Goal: Task Accomplishment & Management: Manage account settings

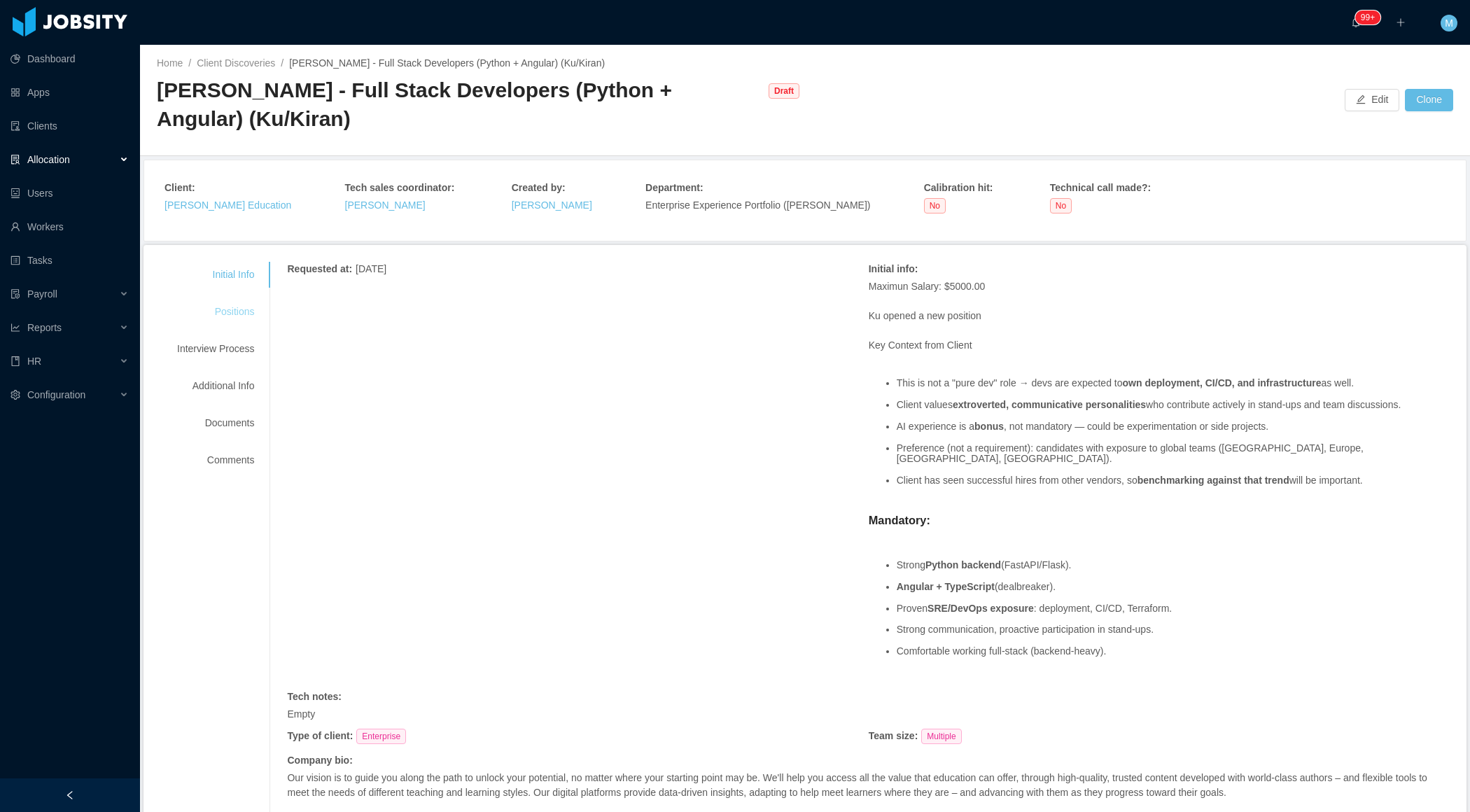
click at [243, 315] on div "Positions" at bounding box center [215, 311] width 110 height 26
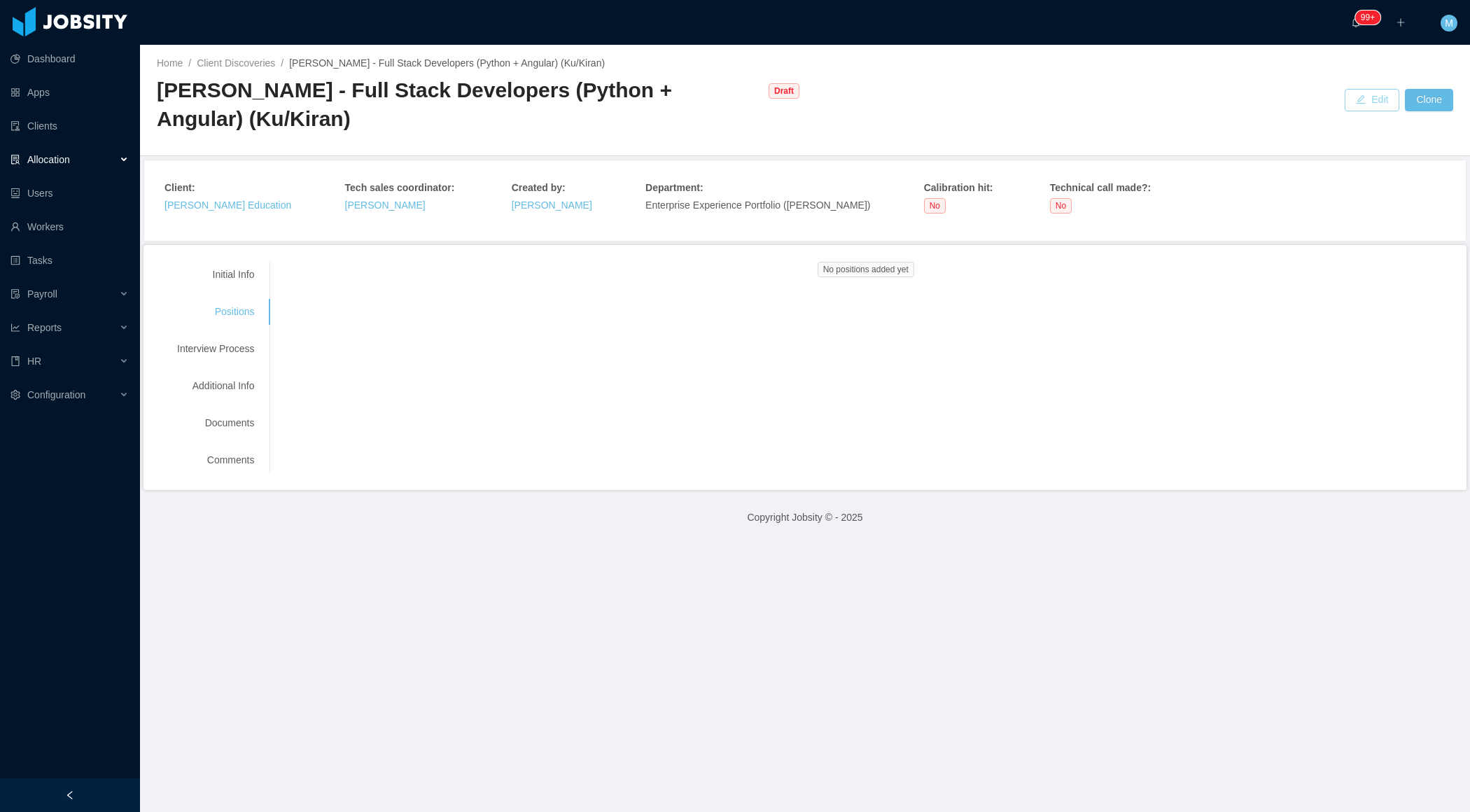
click at [1360, 102] on button "Edit" at bounding box center [1372, 100] width 55 height 22
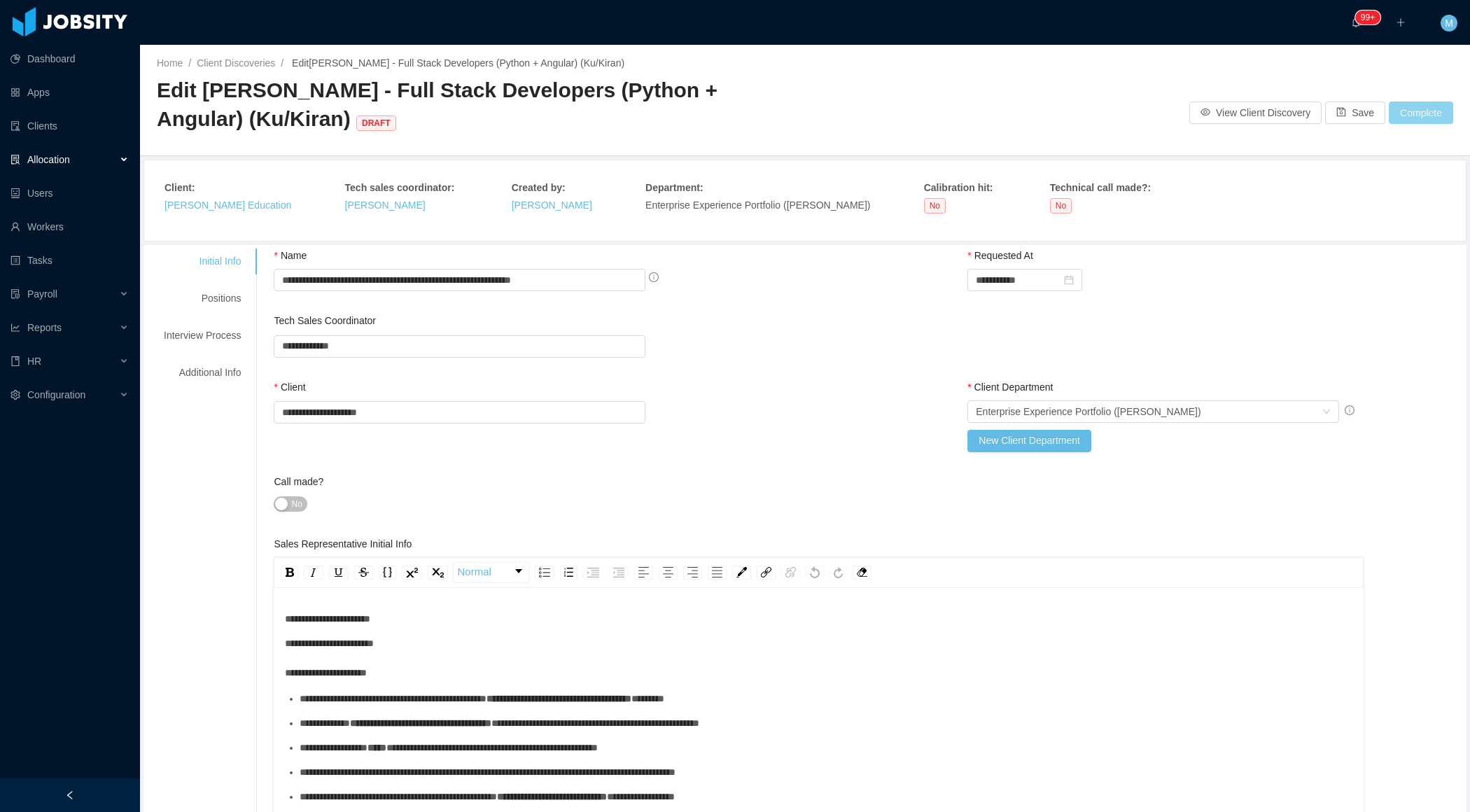
click at [1422, 117] on button "Complete" at bounding box center [1421, 113] width 64 height 22
click at [1430, 74] on button "OK" at bounding box center [1419, 72] width 25 height 17
click at [220, 299] on div "Positions" at bounding box center [202, 299] width 110 height 26
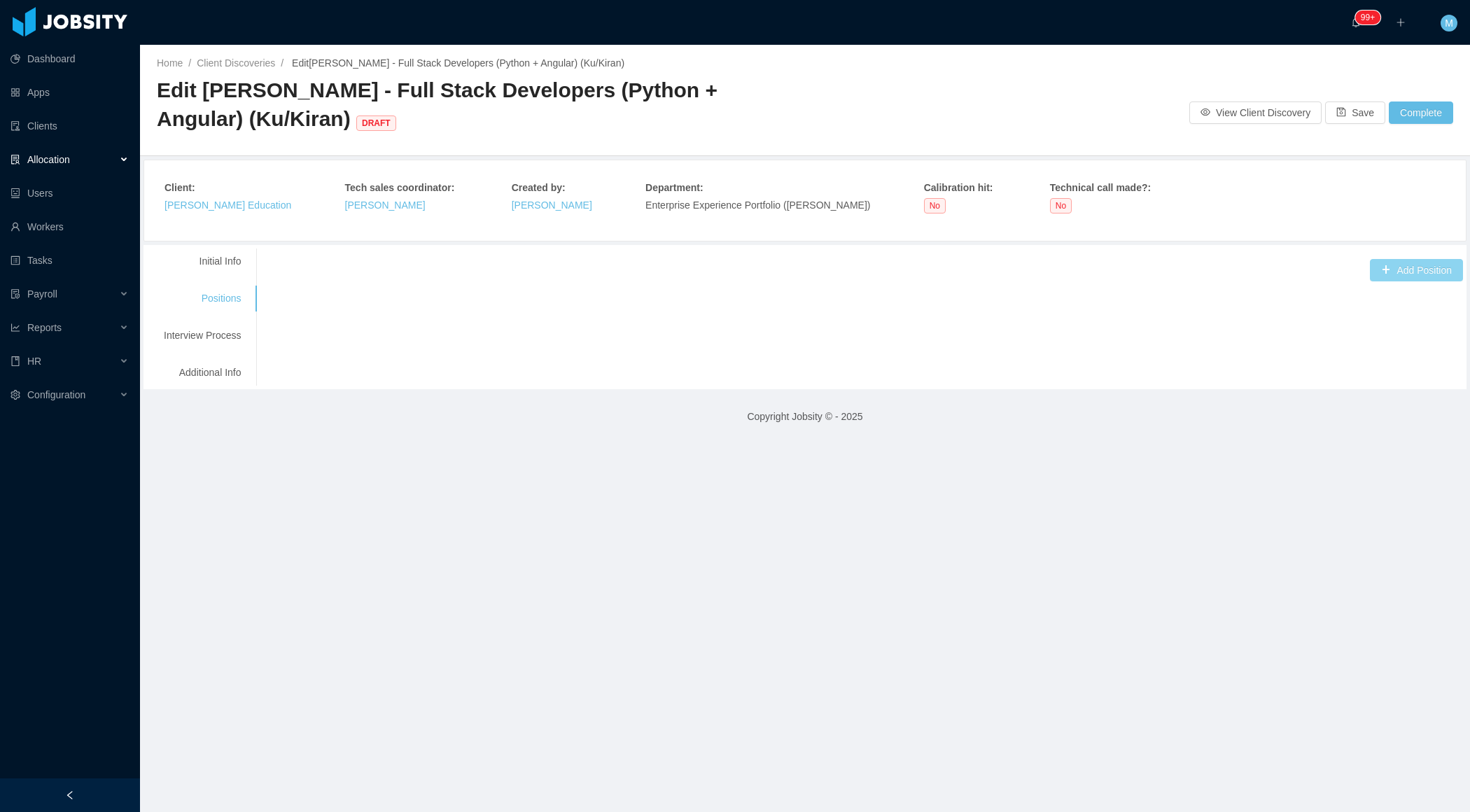
click at [1423, 272] on button "Add Position" at bounding box center [1417, 270] width 93 height 22
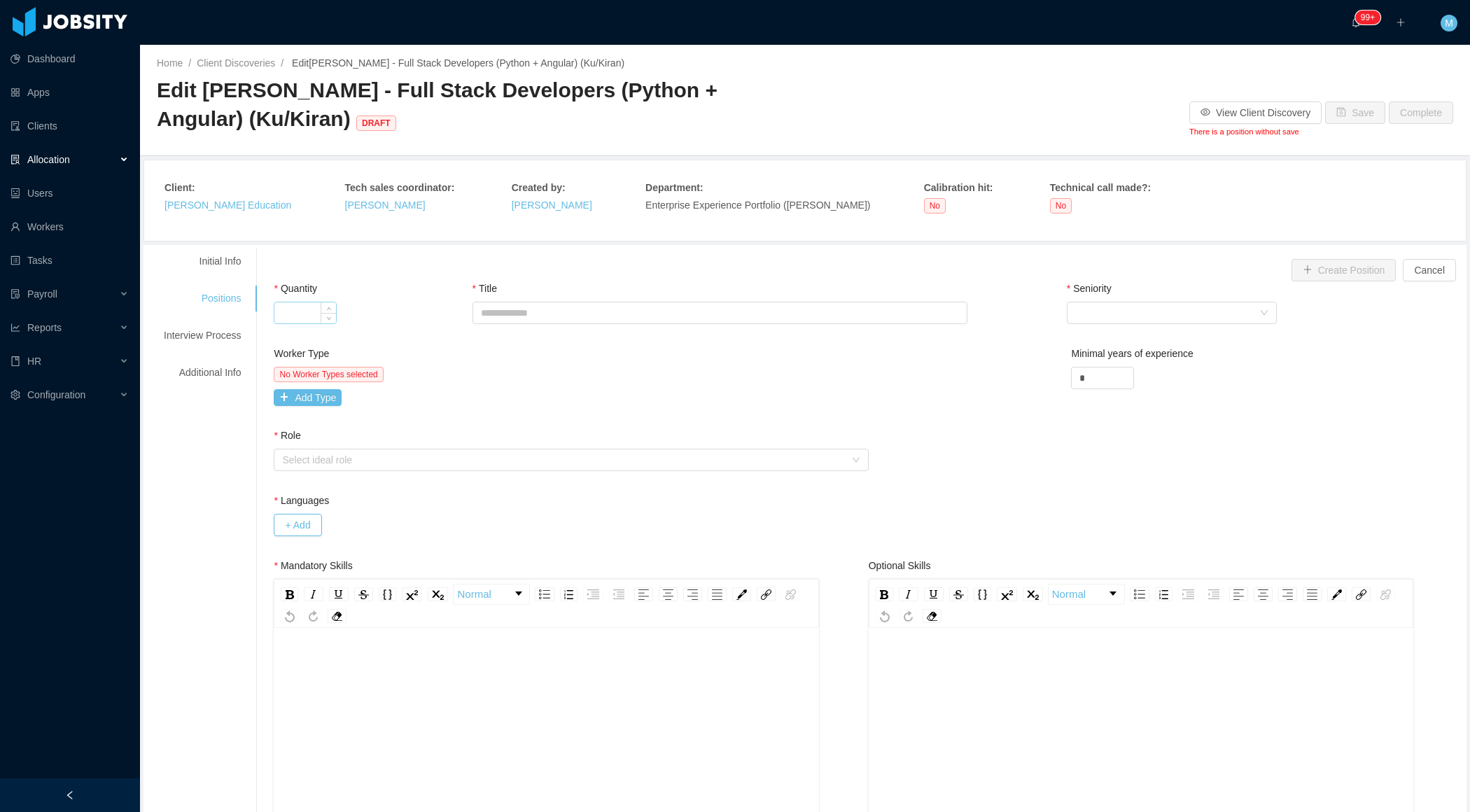
click at [308, 322] on div at bounding box center [305, 313] width 63 height 22
click at [288, 309] on input "Quantity" at bounding box center [305, 313] width 61 height 21
type input "*"
click at [609, 311] on input "Title" at bounding box center [720, 313] width 496 height 22
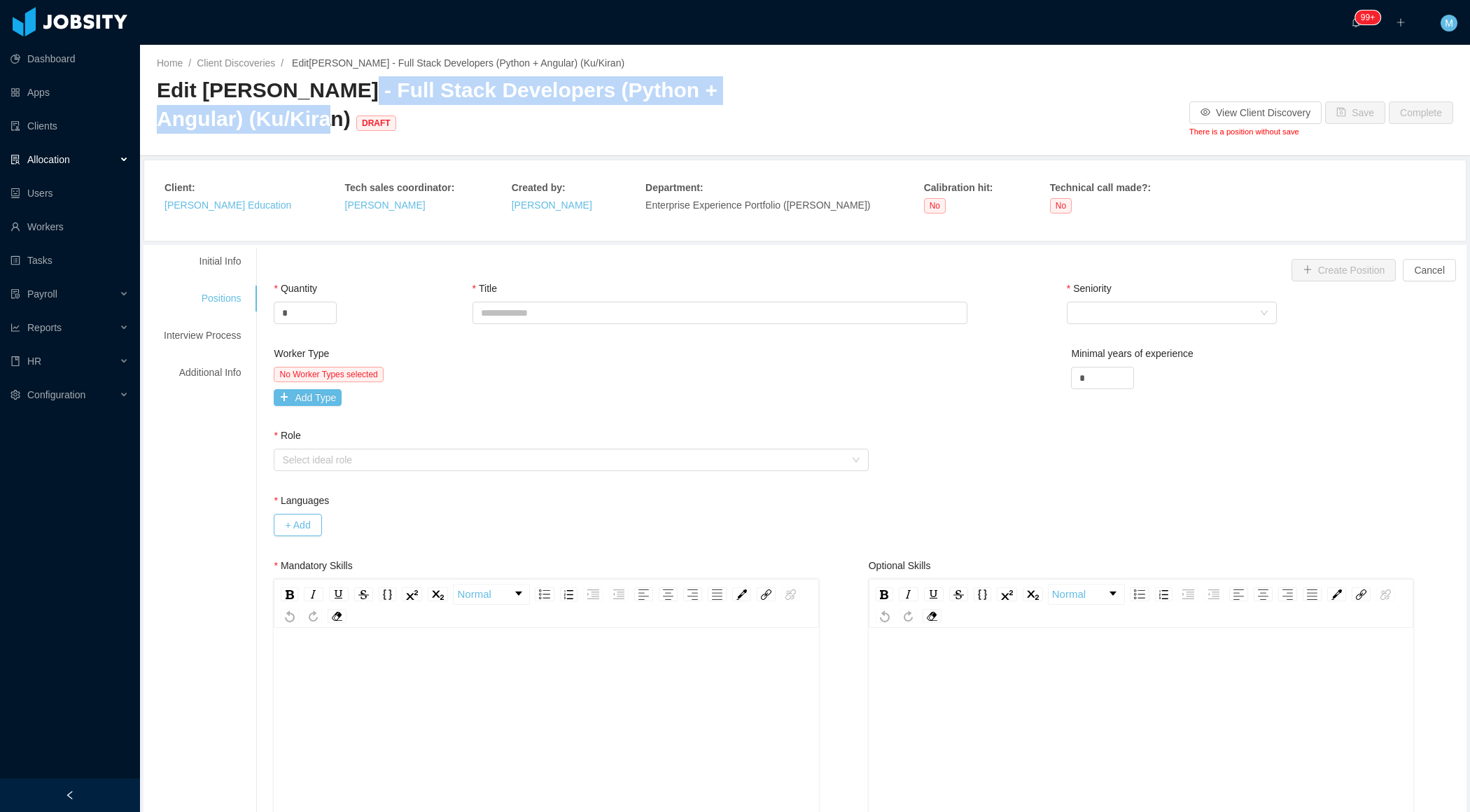
drag, startPoint x: 334, startPoint y: 96, endPoint x: 250, endPoint y: 128, distance: 89.9
click at [251, 128] on span "Edit McGraw-Hill - Full Stack Developers (Python + Angular) (Ku/Kiran) DRAFT" at bounding box center [437, 104] width 561 height 52
copy span "Full Stack Developers (Python + Angular) (Ku/Kiran)"
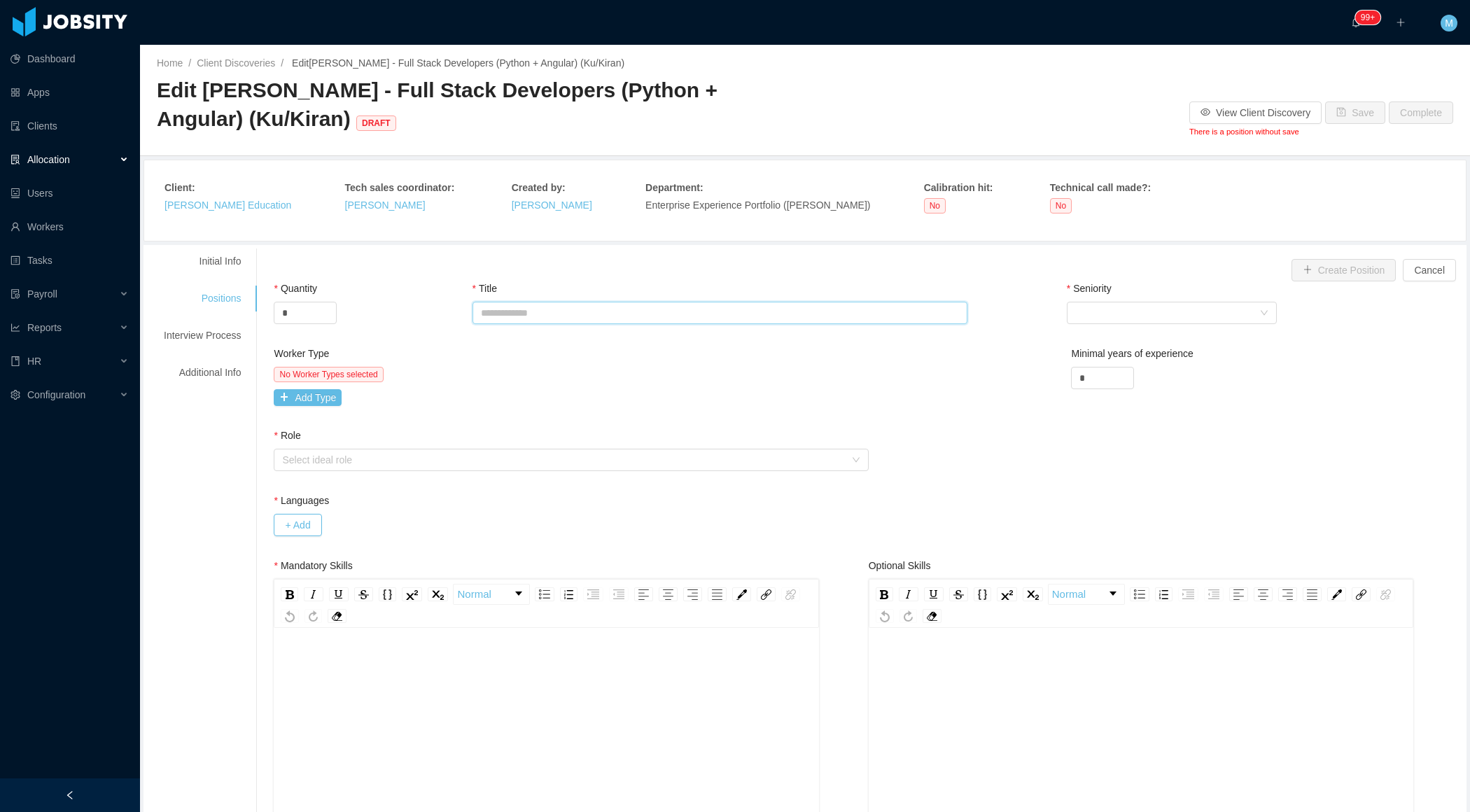
click at [509, 314] on input "Title" at bounding box center [720, 313] width 496 height 22
paste input "**********"
type input "**********"
click at [1132, 303] on div "Select Seniority" at bounding box center [1167, 313] width 184 height 21
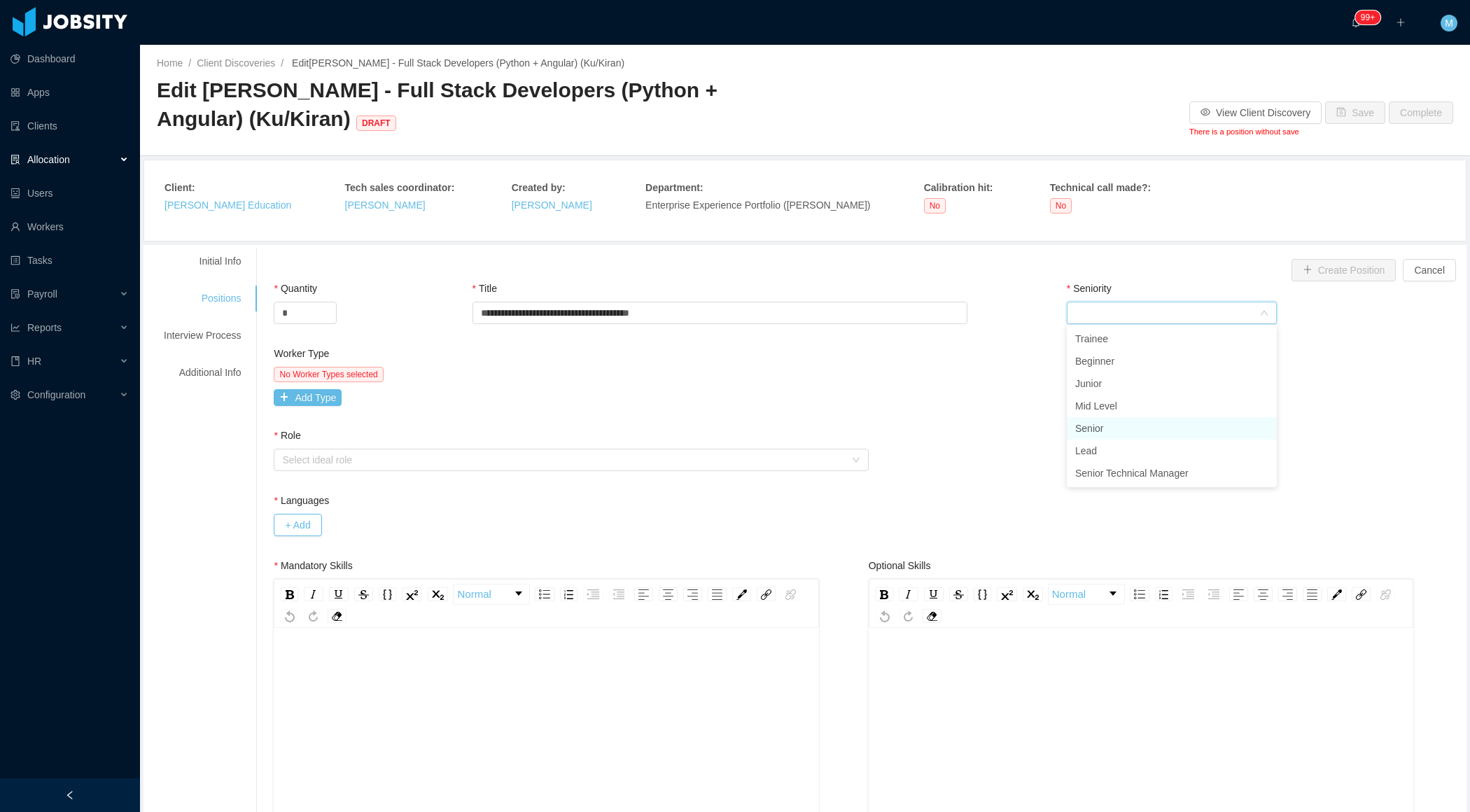
click at [1104, 436] on li "Senior" at bounding box center [1171, 428] width 210 height 22
drag, startPoint x: 1099, startPoint y: 382, endPoint x: 980, endPoint y: 379, distance: 119.0
click at [980, 381] on div "Worker Type No Worker Types selected Add Type Minimal years of experience *" at bounding box center [868, 387] width 1197 height 82
type input "*"
click at [287, 393] on button "Add Type" at bounding box center [307, 397] width 68 height 17
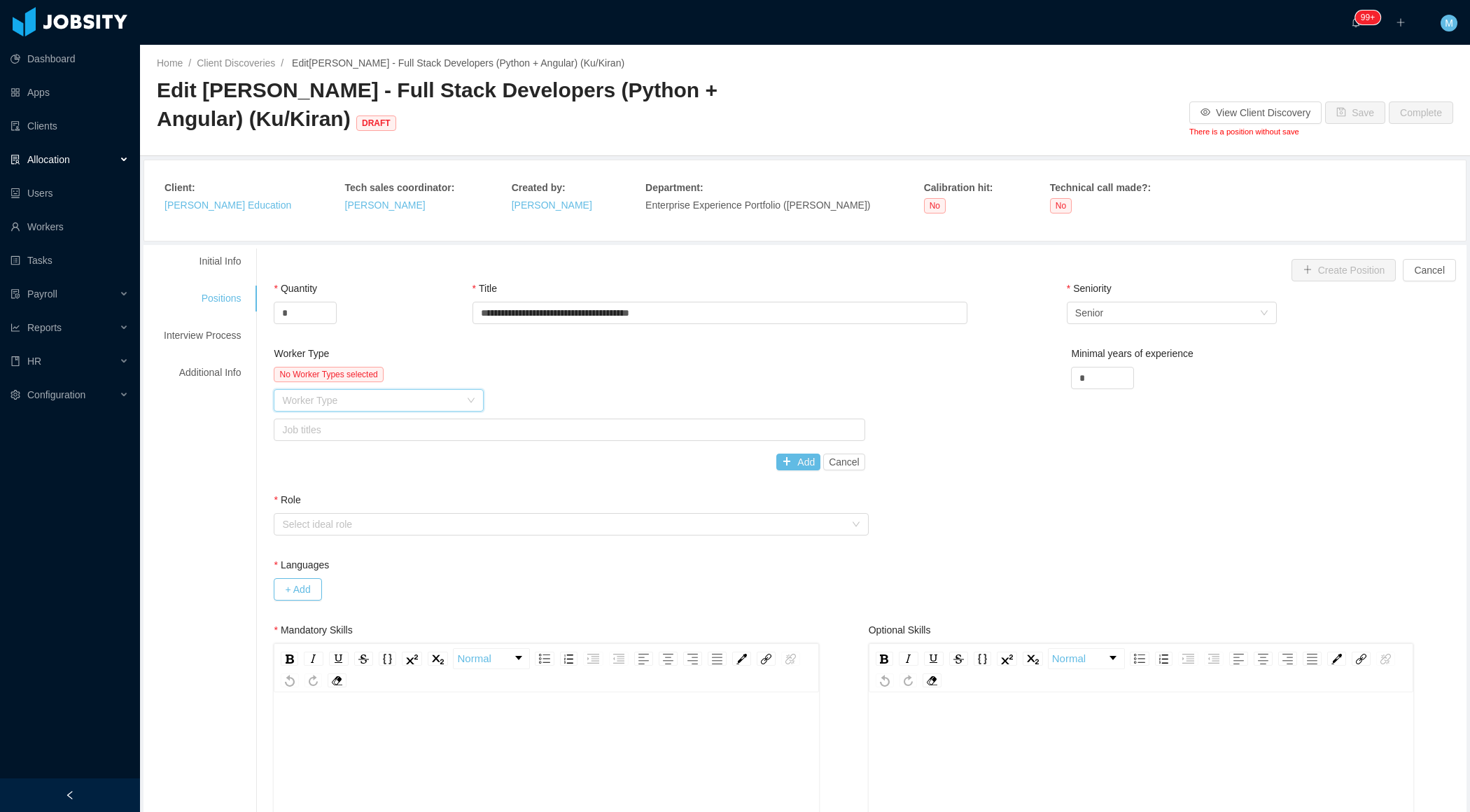
click at [360, 407] on div "Worker Type" at bounding box center [374, 400] width 184 height 21
click at [359, 435] on li "Software Development" at bounding box center [380, 426] width 210 height 22
click at [471, 438] on div "Job titles" at bounding box center [567, 430] width 578 height 21
type input "**"
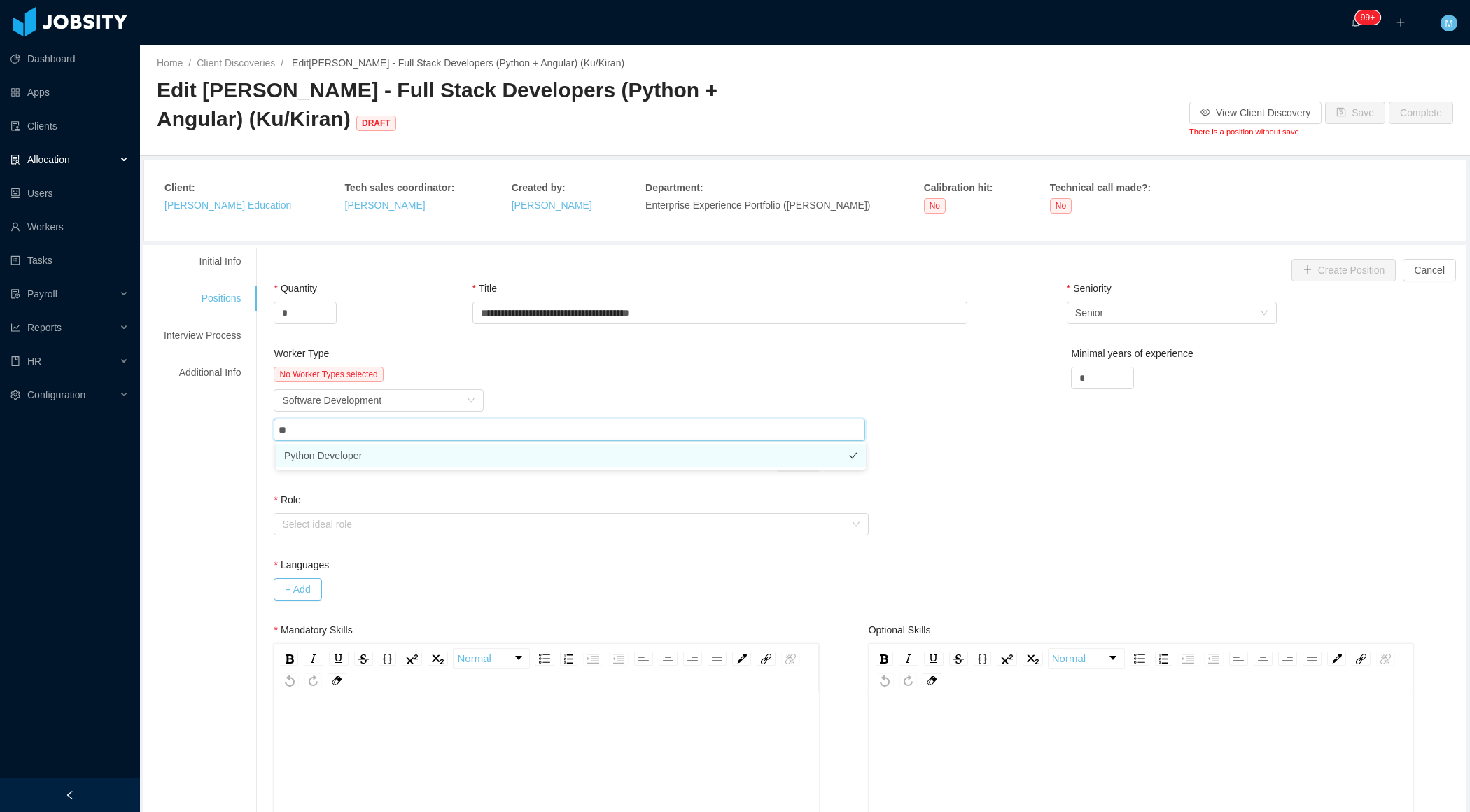
click at [476, 450] on li "Python Developer" at bounding box center [571, 456] width 591 height 22
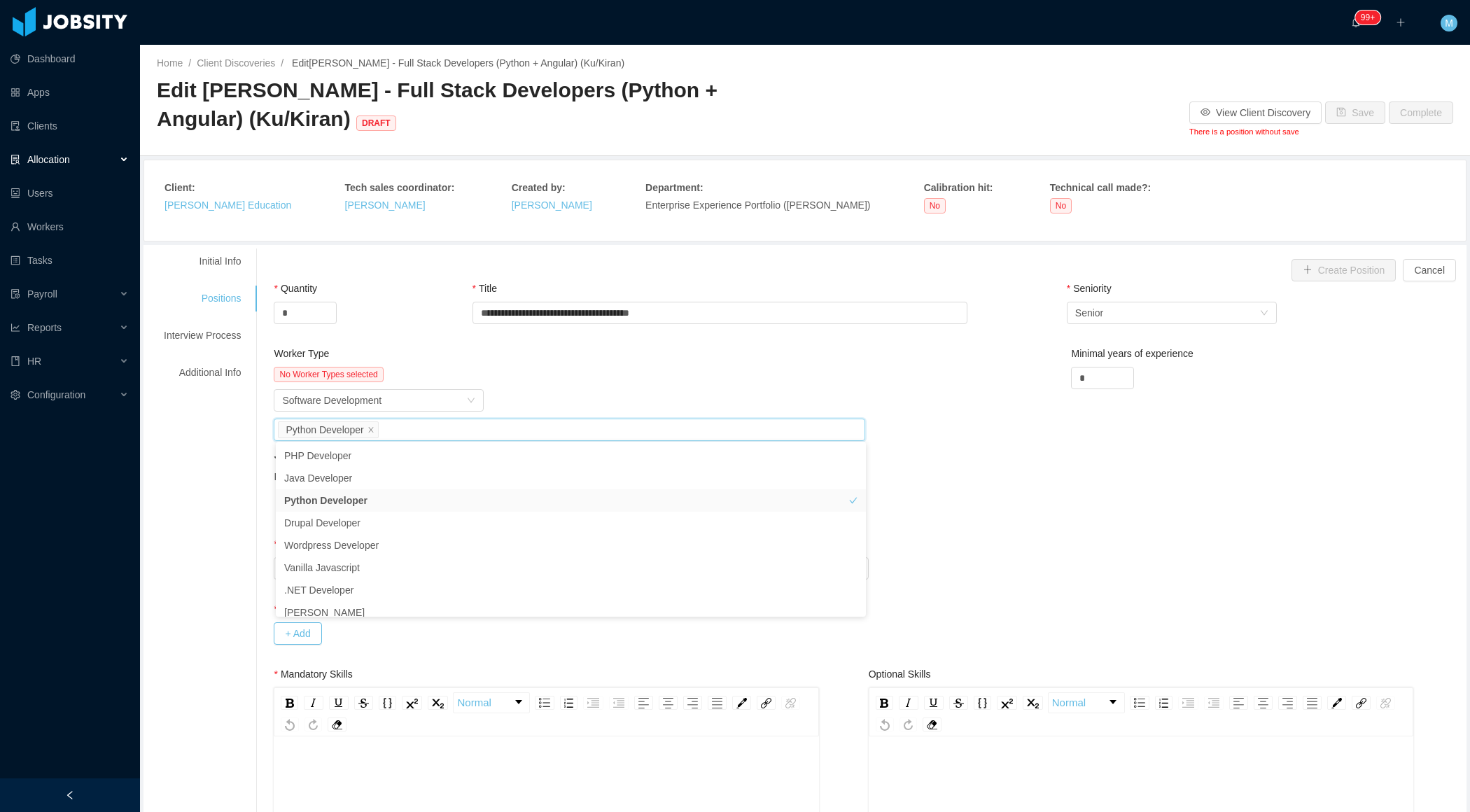
click at [580, 432] on div "Job titles Python Developer" at bounding box center [567, 430] width 578 height 21
type input "***"
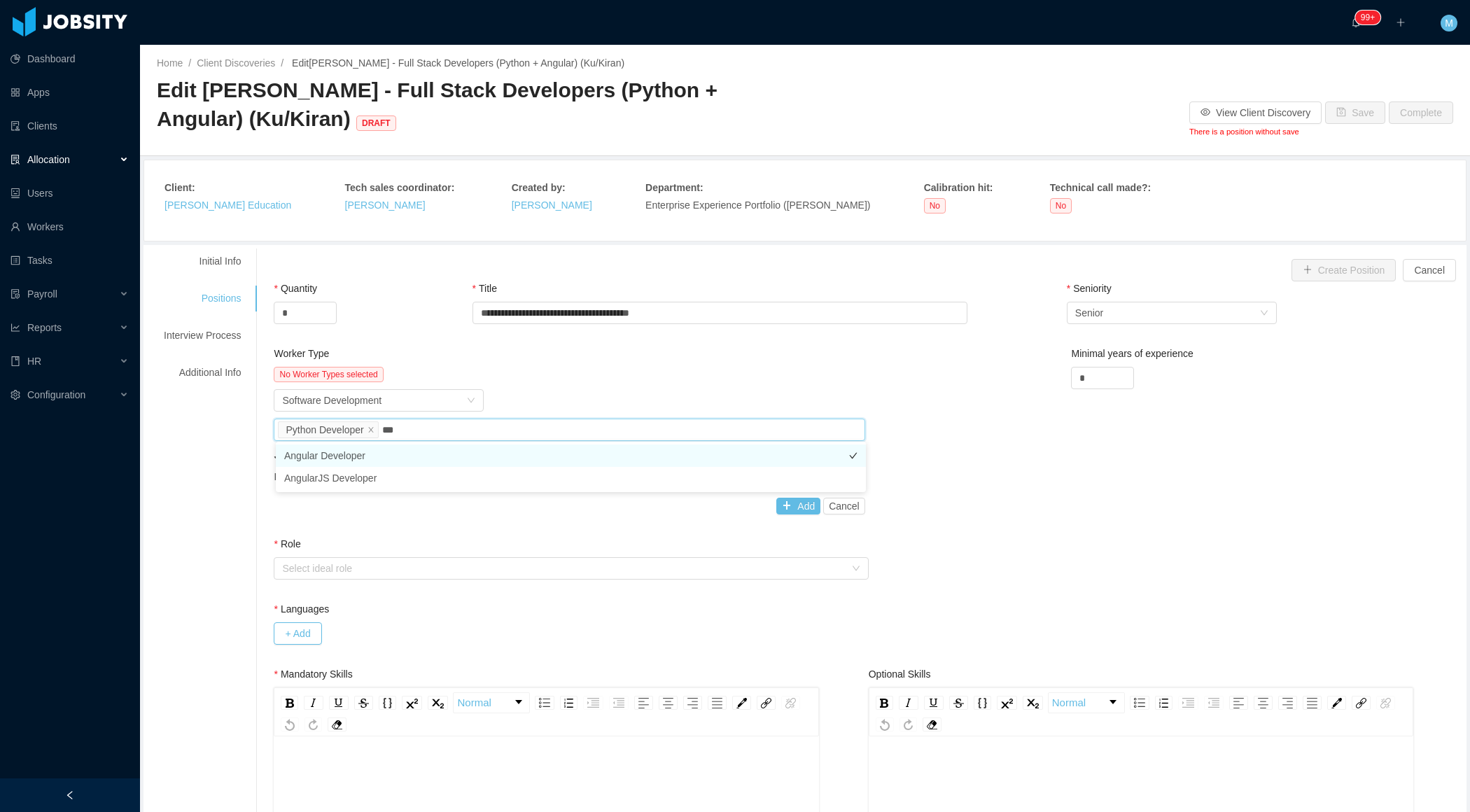
click at [470, 445] on li "Angular Developer" at bounding box center [571, 456] width 591 height 22
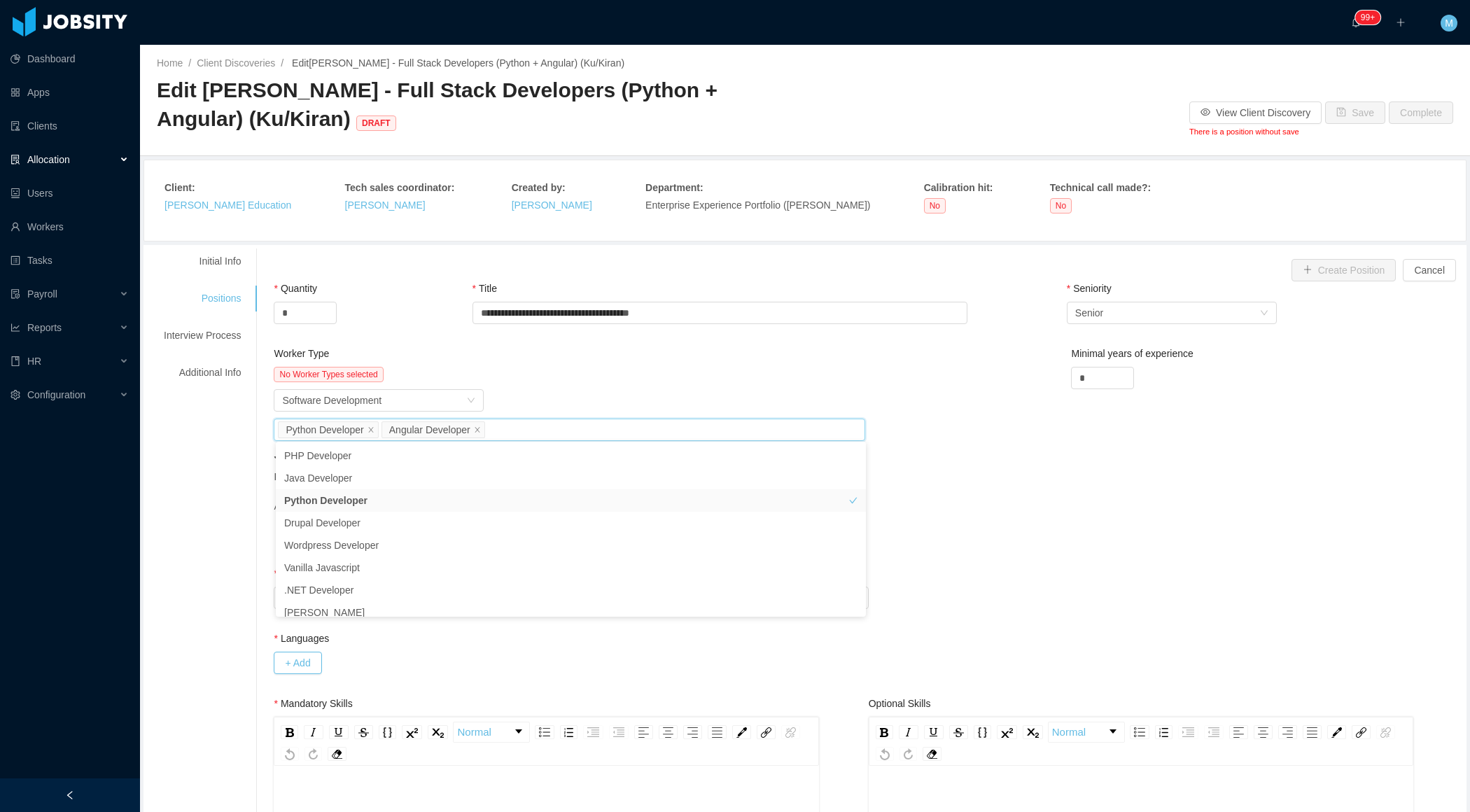
click at [616, 375] on div "No Worker Types selected" at bounding box center [568, 374] width 591 height 16
click at [794, 533] on button "Add" at bounding box center [799, 535] width 44 height 17
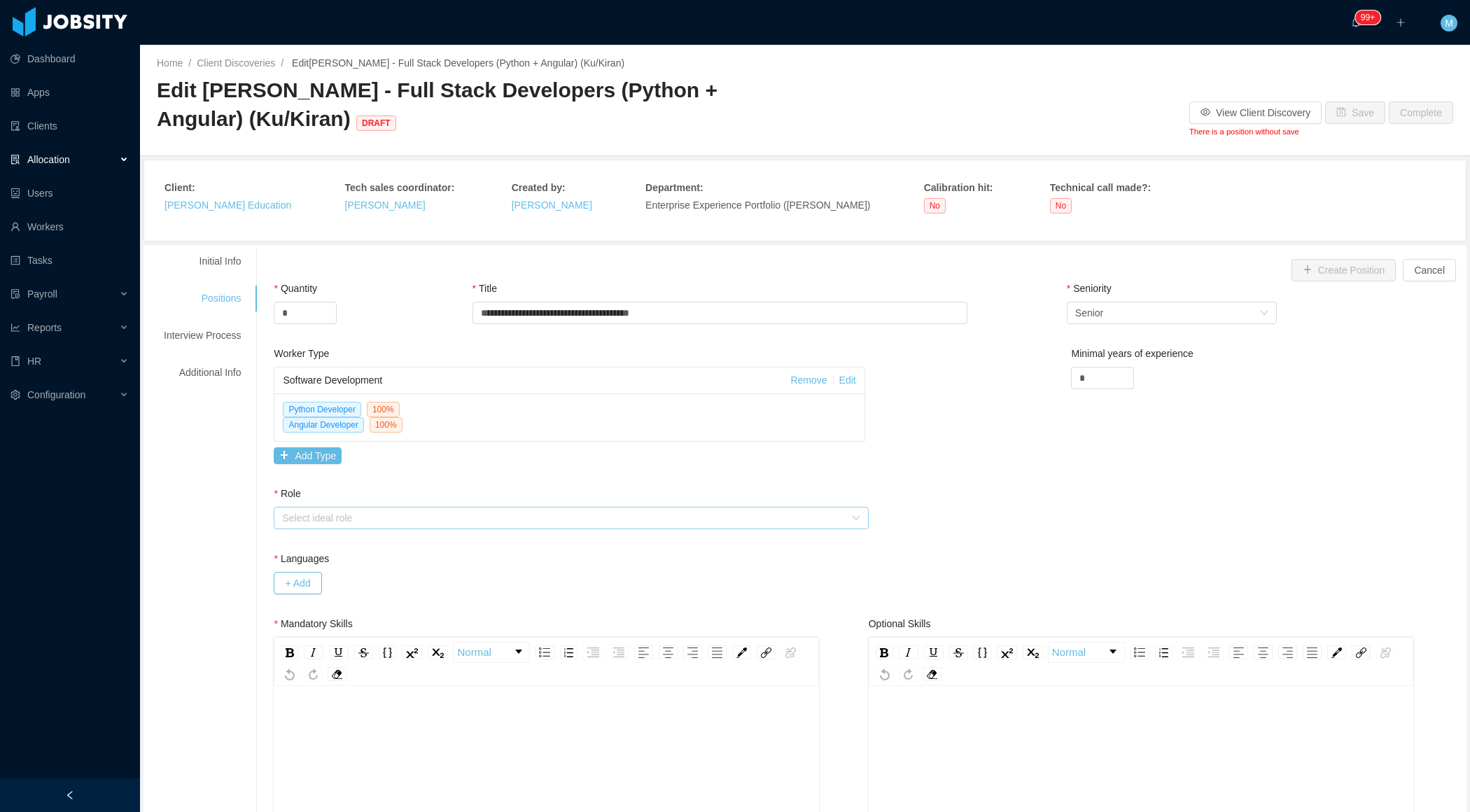
click at [419, 519] on div "Select ideal role" at bounding box center [563, 518] width 562 height 14
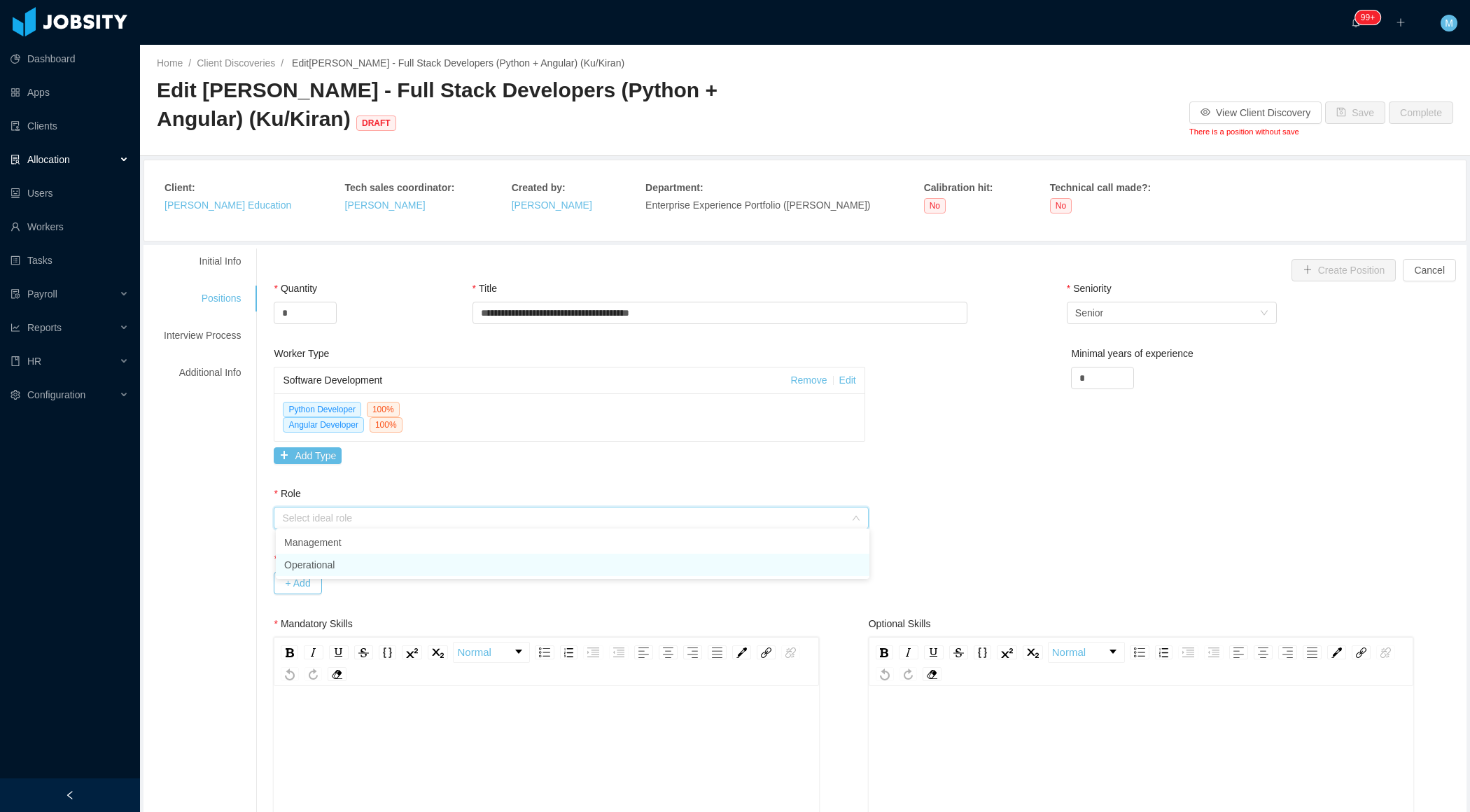
click at [345, 563] on li "Operational" at bounding box center [572, 565] width 593 height 22
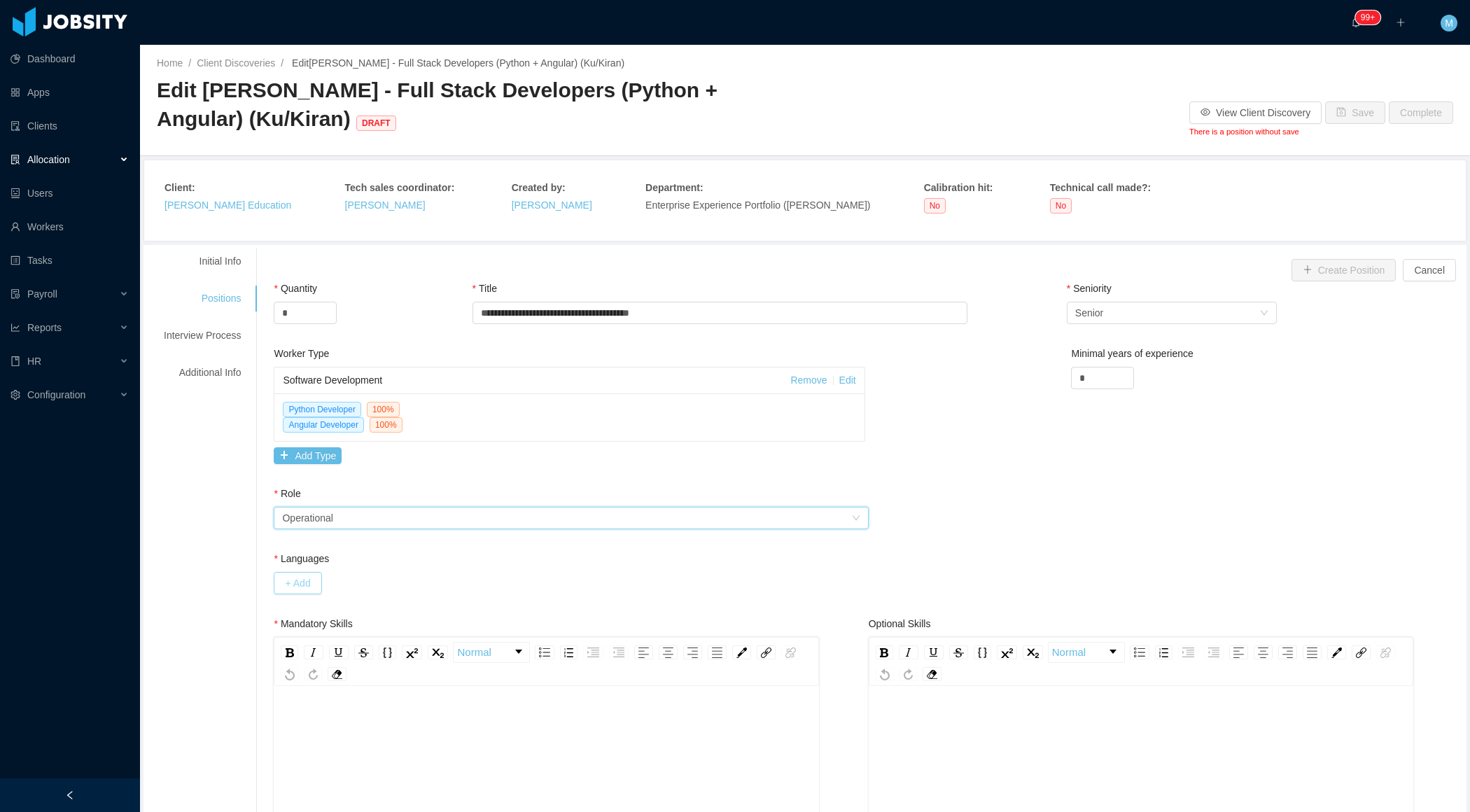
click at [313, 583] on button "+ Add" at bounding box center [297, 583] width 47 height 22
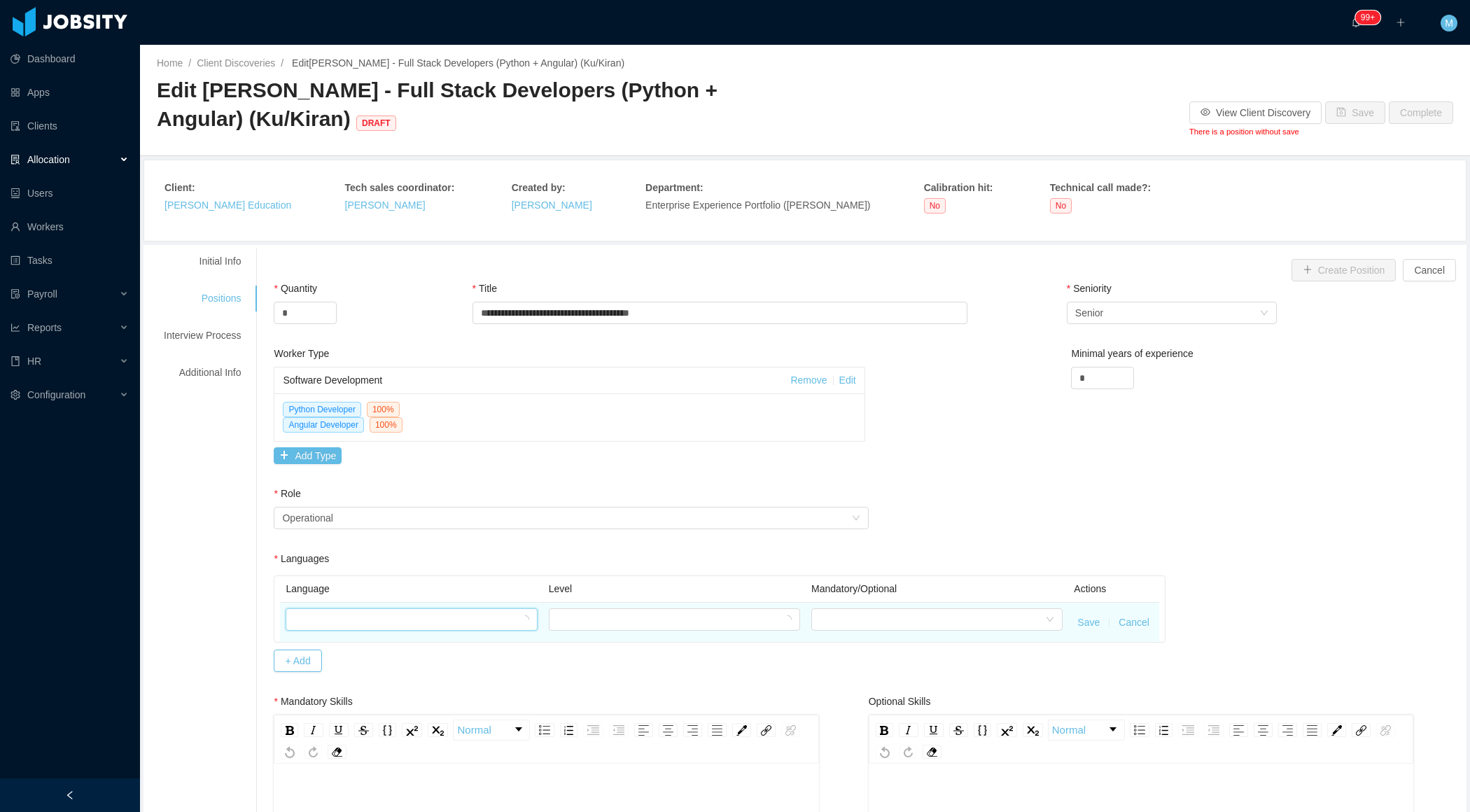
click at [327, 609] on div at bounding box center [407, 619] width 225 height 21
type input "***"
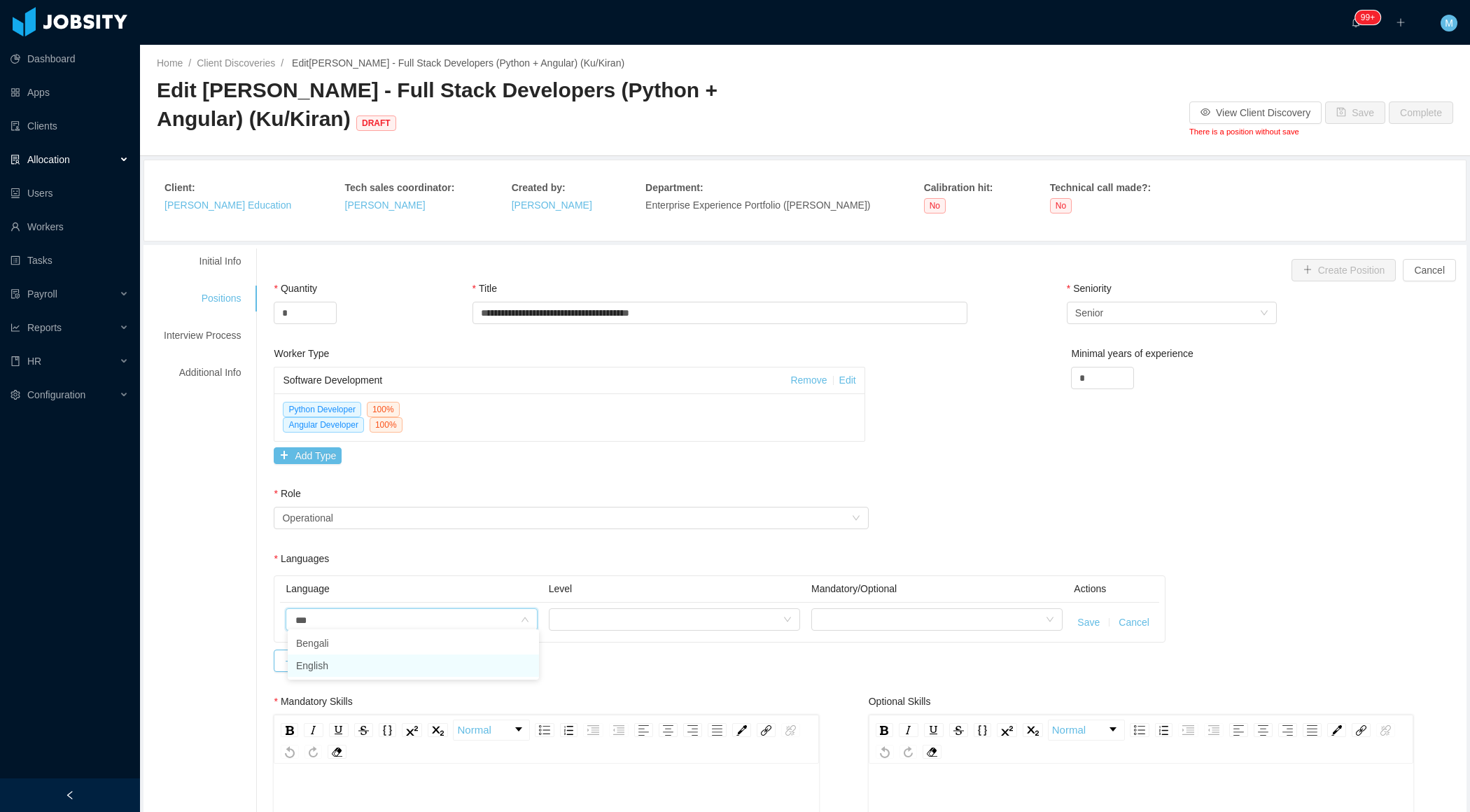
click at [316, 665] on li "English" at bounding box center [413, 665] width 251 height 22
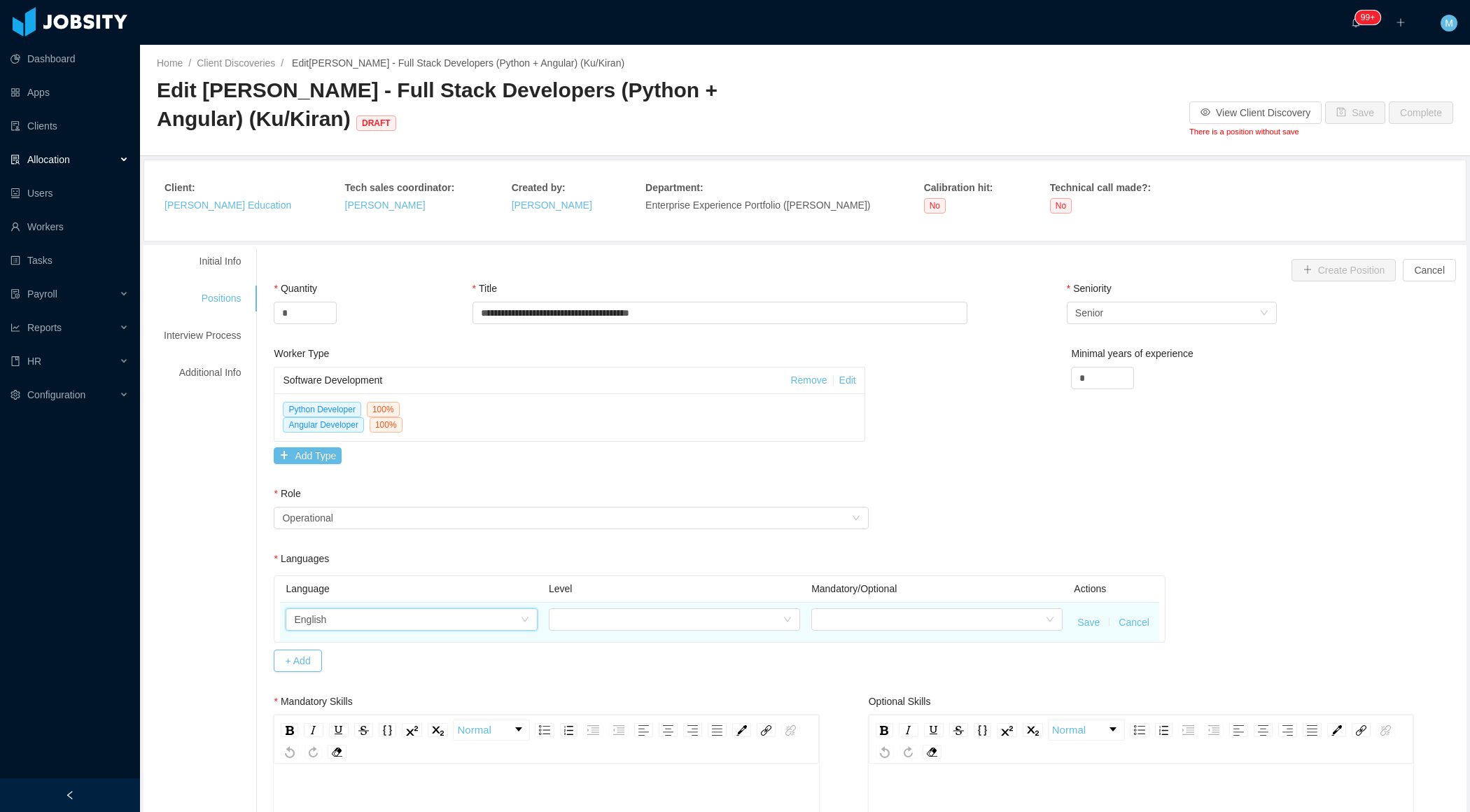
click at [628, 635] on td at bounding box center [674, 622] width 262 height 39
click at [674, 626] on div at bounding box center [670, 619] width 225 height 21
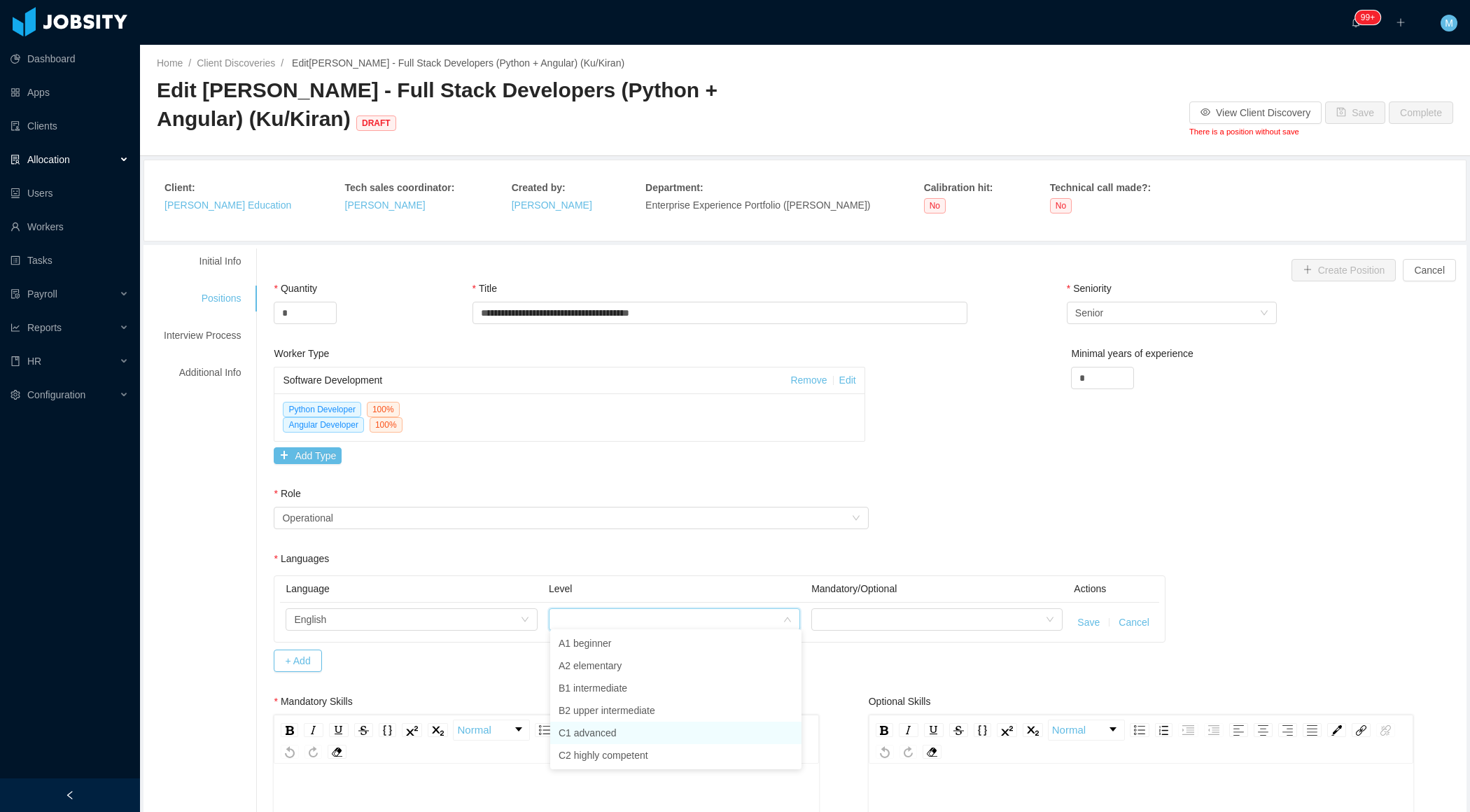
click at [624, 722] on li "C1 advanced" at bounding box center [676, 733] width 251 height 22
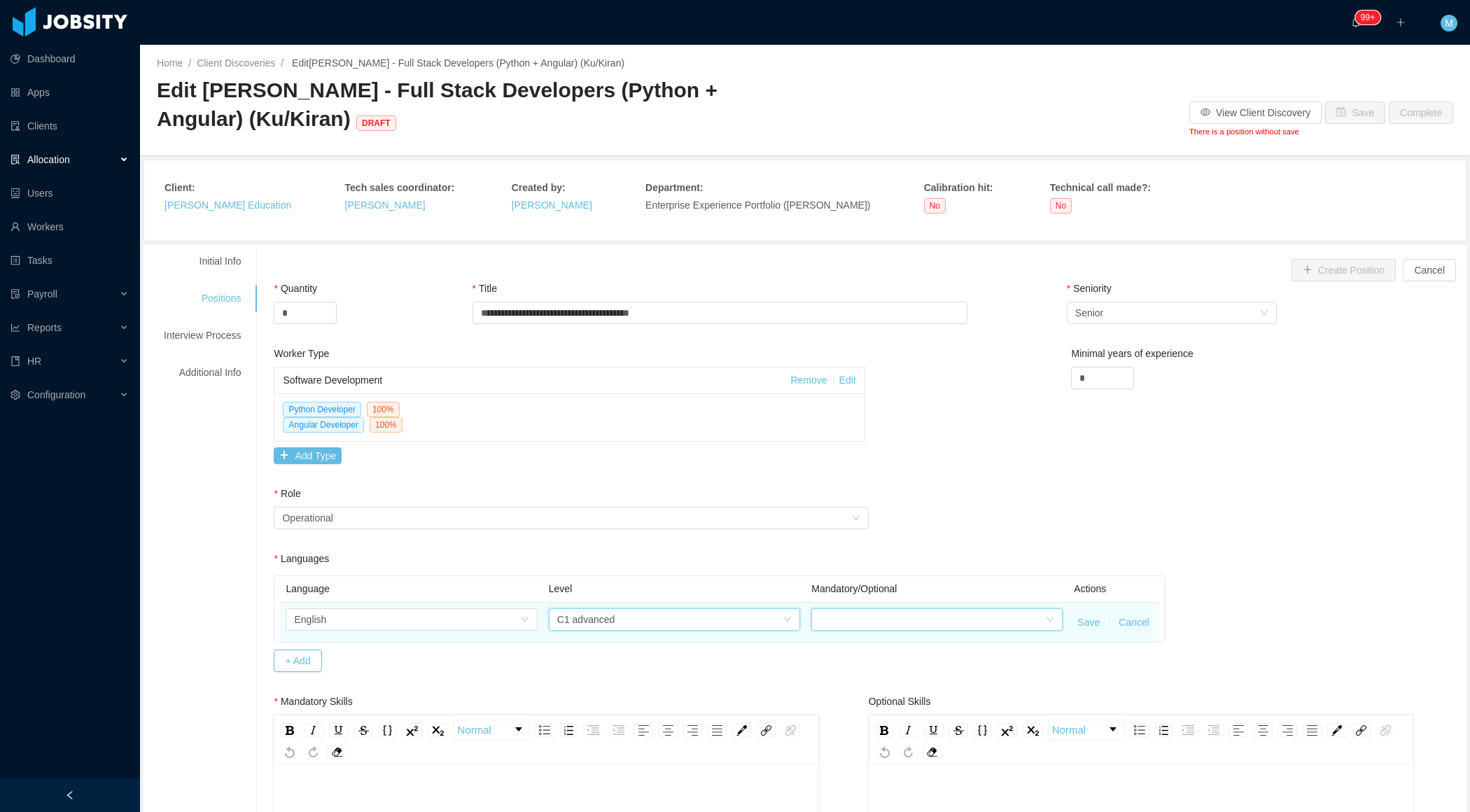
click at [902, 626] on div at bounding box center [932, 619] width 225 height 21
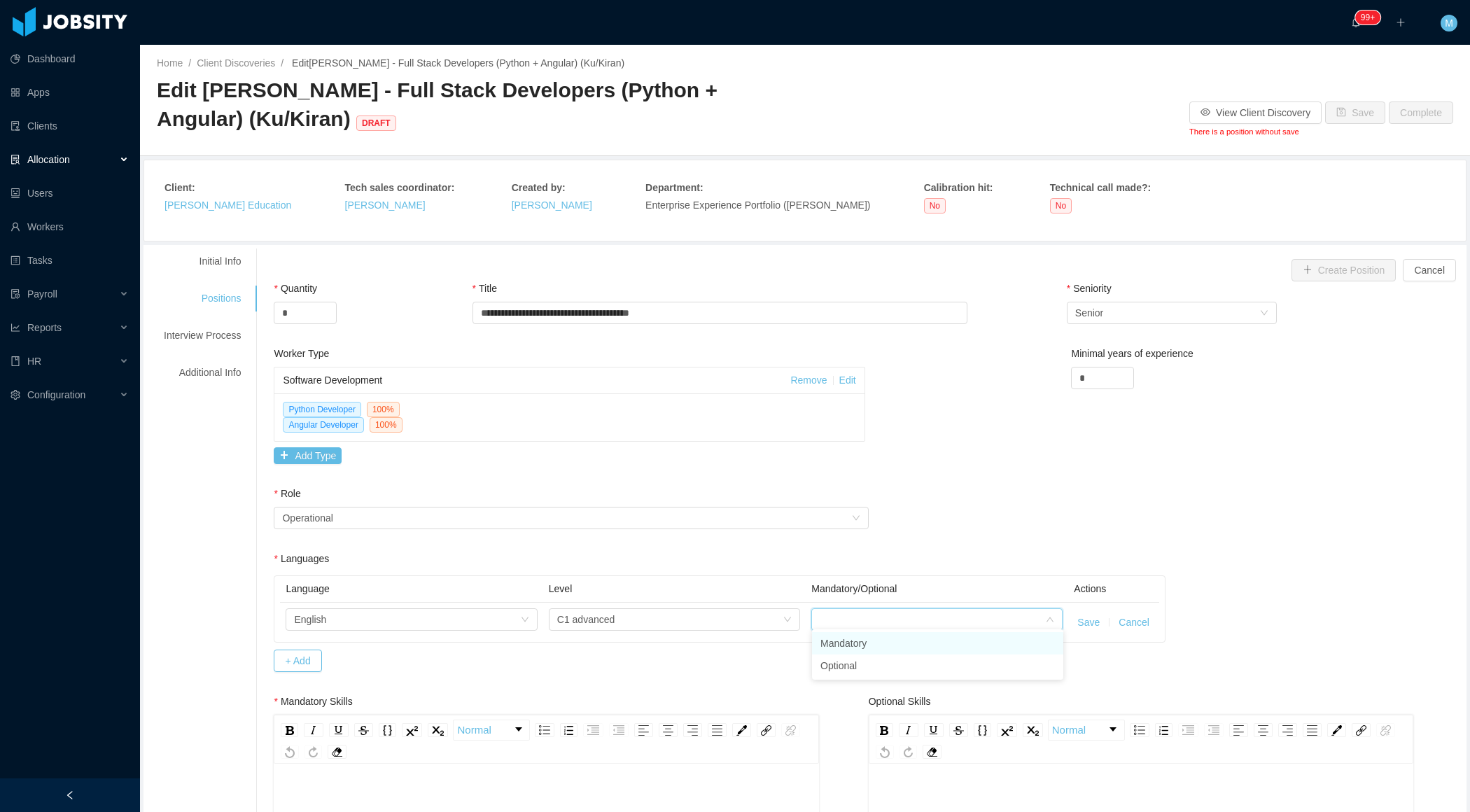
click at [890, 646] on li "Mandatory" at bounding box center [937, 643] width 251 height 22
click at [1091, 616] on button "Save" at bounding box center [1088, 623] width 22 height 15
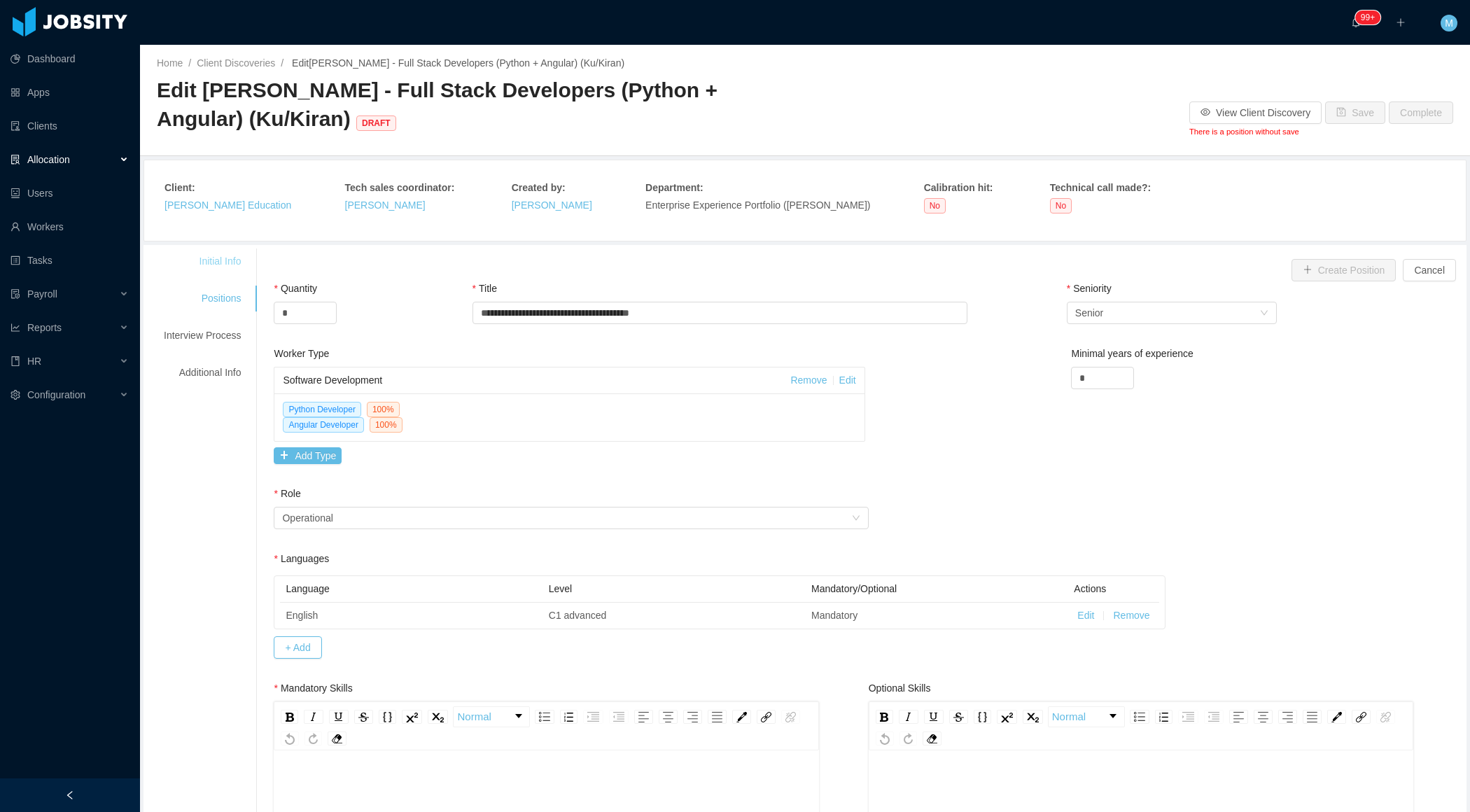
click at [237, 248] on div "Initial Info" at bounding box center [202, 261] width 110 height 26
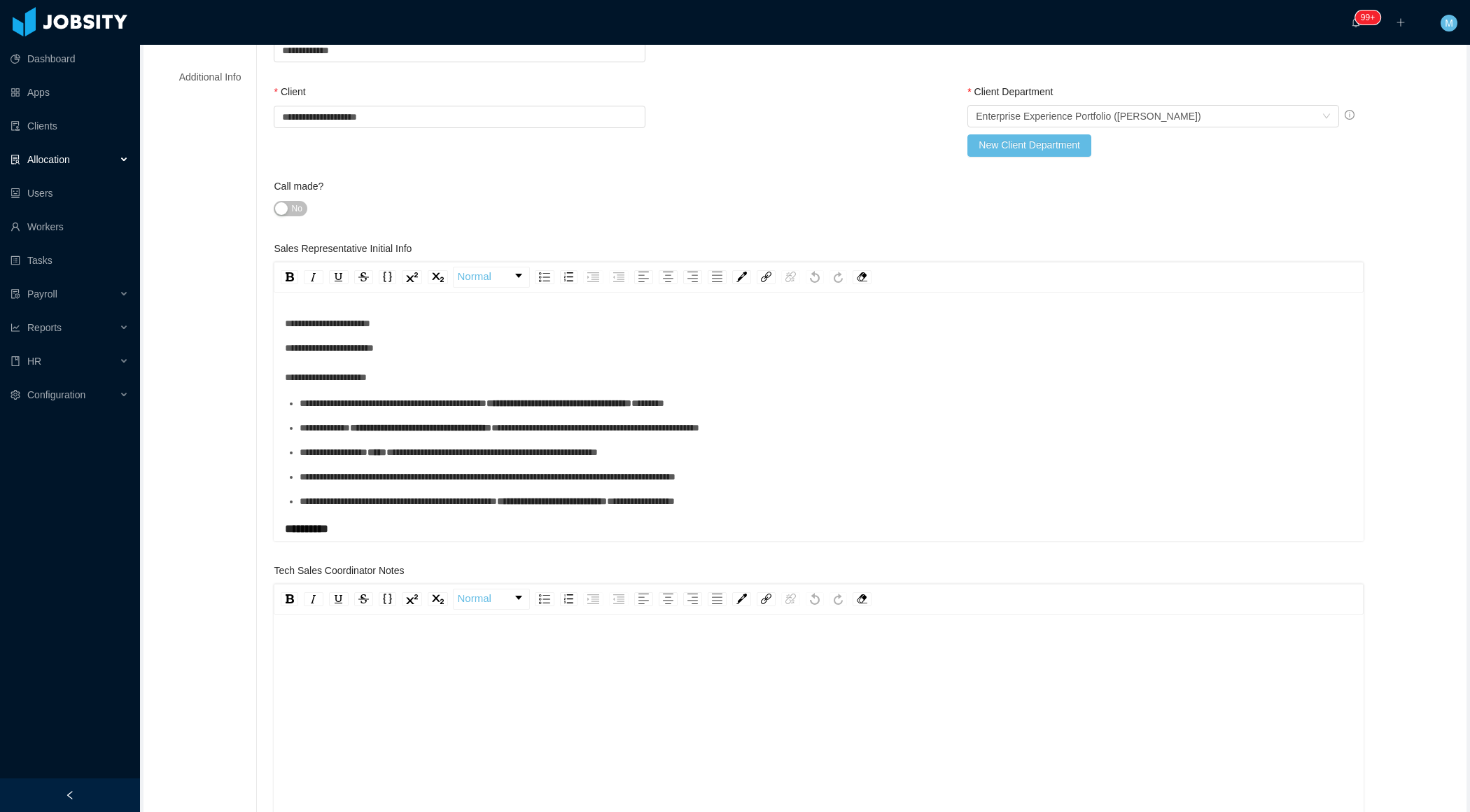
scroll to position [310, 0]
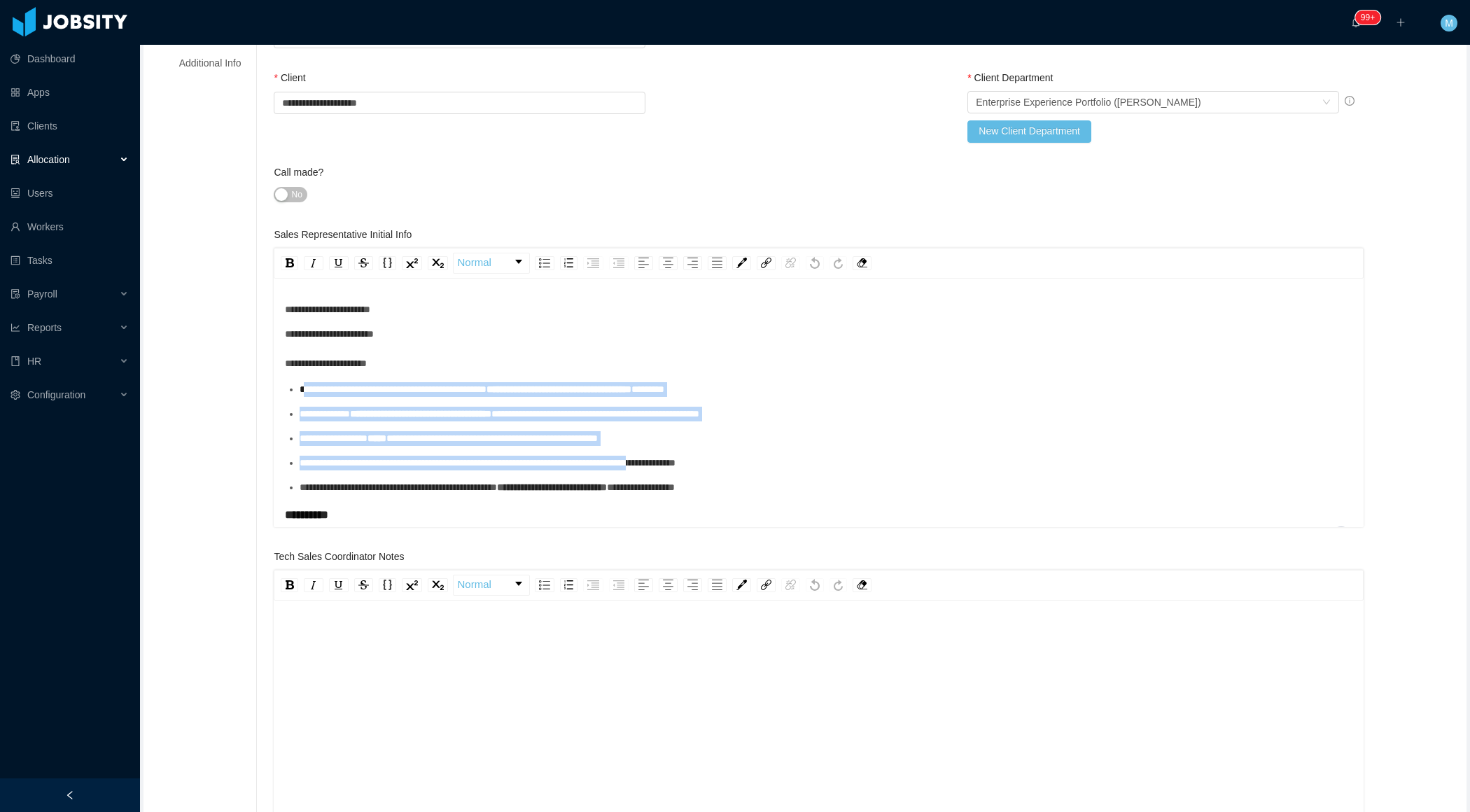
drag, startPoint x: 309, startPoint y: 388, endPoint x: 734, endPoint y: 465, distance: 431.9
click at [734, 465] on ul "**********" at bounding box center [819, 439] width 1068 height 113
click at [420, 391] on span "**********" at bounding box center [393, 389] width 187 height 10
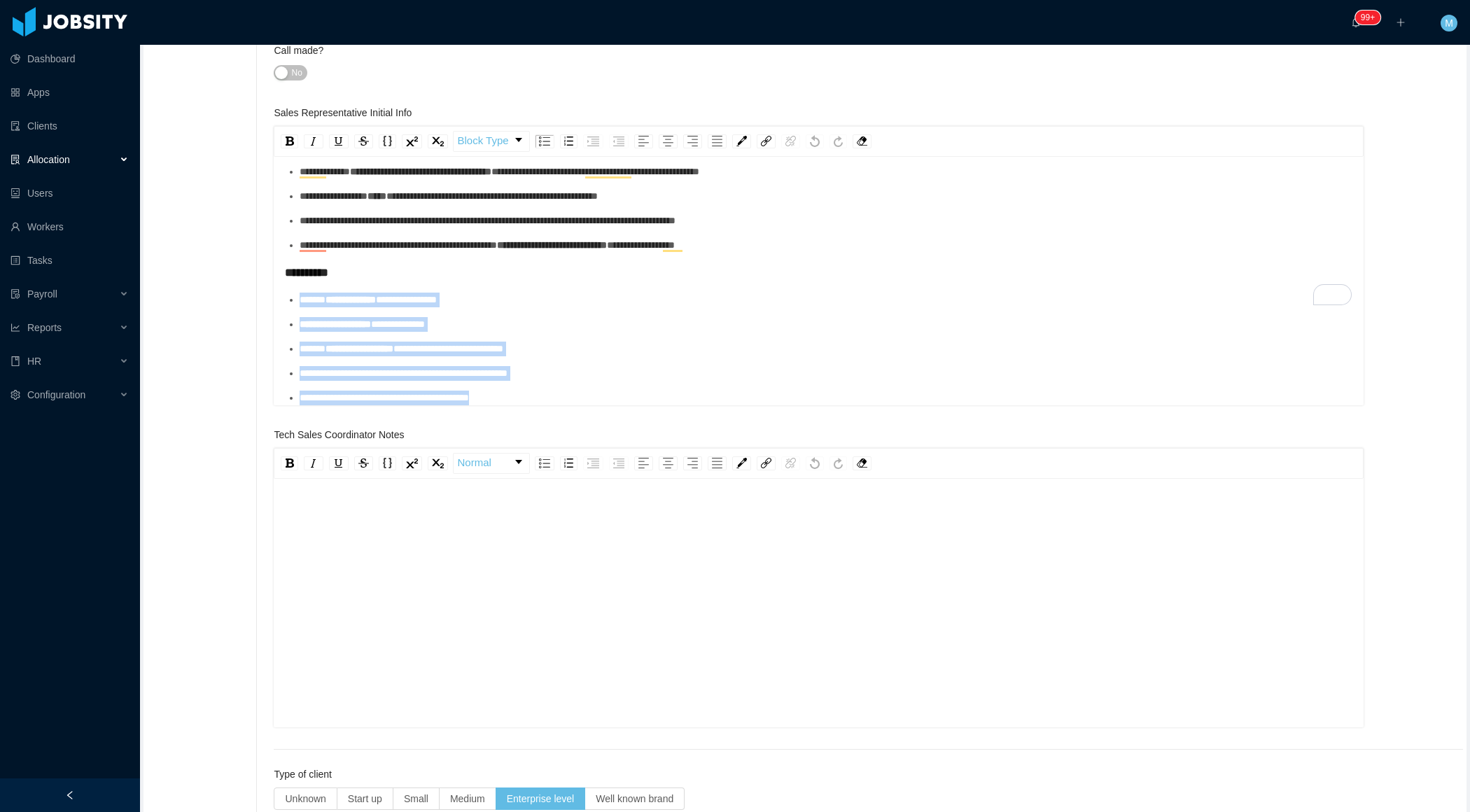
scroll to position [149, 0]
drag, startPoint x: 305, startPoint y: 292, endPoint x: 576, endPoint y: 387, distance: 287.2
click at [577, 389] on ul "**********" at bounding box center [819, 349] width 1068 height 113
copy ul "**********"
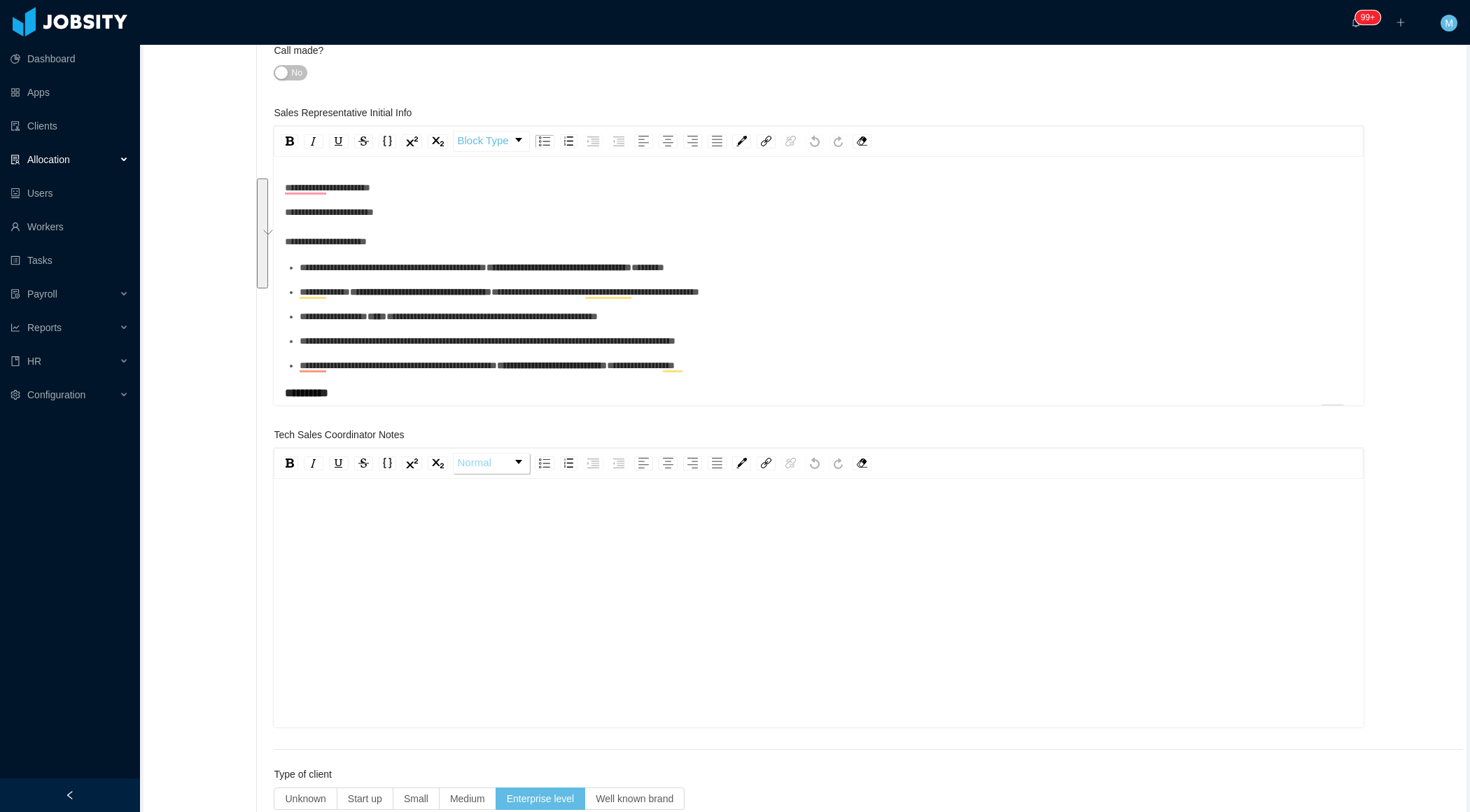
scroll to position [0, 0]
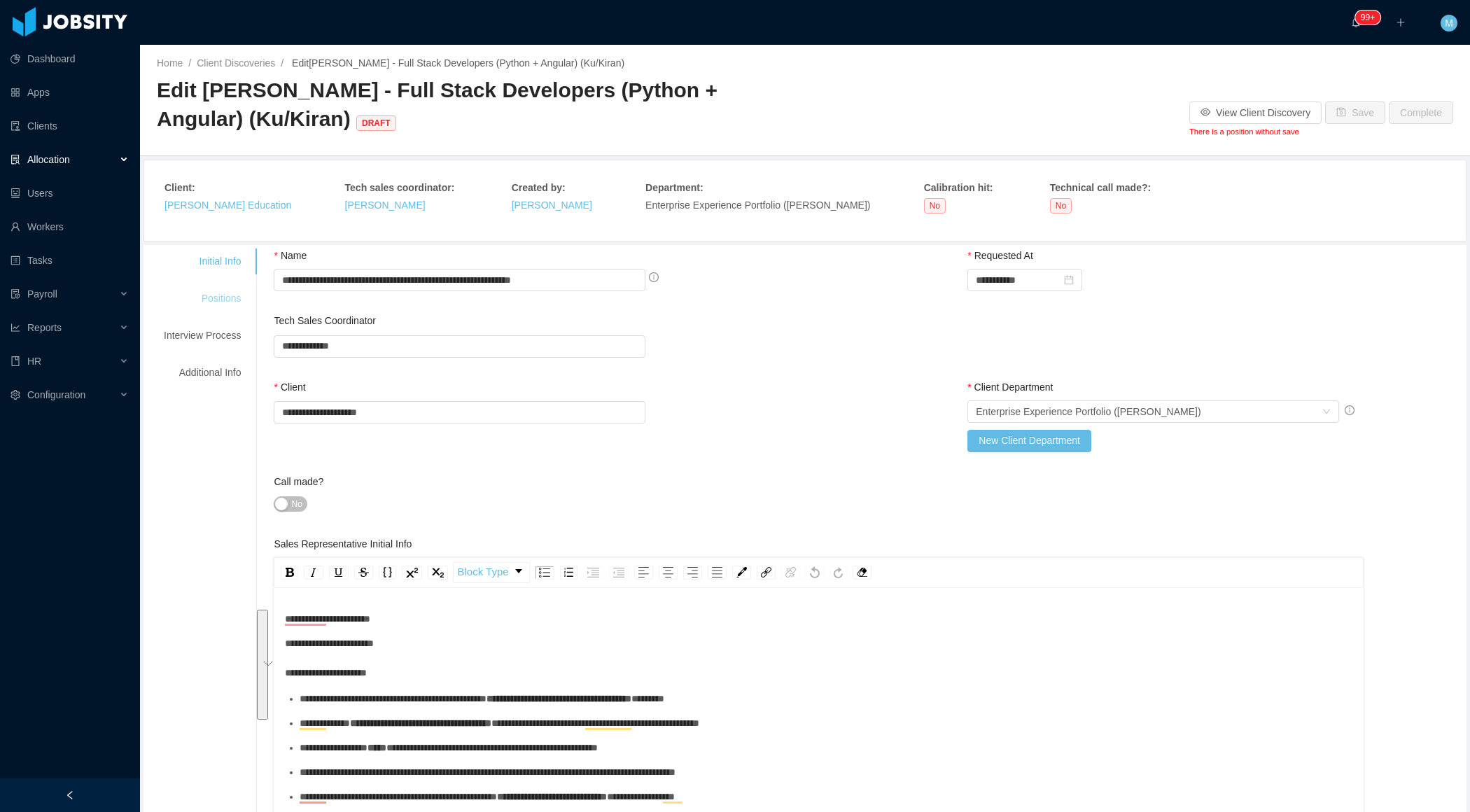
click at [213, 293] on div "Positions" at bounding box center [202, 299] width 110 height 26
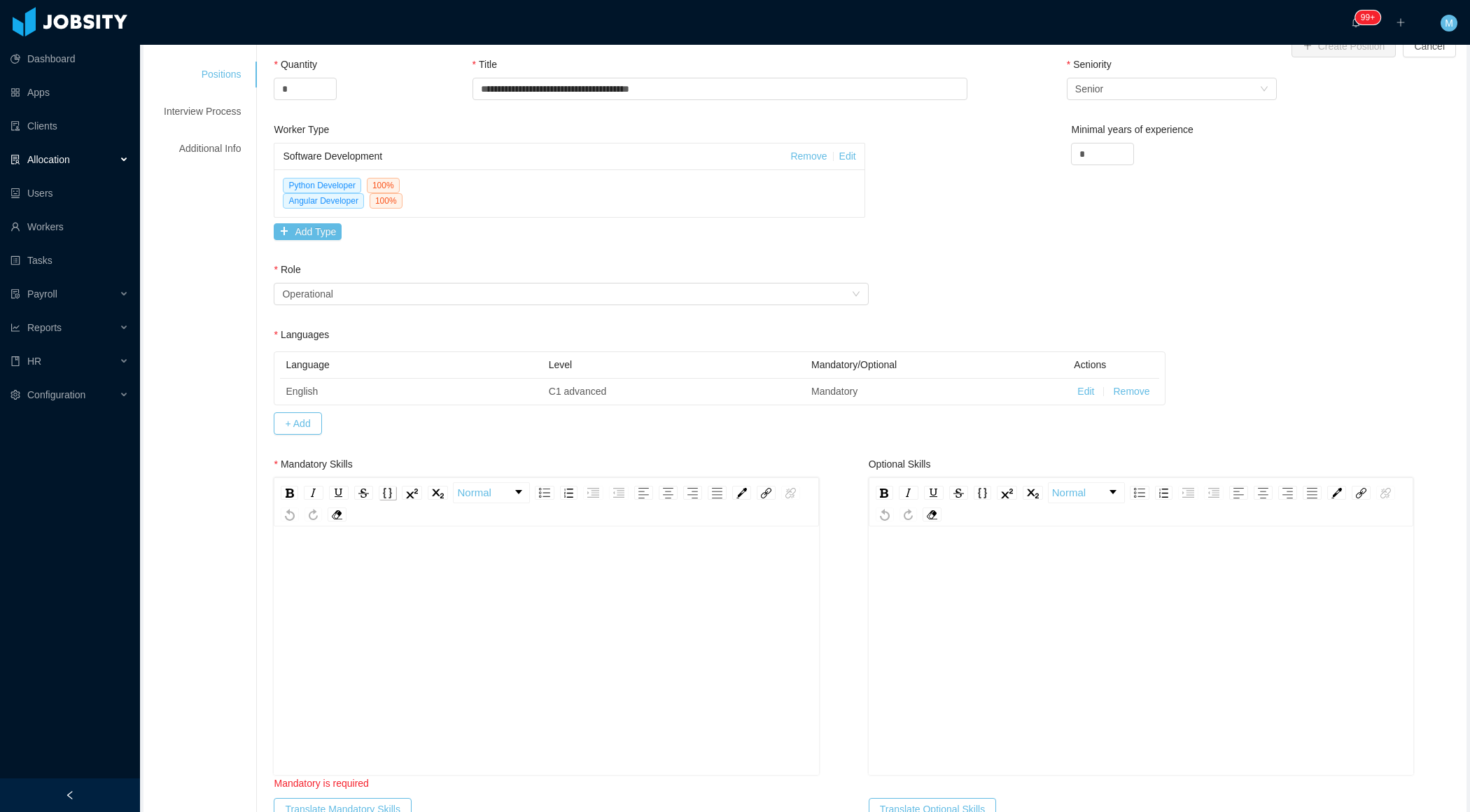
scroll to position [288, 0]
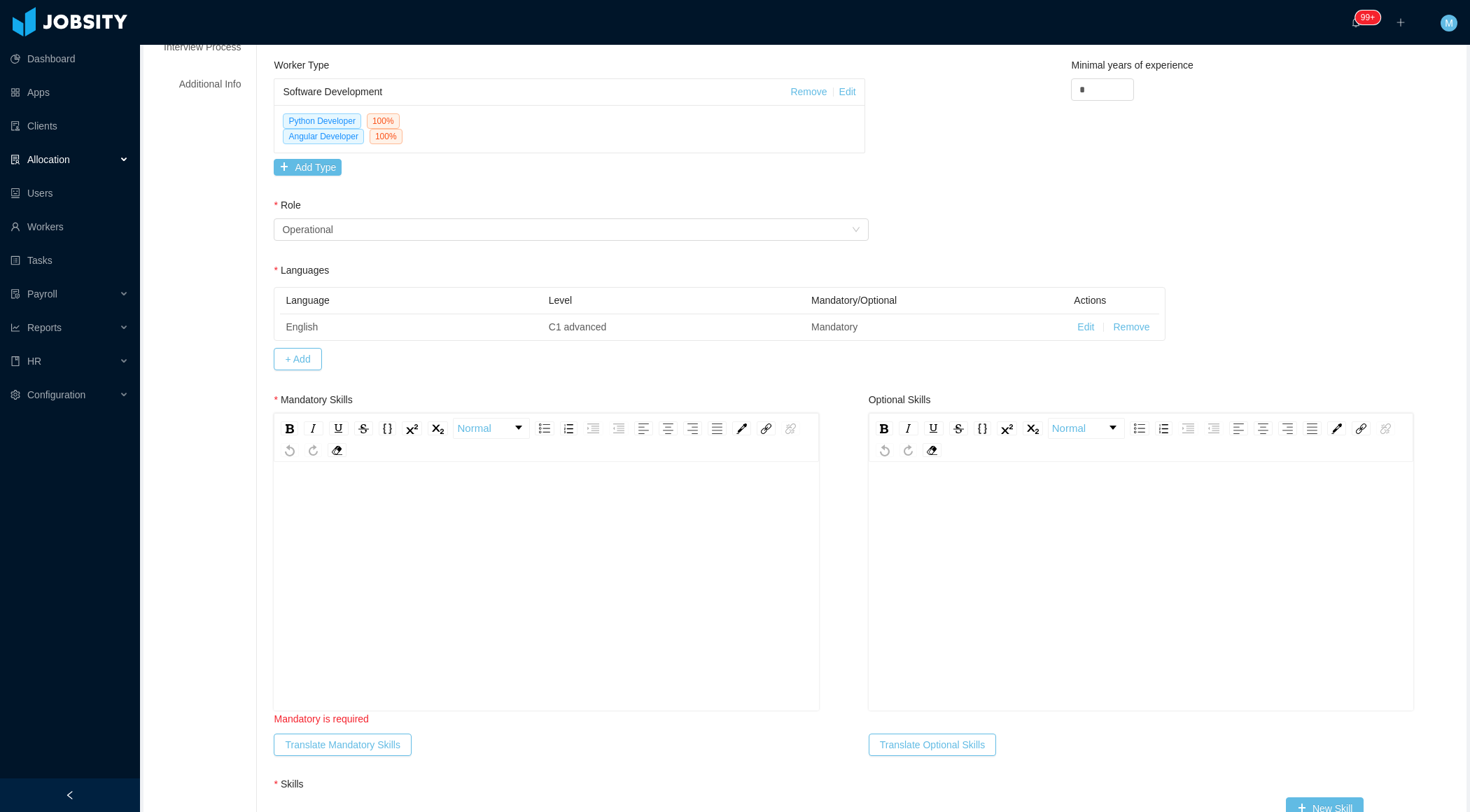
click at [393, 602] on div "rdw-editor" at bounding box center [547, 608] width 523 height 245
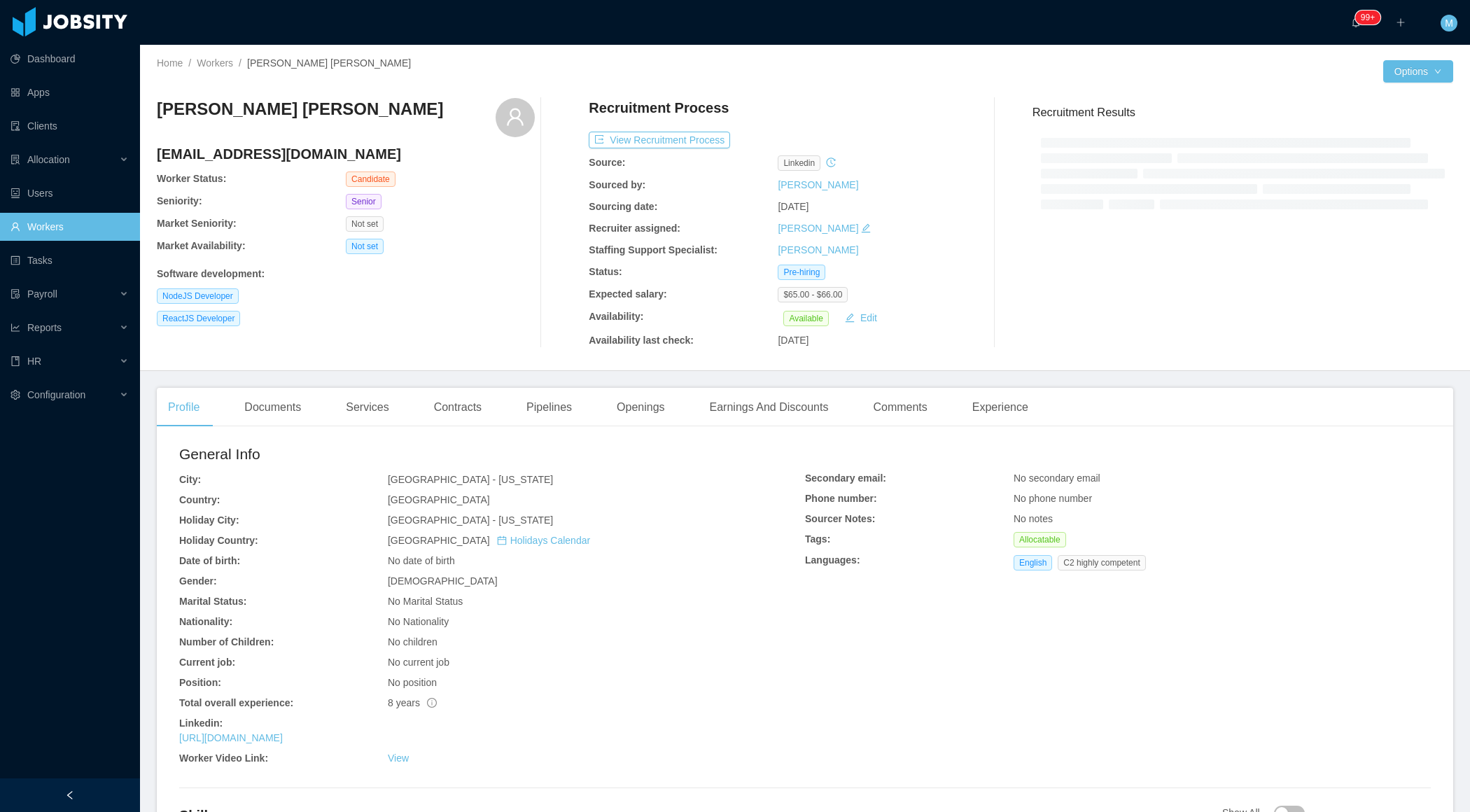
click at [126, 791] on div at bounding box center [70, 795] width 140 height 33
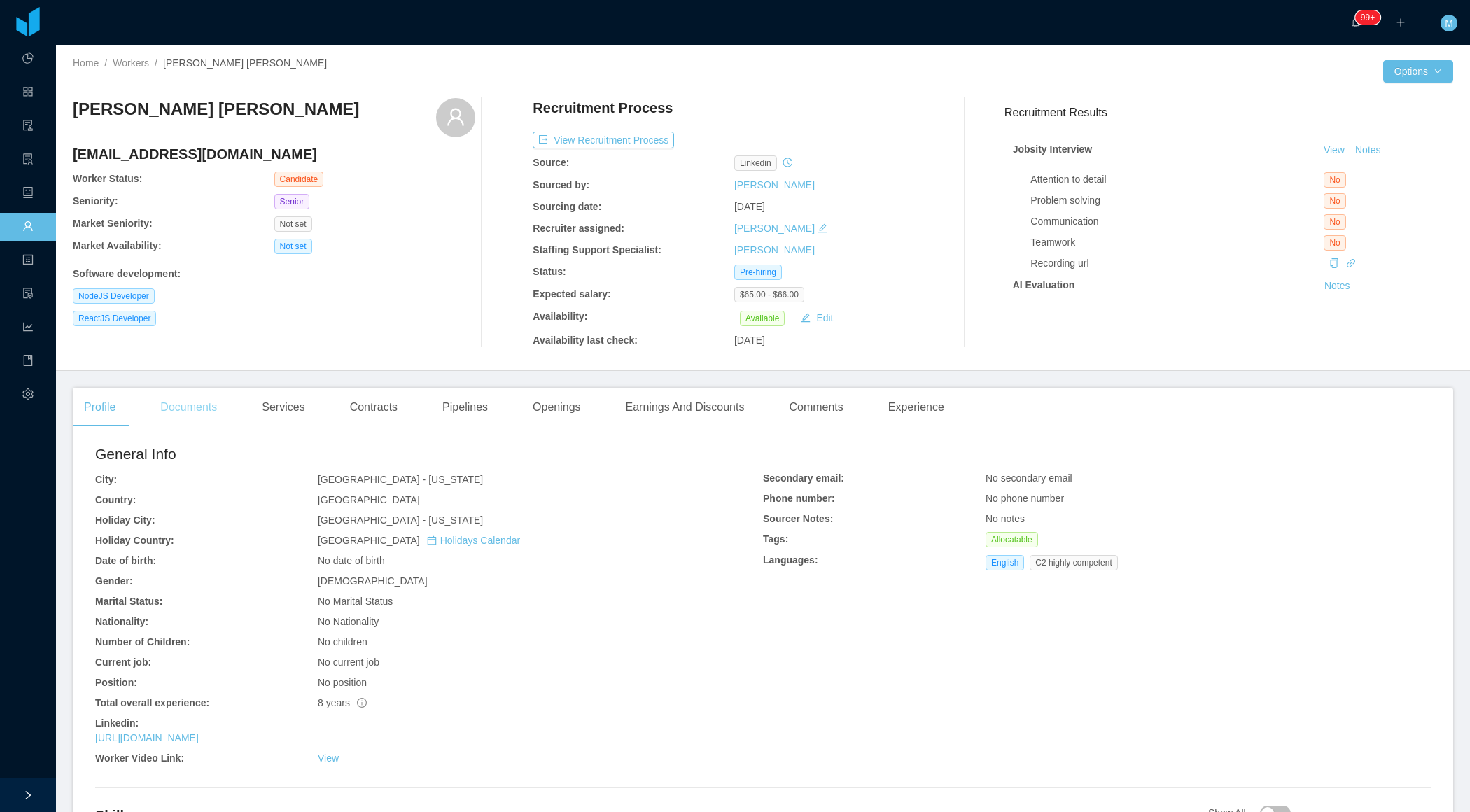
click at [210, 412] on div "Documents" at bounding box center [188, 407] width 79 height 39
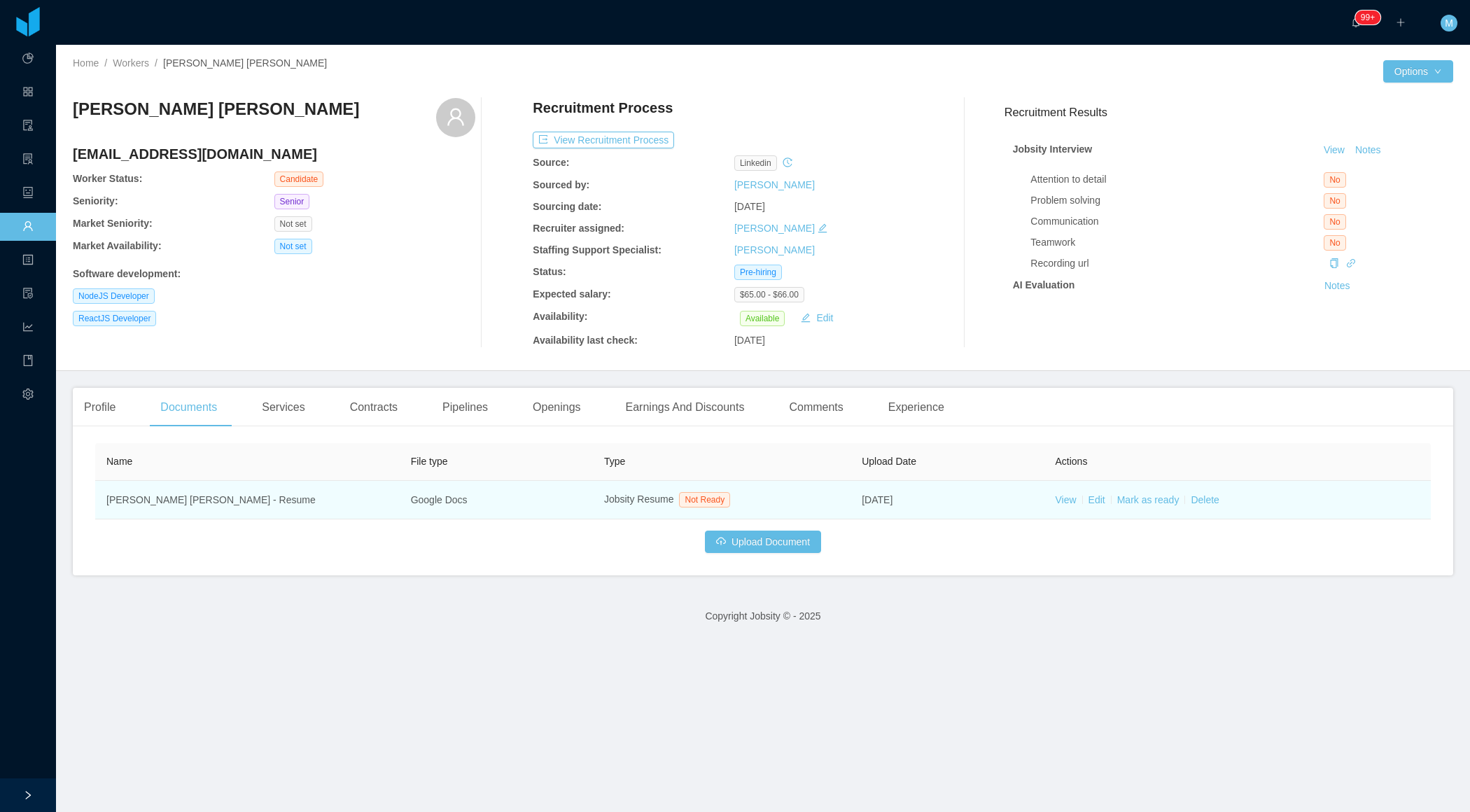
click at [1079, 502] on td "View Edit Mark as ready Delete" at bounding box center [1237, 500] width 388 height 39
click at [1073, 502] on link "View" at bounding box center [1065, 499] width 21 height 11
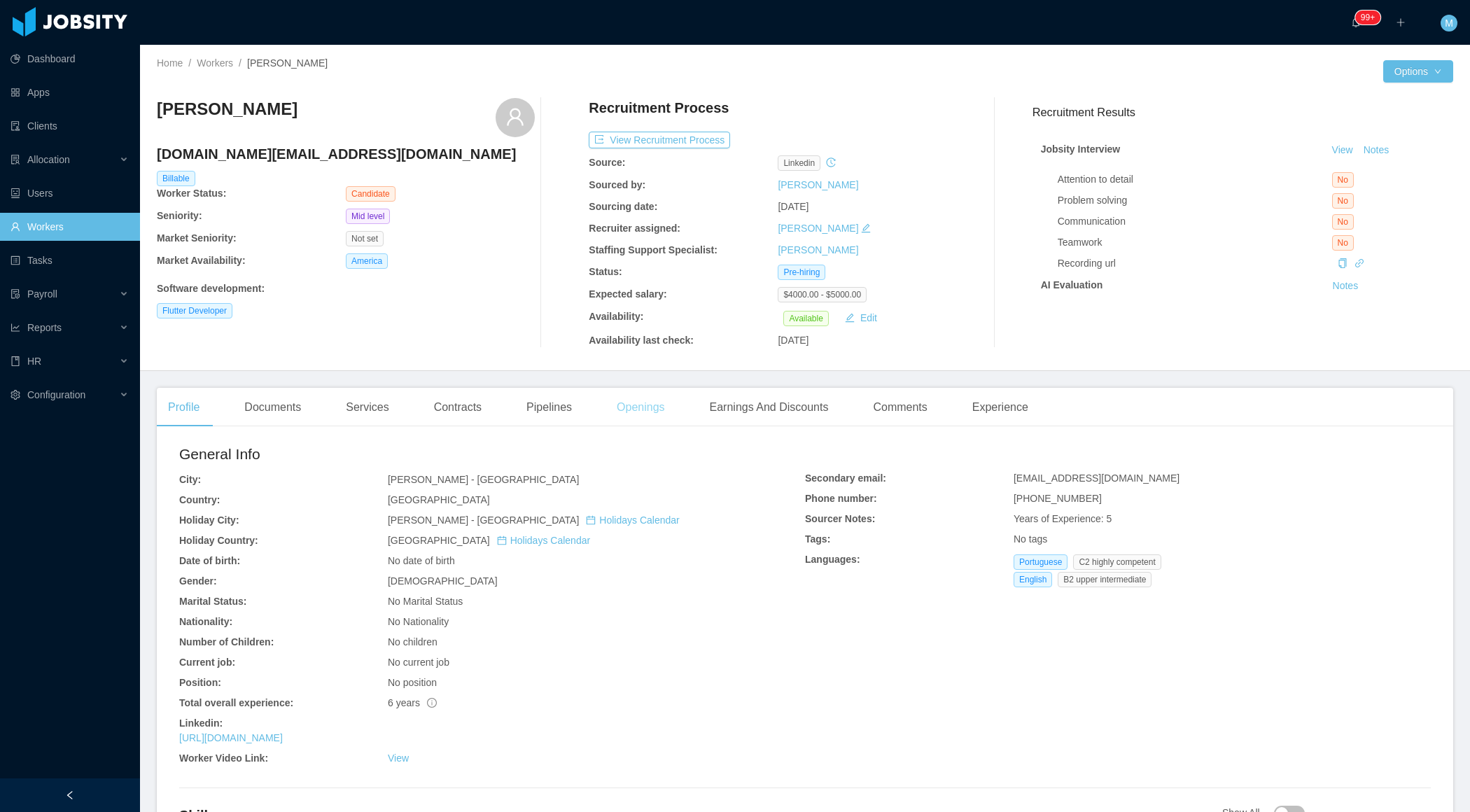
click at [654, 410] on div "Openings" at bounding box center [640, 407] width 70 height 39
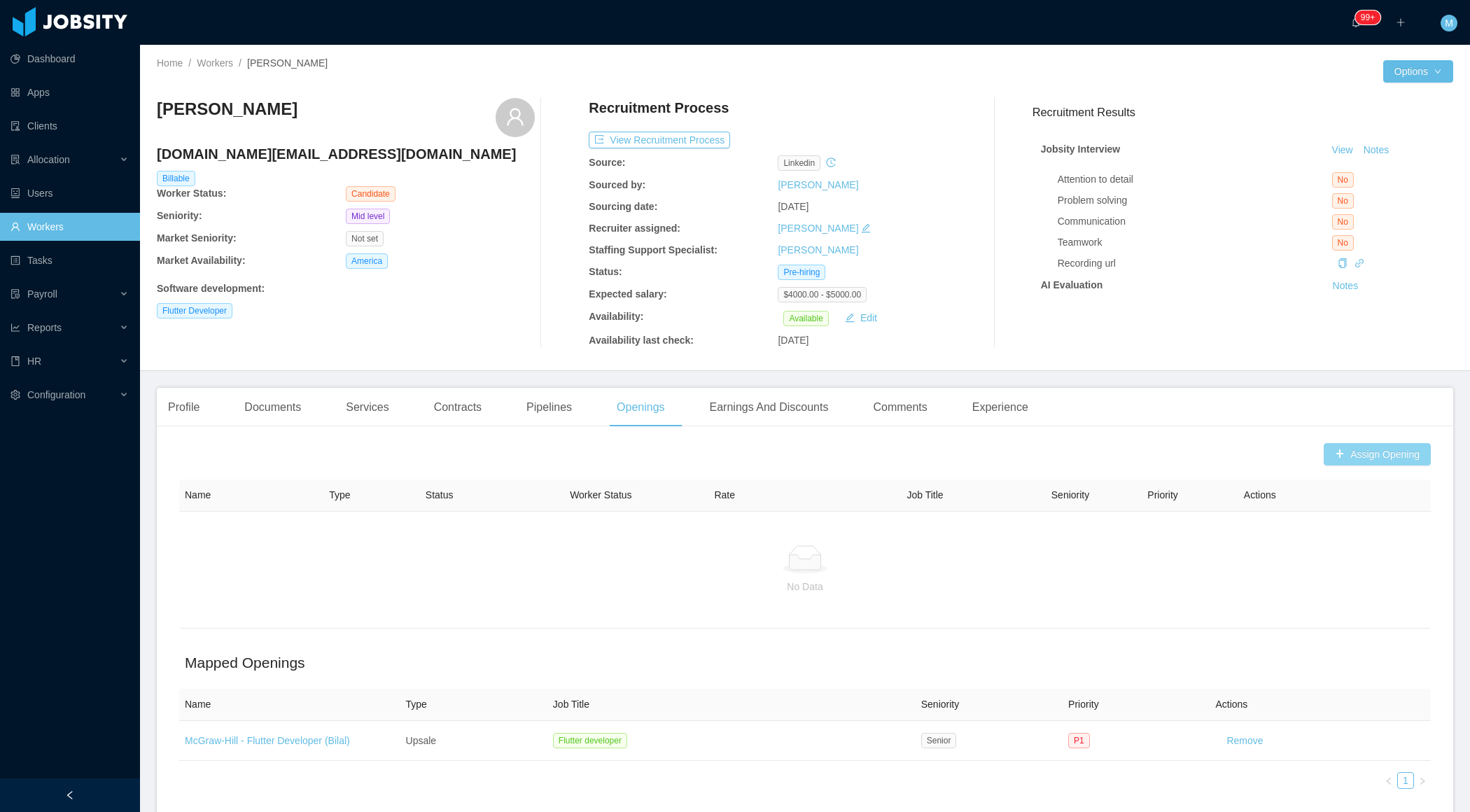
click at [1370, 450] on button "Assign Opening" at bounding box center [1377, 454] width 107 height 22
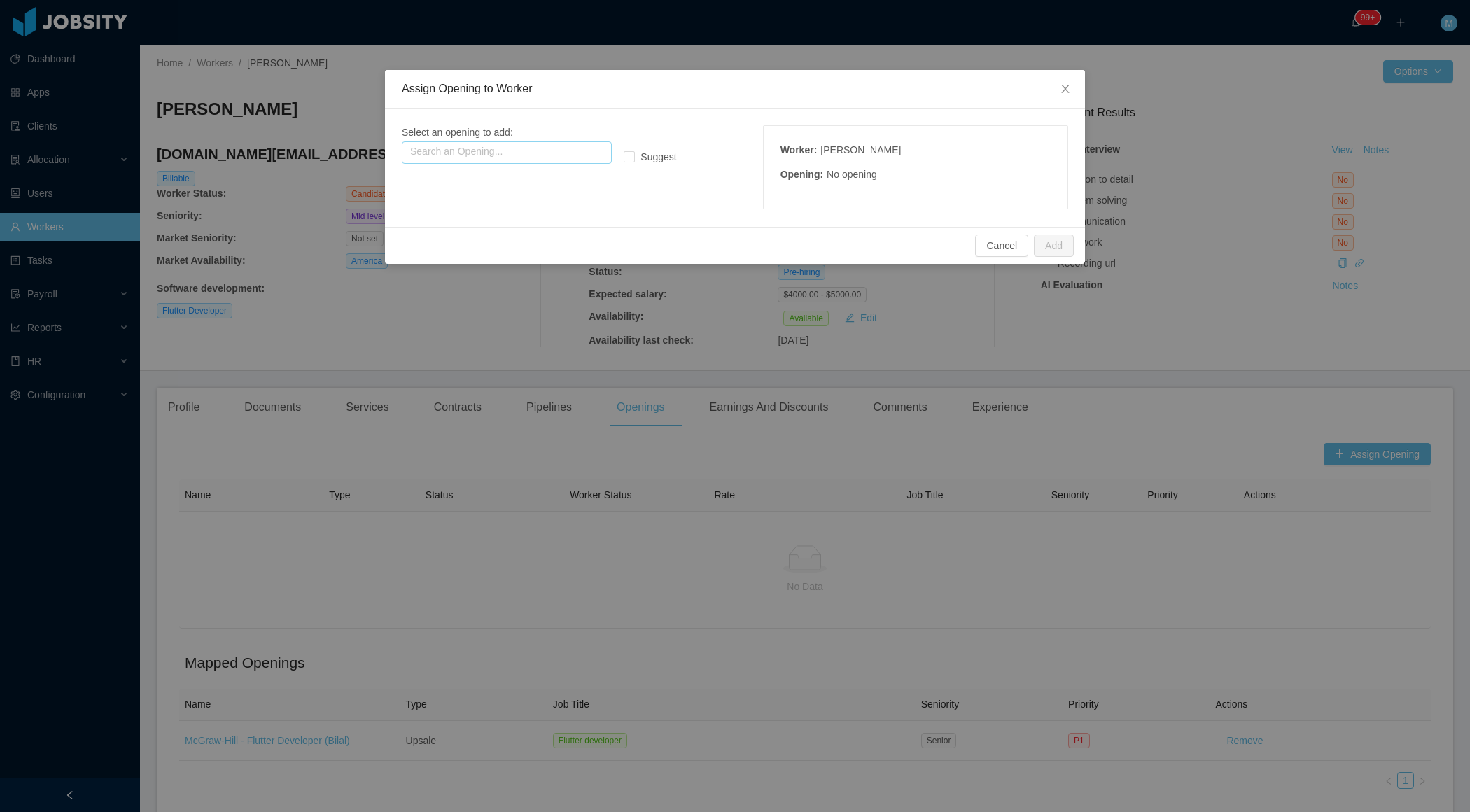
click at [527, 153] on input "text" at bounding box center [506, 153] width 210 height 22
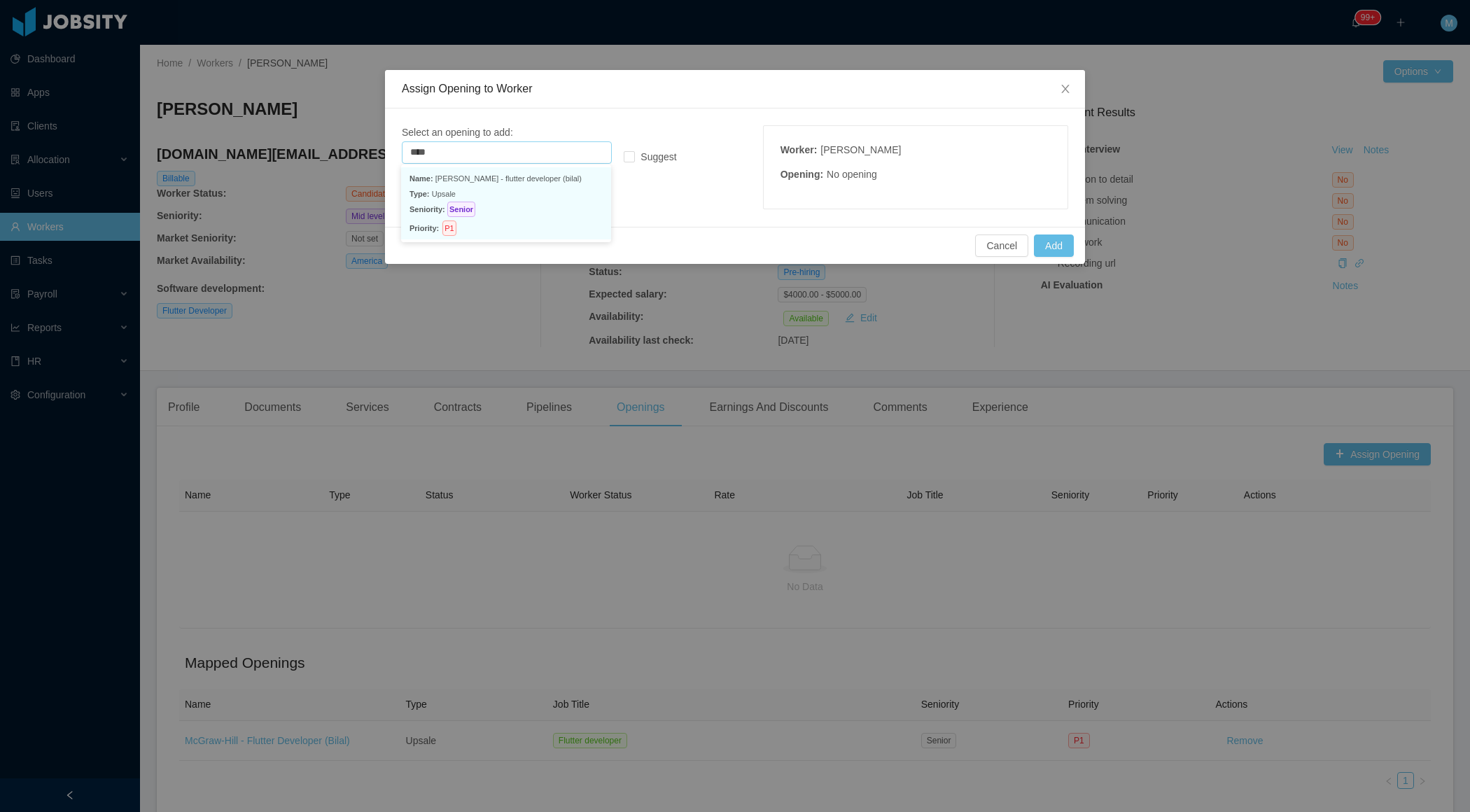
click at [489, 193] on p "Type: Upsale" at bounding box center [506, 193] width 193 height 16
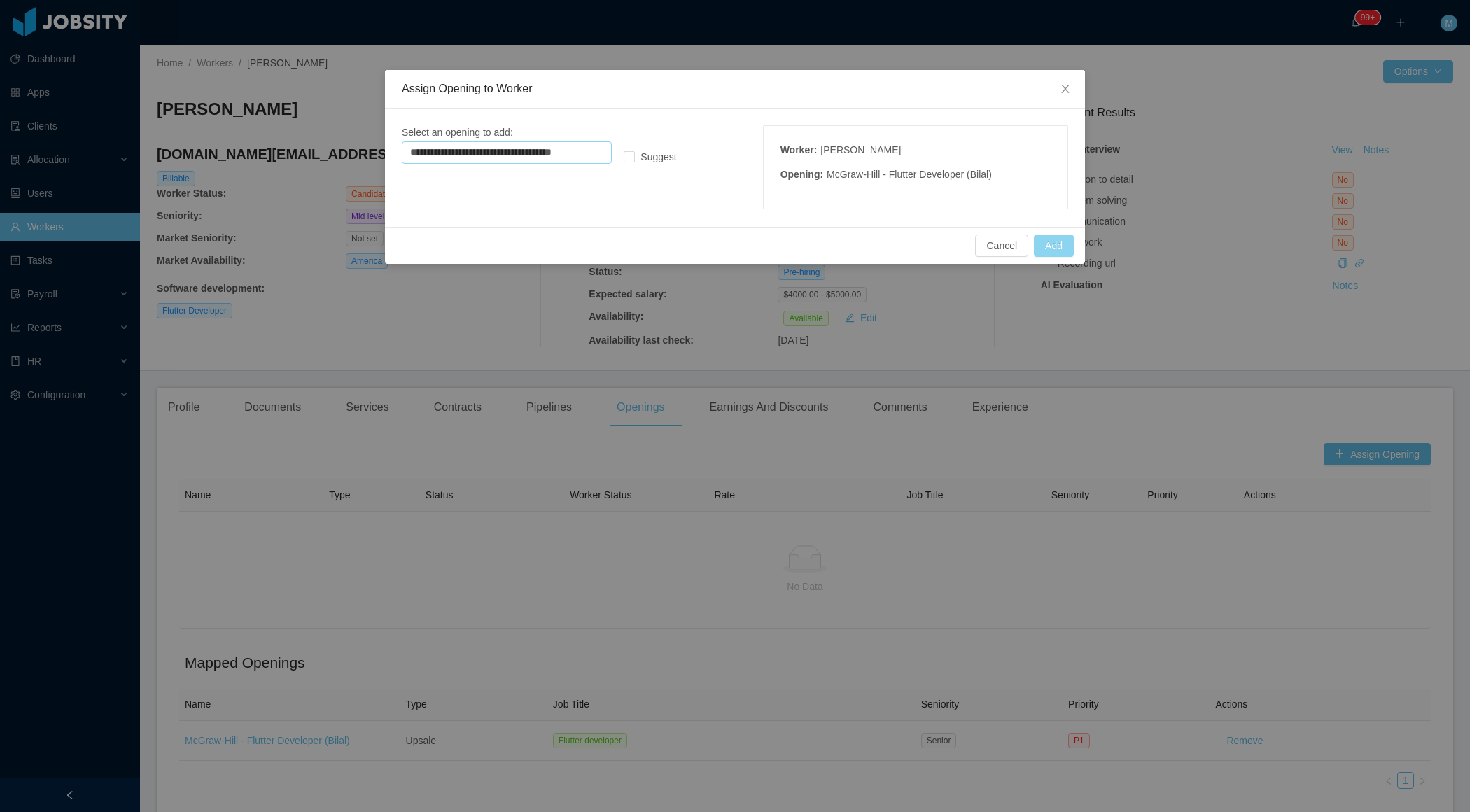
type input "**********"
click at [1050, 244] on button "Add" at bounding box center [1054, 246] width 40 height 22
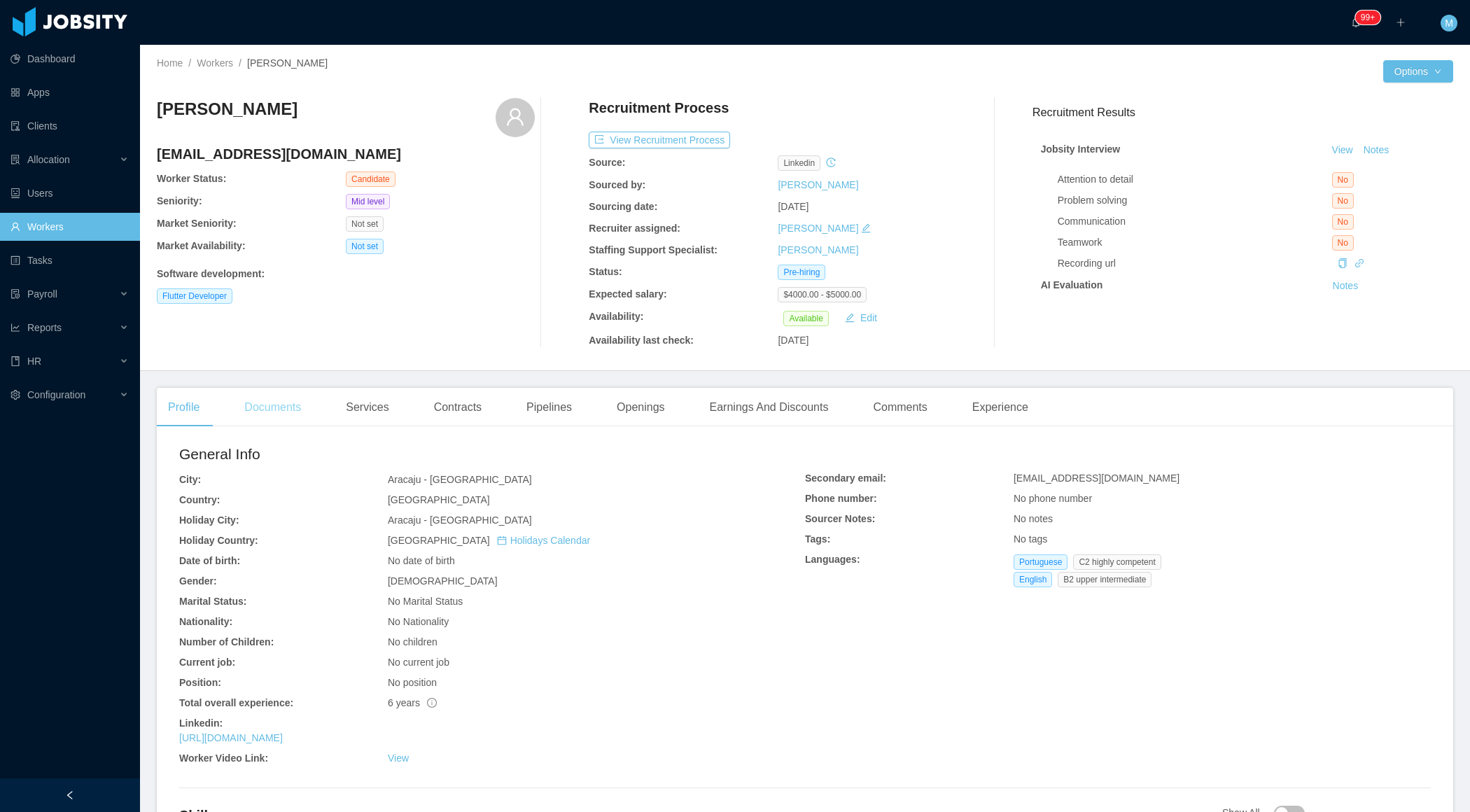
click at [278, 410] on div "Documents" at bounding box center [273, 407] width 79 height 39
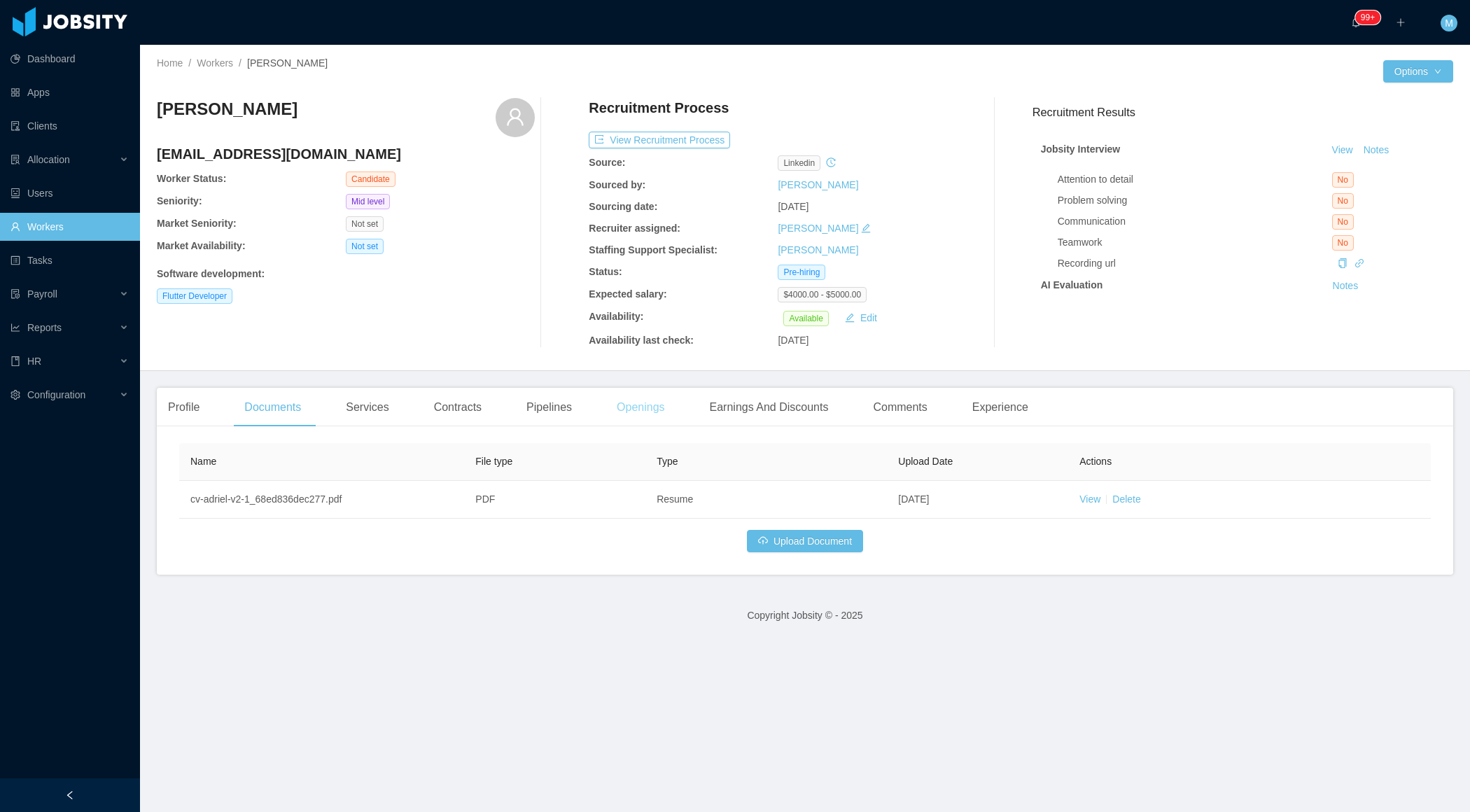
click at [640, 389] on div "Openings" at bounding box center [640, 407] width 70 height 39
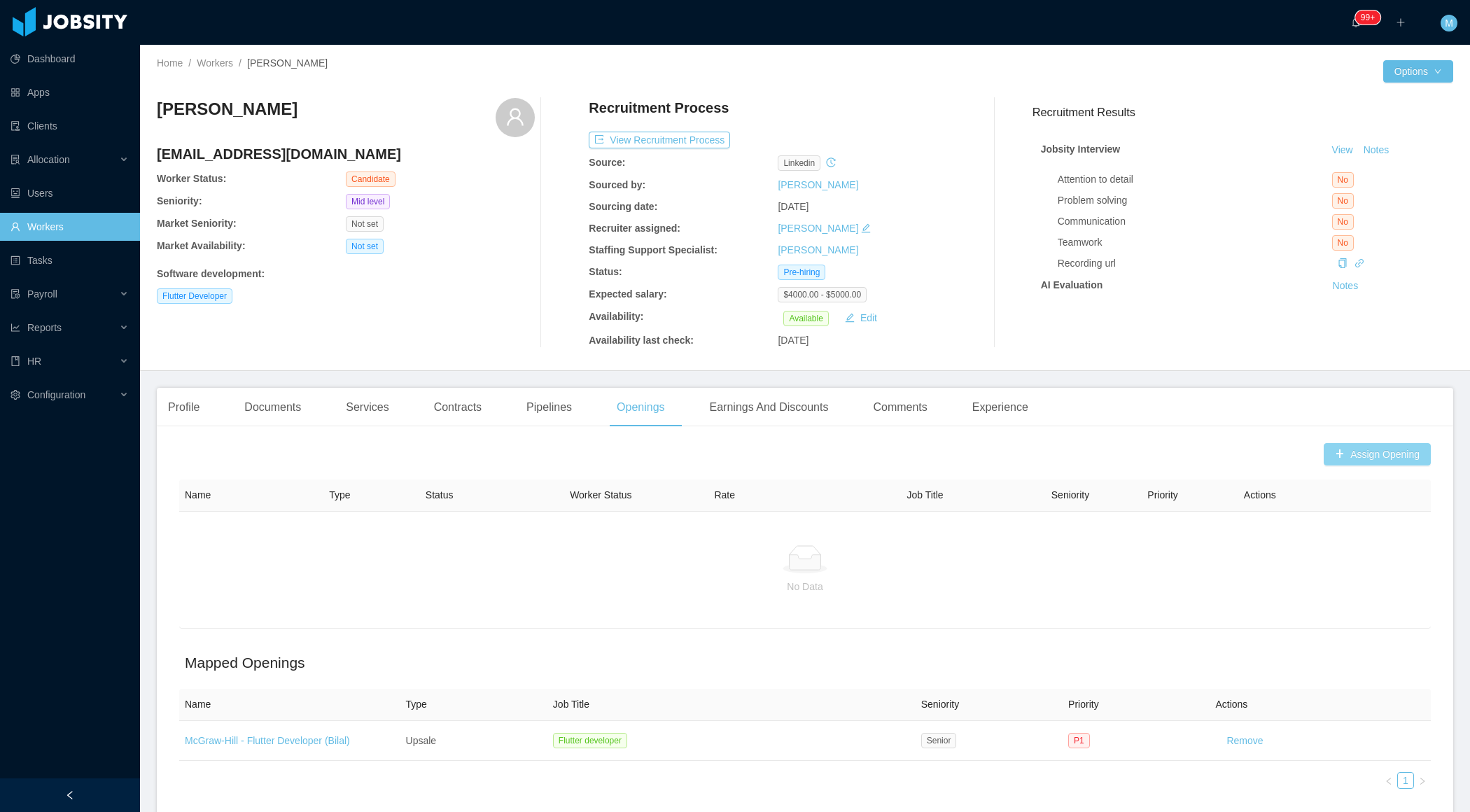
click at [1328, 455] on button "Assign Opening" at bounding box center [1377, 454] width 107 height 22
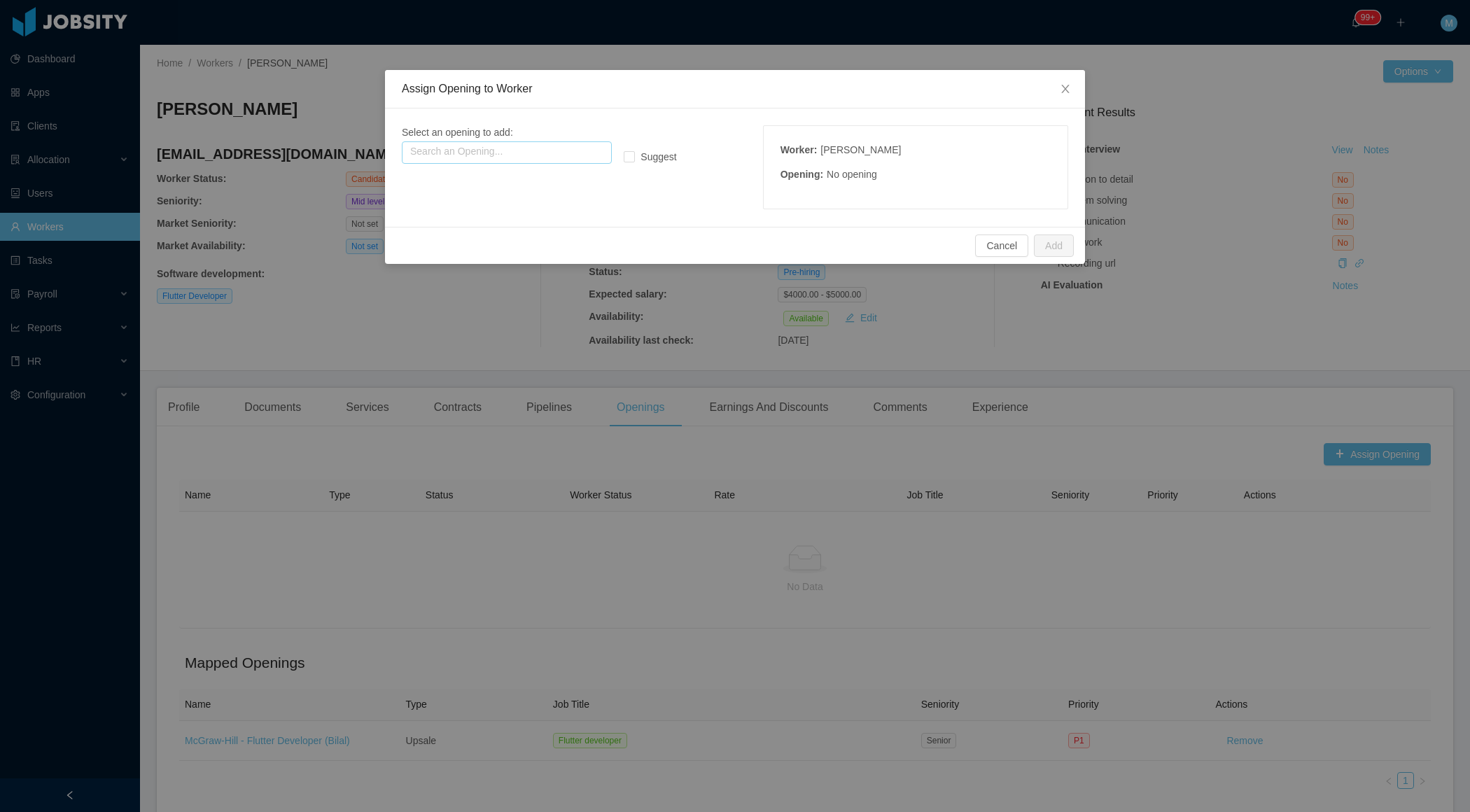
click at [489, 147] on input "text" at bounding box center [506, 153] width 210 height 22
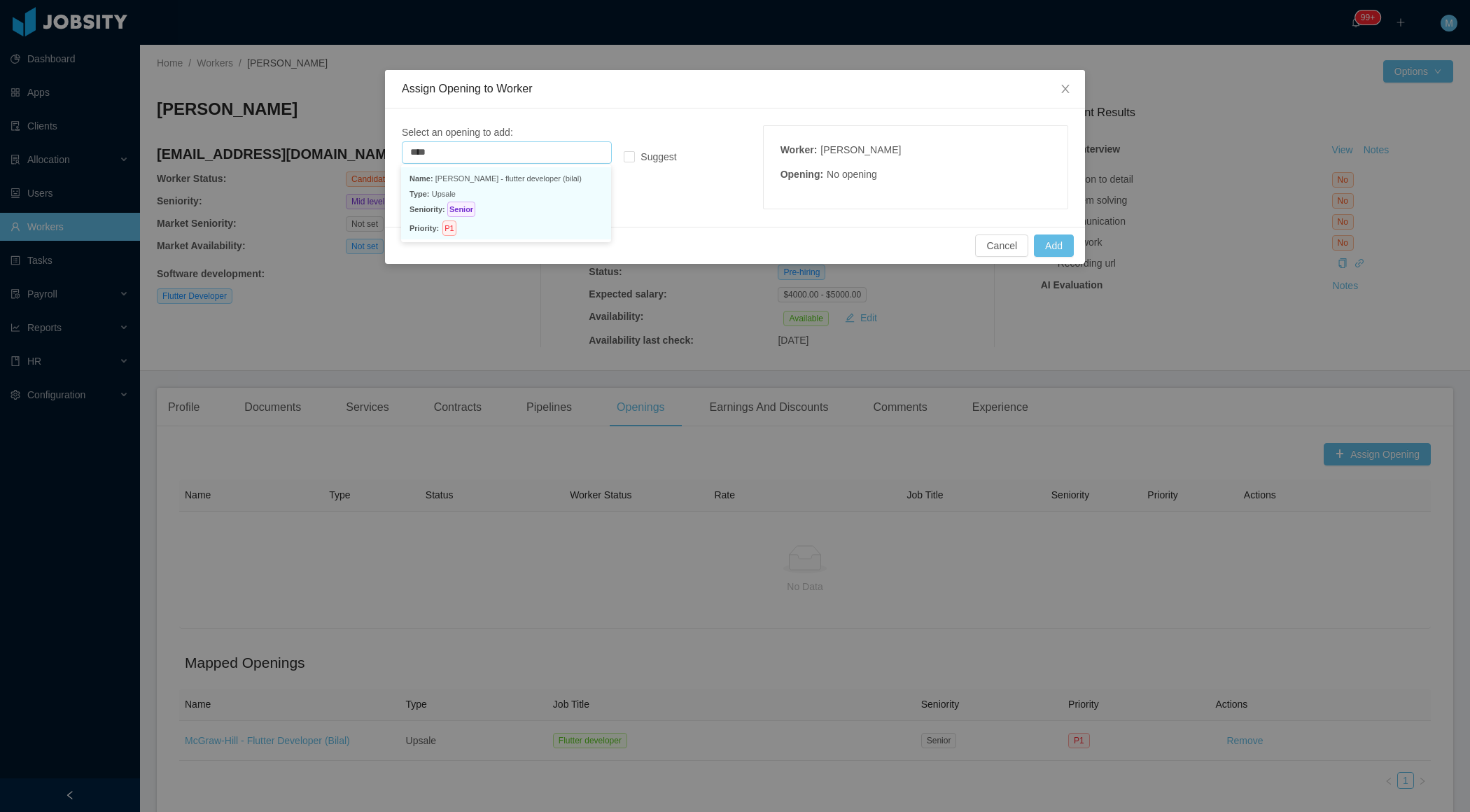
click at [457, 193] on p "Type: Upsale" at bounding box center [506, 193] width 193 height 16
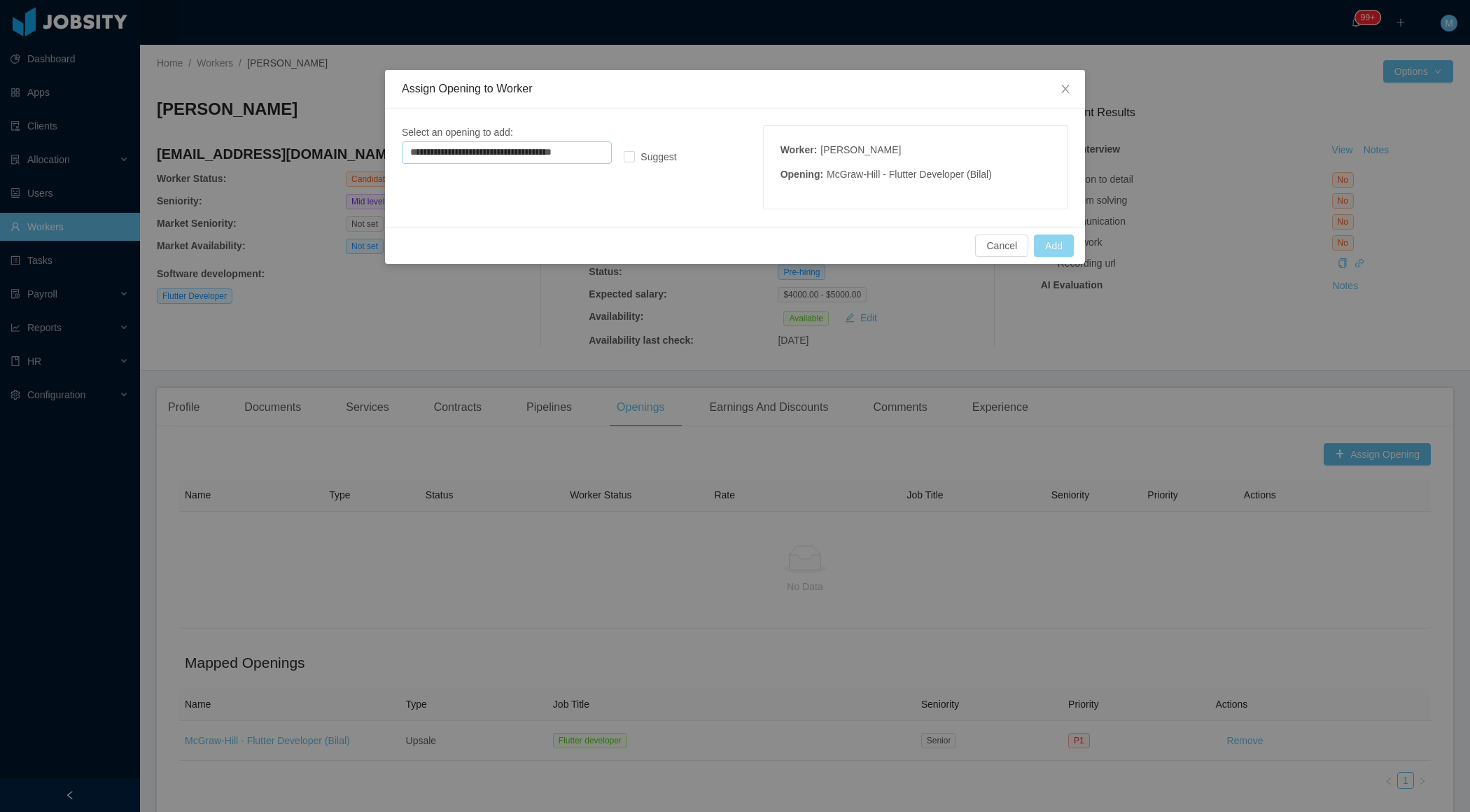
type input "**********"
click at [1052, 252] on button "Add" at bounding box center [1054, 246] width 40 height 22
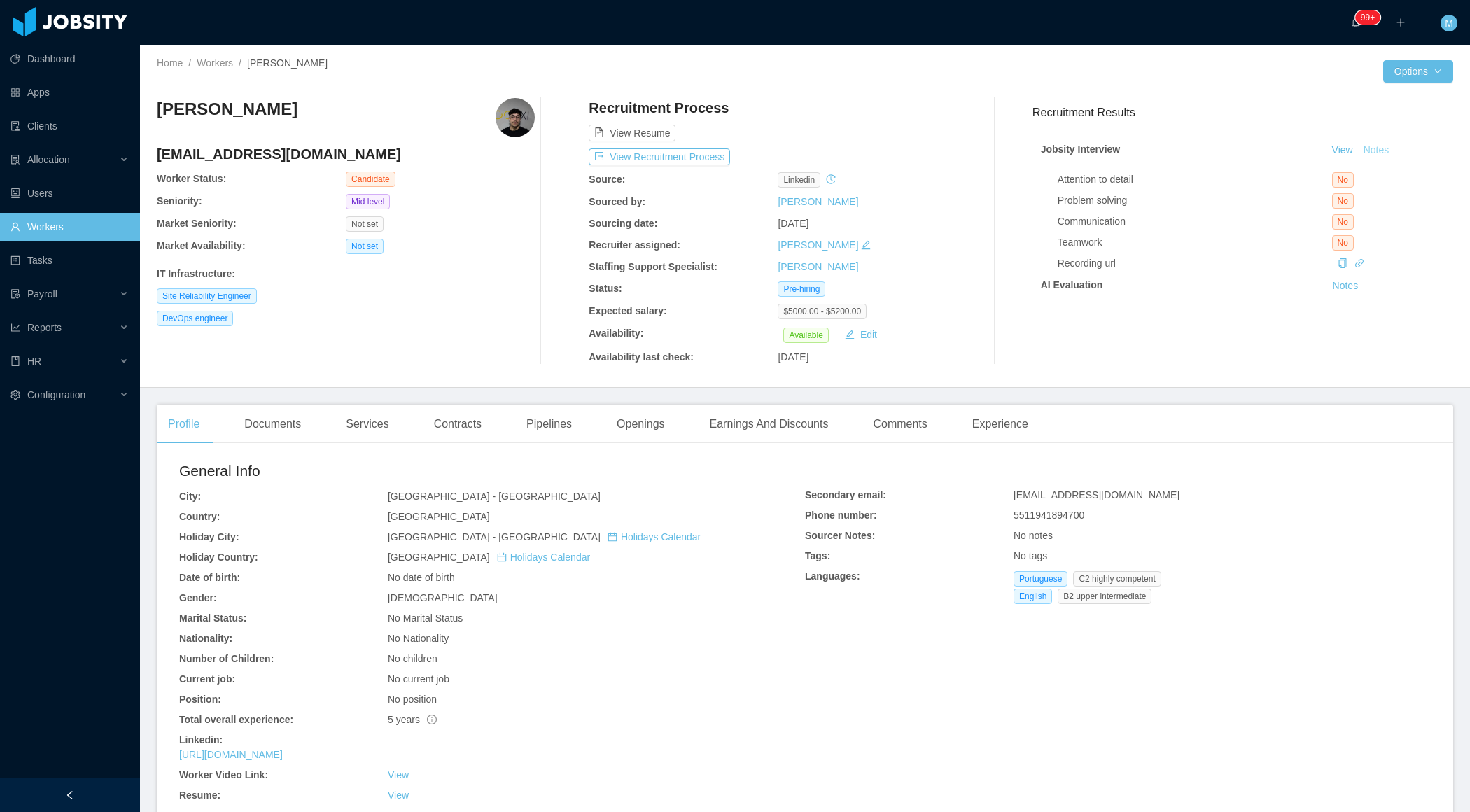
click at [1380, 153] on button "Notes" at bounding box center [1377, 150] width 37 height 17
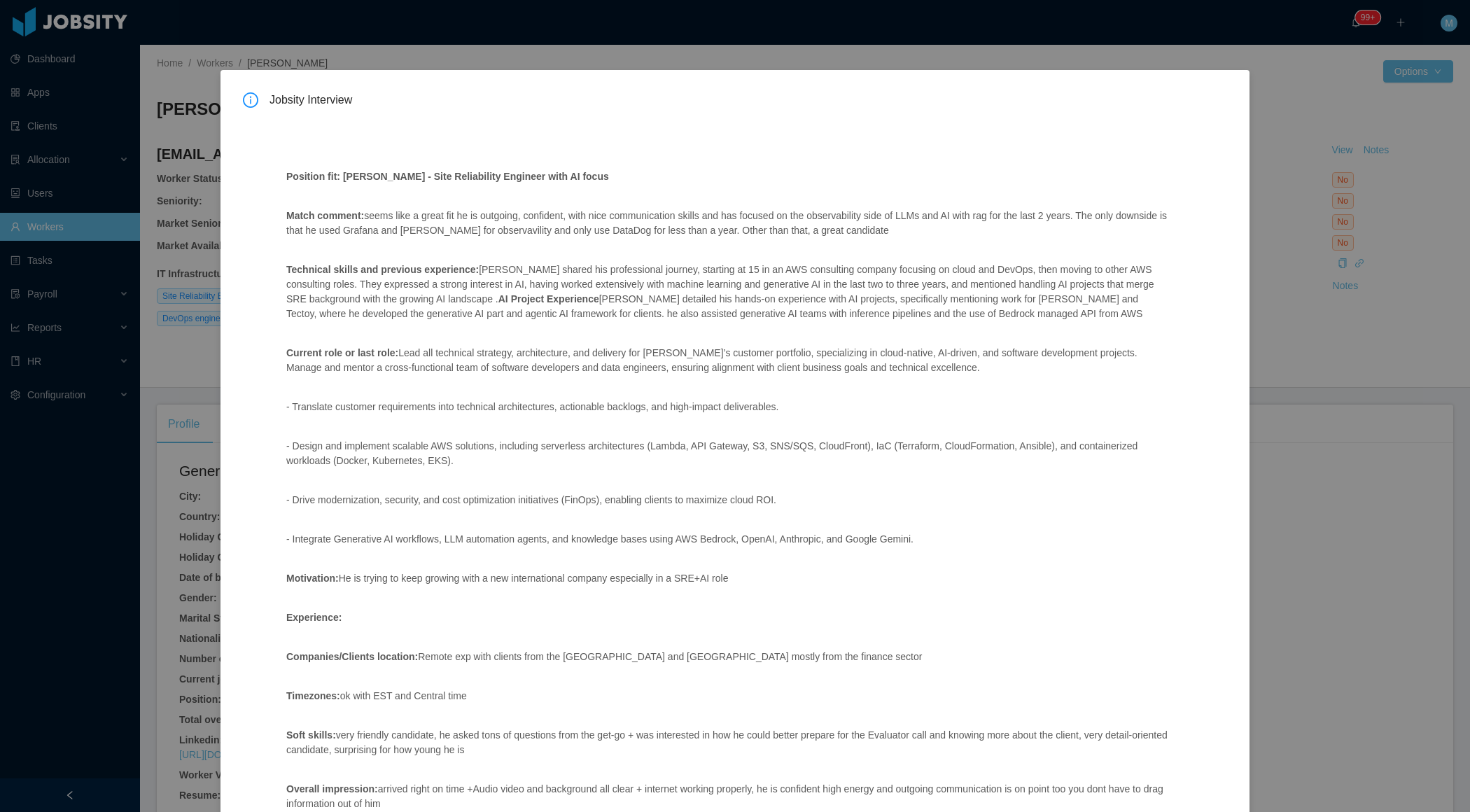
scroll to position [207, 0]
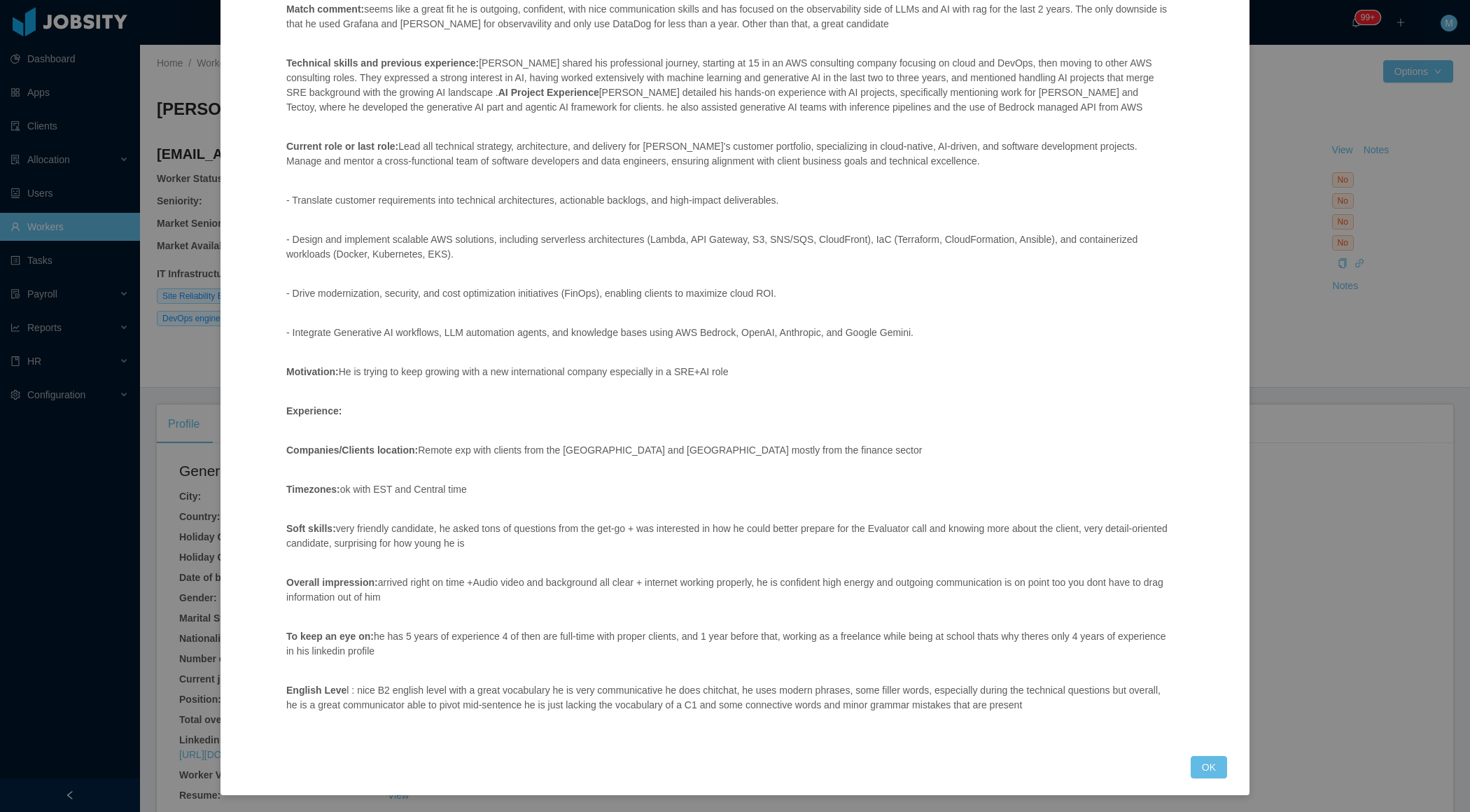
click at [1188, 771] on div "Jobsity Interview Position fit: [PERSON_NAME] - Site Reliability Engineer with …" at bounding box center [735, 332] width 984 height 893
click at [1220, 766] on button "OK" at bounding box center [1208, 767] width 36 height 22
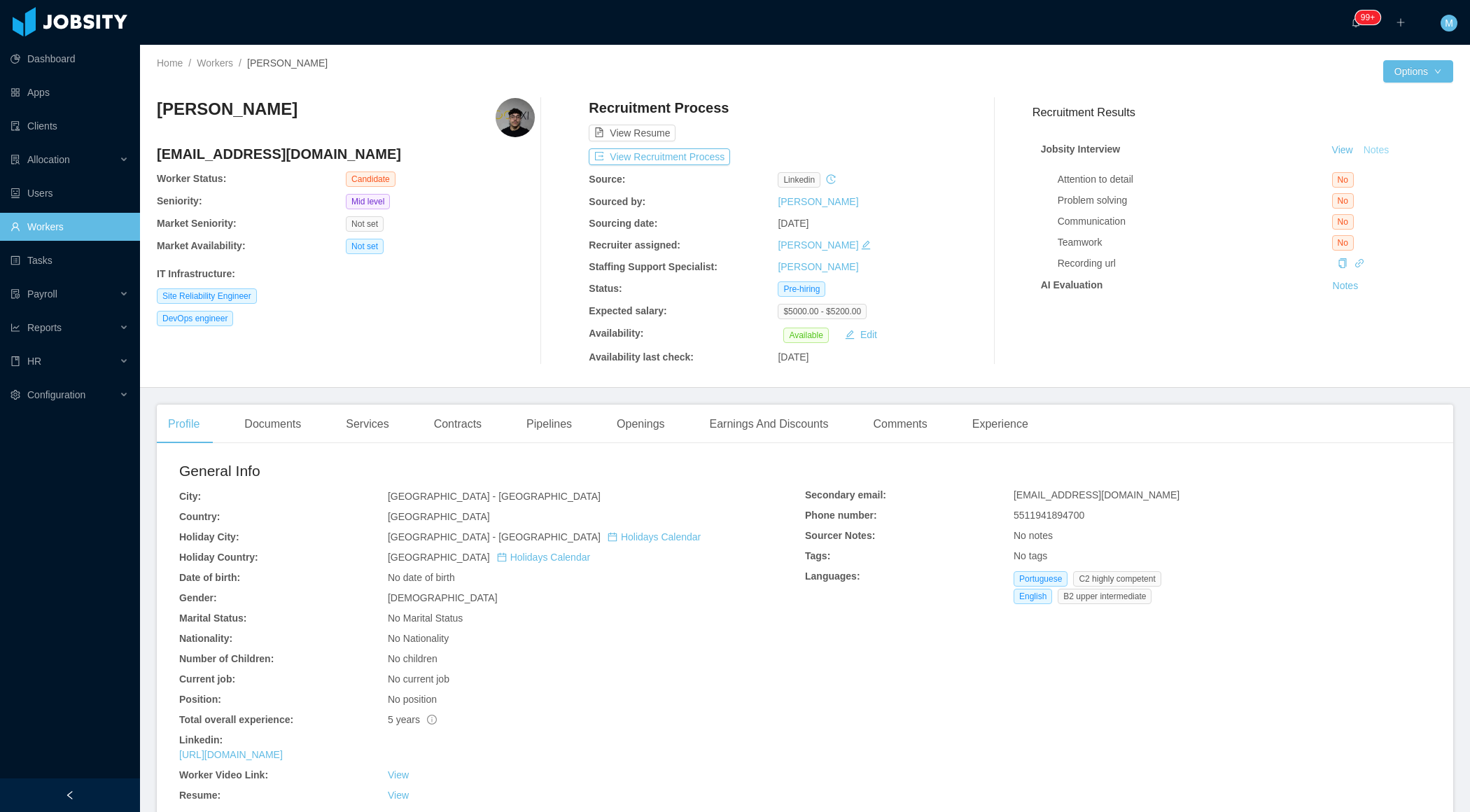
scroll to position [136, 0]
click at [283, 751] on link "[URL][DOMAIN_NAME]" at bounding box center [231, 754] width 104 height 11
click at [1005, 423] on div "Experience" at bounding box center [1000, 424] width 79 height 39
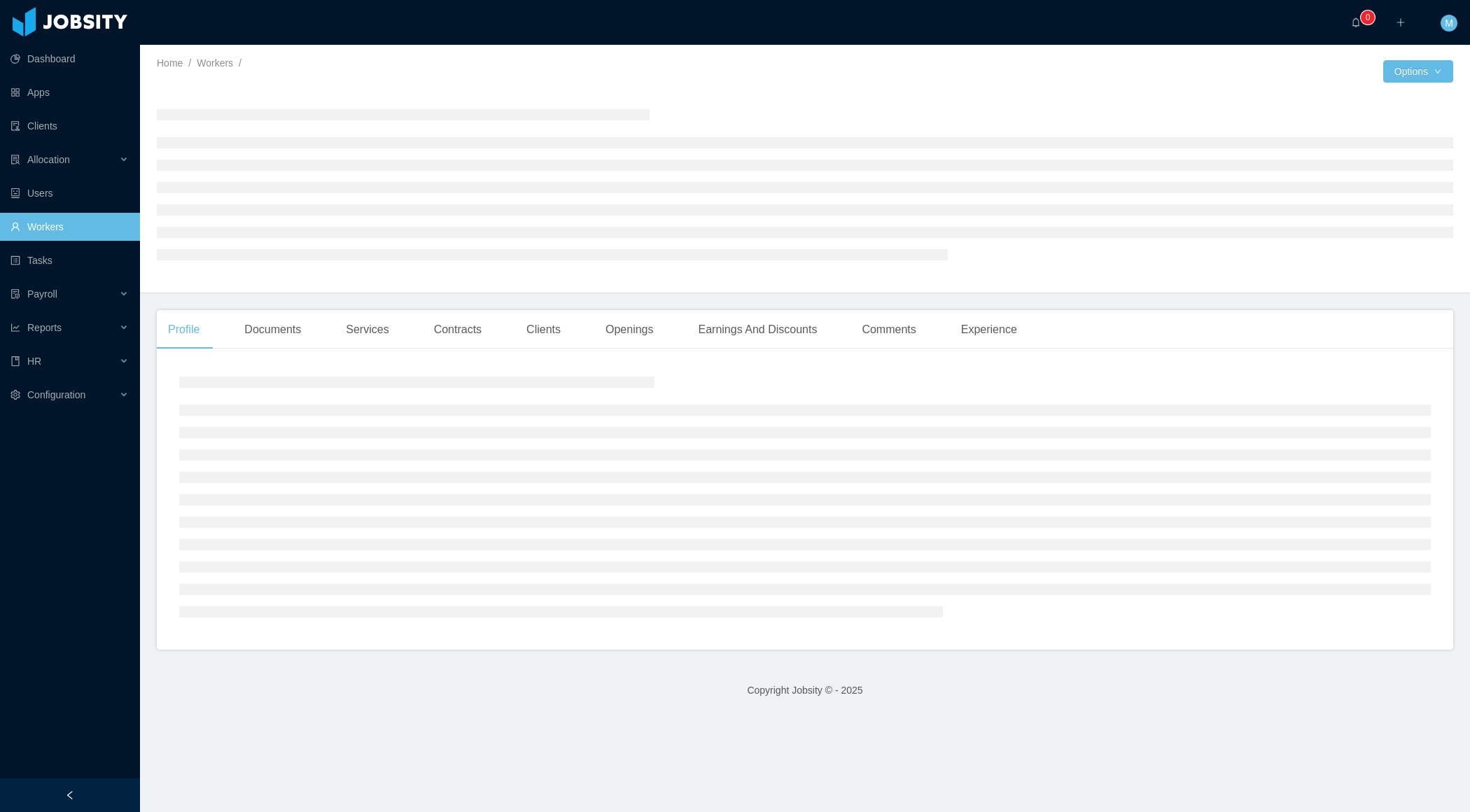
click at [71, 788] on div at bounding box center [70, 795] width 140 height 33
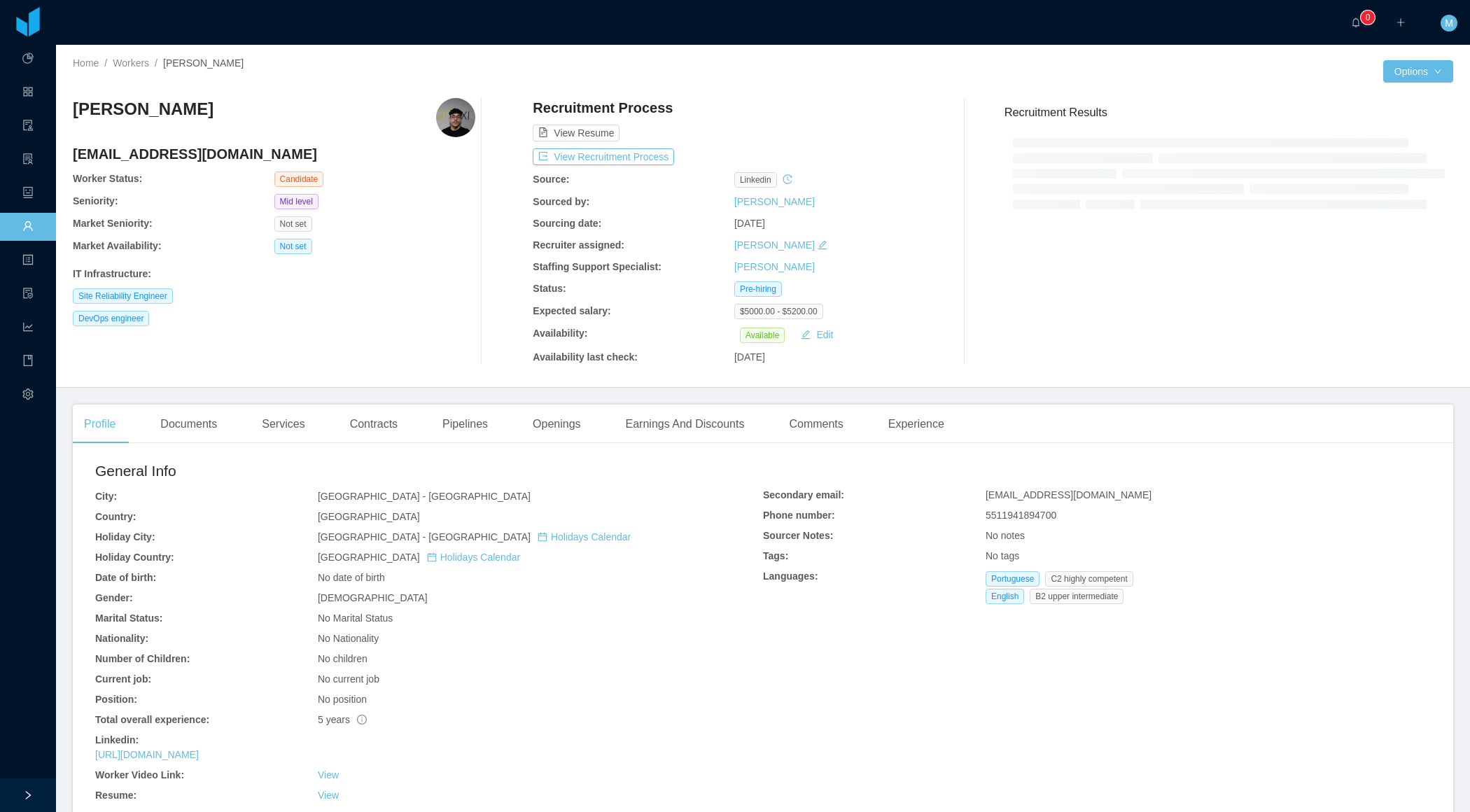
click at [537, 352] on b "Availability last check:" at bounding box center [585, 356] width 105 height 11
click at [552, 419] on div "Openings" at bounding box center [556, 424] width 70 height 39
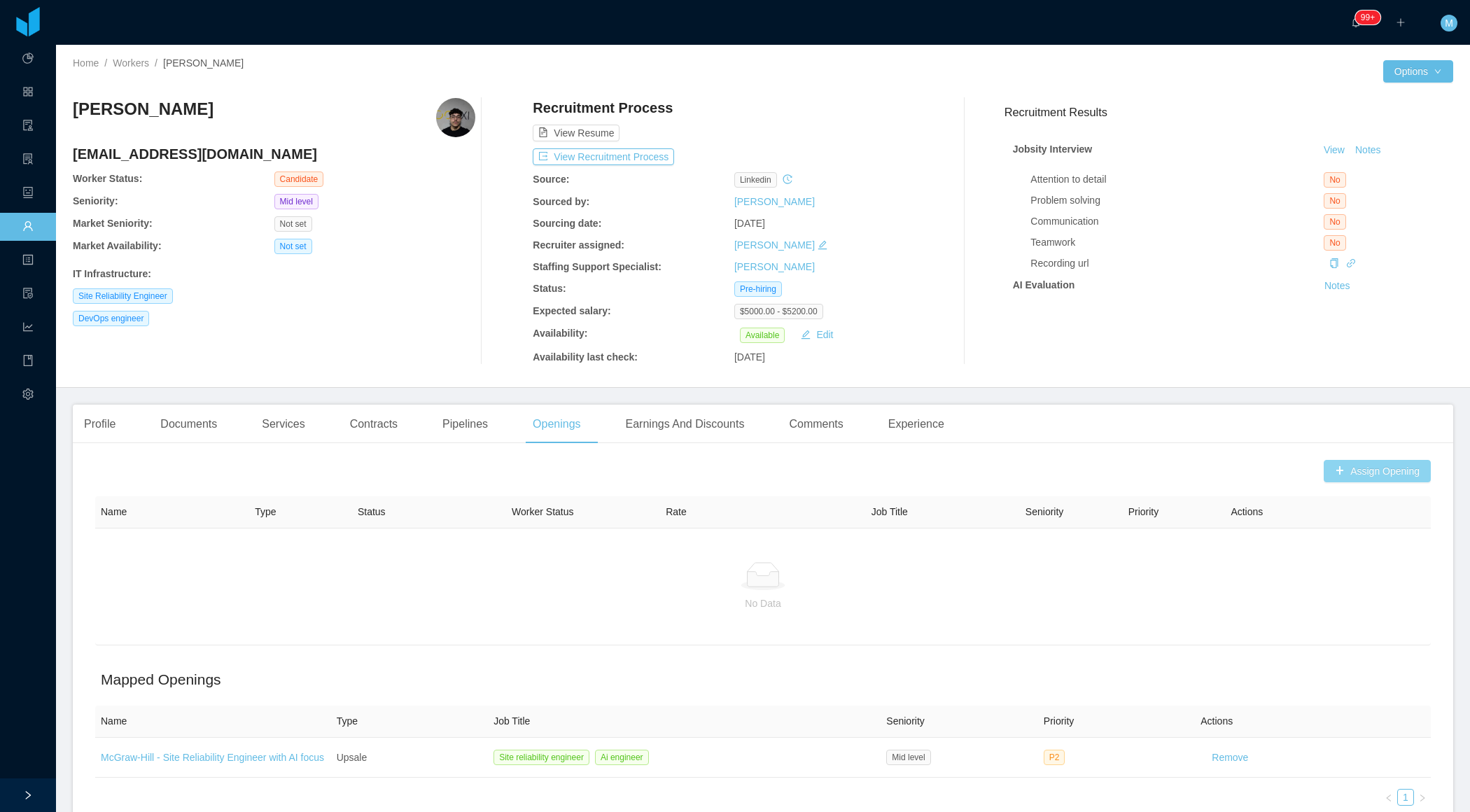
click at [1360, 460] on button "Assign Opening" at bounding box center [1377, 471] width 107 height 22
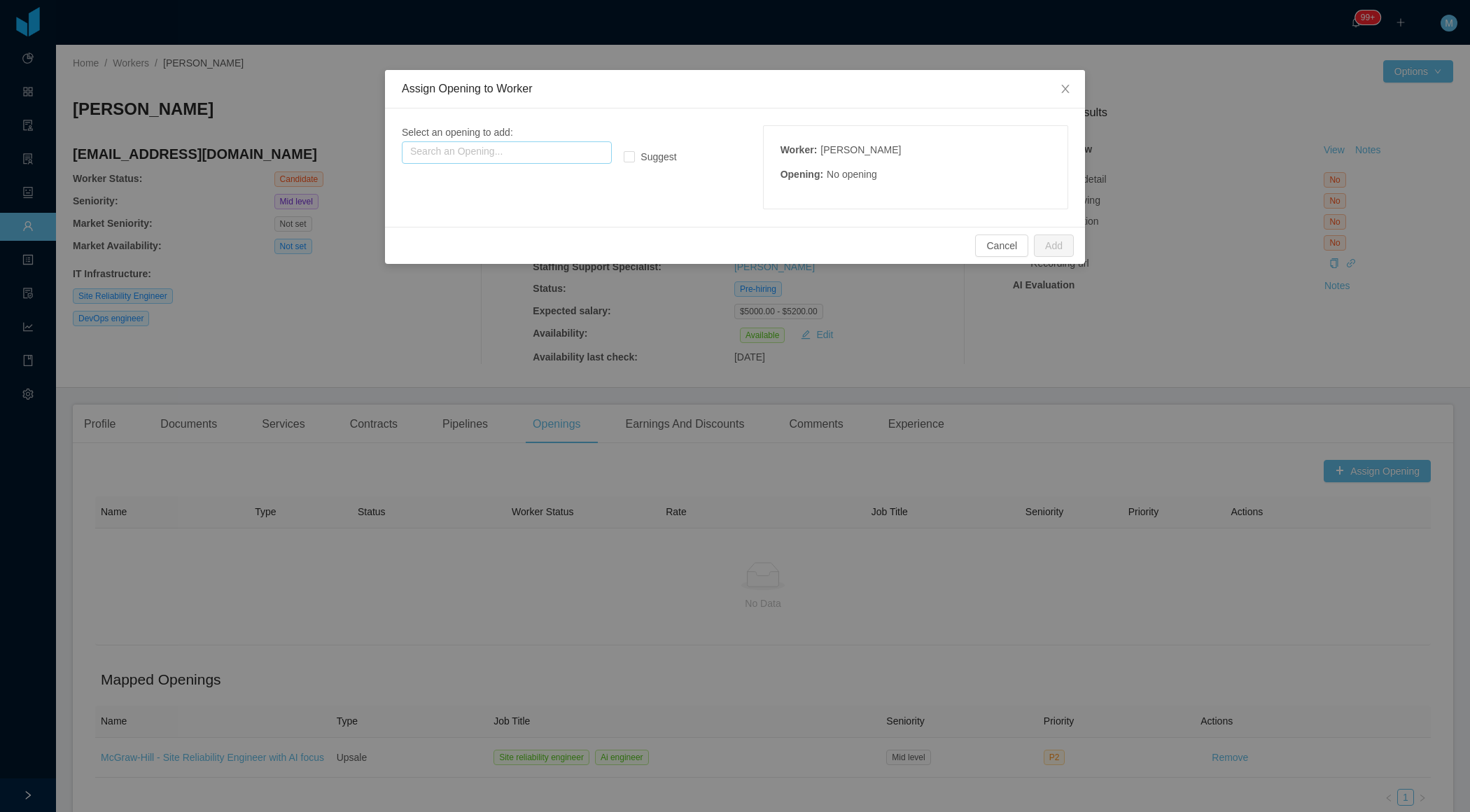
click at [554, 159] on input "text" at bounding box center [506, 153] width 210 height 22
type input "*"
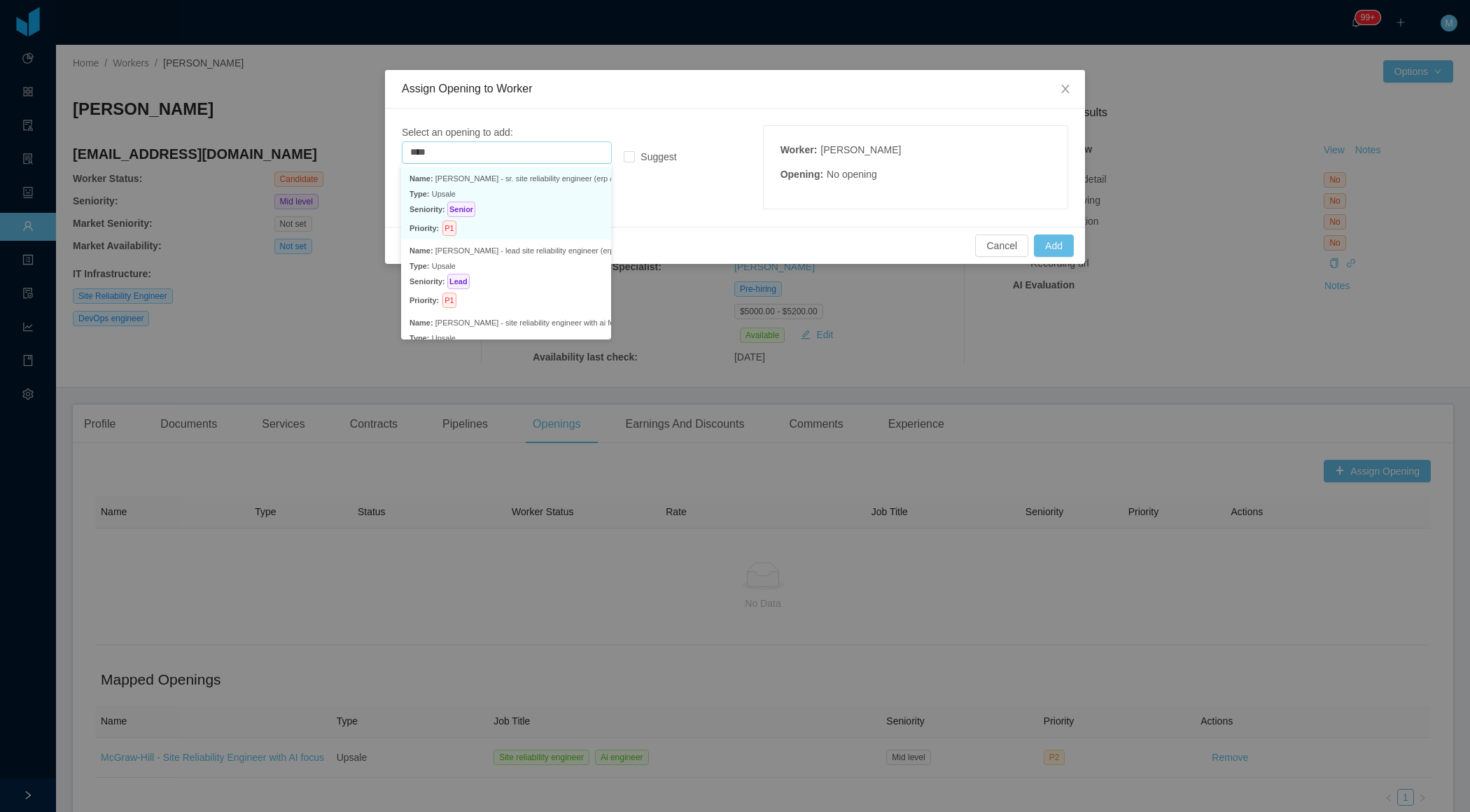
click at [522, 199] on p "Type: Upsale" at bounding box center [506, 193] width 193 height 16
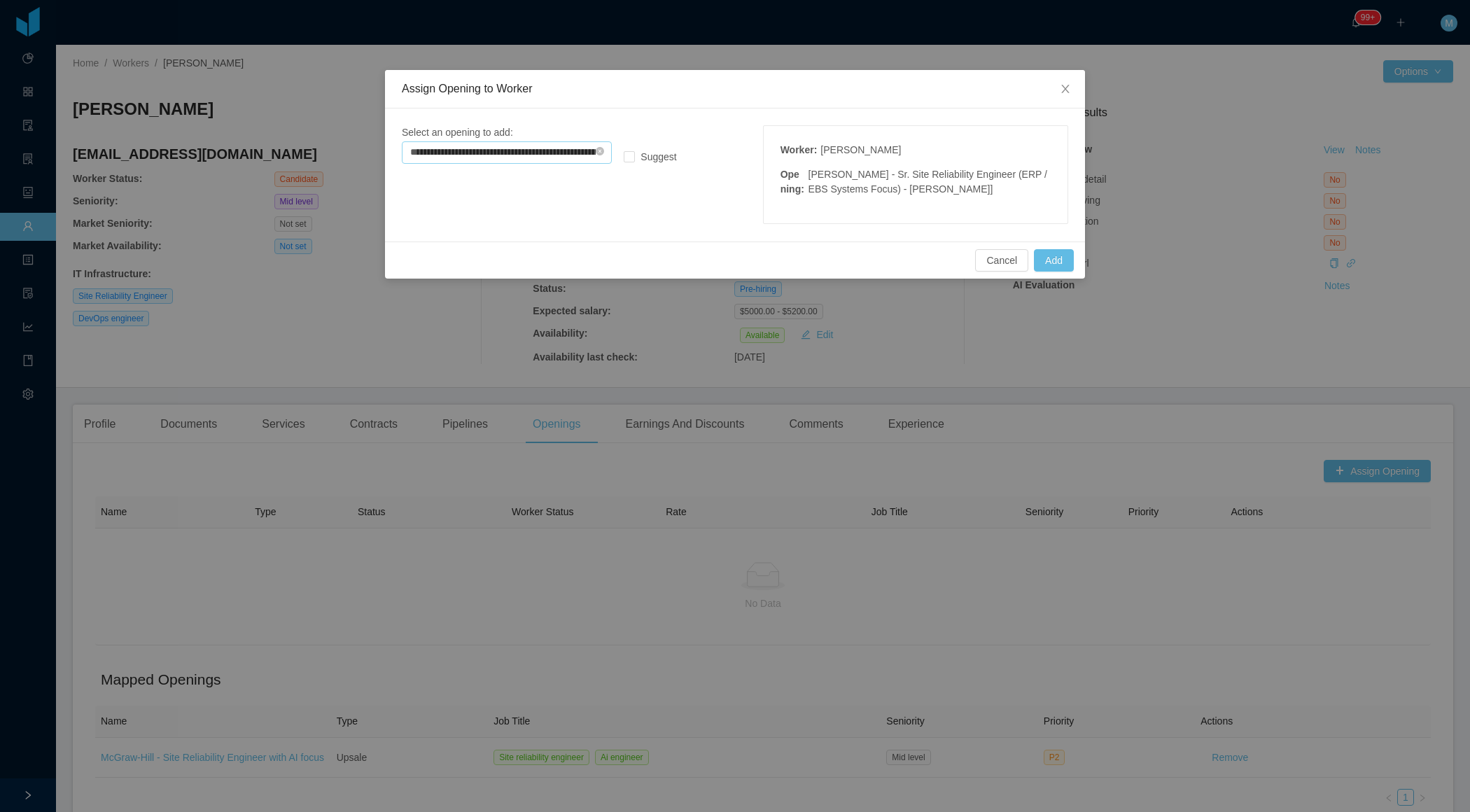
click at [575, 152] on input "**********" at bounding box center [506, 153] width 210 height 22
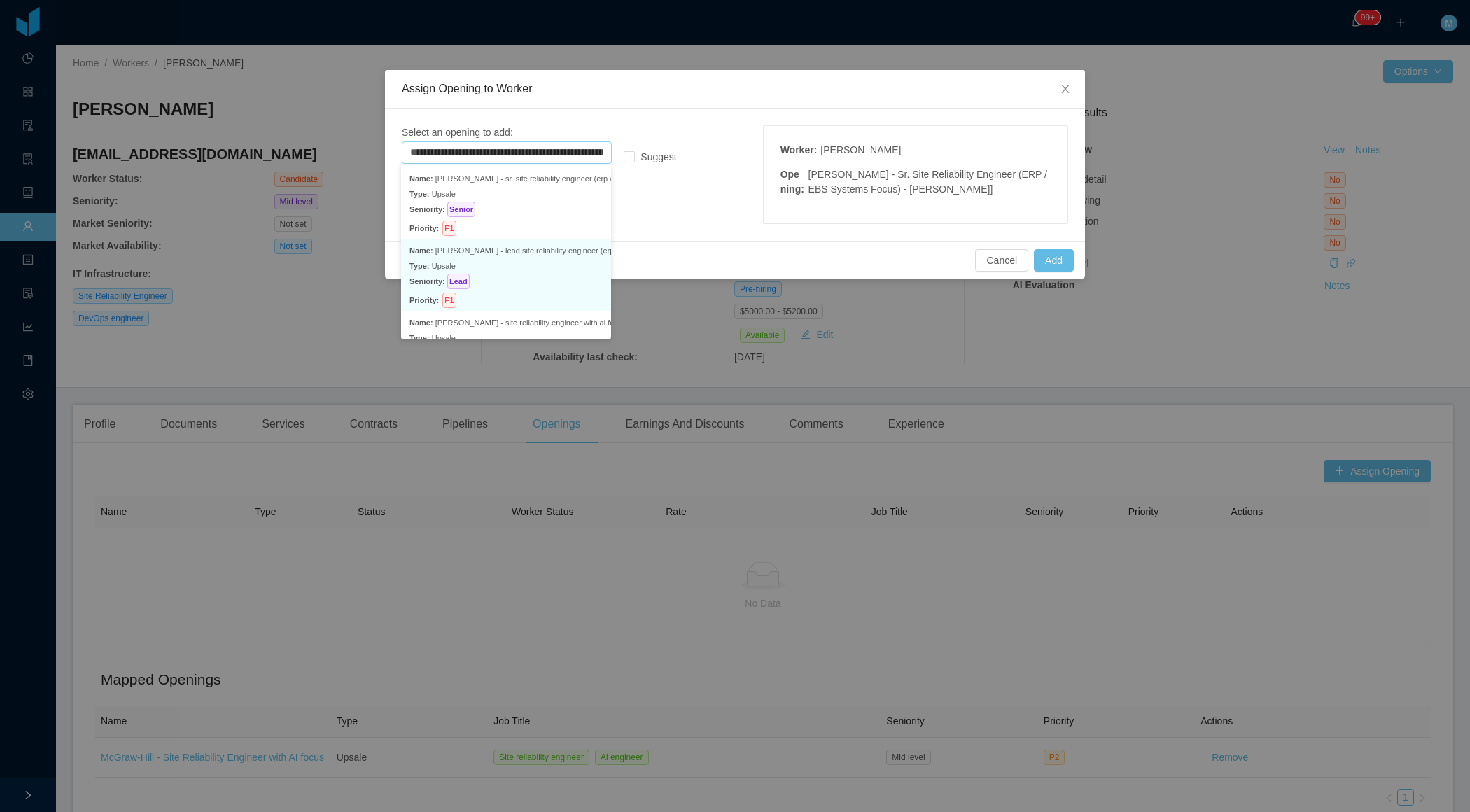
click at [551, 246] on p "Name: Mcgraw-hill - lead site reliability engineer (erp / ebs systems focus) - …" at bounding box center [506, 250] width 193 height 16
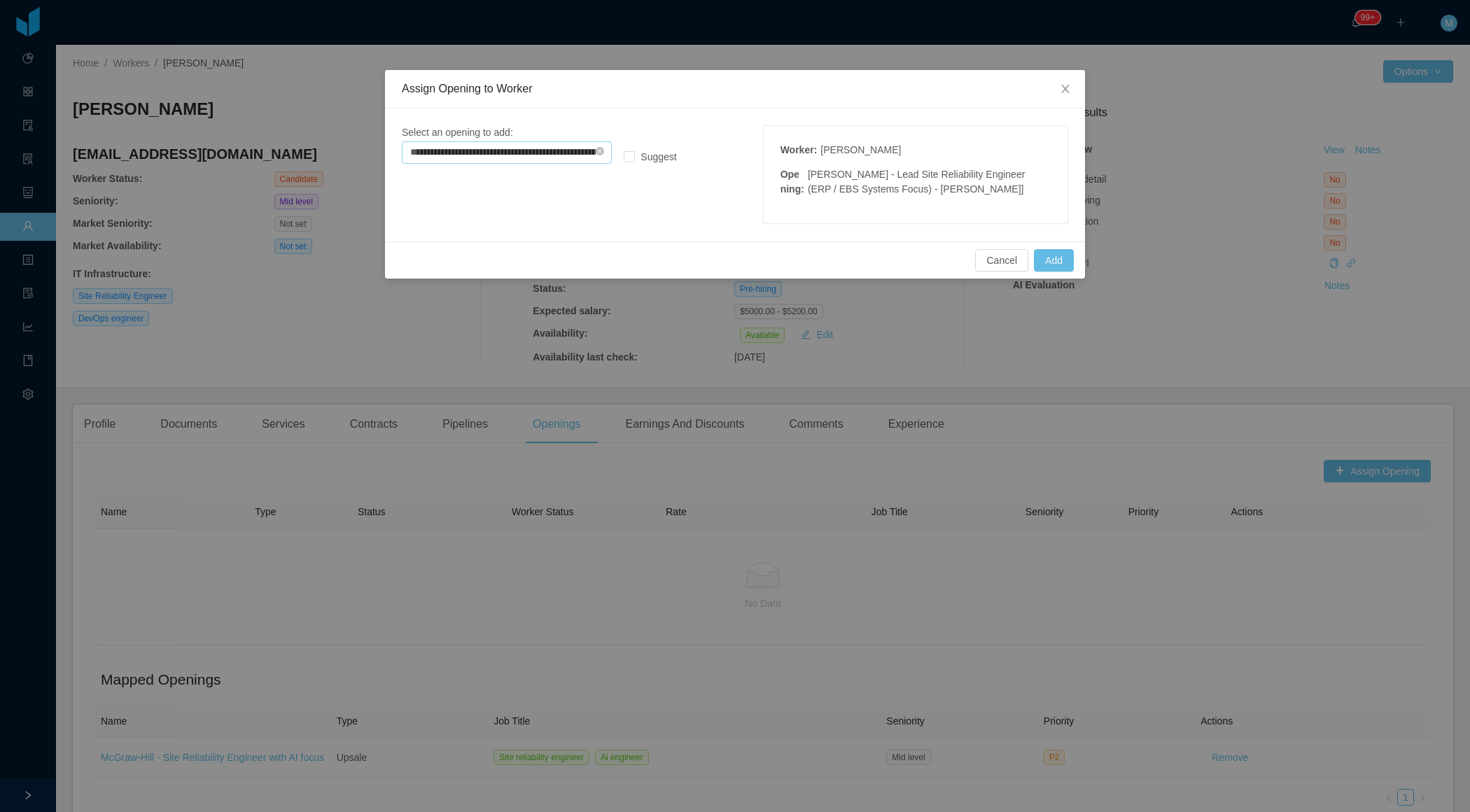
click at [562, 155] on input "**********" at bounding box center [506, 153] width 210 height 22
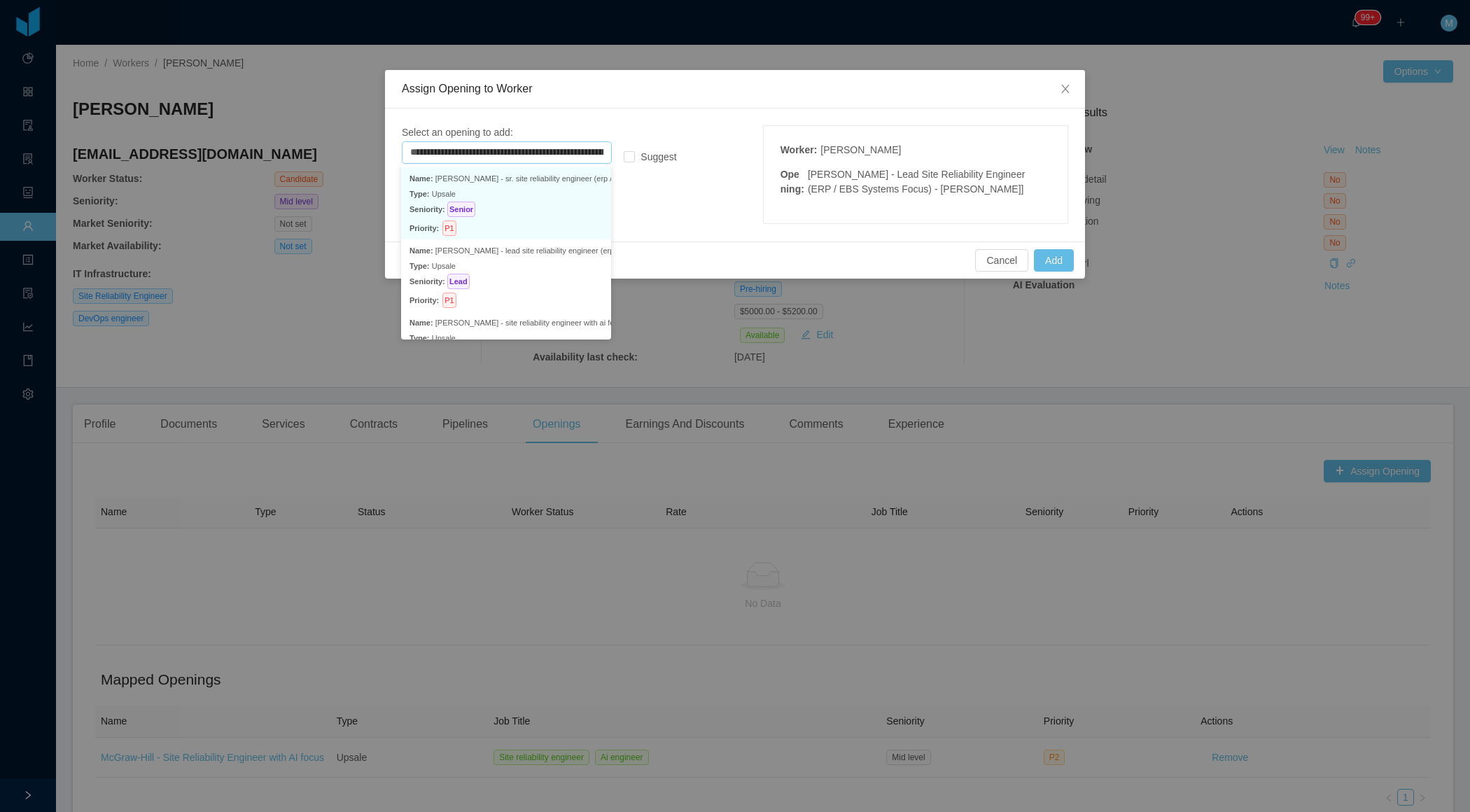
click at [561, 210] on p "Seniority: Senior" at bounding box center [506, 209] width 193 height 16
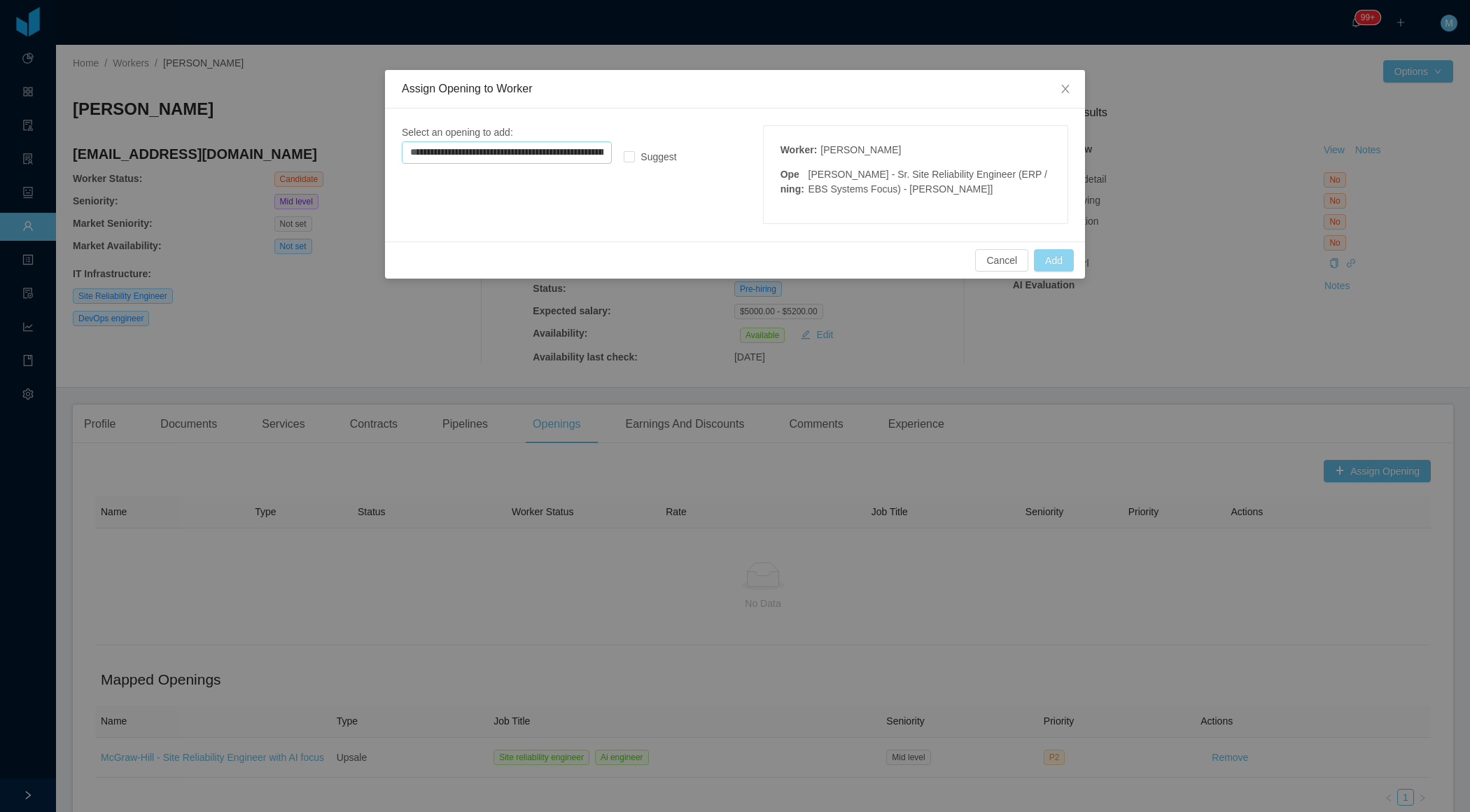
type input "**********"
click at [1053, 253] on button "Add" at bounding box center [1054, 260] width 40 height 22
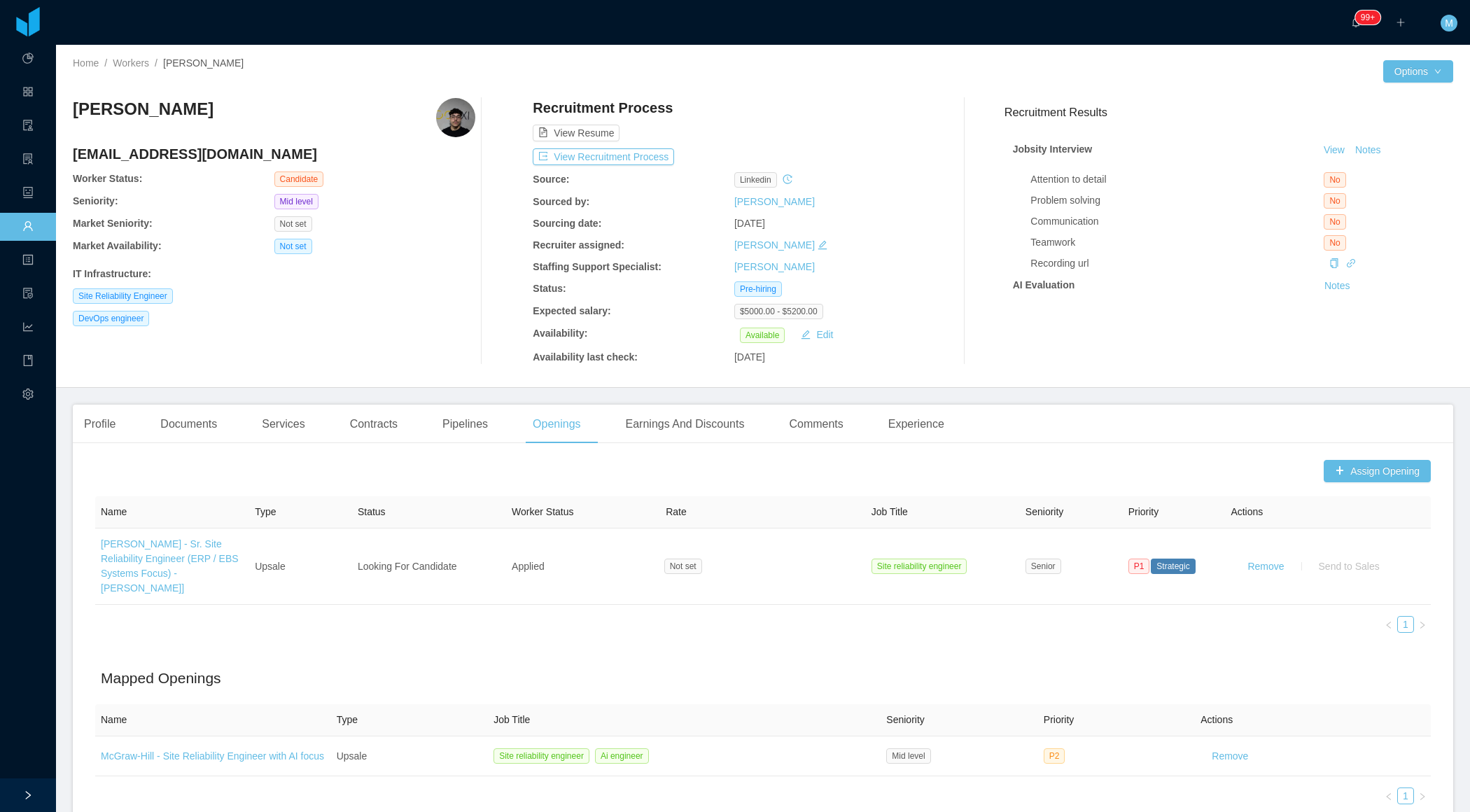
click at [456, 276] on div "IT Infrastructure :" at bounding box center [273, 274] width 402 height 15
click at [465, 339] on div "Ian Soares contato.iansoares3@gmail.com Worker Status: Candidate Seniority: Mid…" at bounding box center [273, 231] width 402 height 267
click at [459, 270] on div "IT Infrastructure :" at bounding box center [273, 274] width 402 height 15
click at [1108, 345] on div "Recruitment Results Jobsity Interview View Notes Attention to detail No Problem…" at bounding box center [1223, 231] width 460 height 267
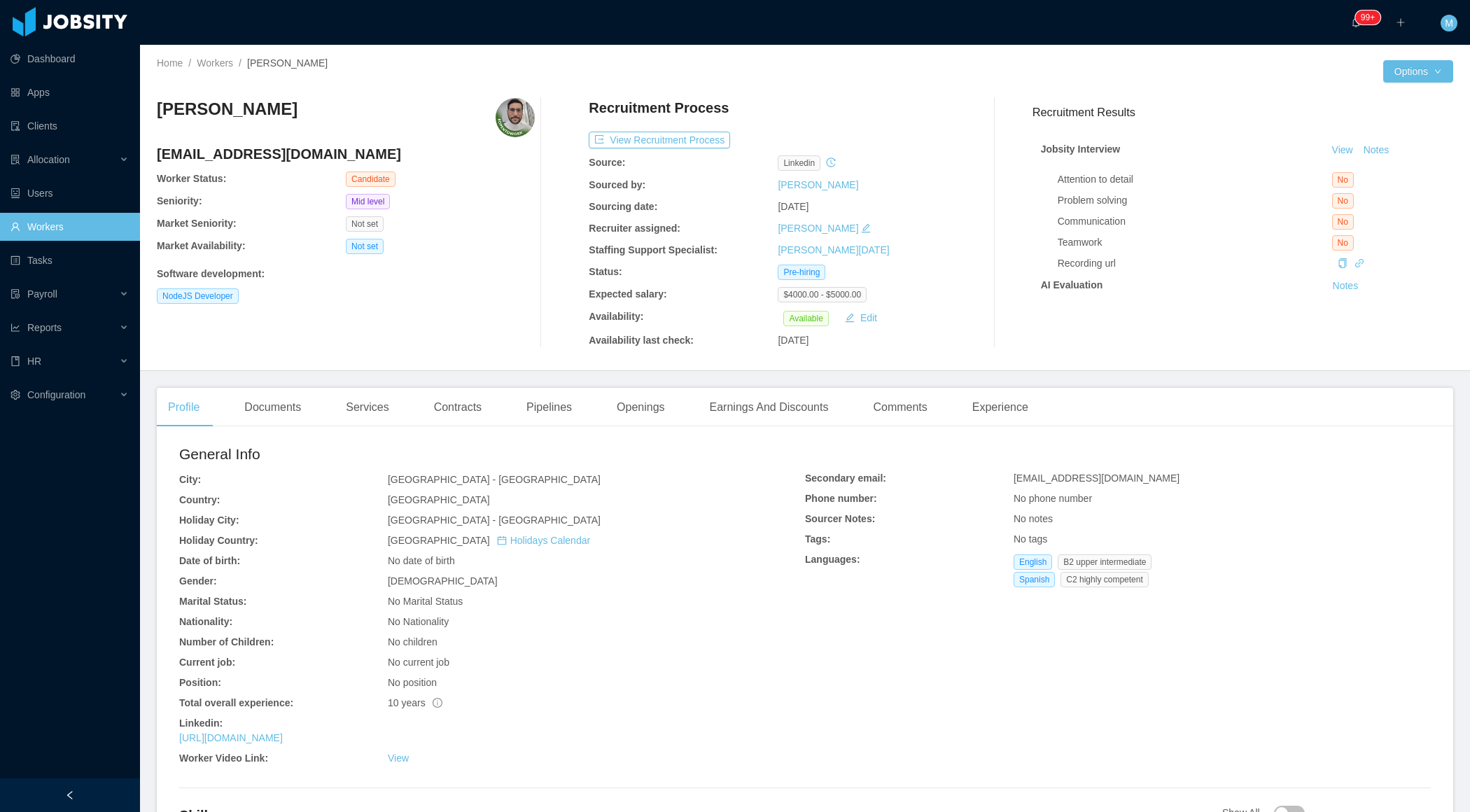
click at [79, 793] on div at bounding box center [70, 795] width 140 height 33
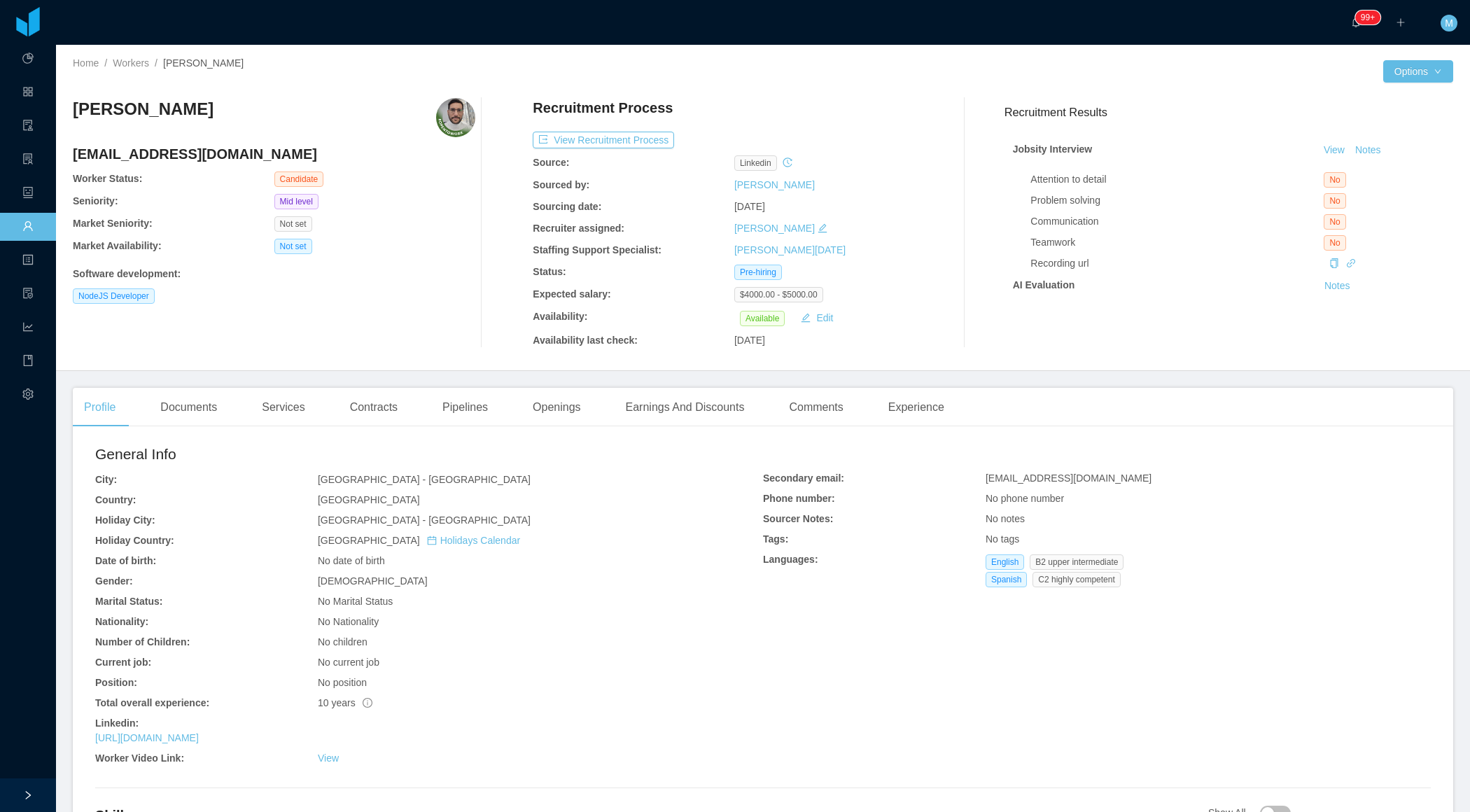
click at [425, 267] on div "Software development :" at bounding box center [273, 274] width 402 height 15
click at [1377, 152] on button "Notes" at bounding box center [1368, 150] width 37 height 17
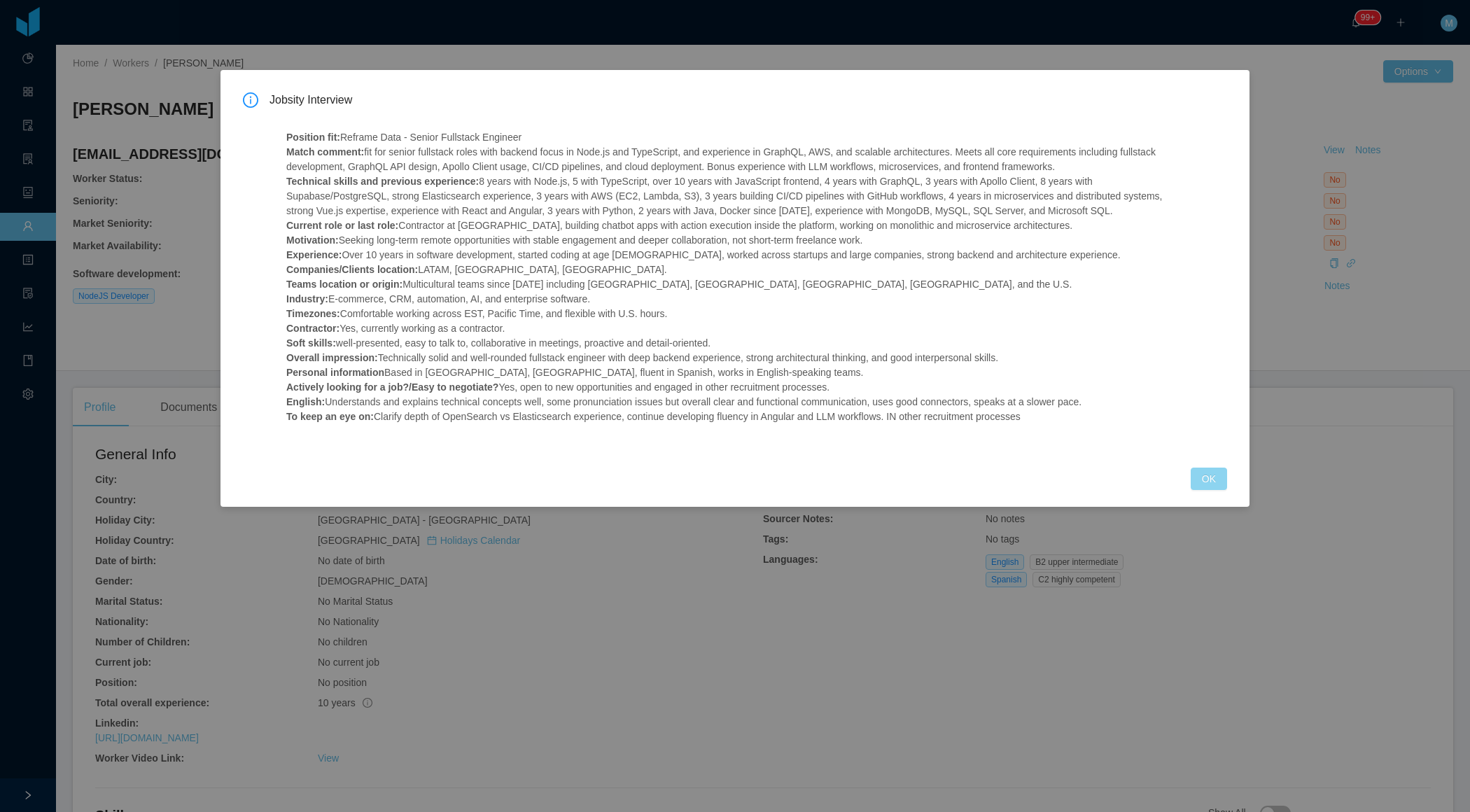
click at [1220, 490] on button "OK" at bounding box center [1208, 479] width 36 height 22
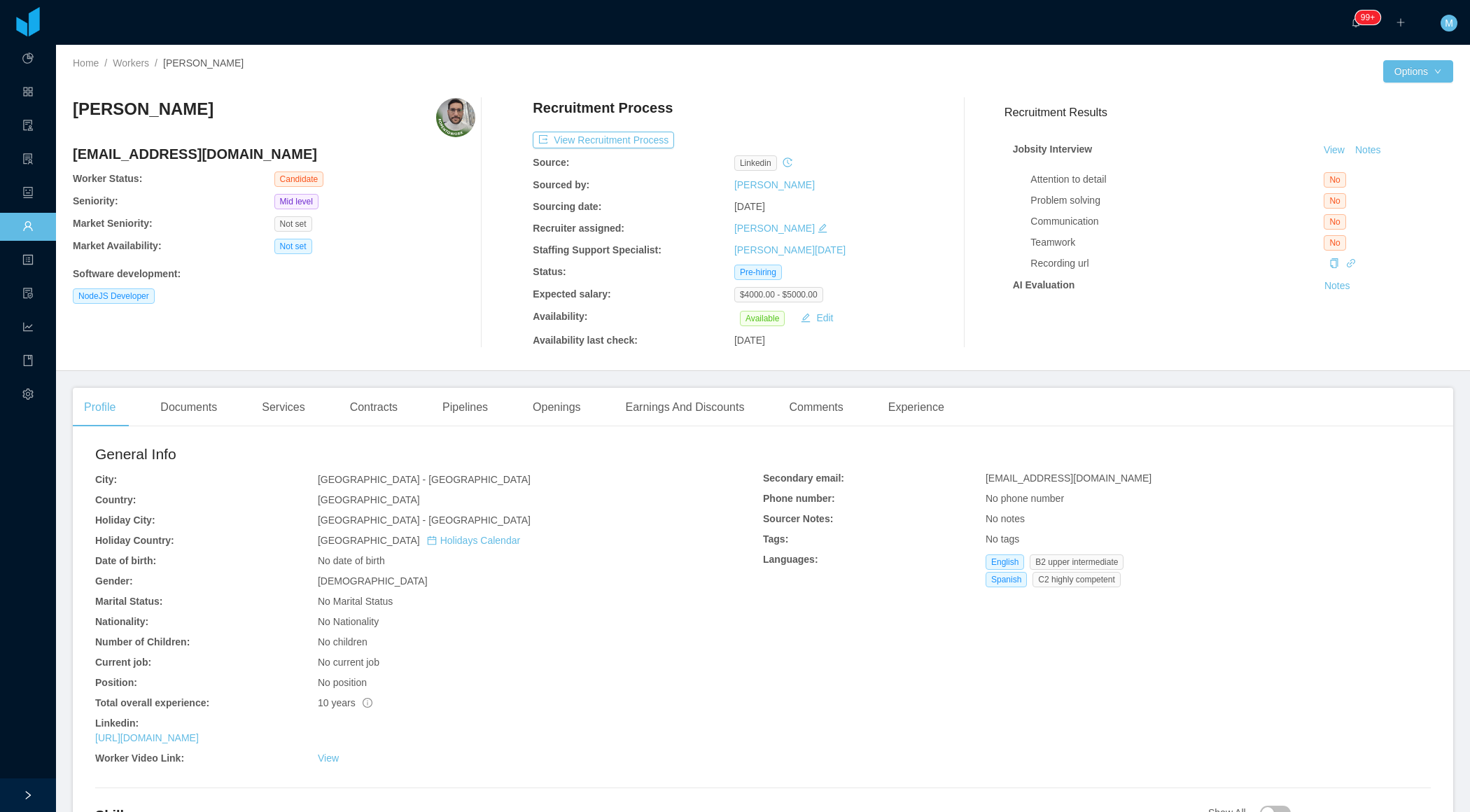
click at [384, 299] on div "NodeJS Developer" at bounding box center [273, 296] width 402 height 16
click at [202, 410] on div "Documents" at bounding box center [188, 407] width 79 height 39
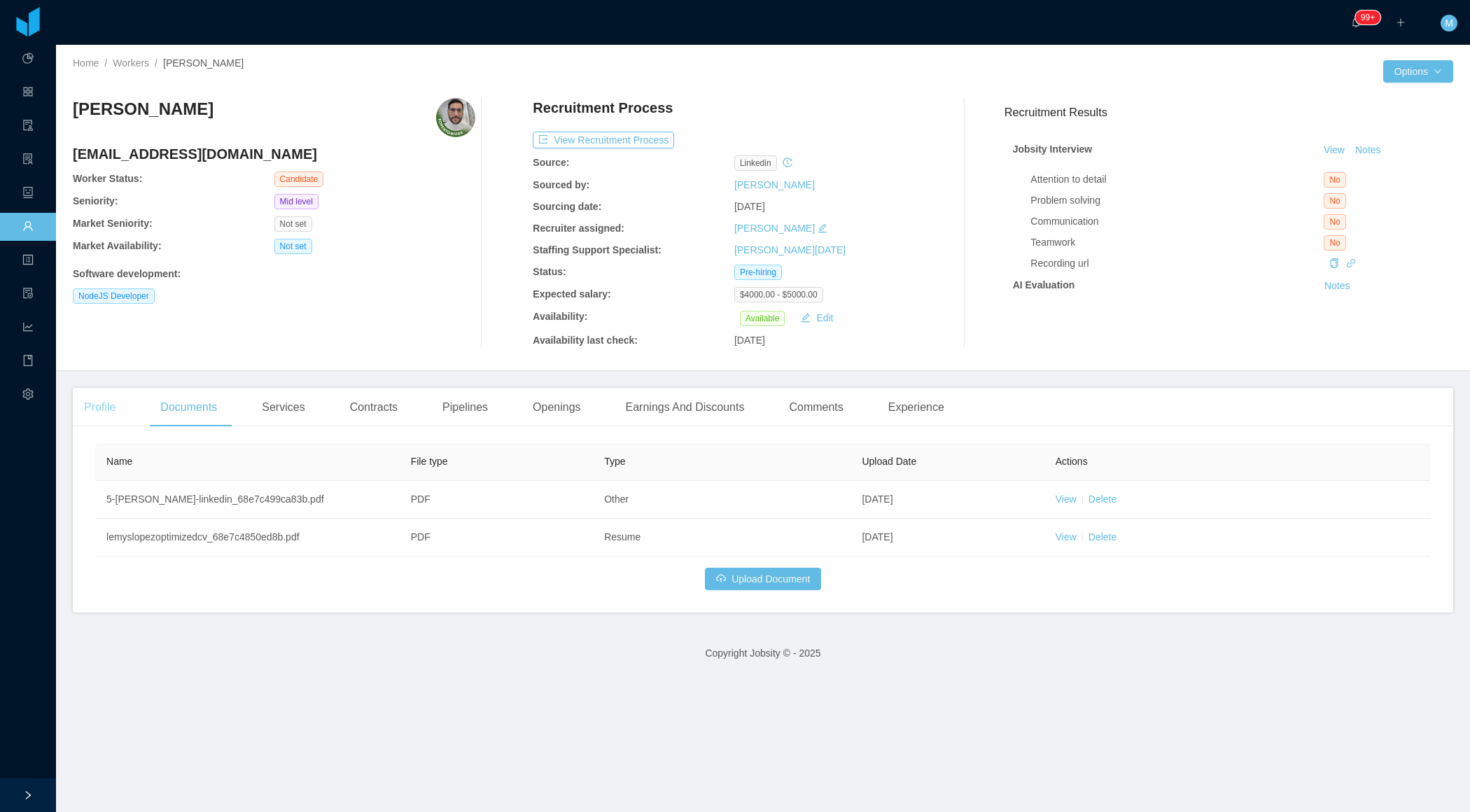
click at [102, 420] on div "Profile" at bounding box center [99, 407] width 54 height 39
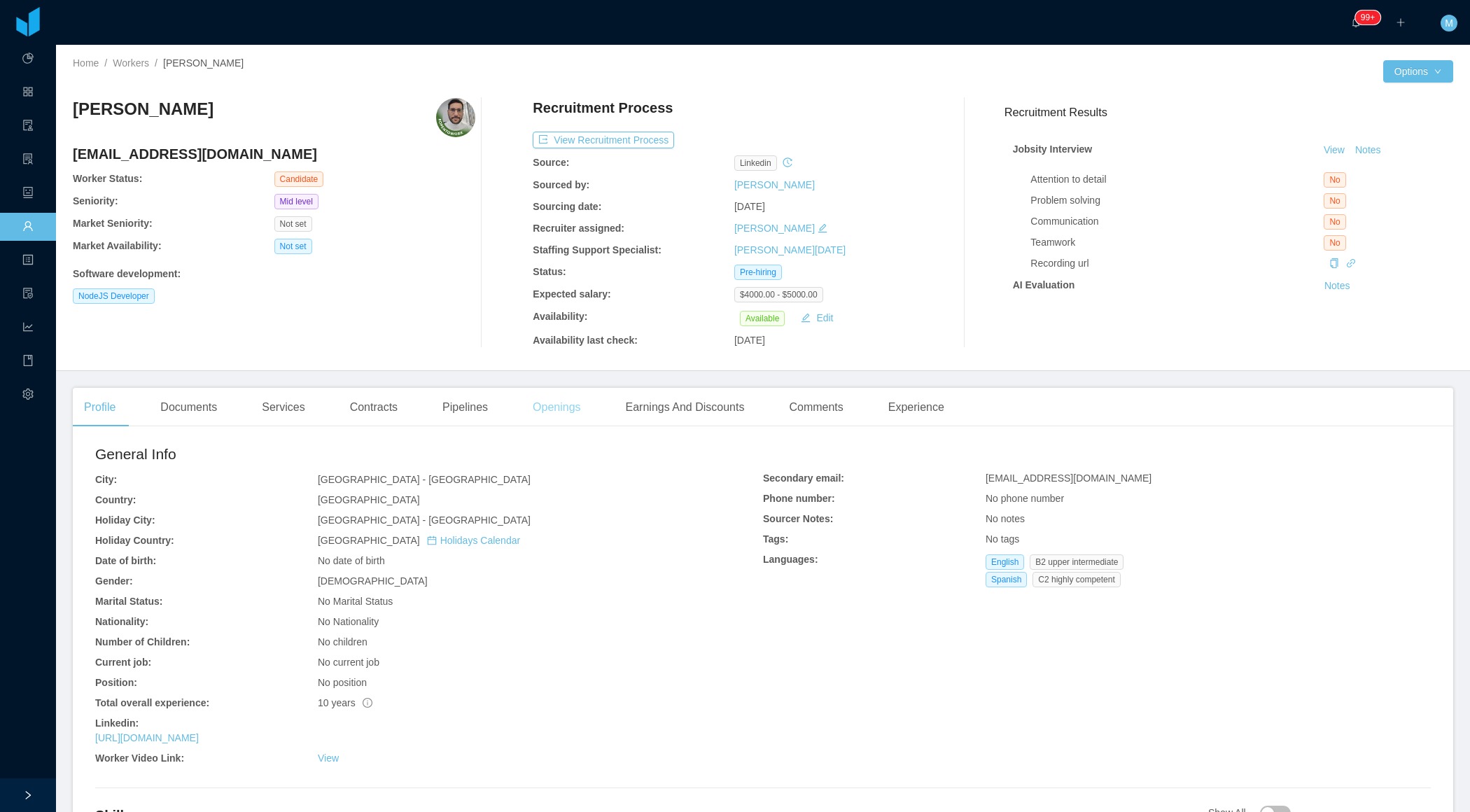
click at [583, 407] on div "Openings" at bounding box center [556, 407] width 70 height 39
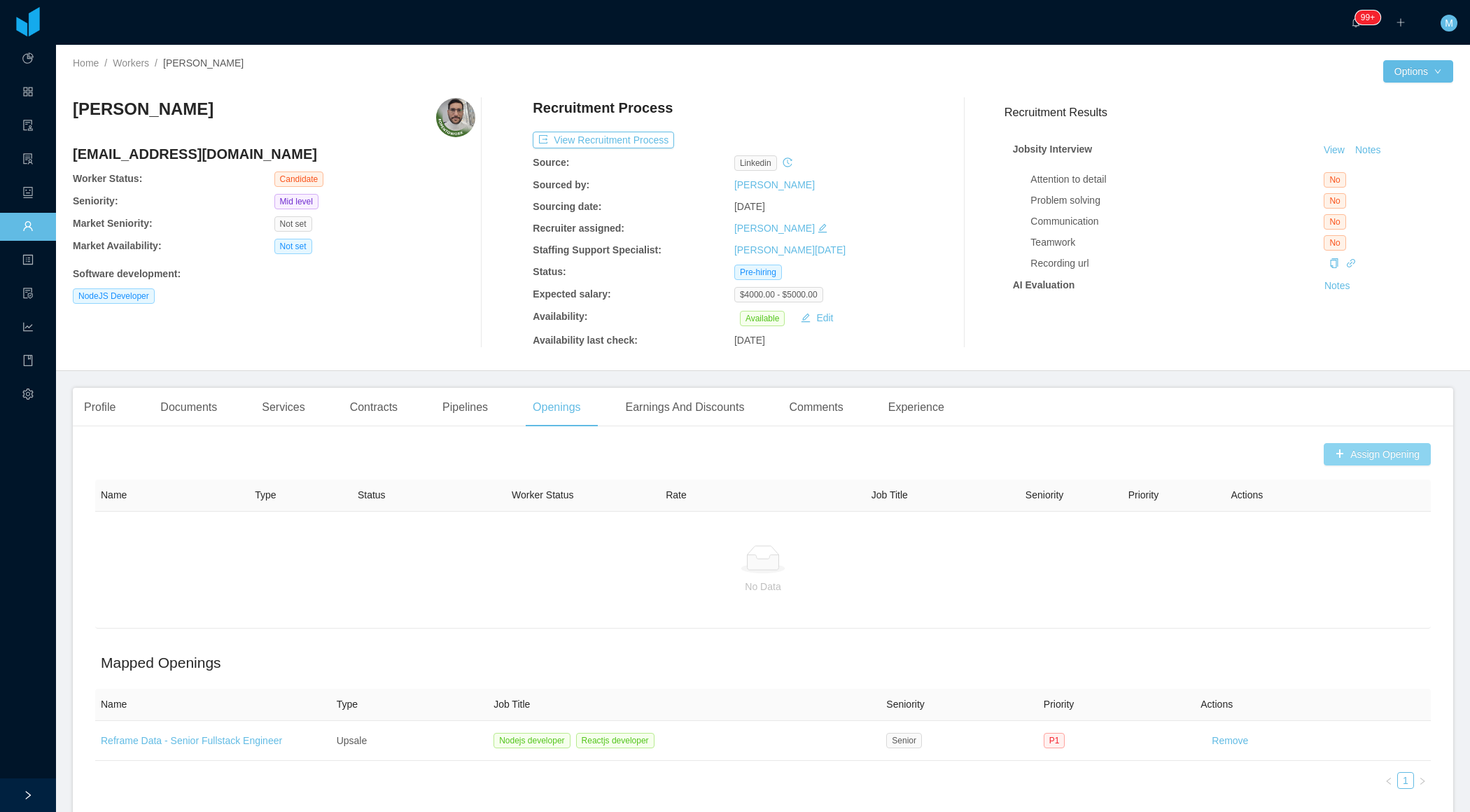
click at [1356, 450] on button "Assign Opening" at bounding box center [1377, 454] width 107 height 22
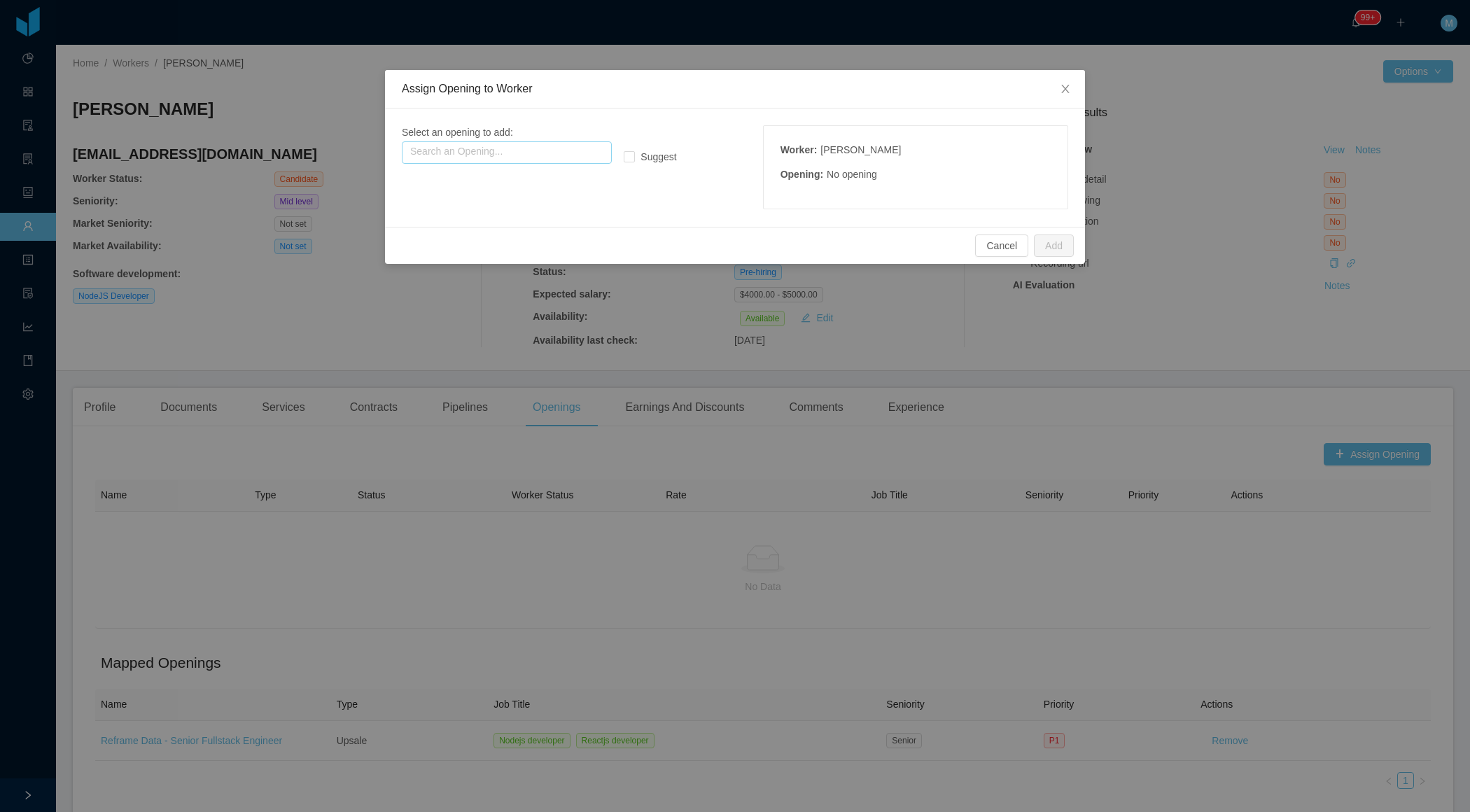
click at [537, 160] on input "text" at bounding box center [506, 153] width 210 height 22
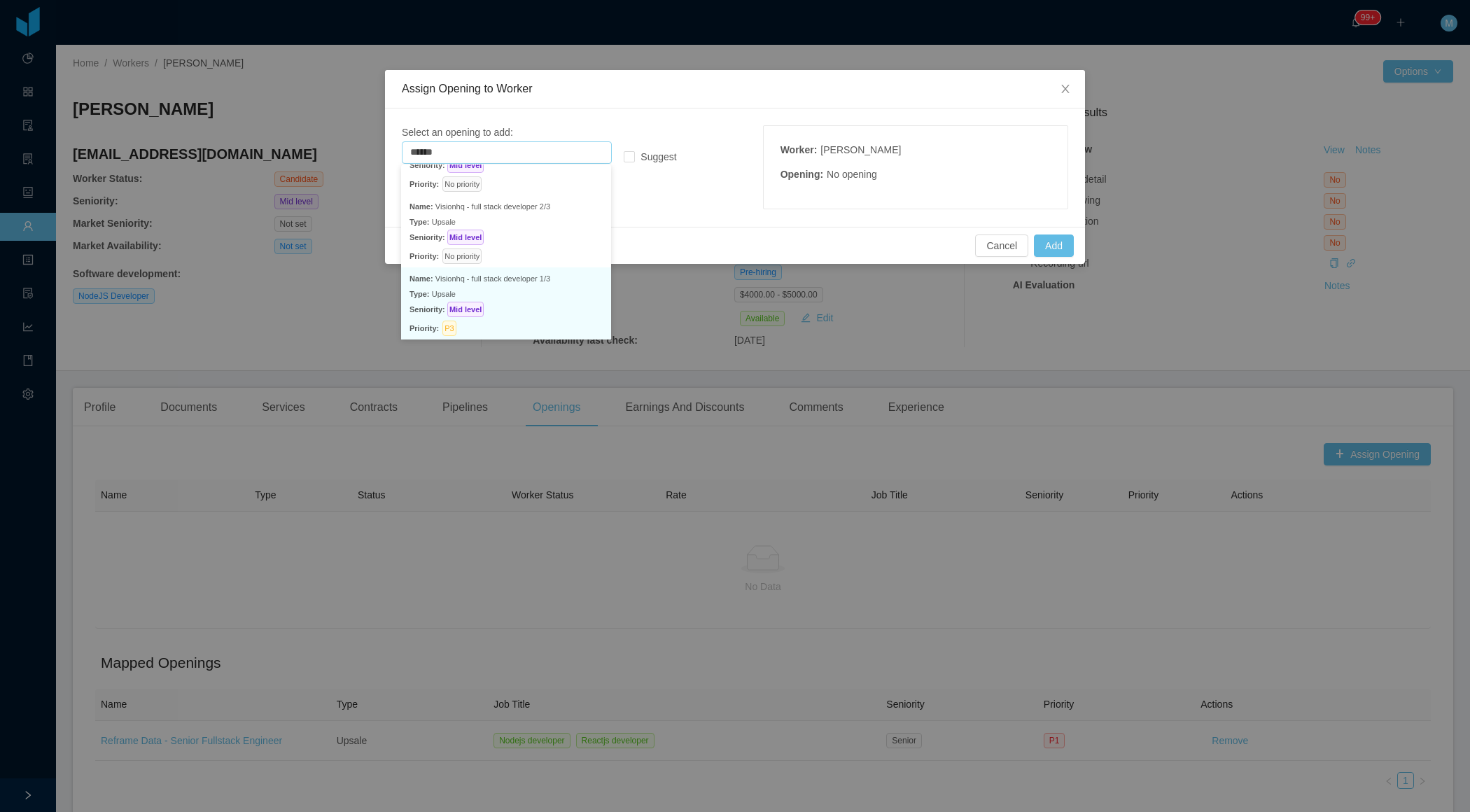
click at [505, 317] on p "Priority: P3" at bounding box center [506, 327] width 193 height 19
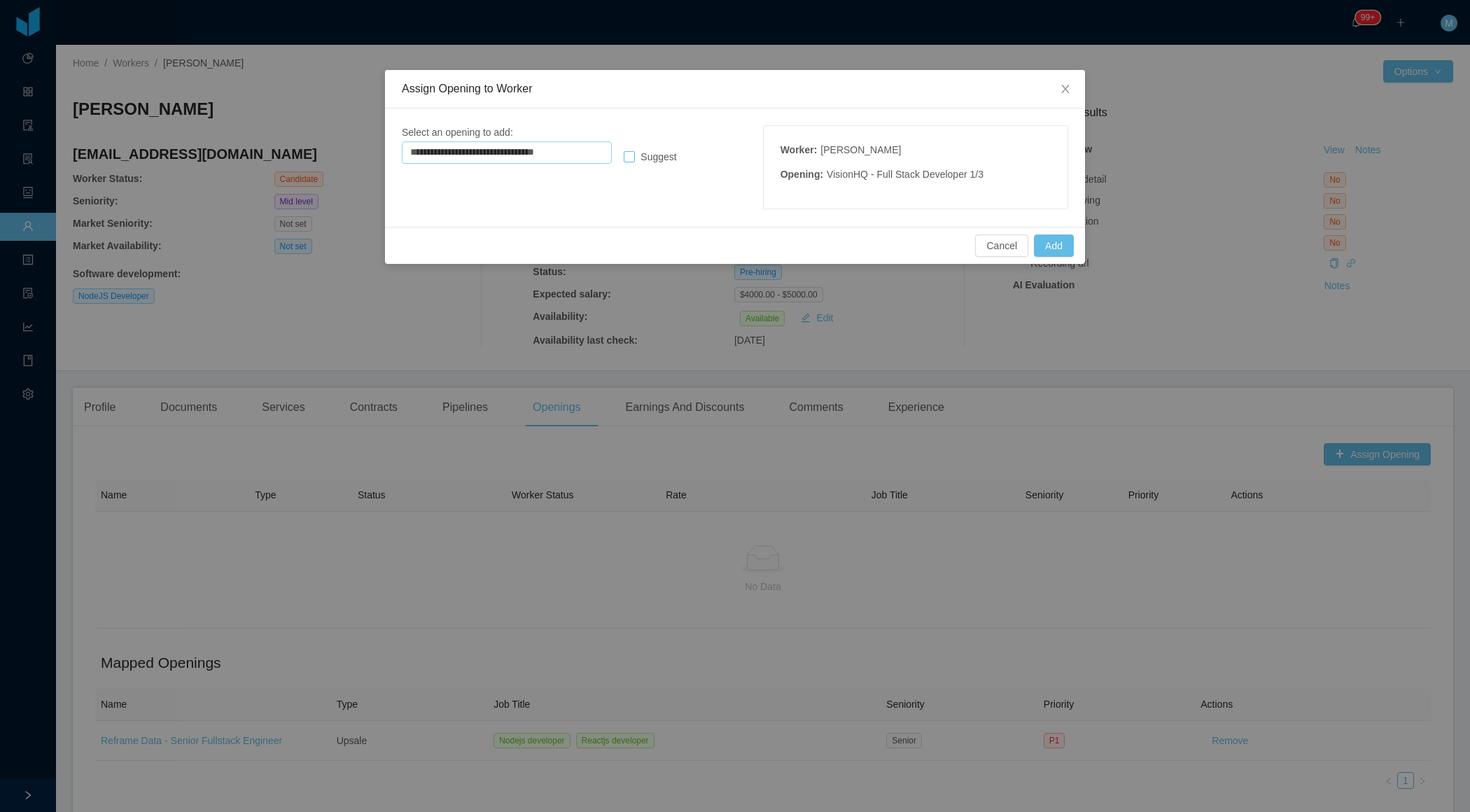
type input "**********"
click at [646, 154] on span "Suggest" at bounding box center [658, 156] width 47 height 11
click at [1055, 262] on div "Cancel Add" at bounding box center [735, 245] width 700 height 37
click at [1055, 247] on button "Add" at bounding box center [1054, 246] width 40 height 22
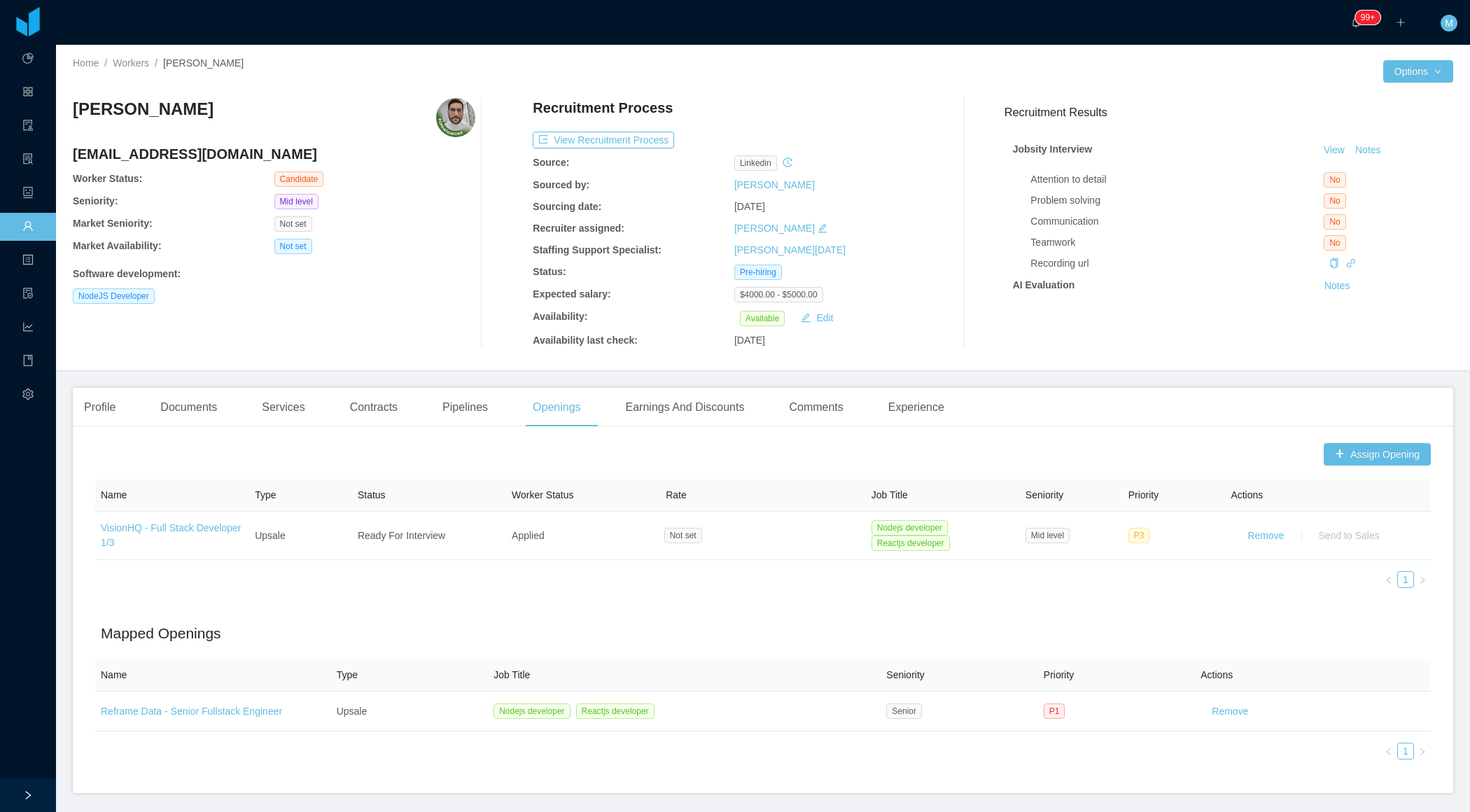
click at [426, 304] on div "Lemys Lopez lemyskaman@gmail.com Worker Status: Candidate Seniority: Mid level …" at bounding box center [273, 222] width 402 height 250
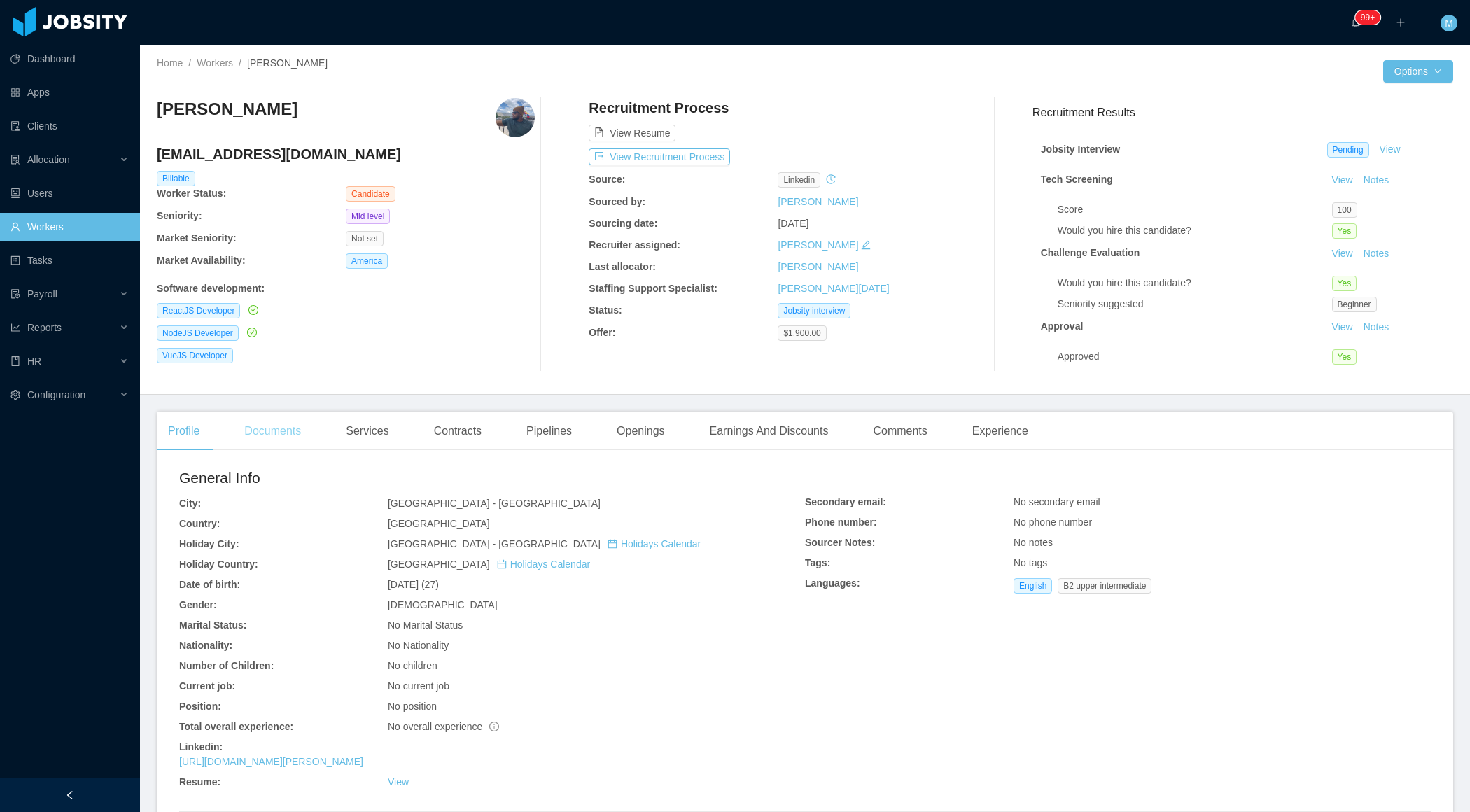
click at [273, 421] on div "Documents" at bounding box center [273, 431] width 79 height 39
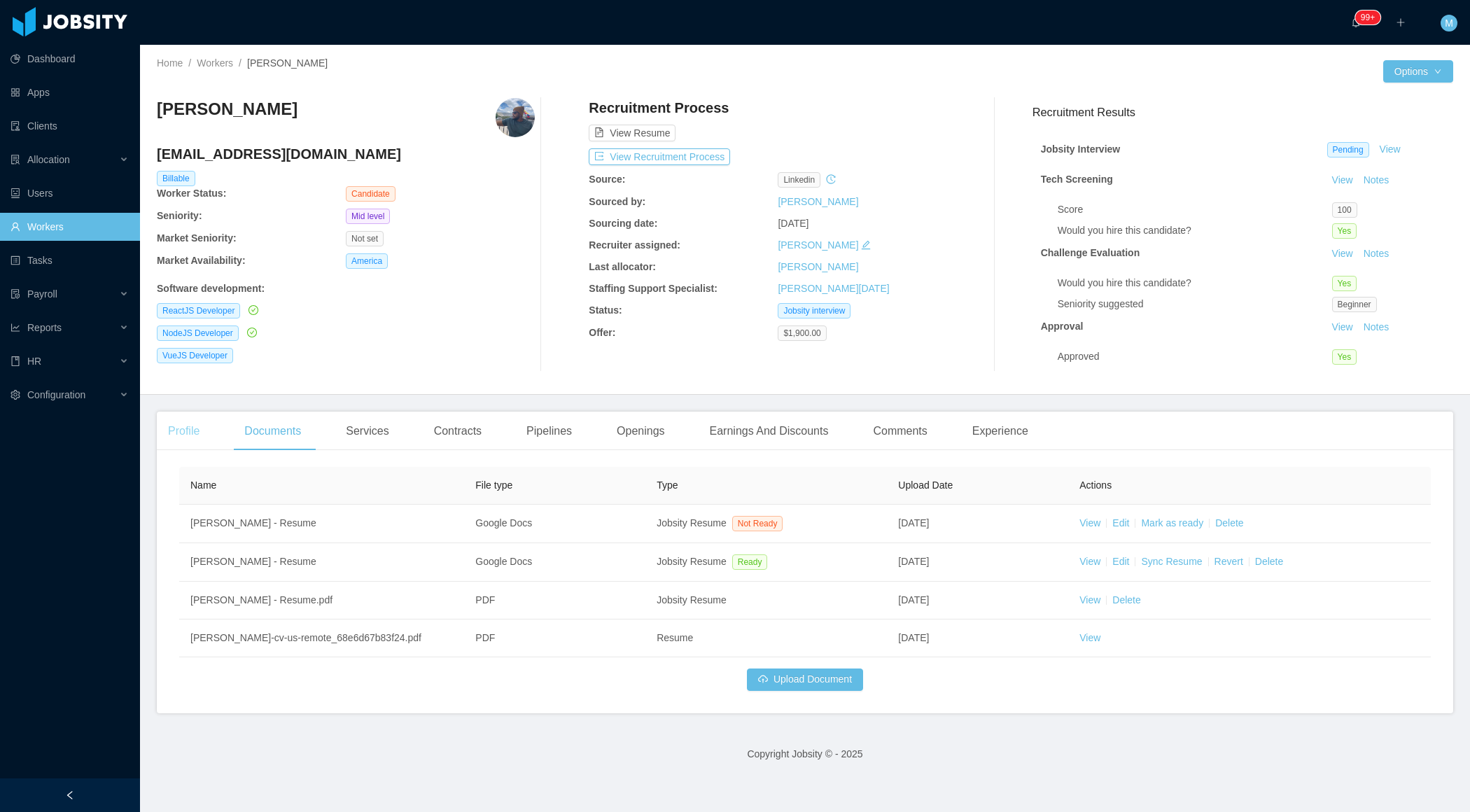
click at [196, 418] on div "Profile" at bounding box center [184, 431] width 54 height 39
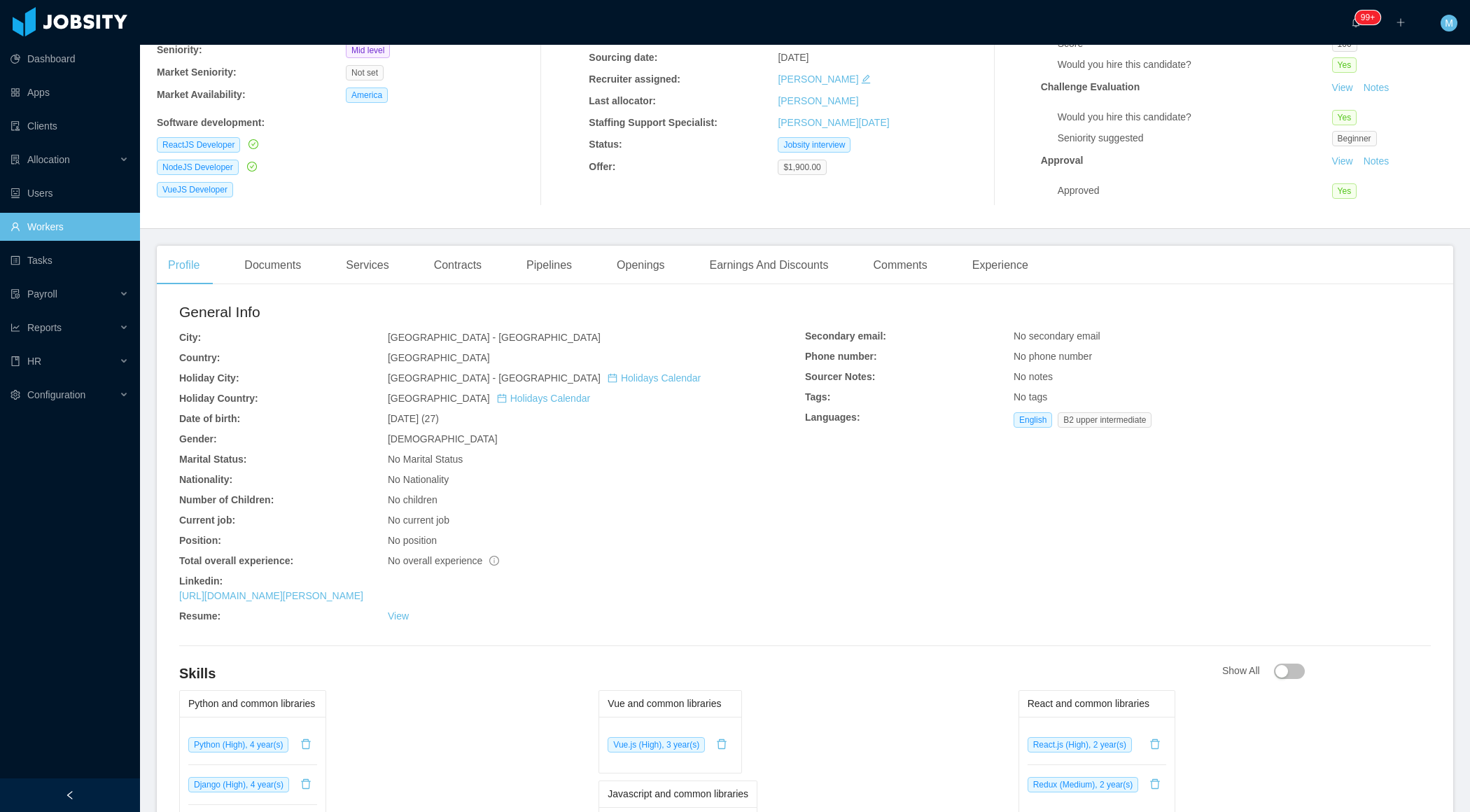
scroll to position [208, 0]
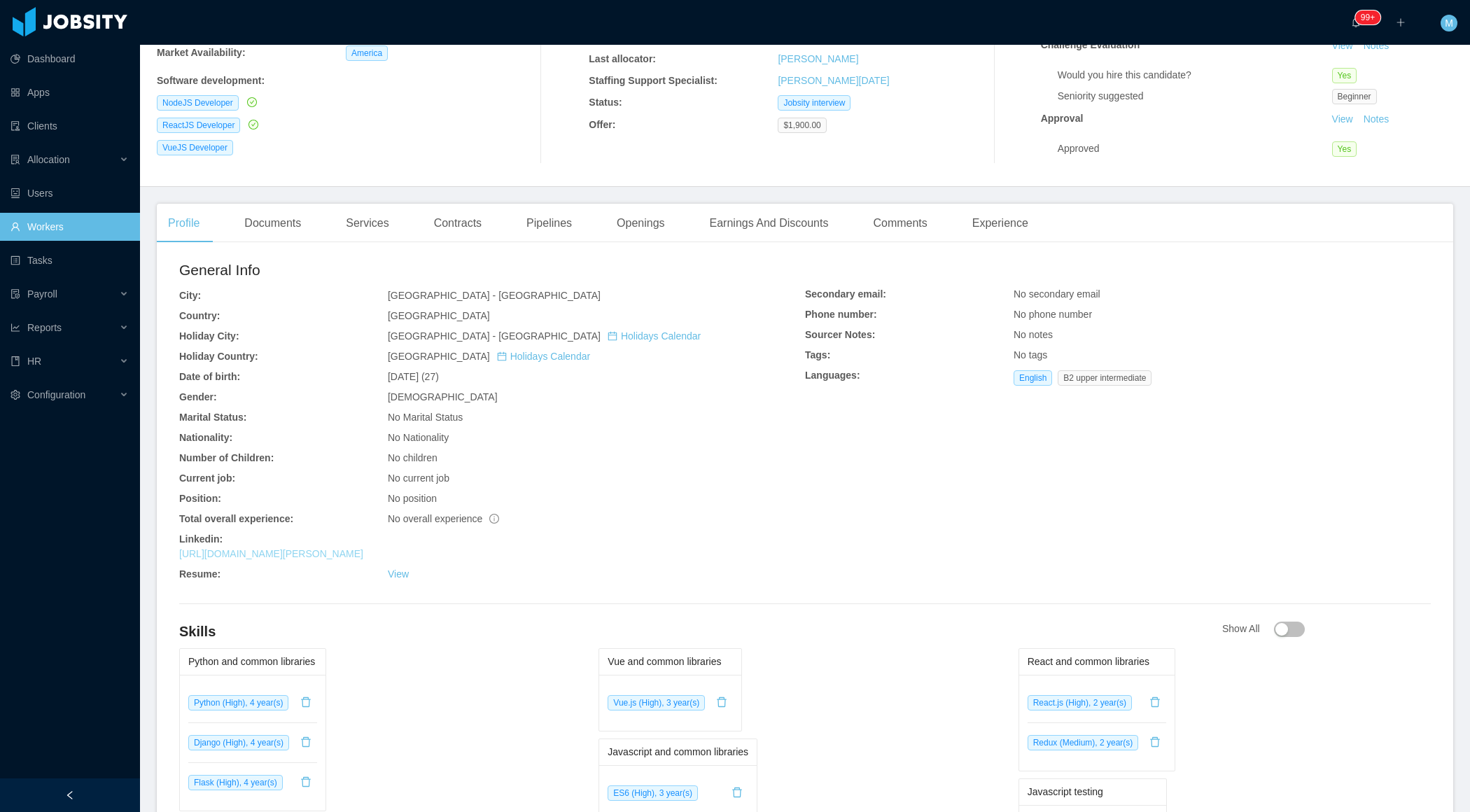
click at [346, 552] on link "[URL][DOMAIN_NAME][PERSON_NAME]" at bounding box center [271, 553] width 184 height 11
click at [396, 573] on link "View" at bounding box center [398, 573] width 21 height 11
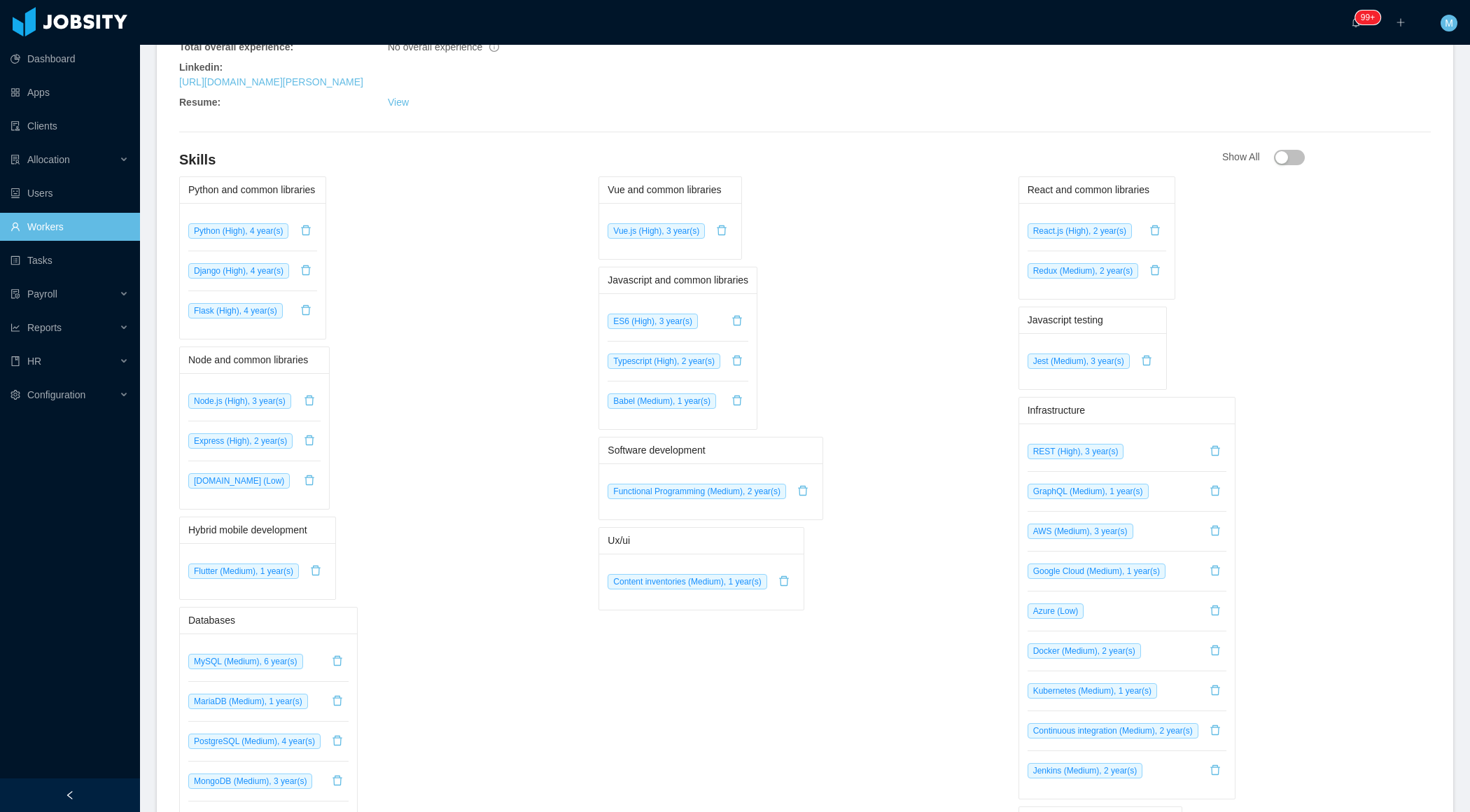
scroll to position [0, 0]
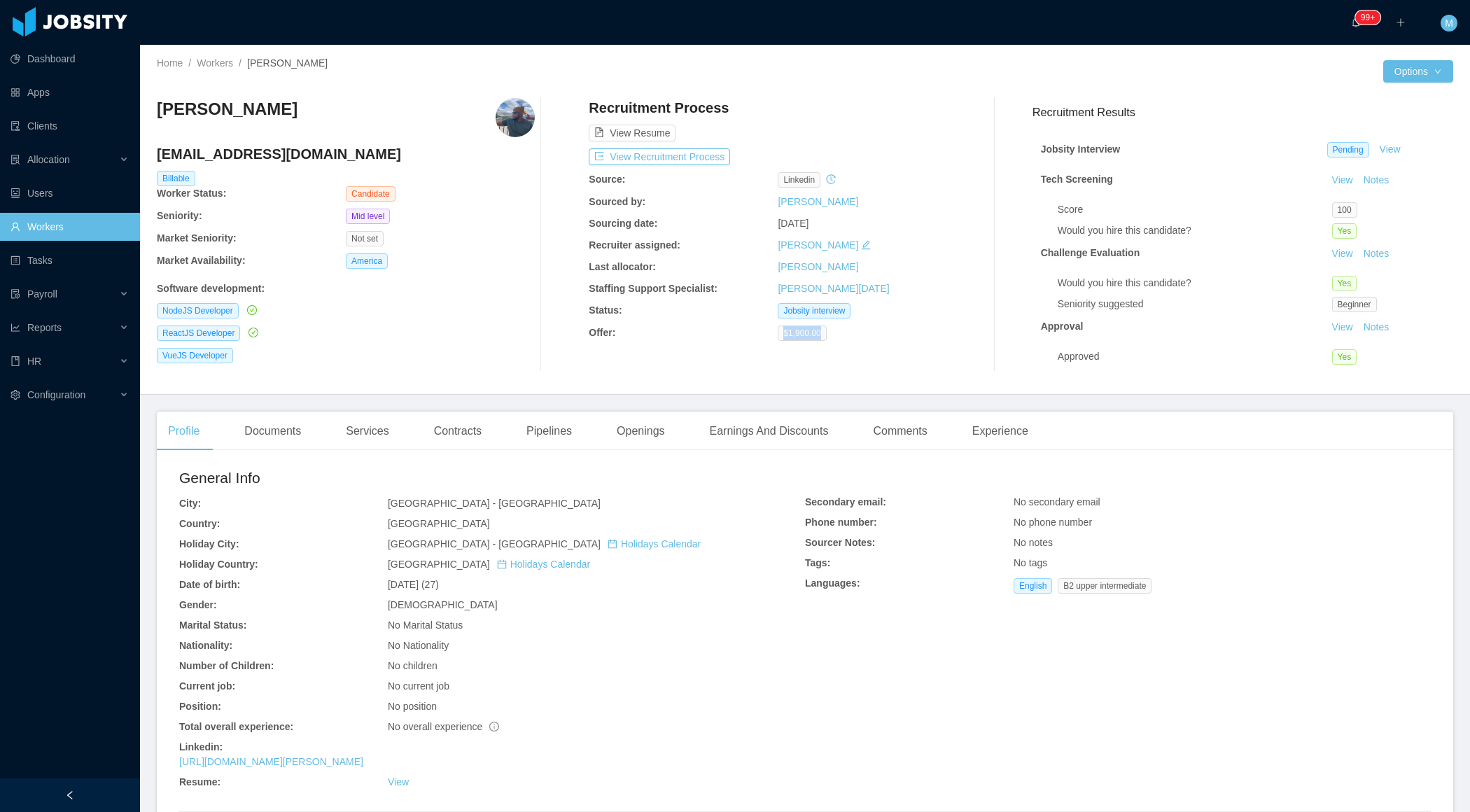
drag, startPoint x: 826, startPoint y: 337, endPoint x: 773, endPoint y: 336, distance: 53.0
click at [773, 337] on div "Offer: $1,900.00" at bounding box center [778, 333] width 378 height 16
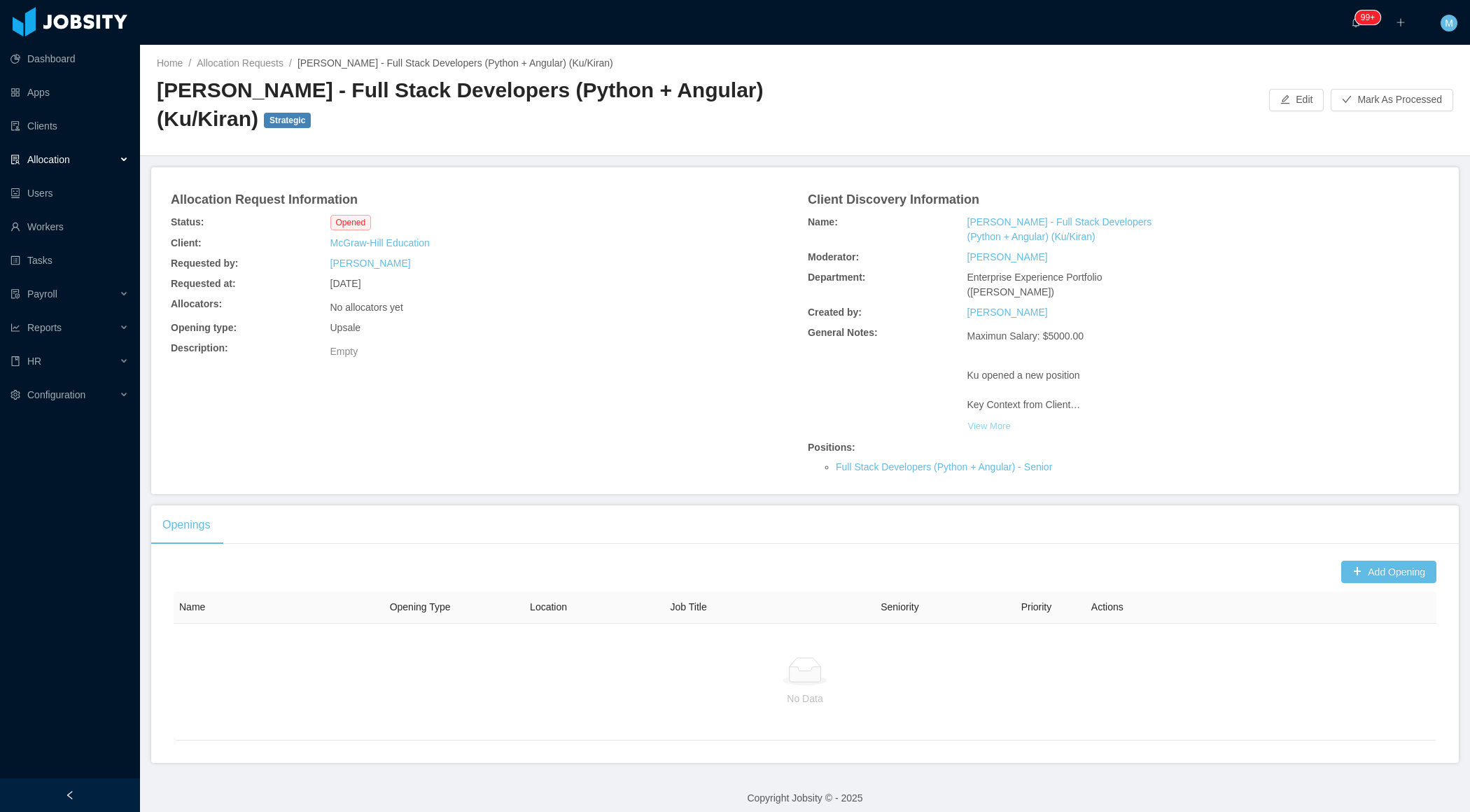
click at [982, 415] on button "View More" at bounding box center [990, 426] width 44 height 22
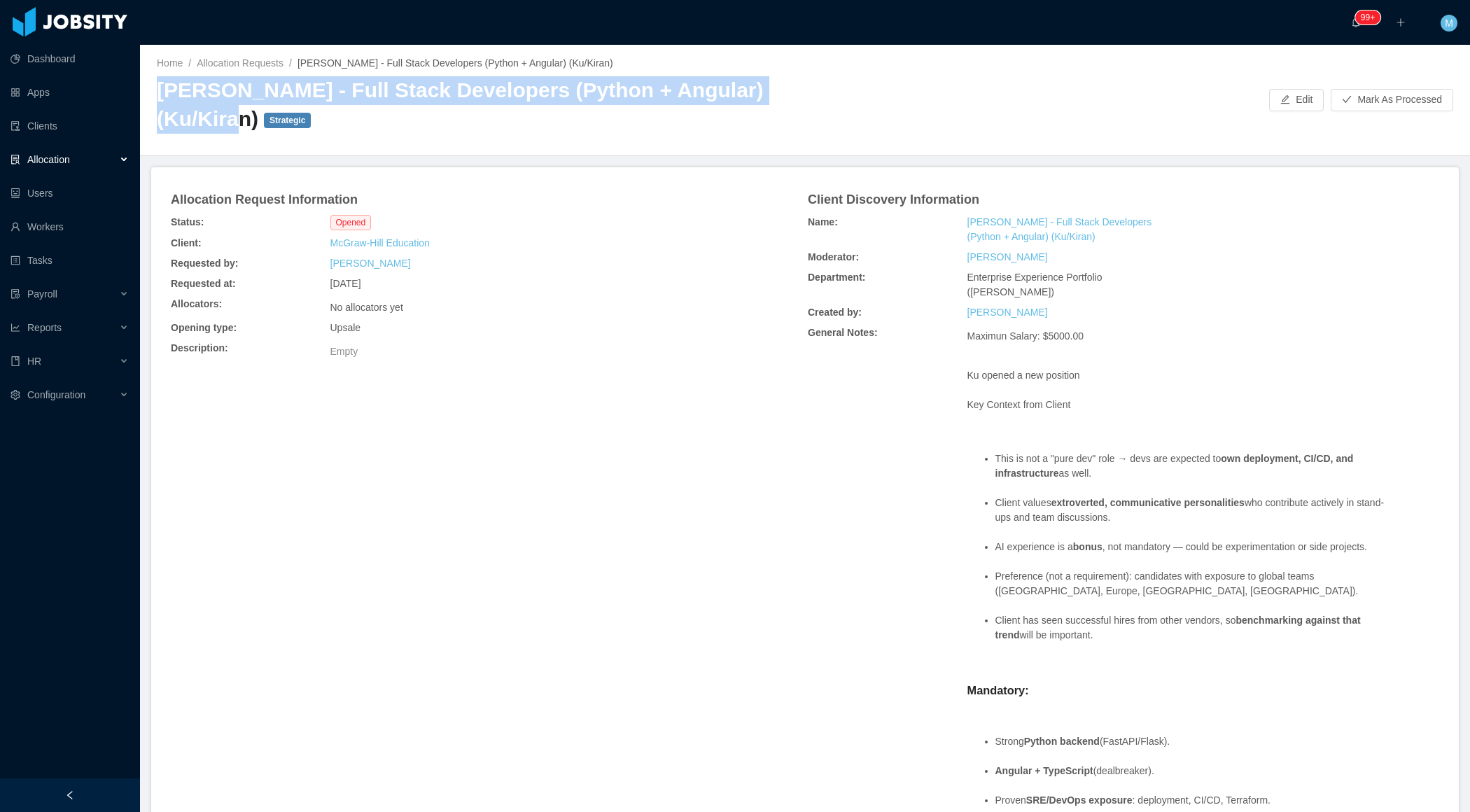
drag, startPoint x: 151, startPoint y: 98, endPoint x: 805, endPoint y: 87, distance: 654.1
click at [805, 87] on div "Home / Allocation Requests / [PERSON_NAME] - Full Stack Developers (Python + An…" at bounding box center [805, 100] width 1330 height 111
copy h2 "[PERSON_NAME] - Full Stack Developers (Python + Angular) (Ku/Kiran)"
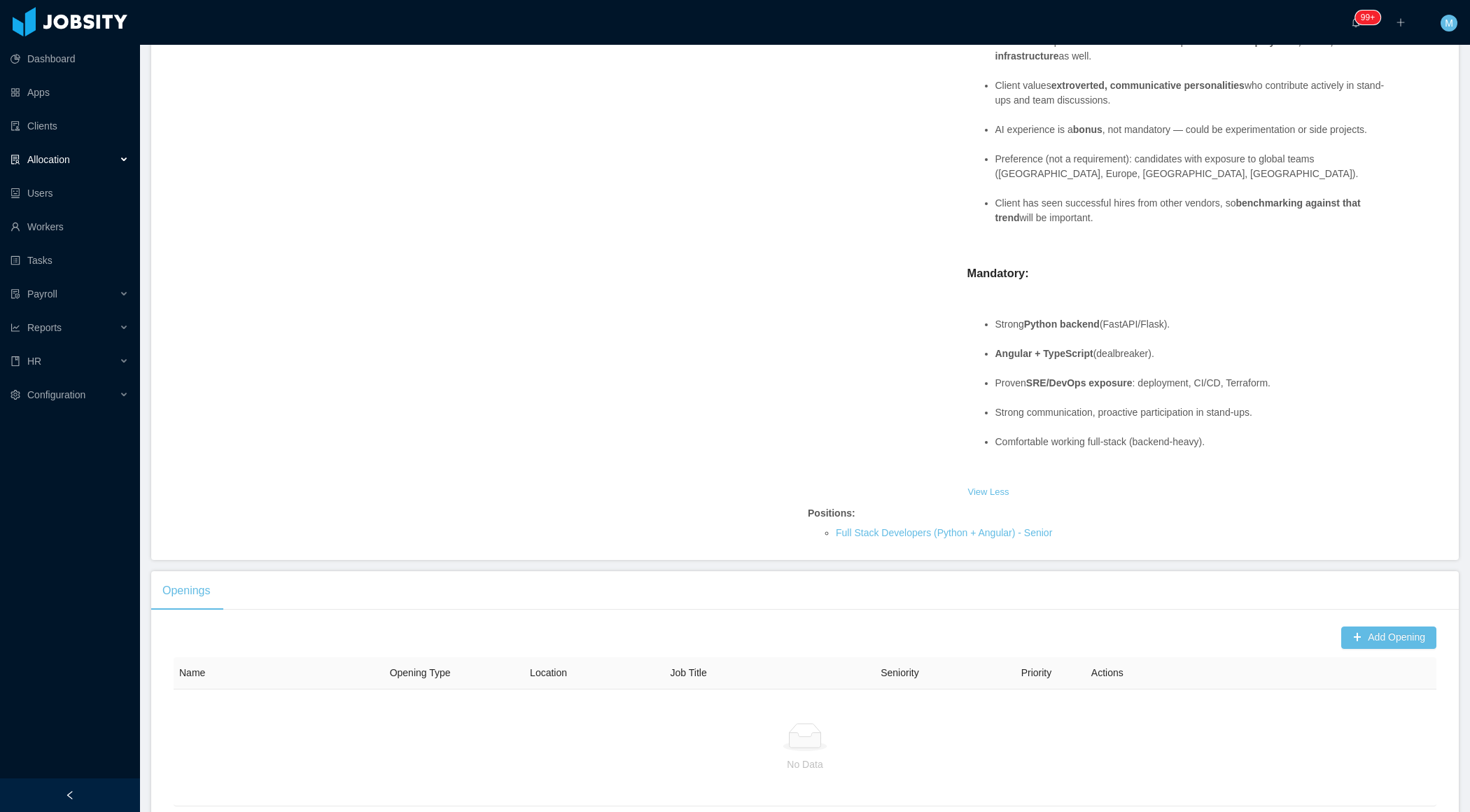
scroll to position [461, 0]
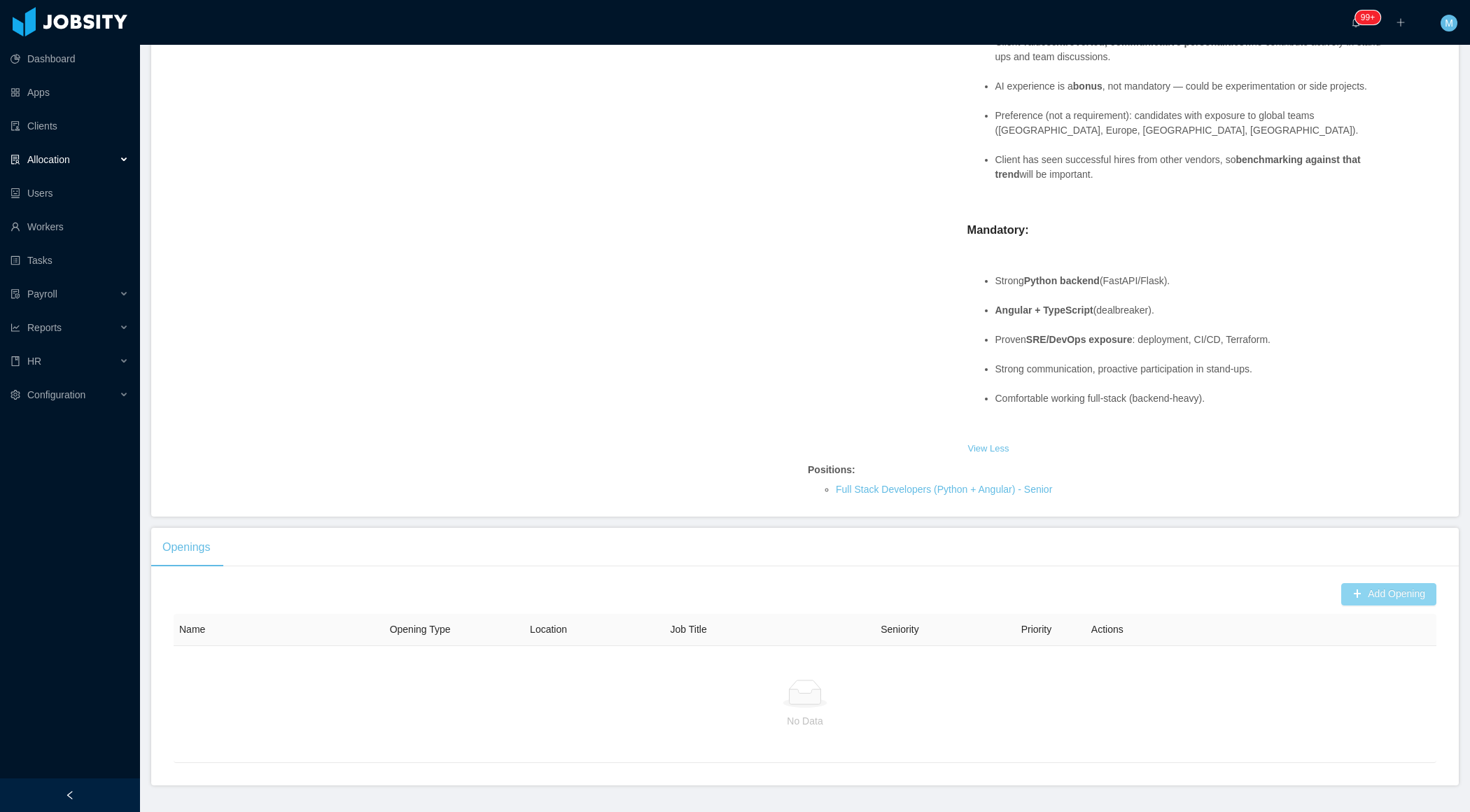
click at [1368, 599] on button "Add Opening" at bounding box center [1388, 594] width 96 height 22
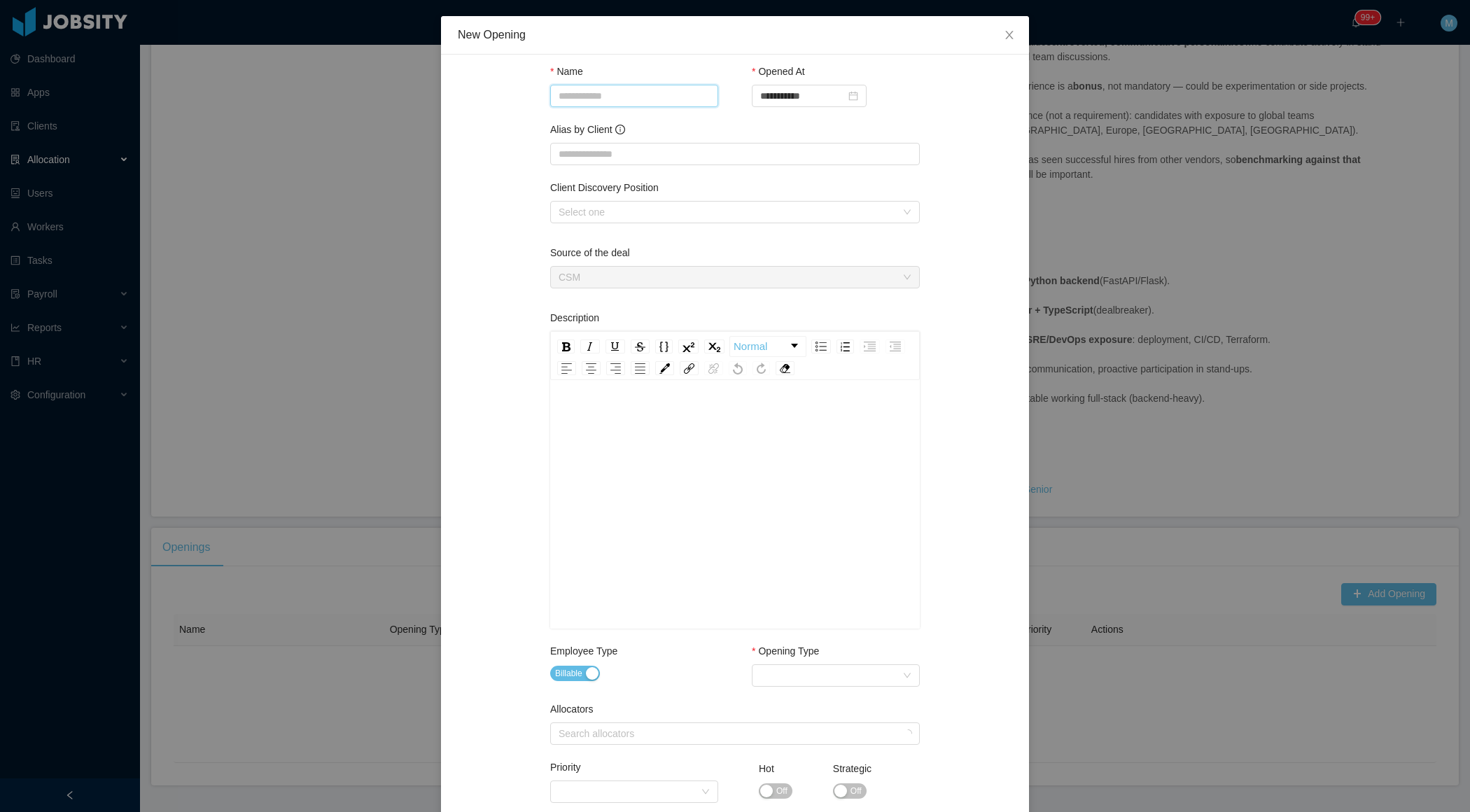
click at [677, 93] on input "Name" at bounding box center [634, 96] width 168 height 22
paste input "**********"
type input "**********"
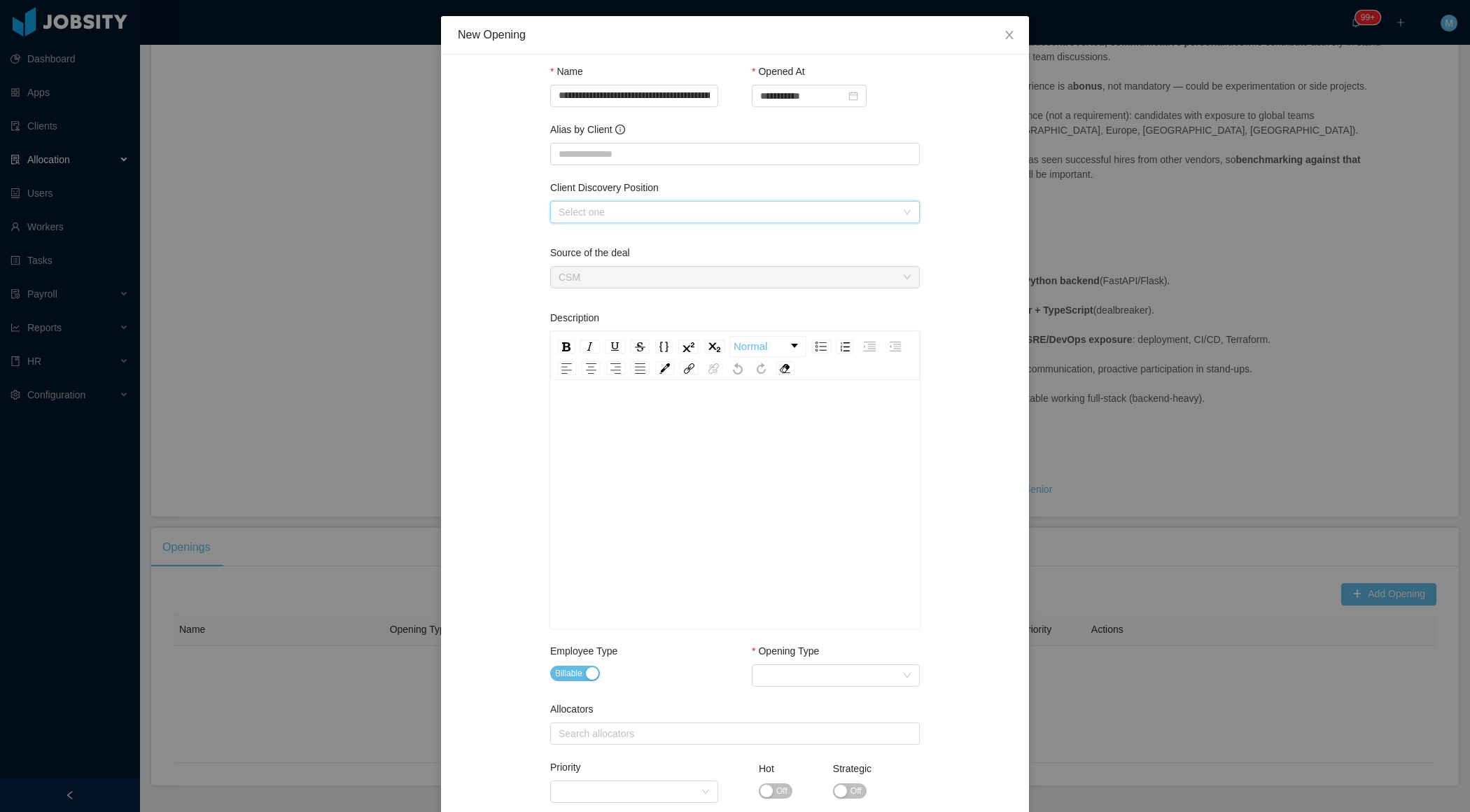
click at [679, 202] on div "Select one" at bounding box center [731, 212] width 344 height 21
click at [648, 244] on li "Full Stack Developers (Python + Angular)" at bounding box center [734, 239] width 370 height 22
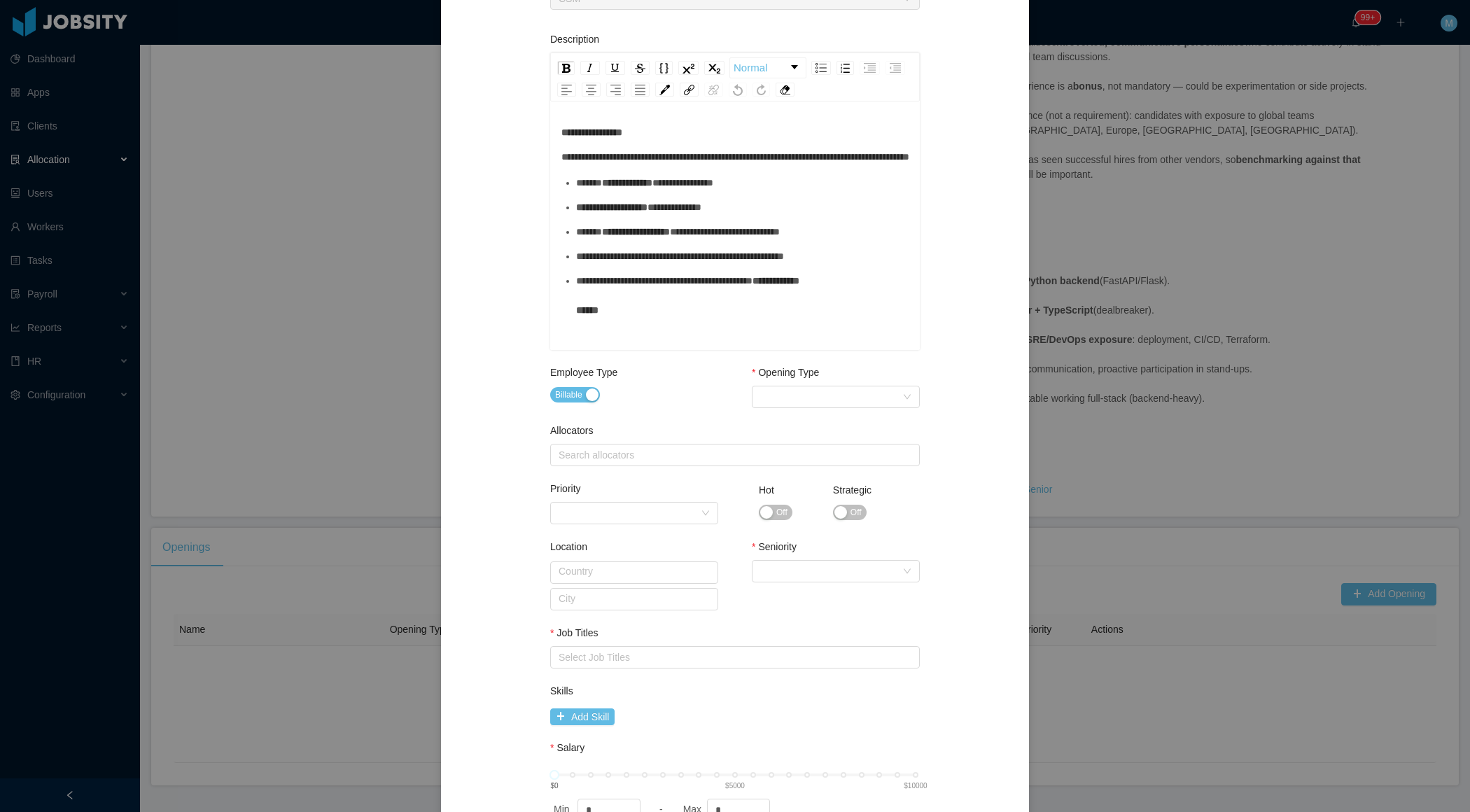
scroll to position [287, 0]
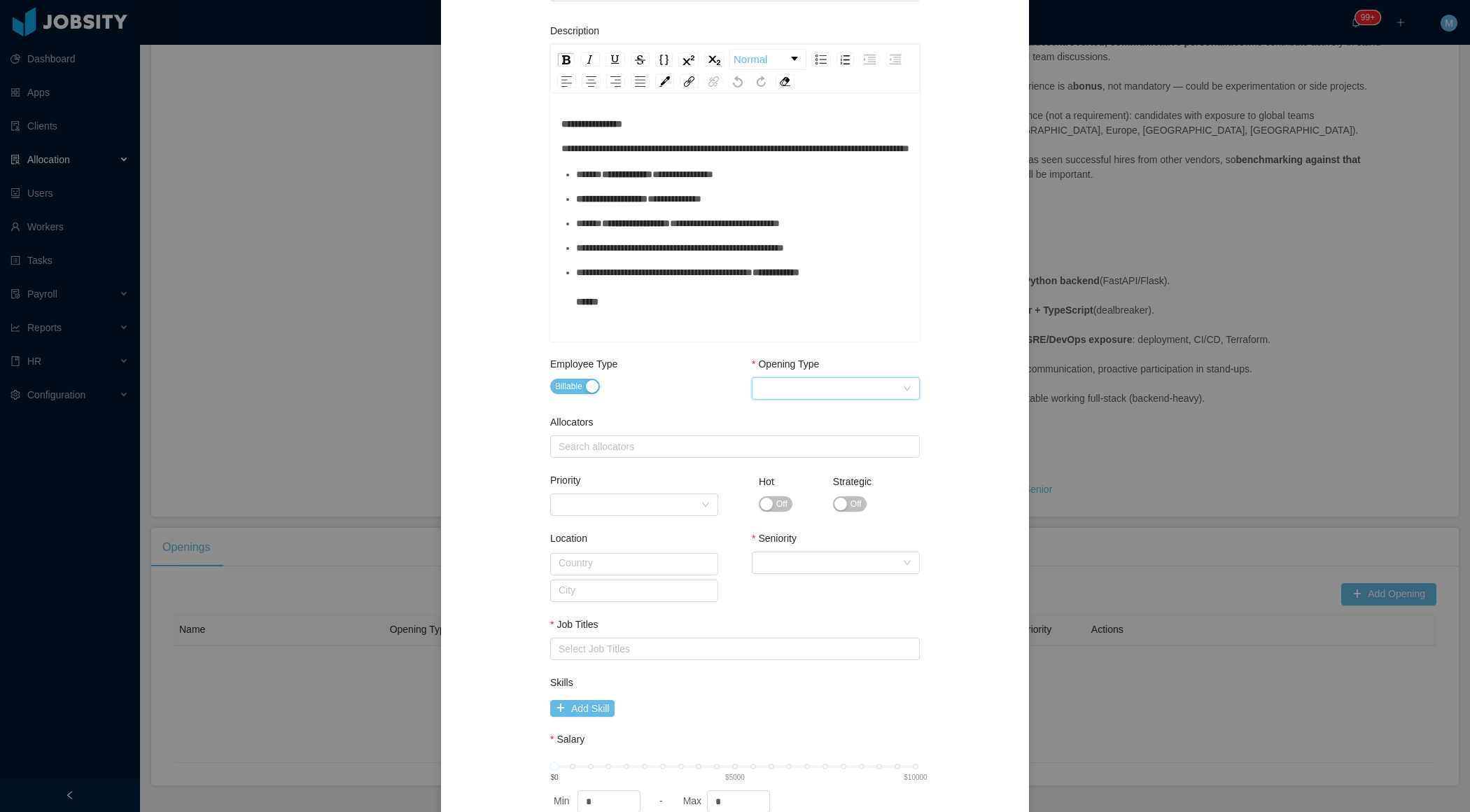
click at [817, 392] on div "Select Opening Type" at bounding box center [831, 388] width 142 height 21
click at [790, 438] on li "Upsale" at bounding box center [835, 436] width 168 height 22
click at [633, 453] on div "Search allocators" at bounding box center [733, 447] width 357 height 21
type input "******"
click at [601, 469] on li "Merwin Ponce" at bounding box center [734, 473] width 370 height 22
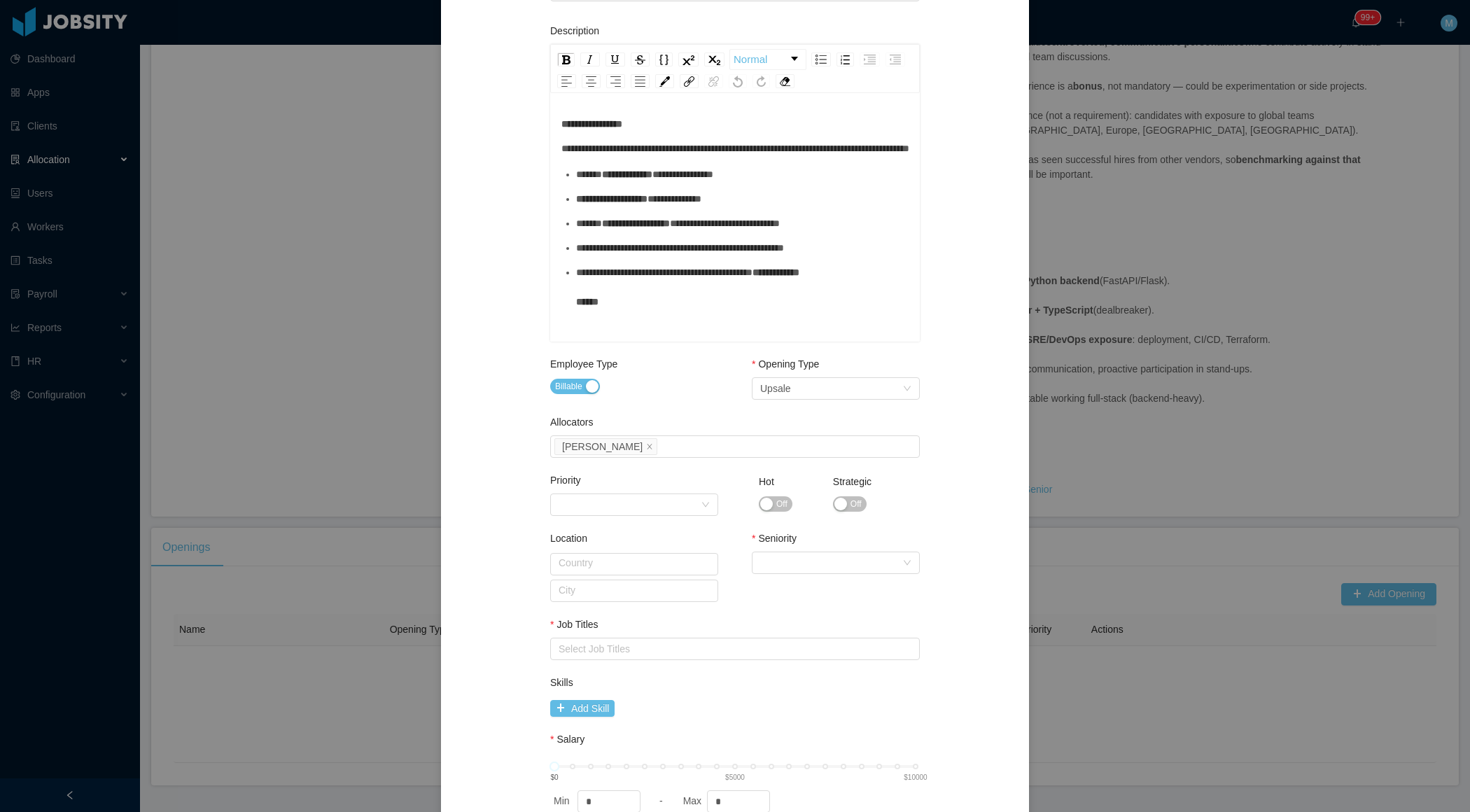
click at [536, 462] on div "**********" at bounding box center [735, 339] width 554 height 1109
click at [862, 505] on span "Off" at bounding box center [856, 504] width 11 height 14
click at [829, 581] on div "Seniority Select Seniority" at bounding box center [836, 578] width 168 height 93
click at [828, 561] on div "Select Seniority" at bounding box center [831, 562] width 142 height 21
click at [774, 675] on li "Senior" at bounding box center [835, 678] width 168 height 22
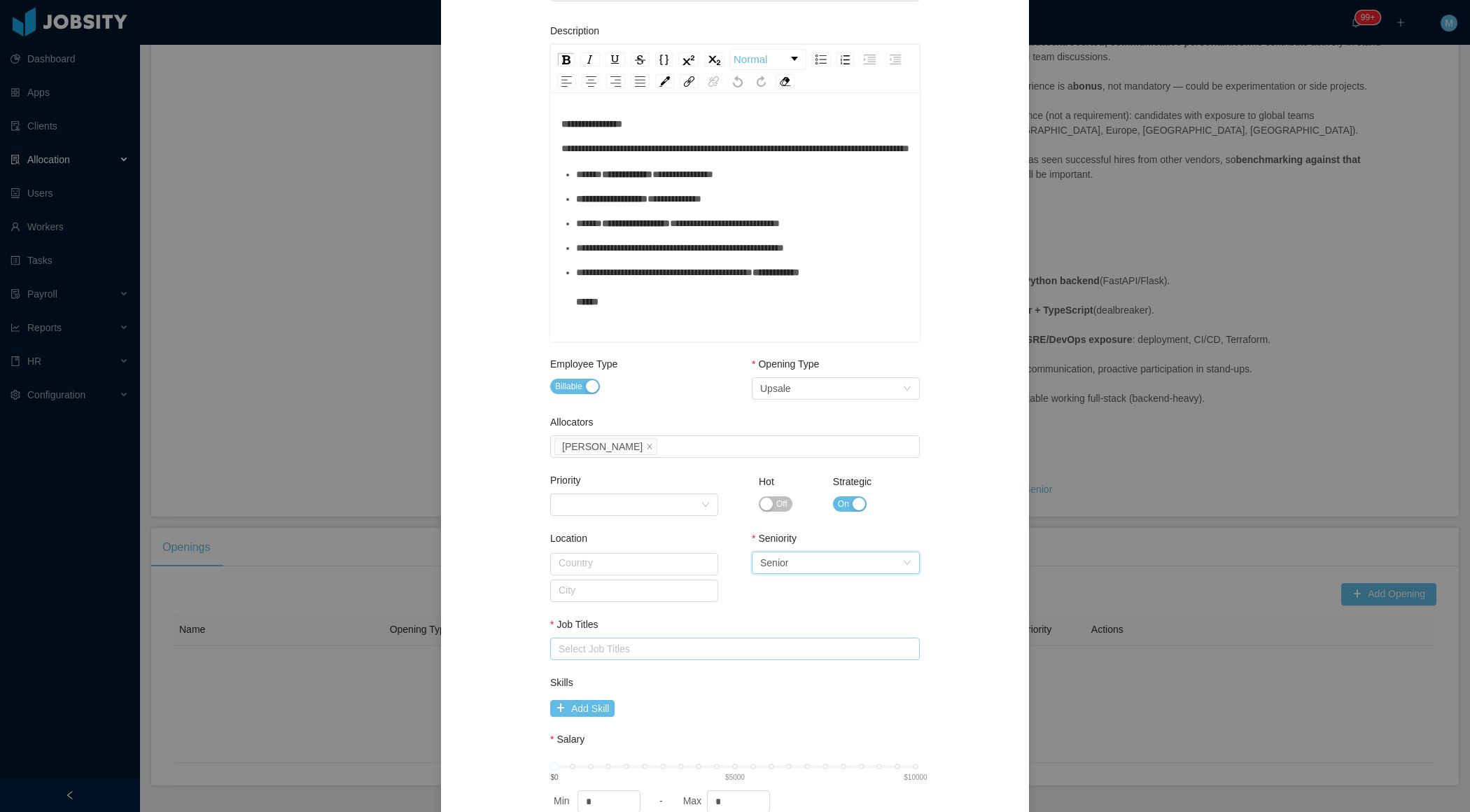
click at [659, 642] on div "Select Job Titles" at bounding box center [732, 648] width 347 height 14
type input "******"
click at [579, 674] on li "Python Developer" at bounding box center [734, 673] width 370 height 22
click at [496, 659] on div "**********" at bounding box center [735, 339] width 554 height 1109
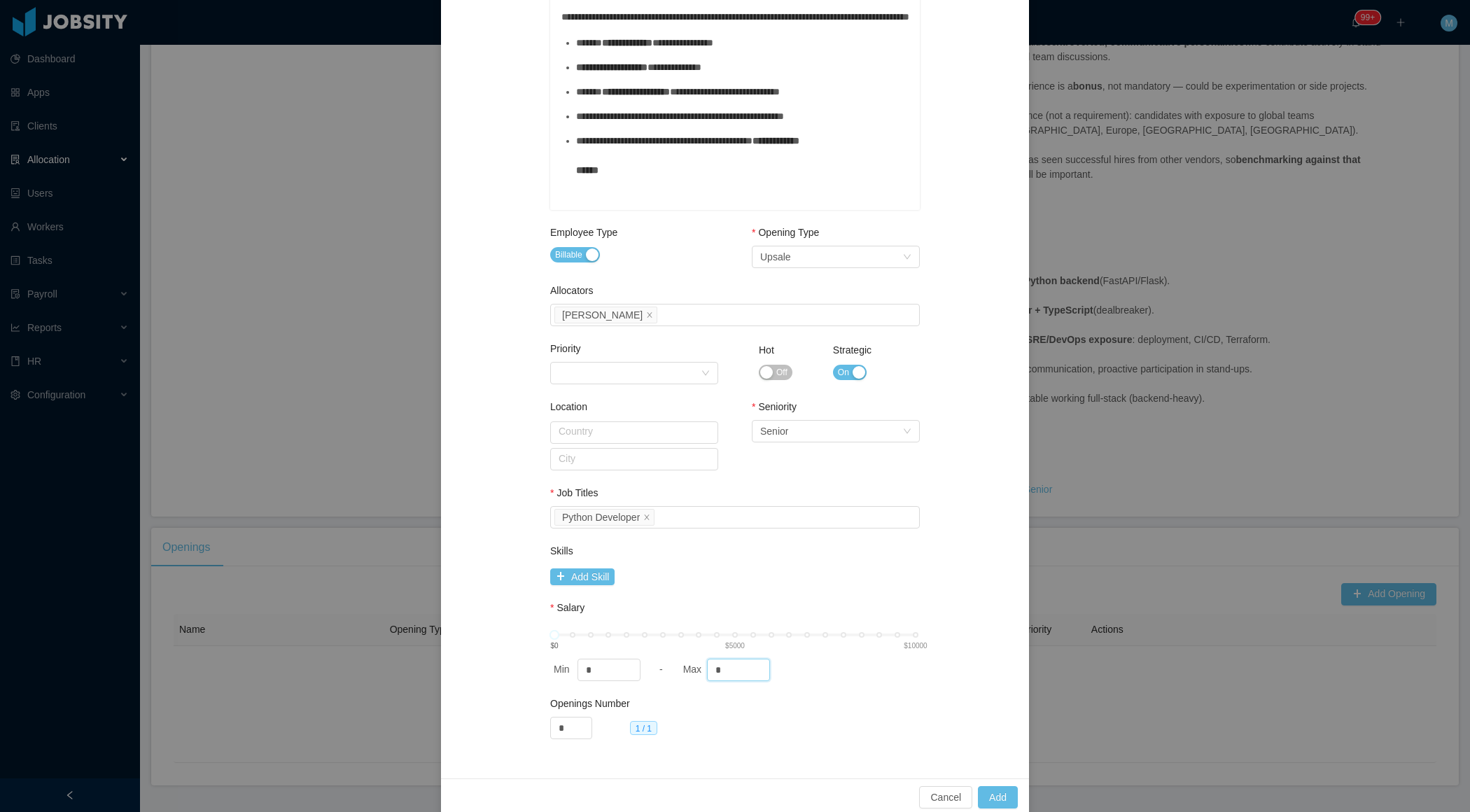
drag, startPoint x: 739, startPoint y: 667, endPoint x: 675, endPoint y: 662, distance: 64.2
click at [678, 665] on div "Min * - Max *" at bounding box center [735, 670] width 370 height 22
type input "****"
click at [1006, 795] on button "Add" at bounding box center [998, 797] width 40 height 22
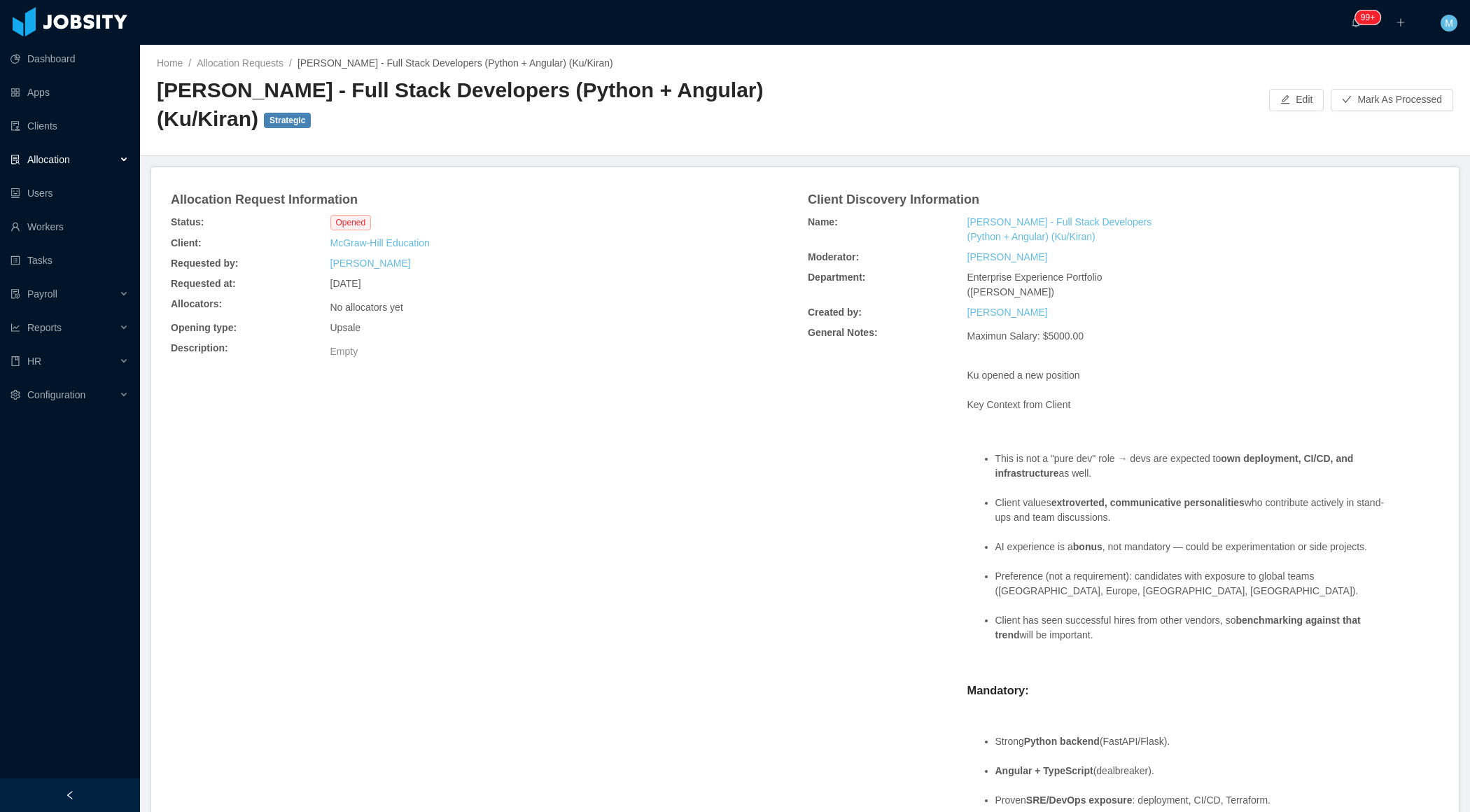
scroll to position [425, 0]
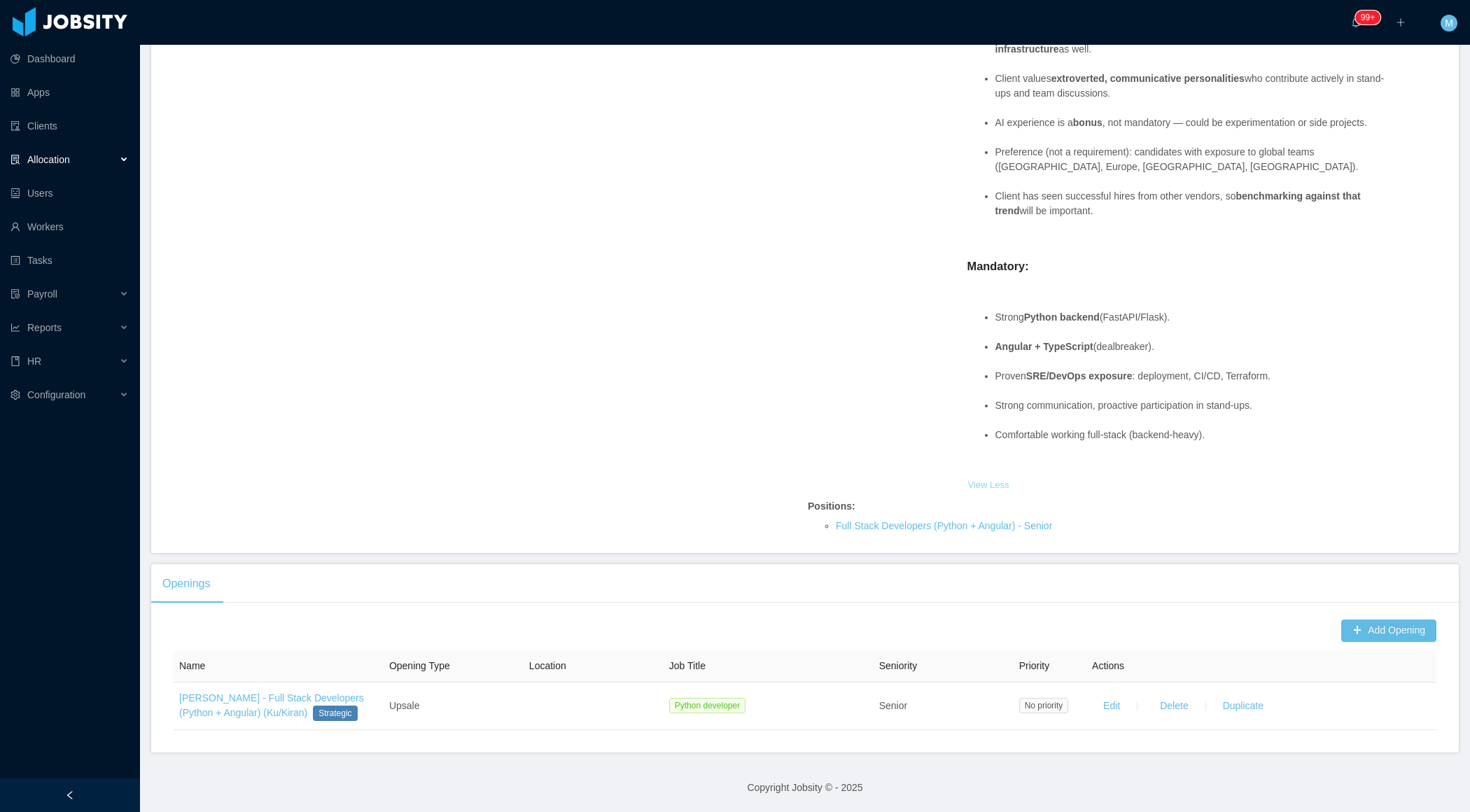
click at [1002, 476] on button "View Less" at bounding box center [989, 485] width 43 height 22
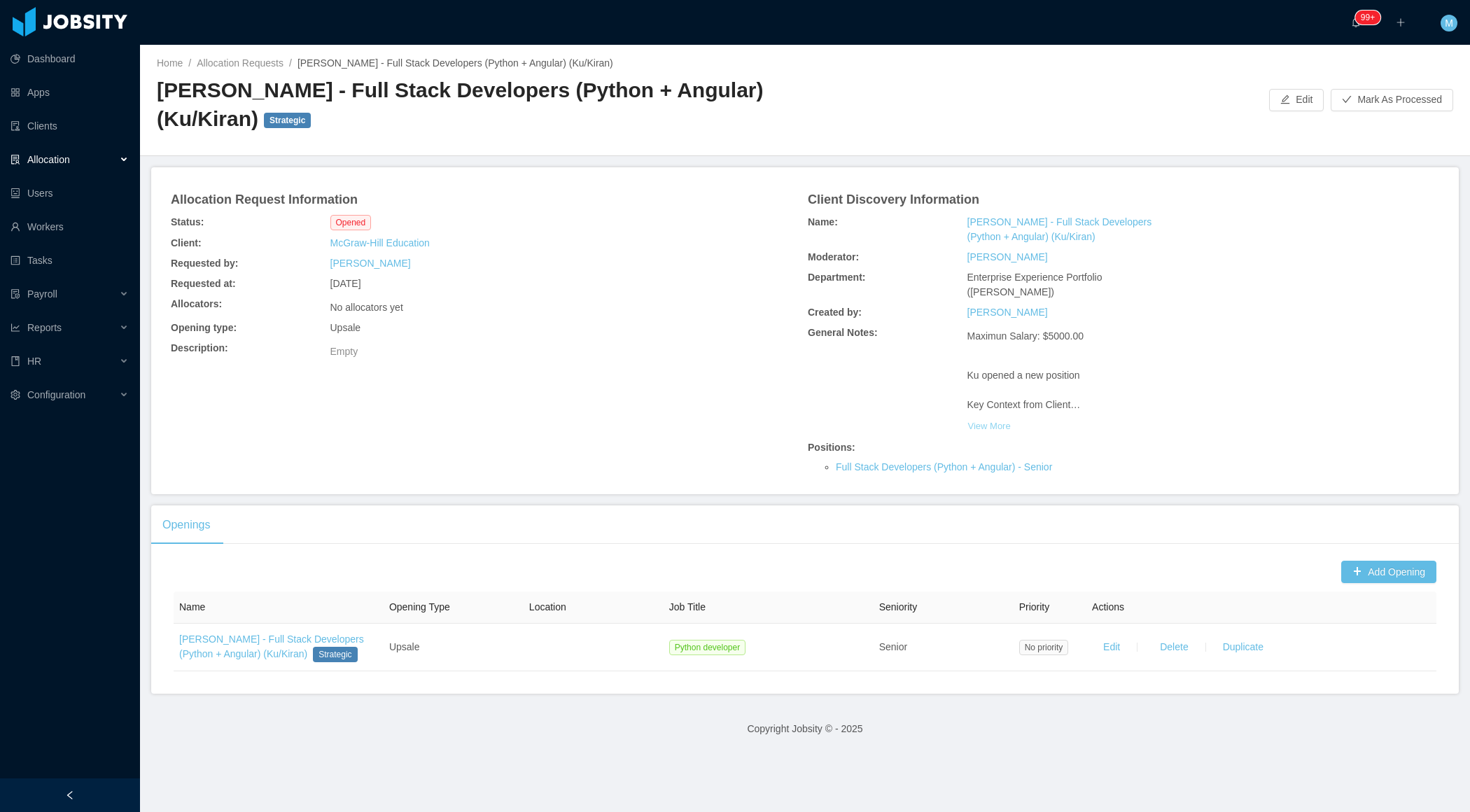
scroll to position [0, 0]
click at [1005, 415] on button "View More" at bounding box center [990, 426] width 44 height 22
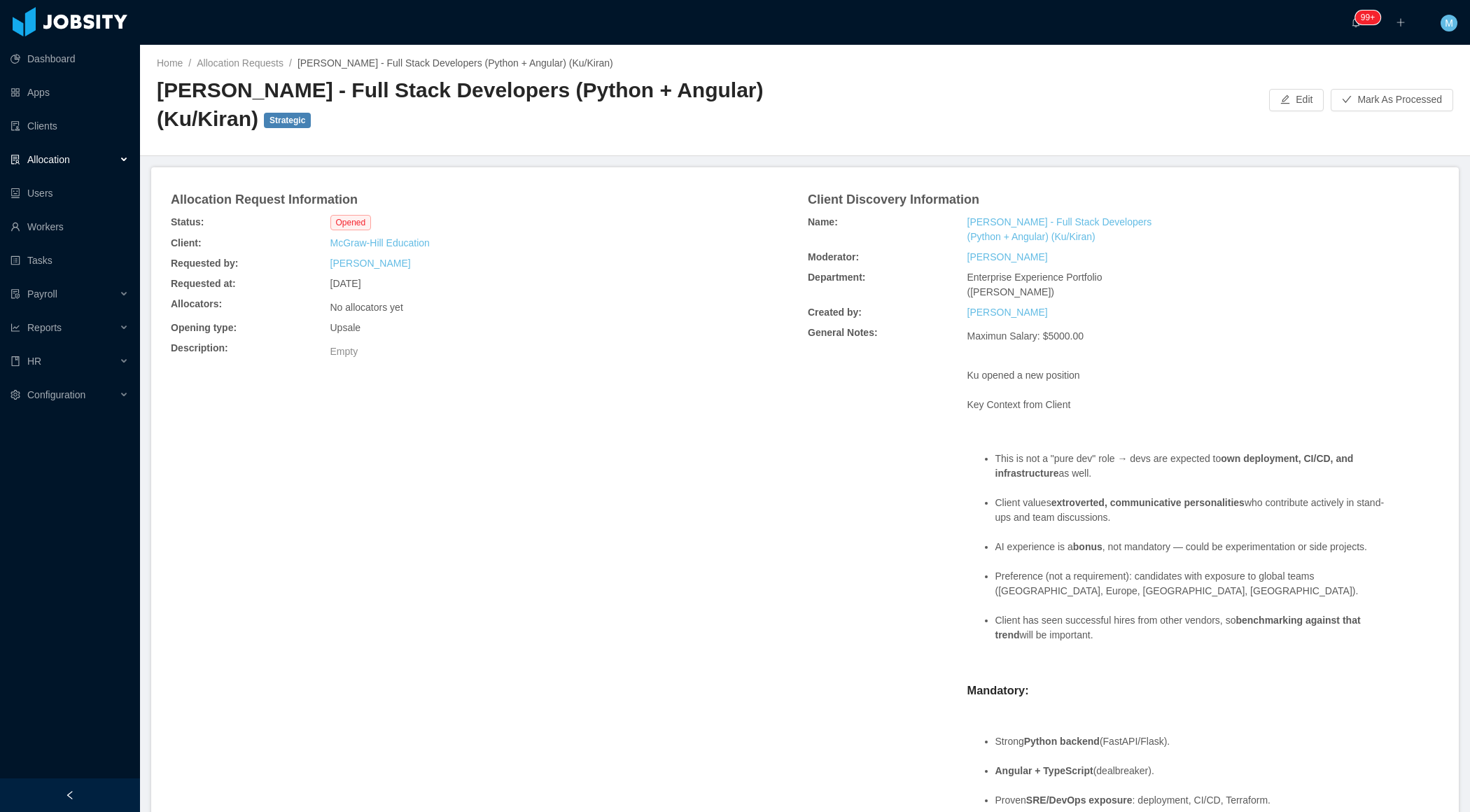
scroll to position [425, 0]
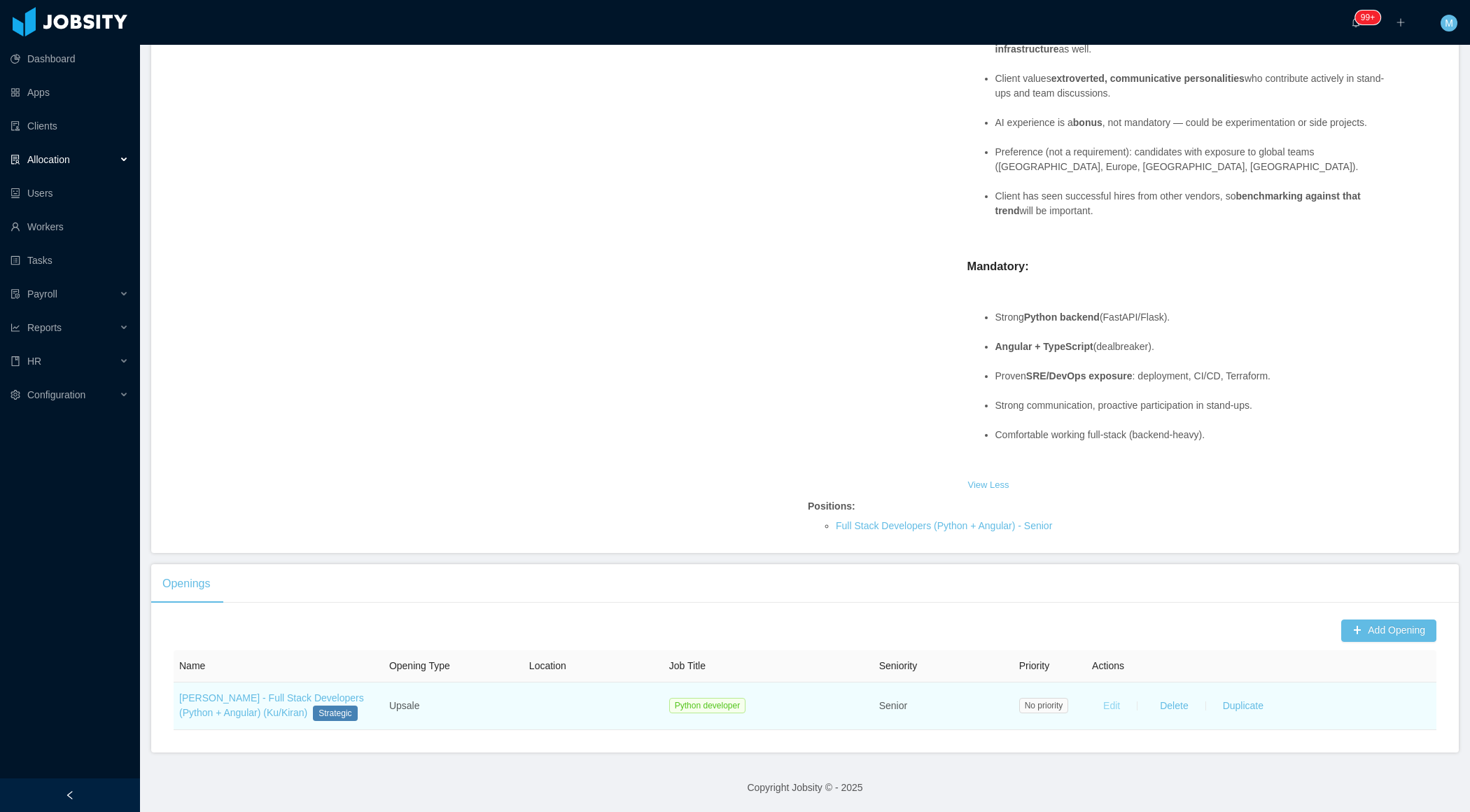
click at [1108, 709] on button "Edit" at bounding box center [1111, 705] width 39 height 22
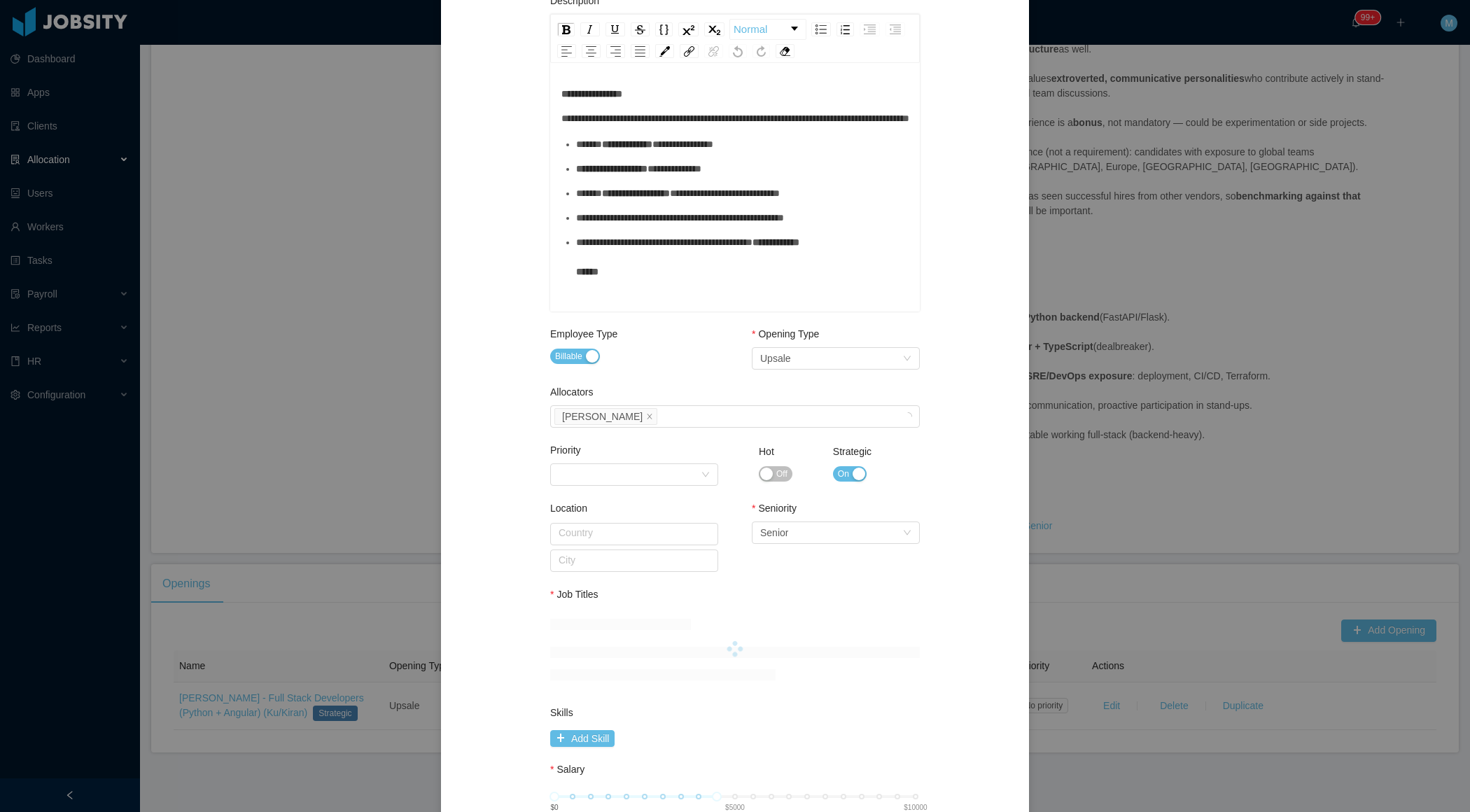
scroll to position [421, 0]
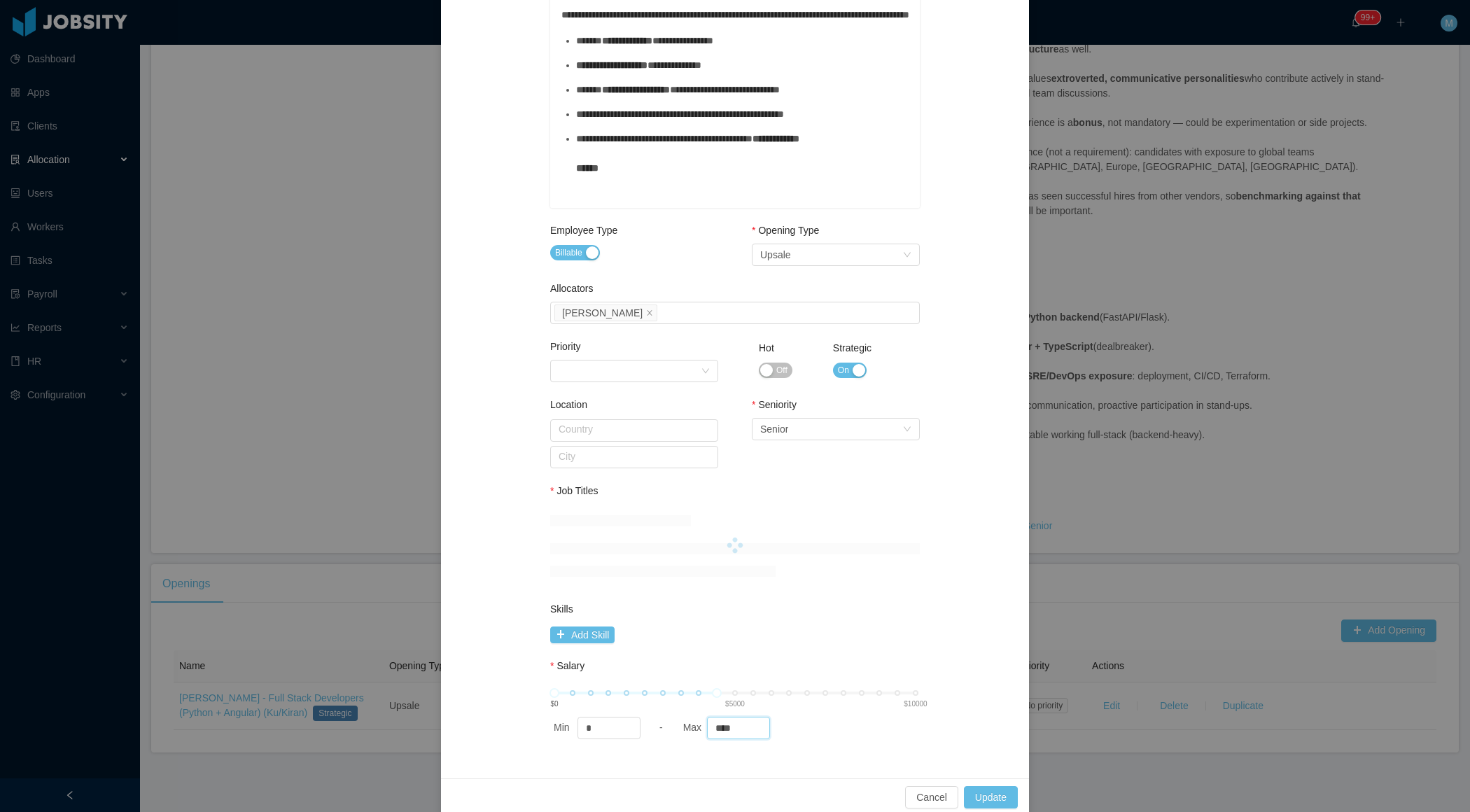
drag, startPoint x: 751, startPoint y: 725, endPoint x: 679, endPoint y: 722, distance: 72.1
click at [679, 724] on div "Min * - Max ****" at bounding box center [735, 728] width 370 height 22
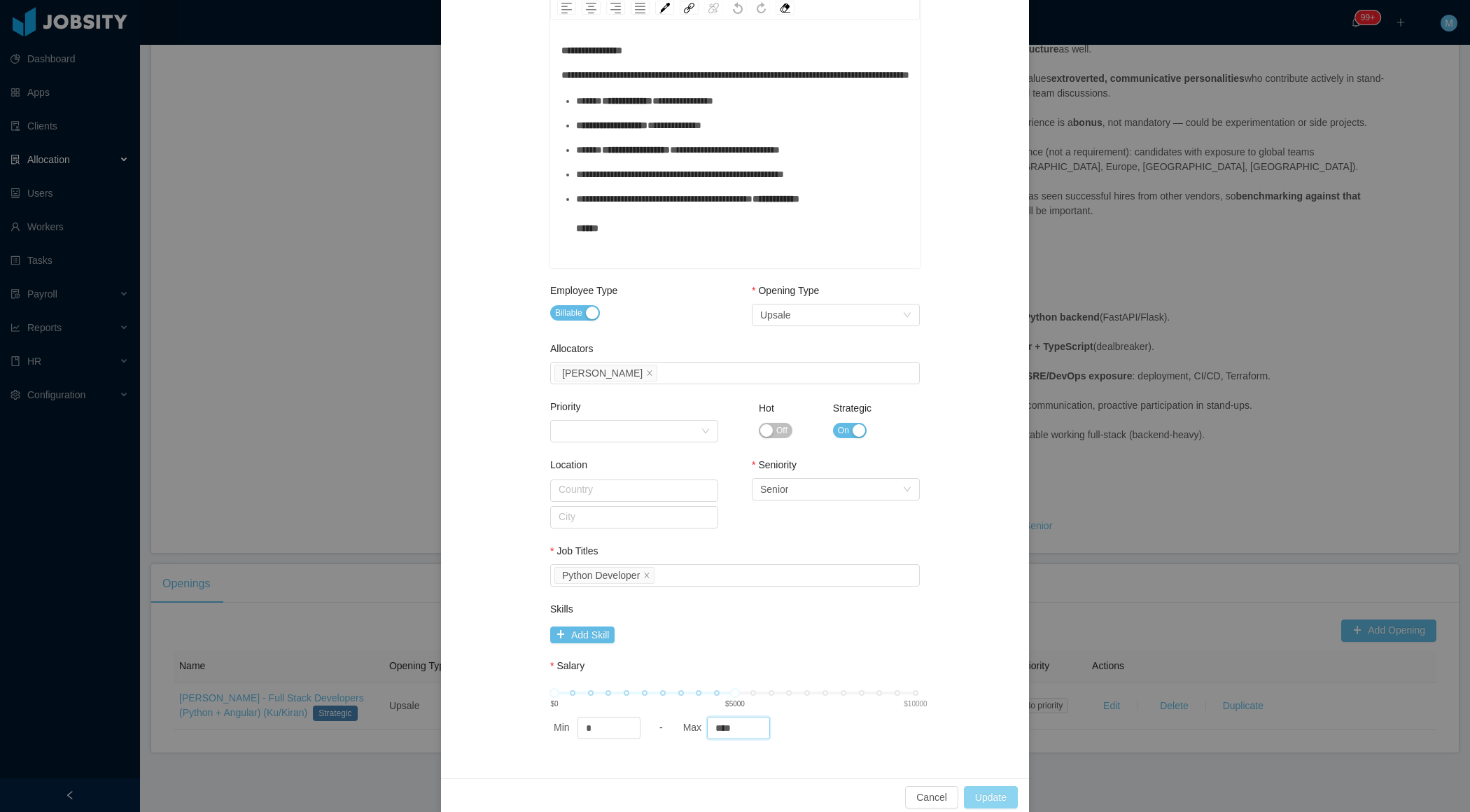
type input "****"
click at [1002, 796] on button "Update" at bounding box center [991, 797] width 54 height 22
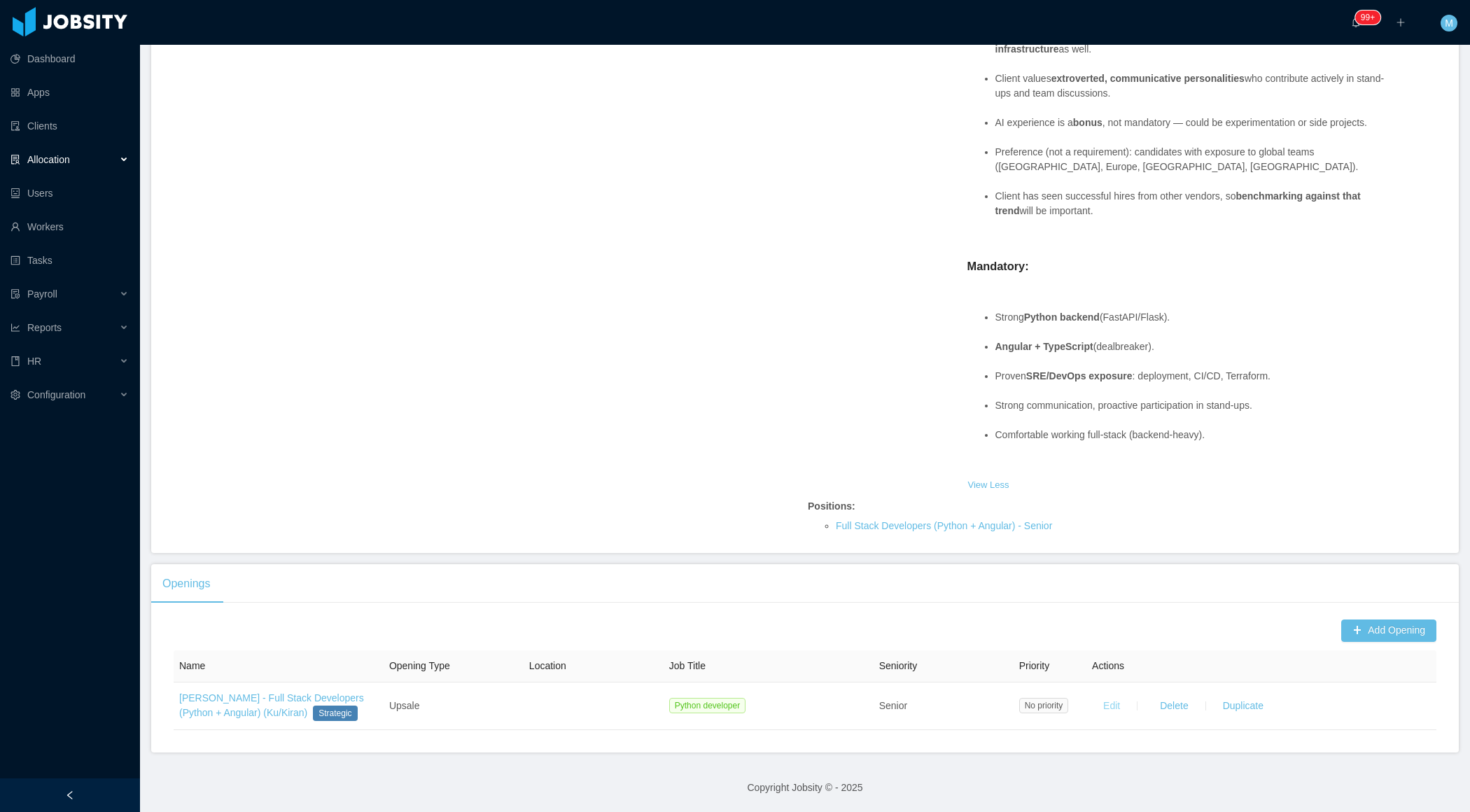
scroll to position [0, 0]
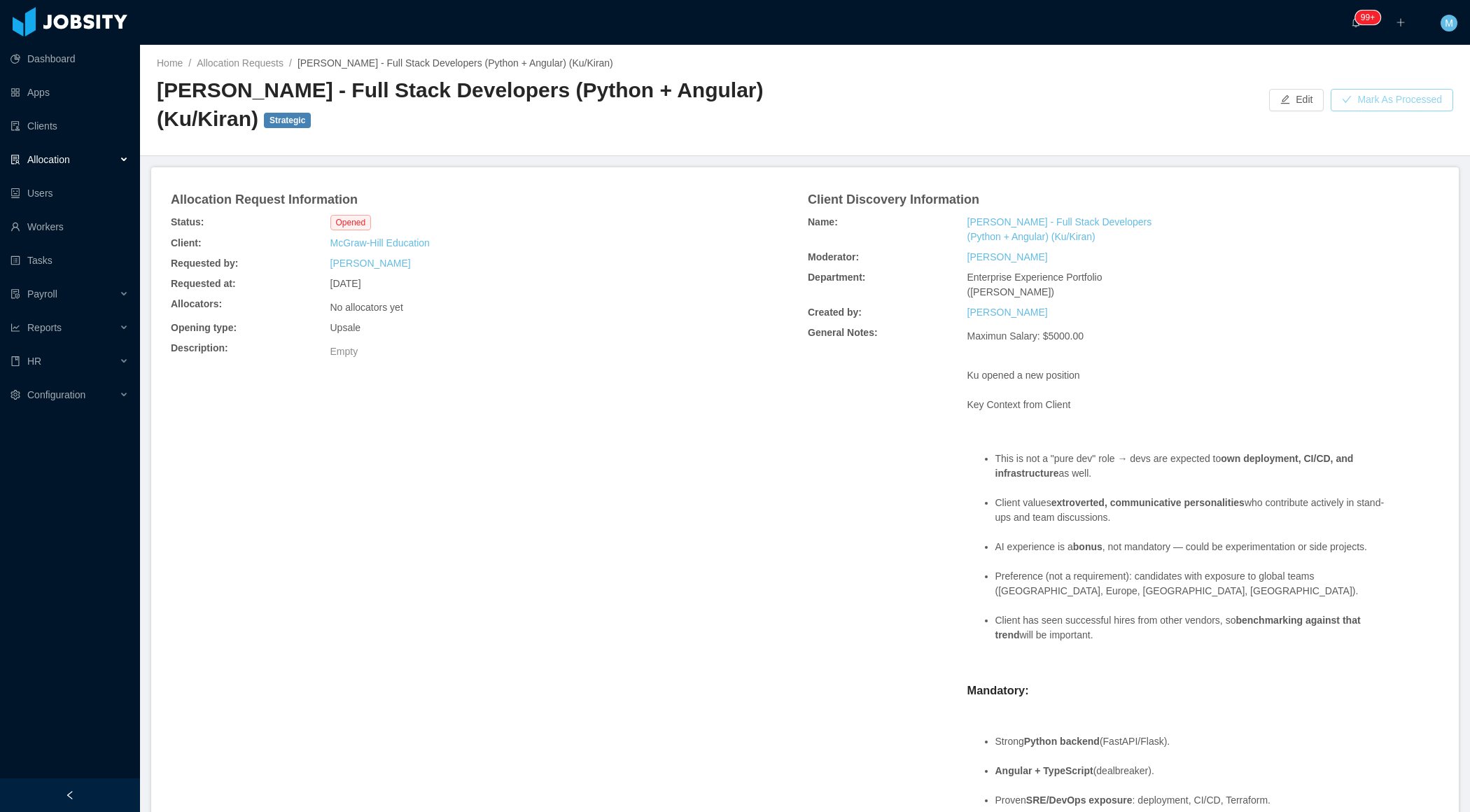
click at [1383, 95] on button "Mark As Processed" at bounding box center [1391, 100] width 122 height 22
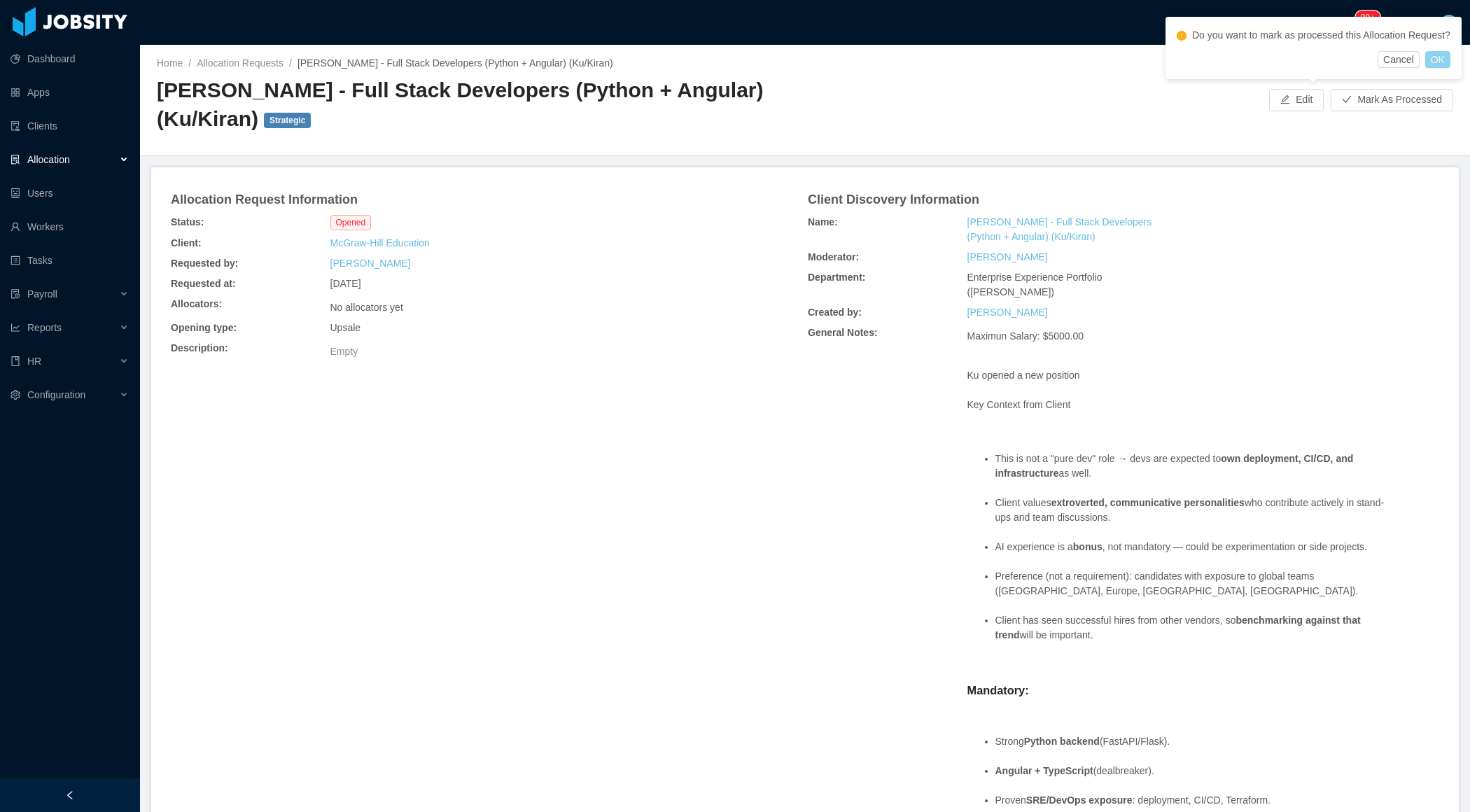
click at [1443, 68] on button "OK" at bounding box center [1438, 59] width 25 height 17
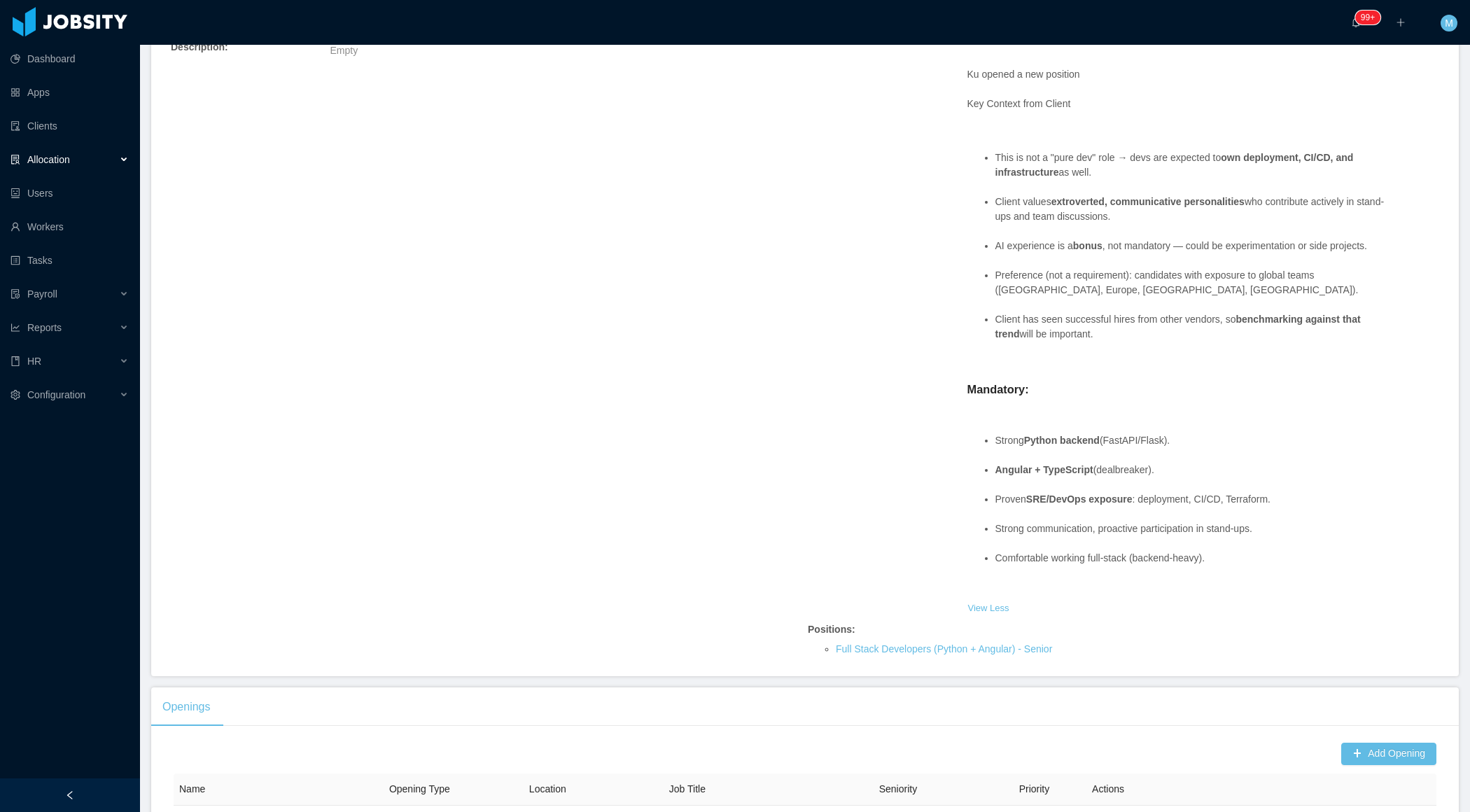
scroll to position [425, 0]
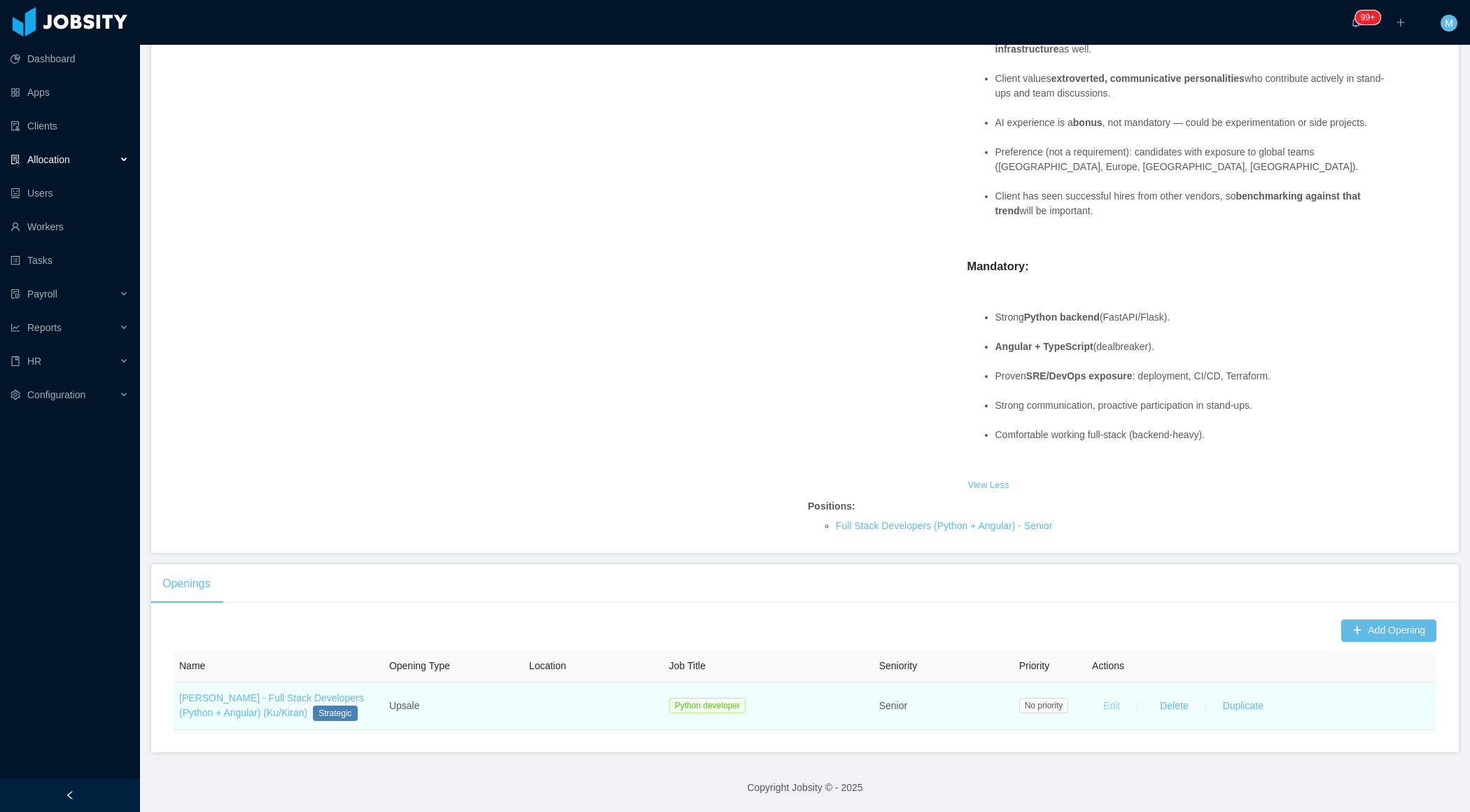
click at [1111, 705] on button "Edit" at bounding box center [1111, 705] width 39 height 22
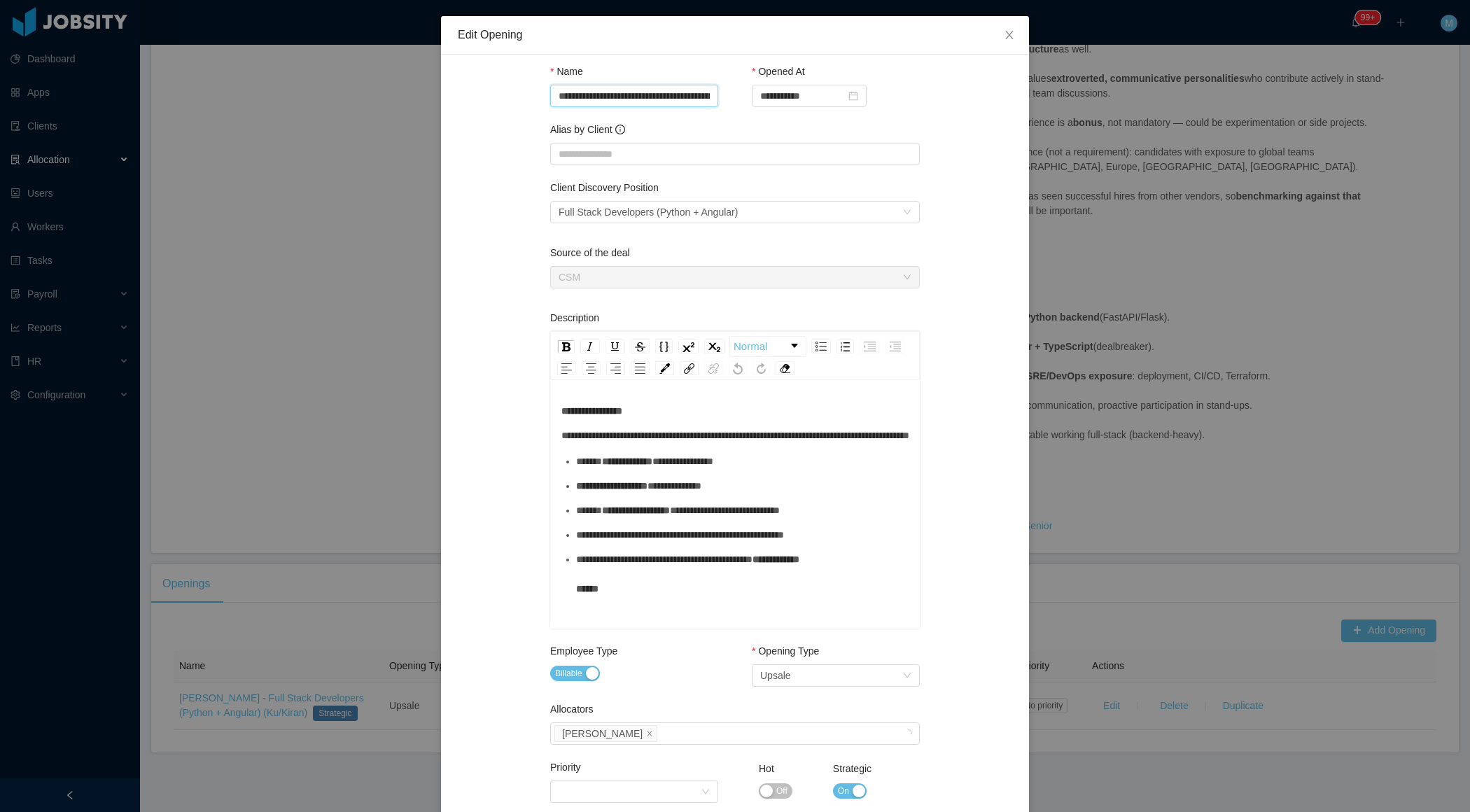
click at [694, 92] on input "**********" at bounding box center [634, 96] width 168 height 22
paste input "**********"
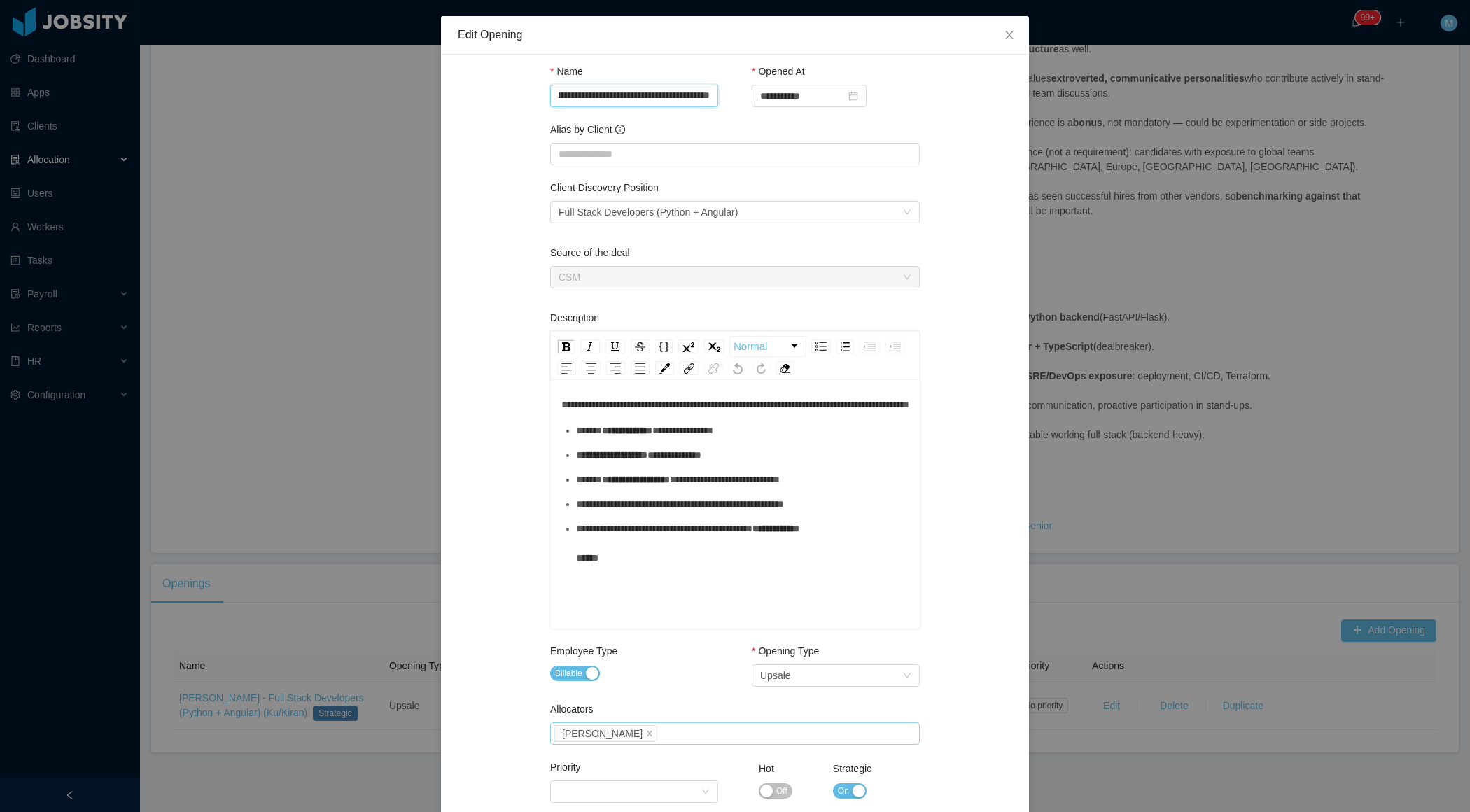
scroll to position [361, 0]
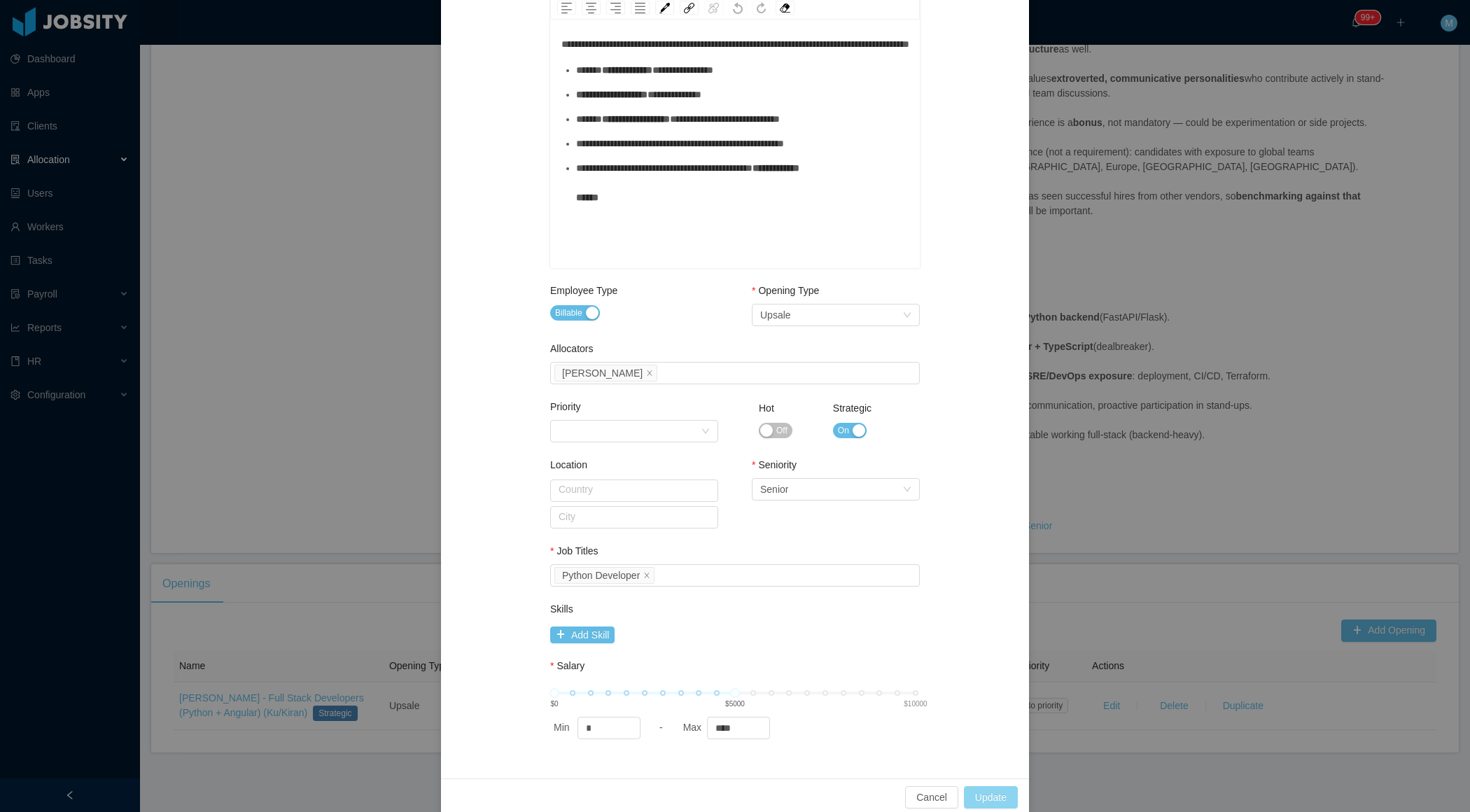
type input "**********"
click at [967, 796] on button "Update" at bounding box center [991, 797] width 54 height 22
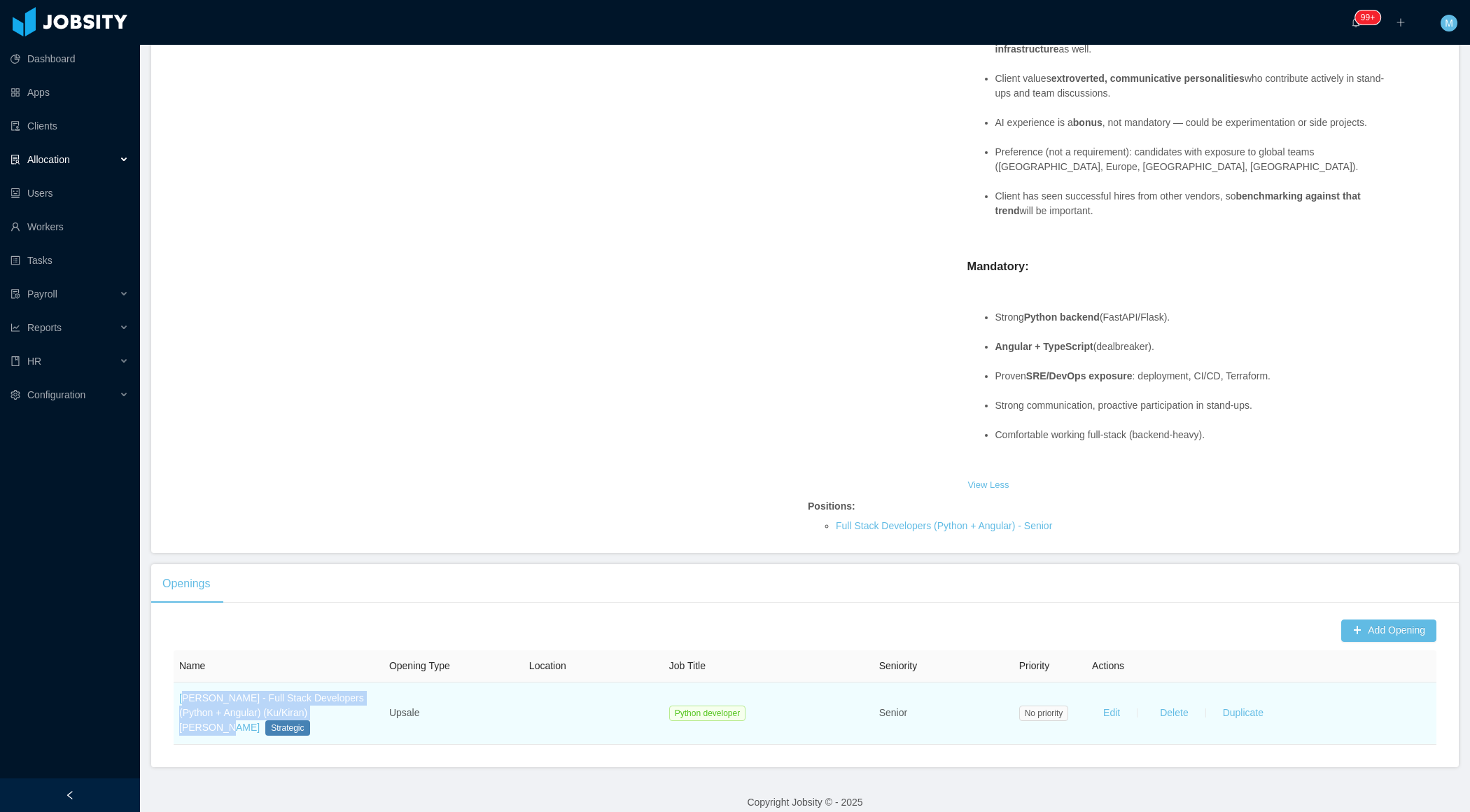
drag, startPoint x: 372, startPoint y: 713, endPoint x: 189, endPoint y: 690, distance: 184.4
click at [184, 692] on td "McGraw-Hill - Full Stack Developers (Python + Angular) (Ku/Kiran) Luis Suarez S…" at bounding box center [278, 713] width 210 height 62
copy link "cGraw-Hill - Full Stack Developers (Python + Angular) (Ku/Kiran) Luis Suarez"
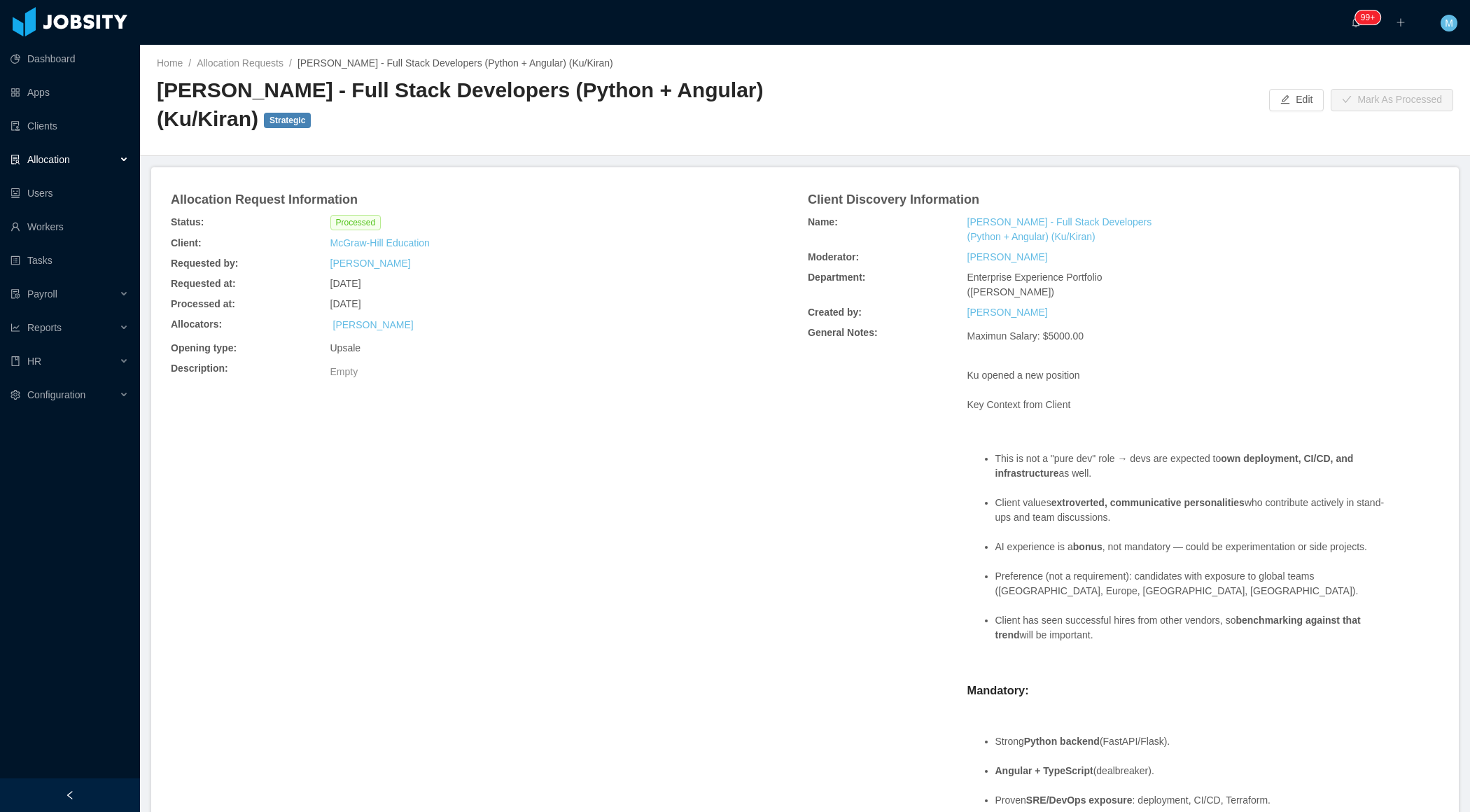
click at [127, 159] on div "Allocation" at bounding box center [70, 160] width 140 height 28
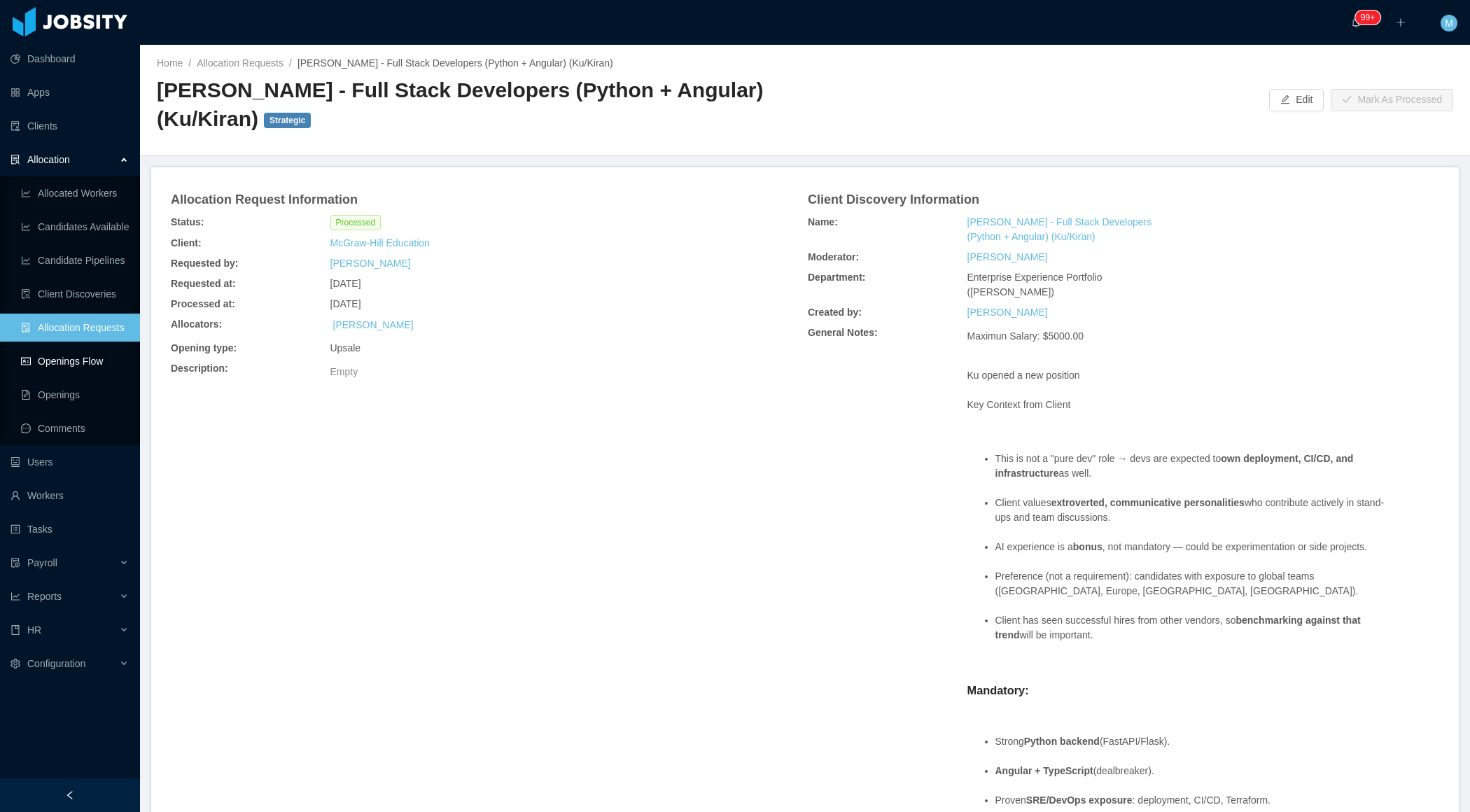
click at [93, 357] on link "Openings Flow" at bounding box center [75, 362] width 108 height 28
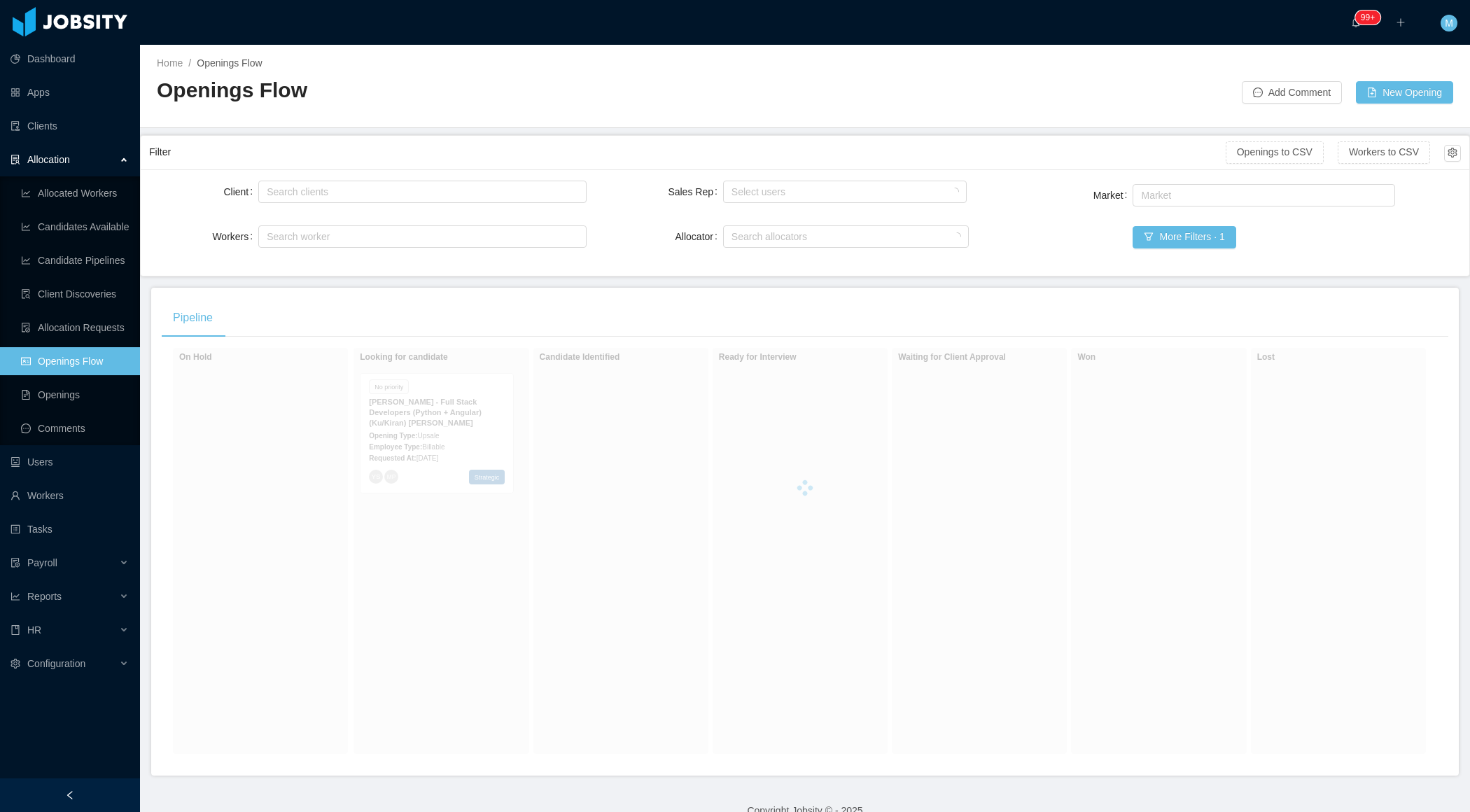
click at [86, 793] on div at bounding box center [70, 795] width 140 height 33
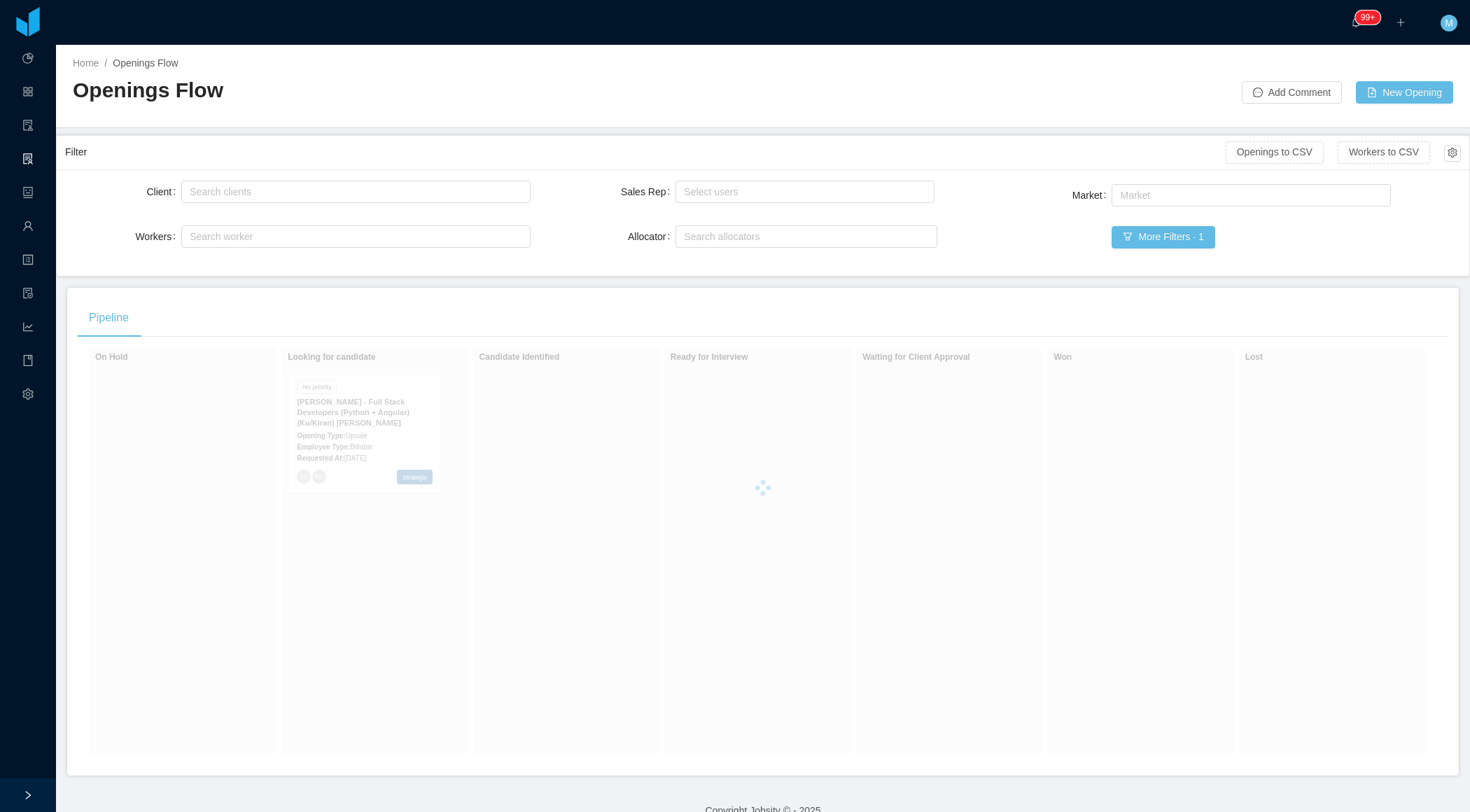
click at [468, 293] on div "Pipeline On Hold Looking for candidate No priority McGraw-Hill - Full Stack Dev…" at bounding box center [763, 531] width 1391 height 488
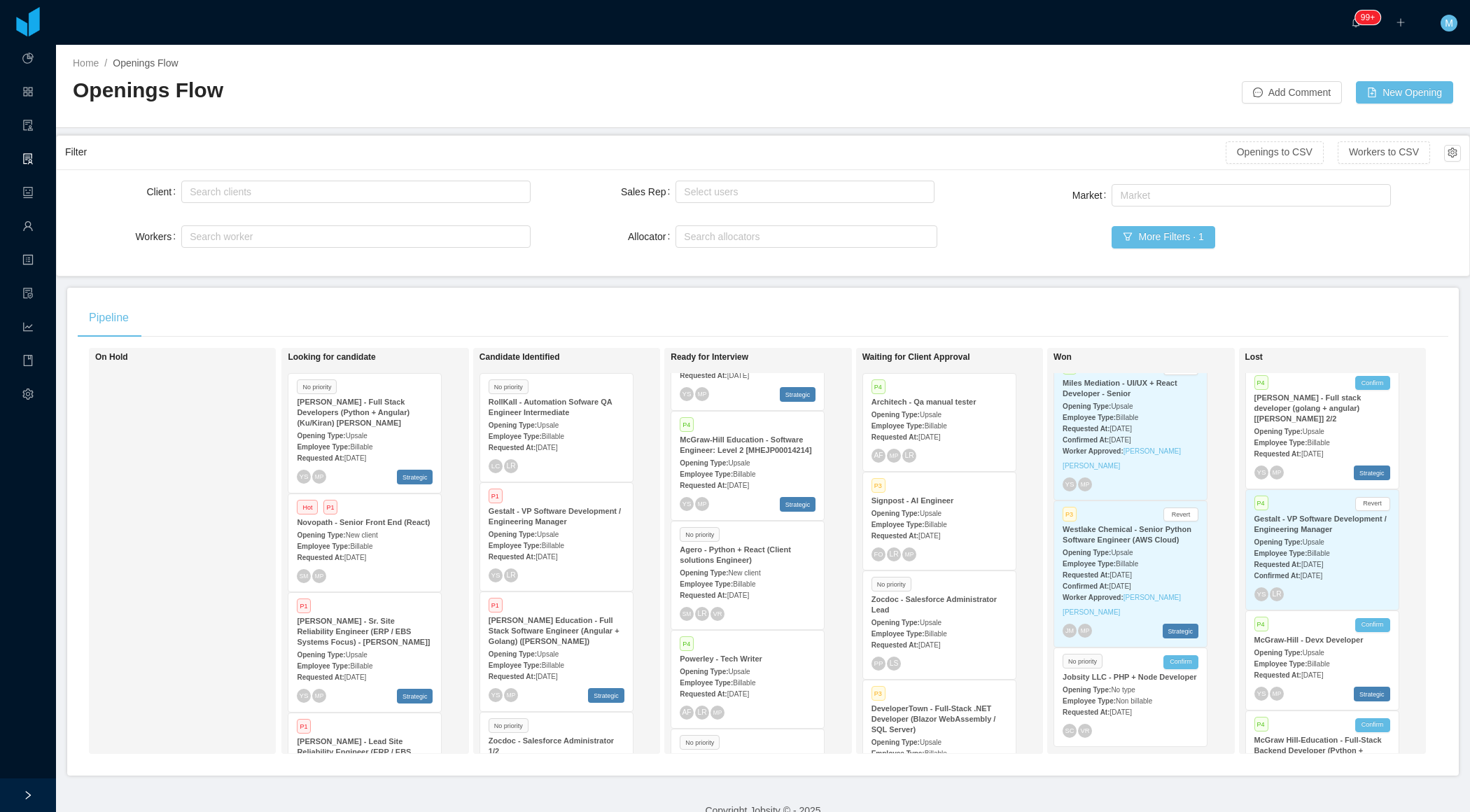
scroll to position [156, 0]
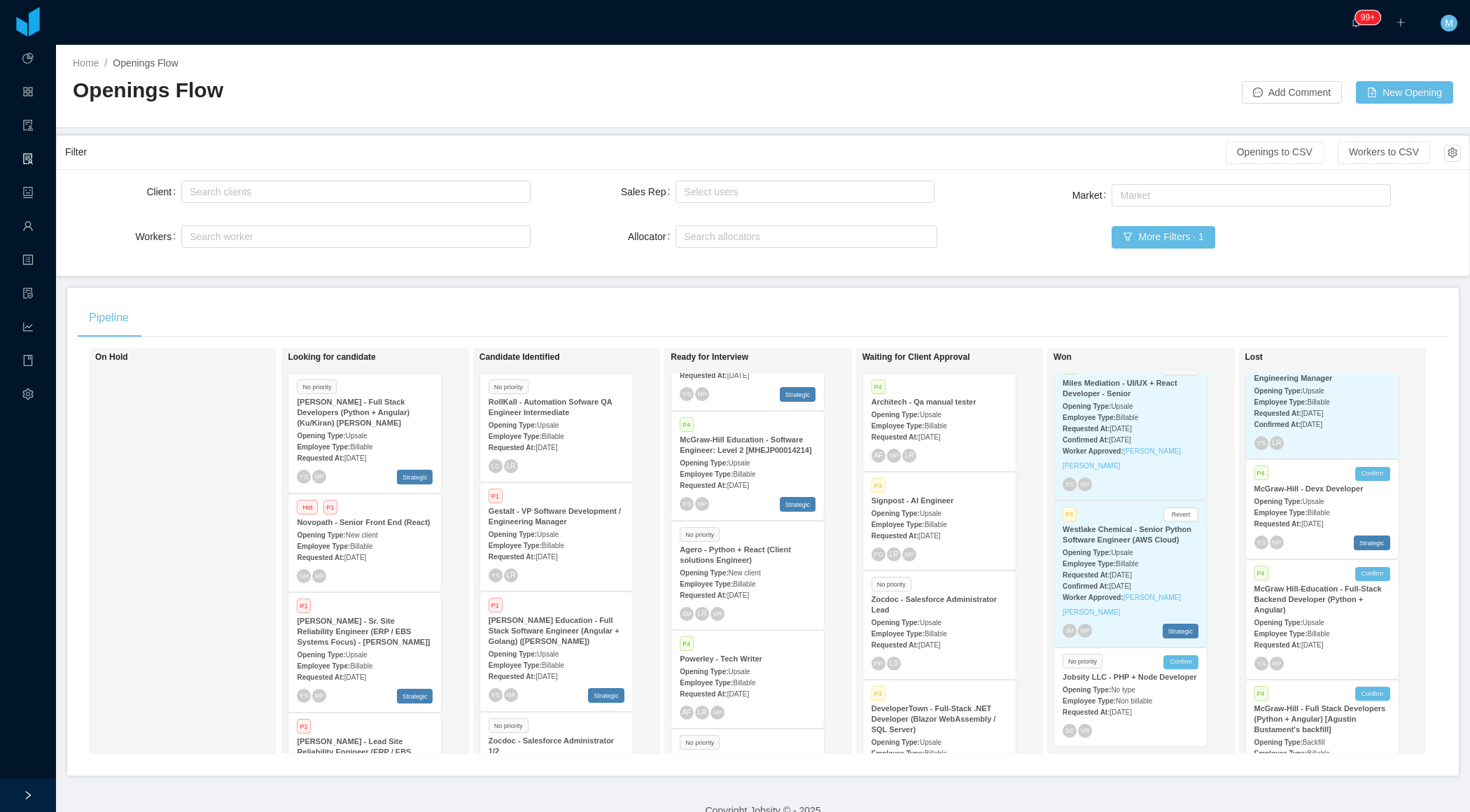
click at [1325, 621] on span "Upsale" at bounding box center [1313, 622] width 21 height 7
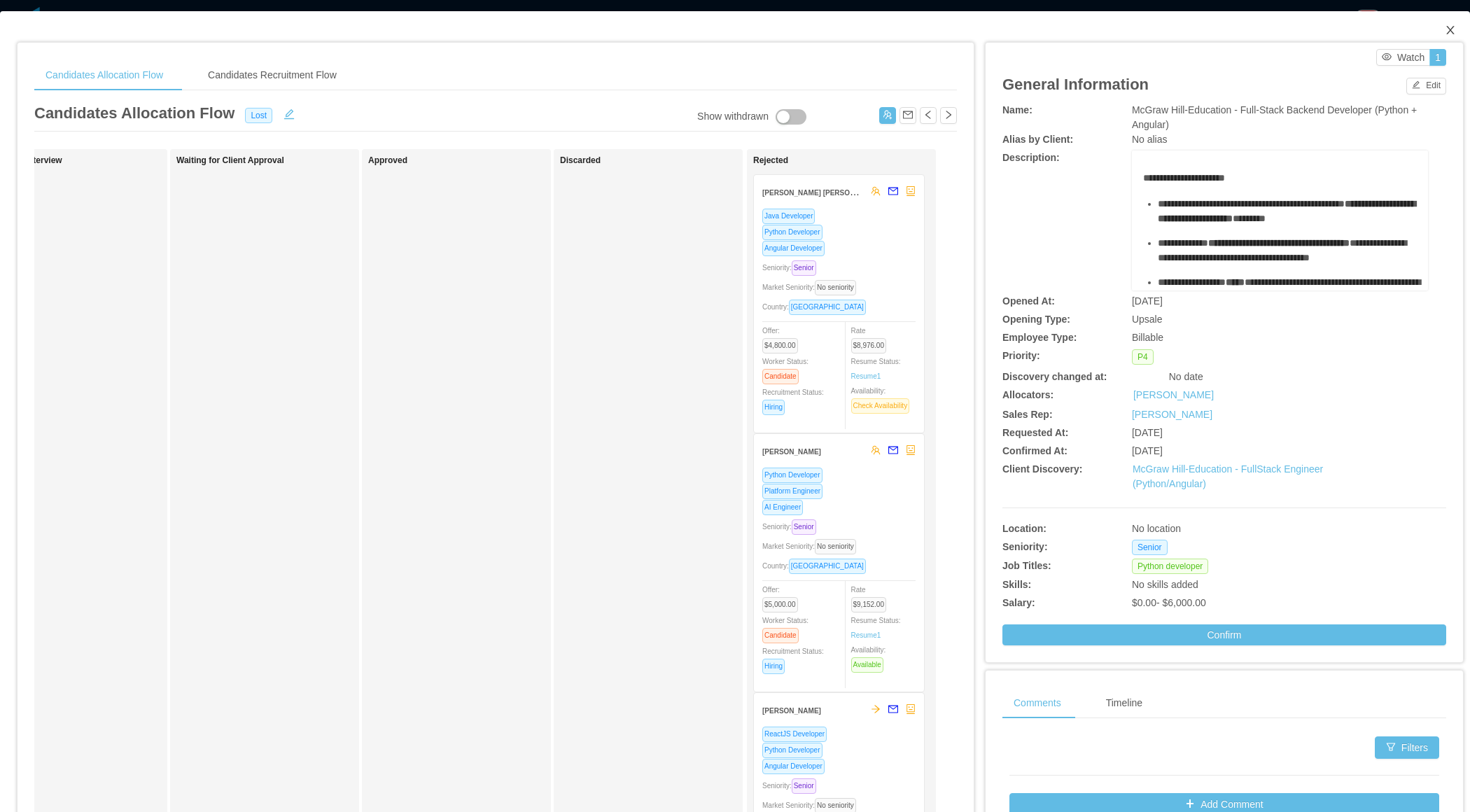
click at [1449, 36] on span "Close" at bounding box center [1450, 30] width 39 height 39
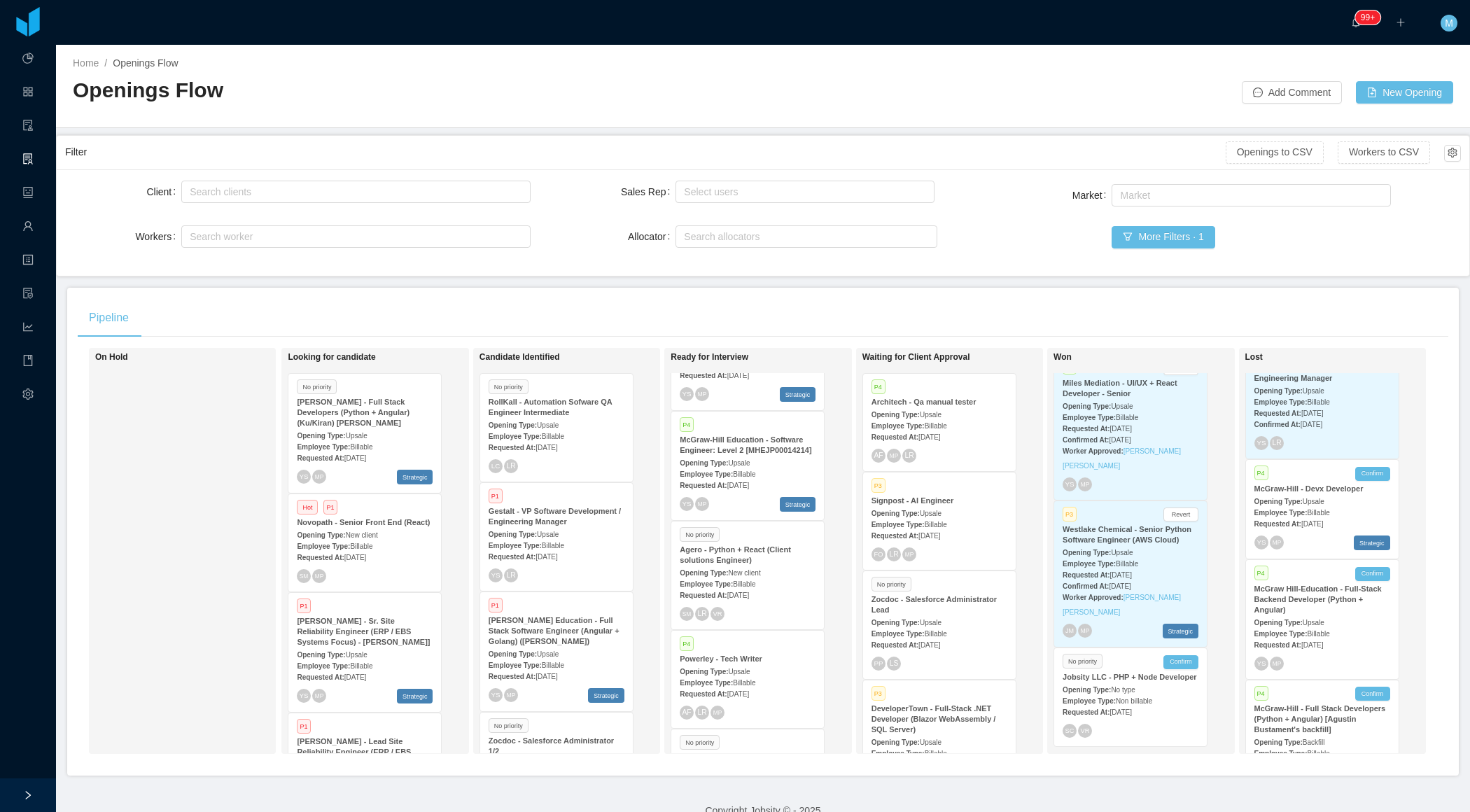
scroll to position [292, 0]
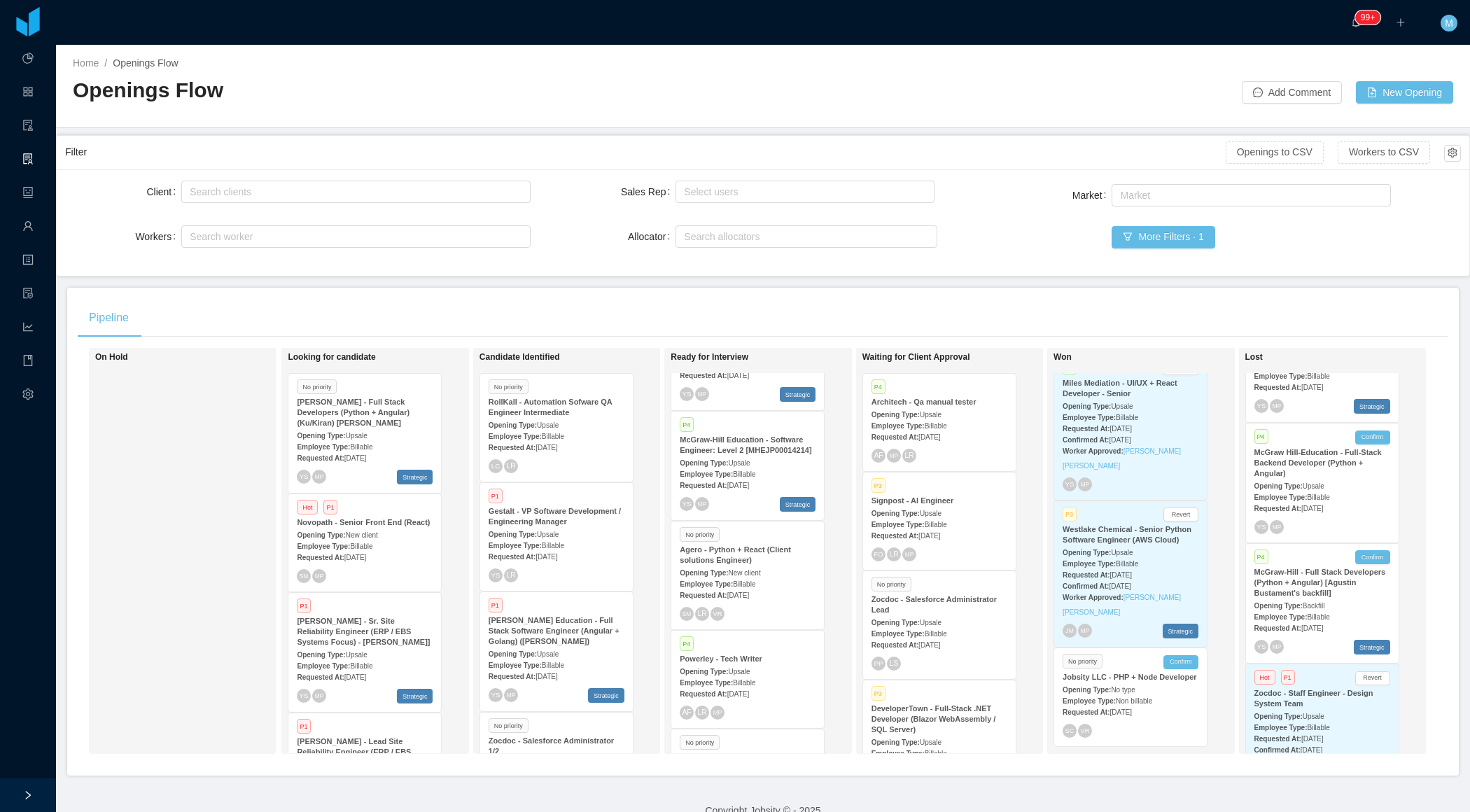
click at [1307, 591] on strong "McGraw-Hill - Full Stack Developers (Python + Angular) [Agustin Bustament's bac…" at bounding box center [1320, 582] width 132 height 30
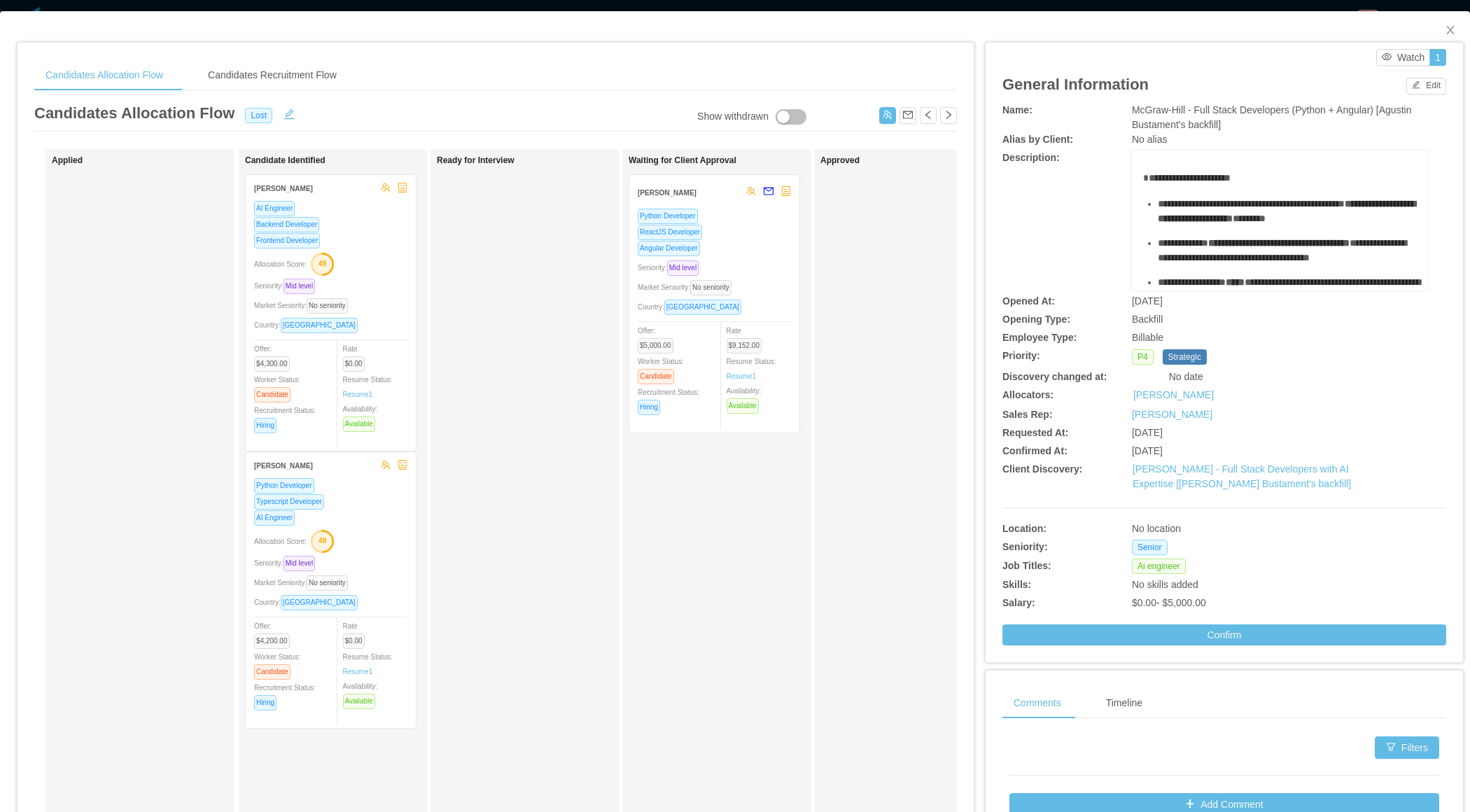
click at [761, 268] on div "Seniority: Mid level" at bounding box center [714, 268] width 153 height 16
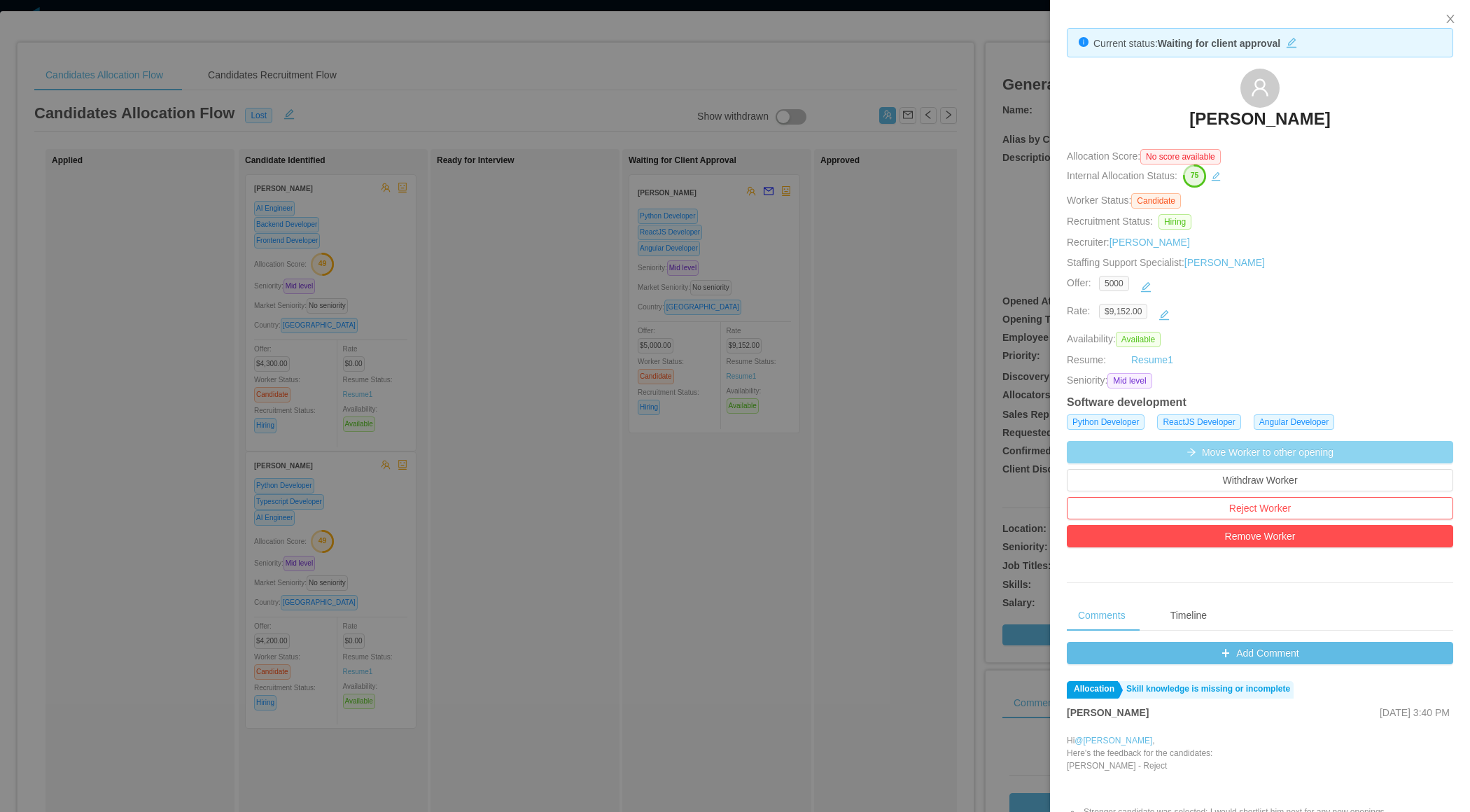
click at [1277, 453] on button "Move Worker to other opening" at bounding box center [1260, 452] width 387 height 22
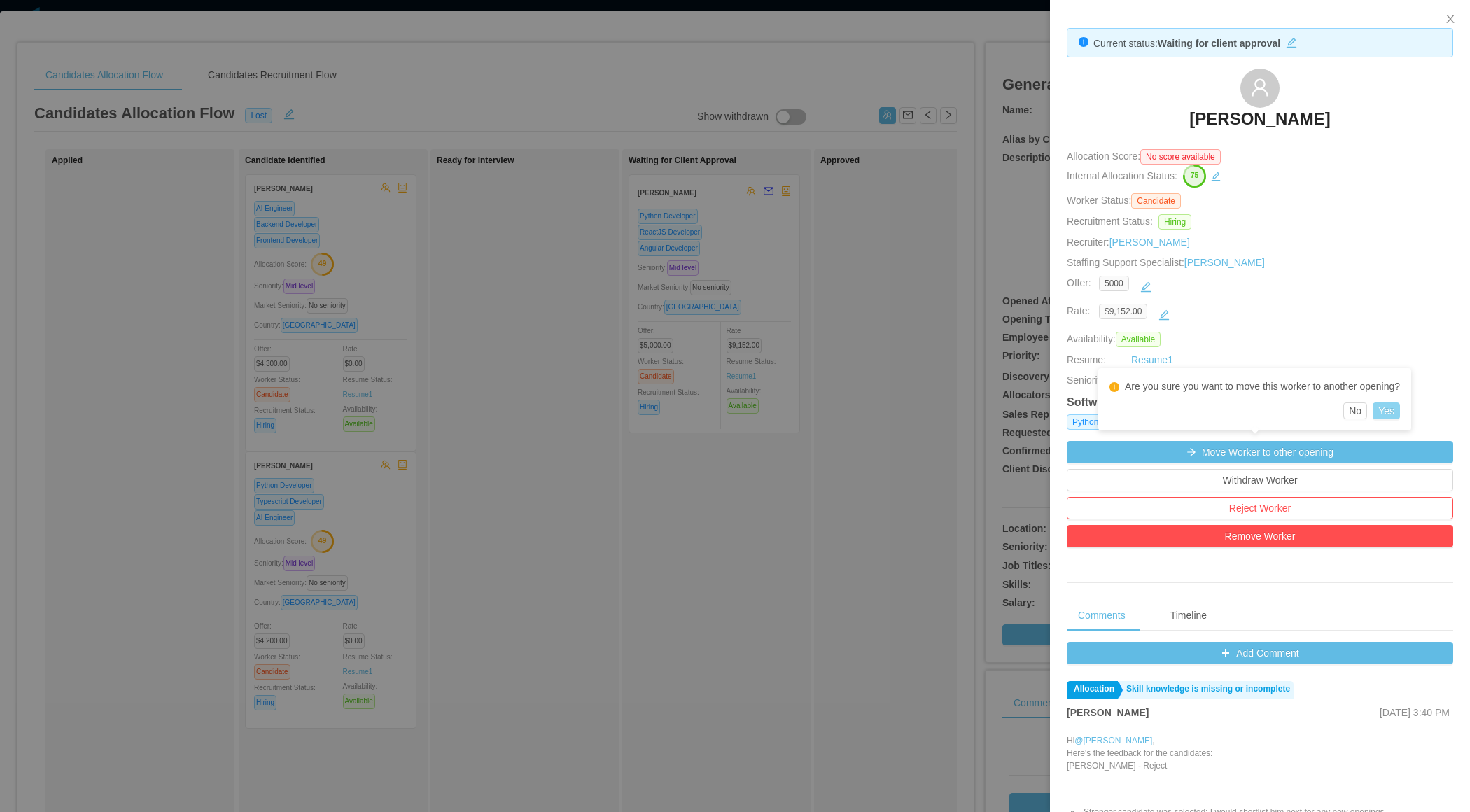
click at [1400, 413] on button "Yes" at bounding box center [1386, 410] width 27 height 17
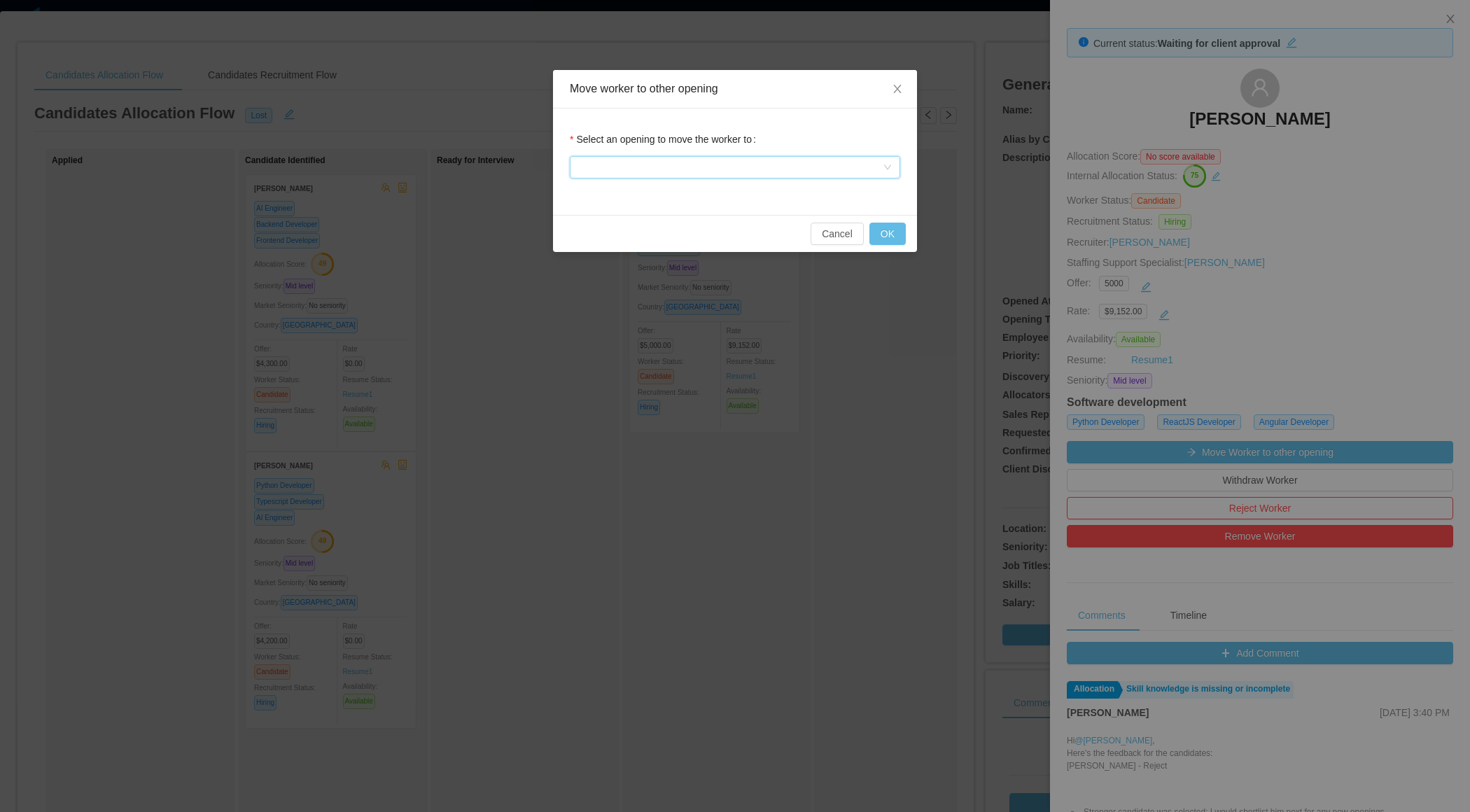
click at [708, 166] on div at bounding box center [730, 167] width 305 height 21
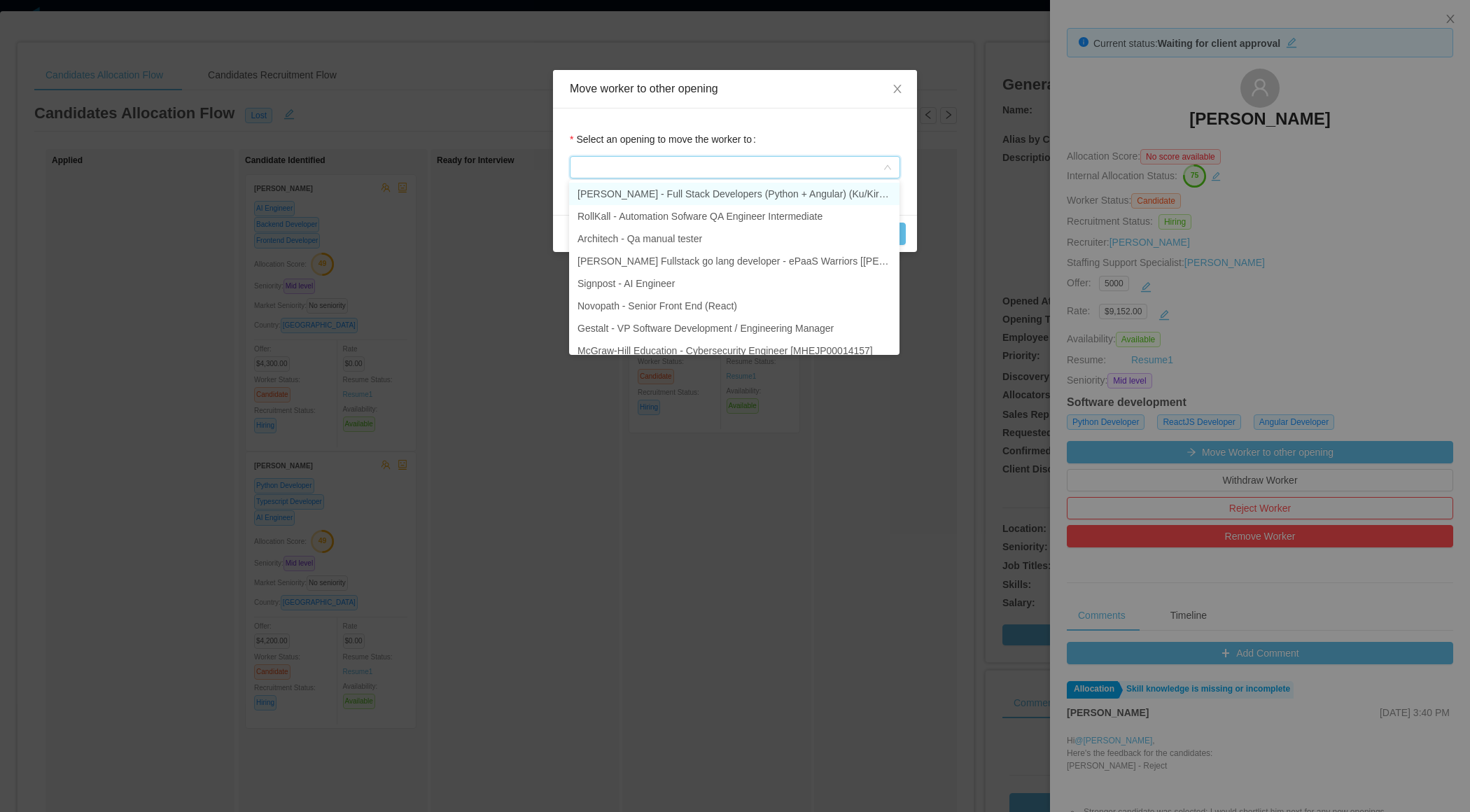
click at [700, 187] on li "McGraw-Hill - Full Stack Developers (Python + Angular) (Ku/Kiran) Luis Suarez" at bounding box center [734, 194] width 330 height 22
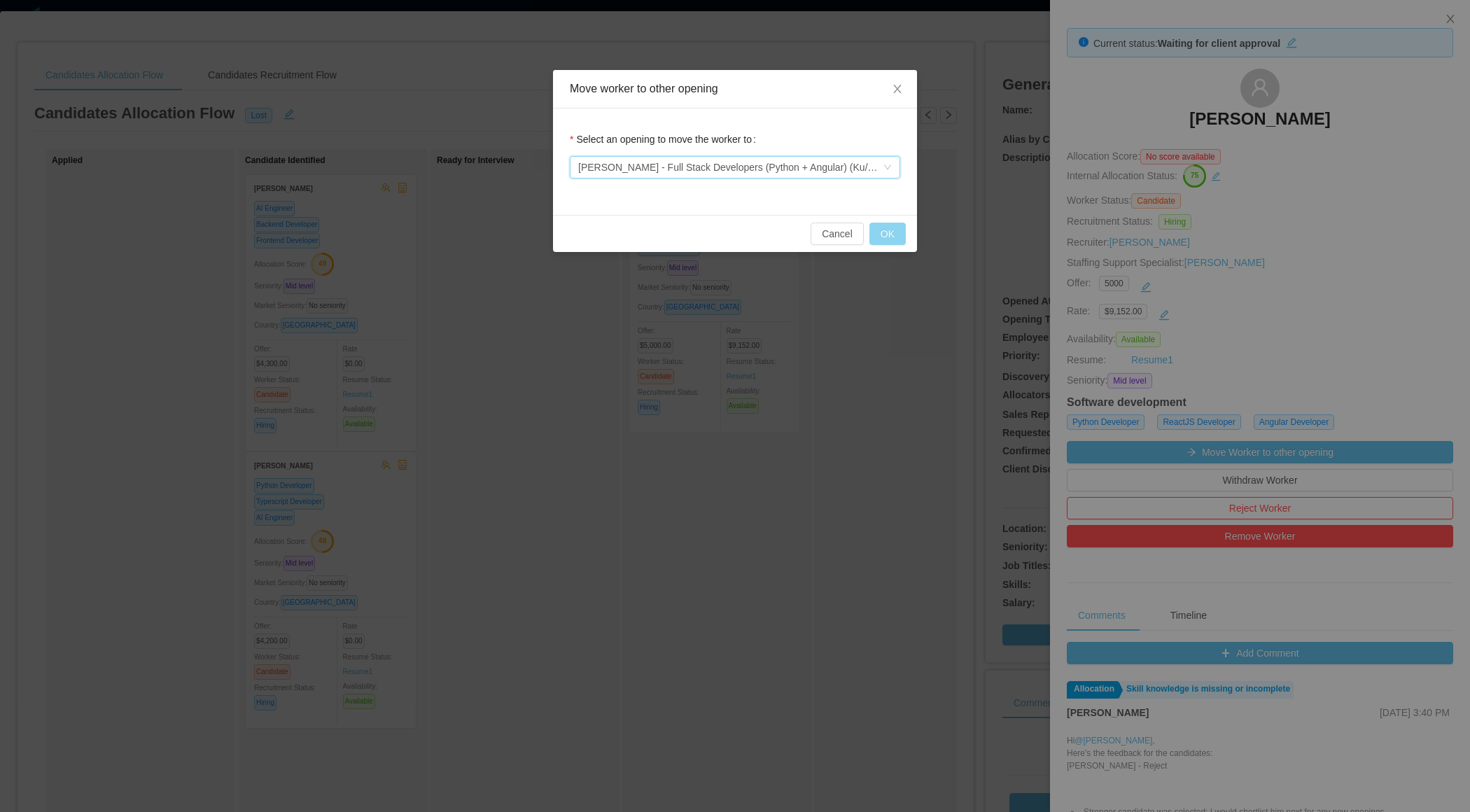
click at [887, 229] on button "OK" at bounding box center [888, 233] width 36 height 22
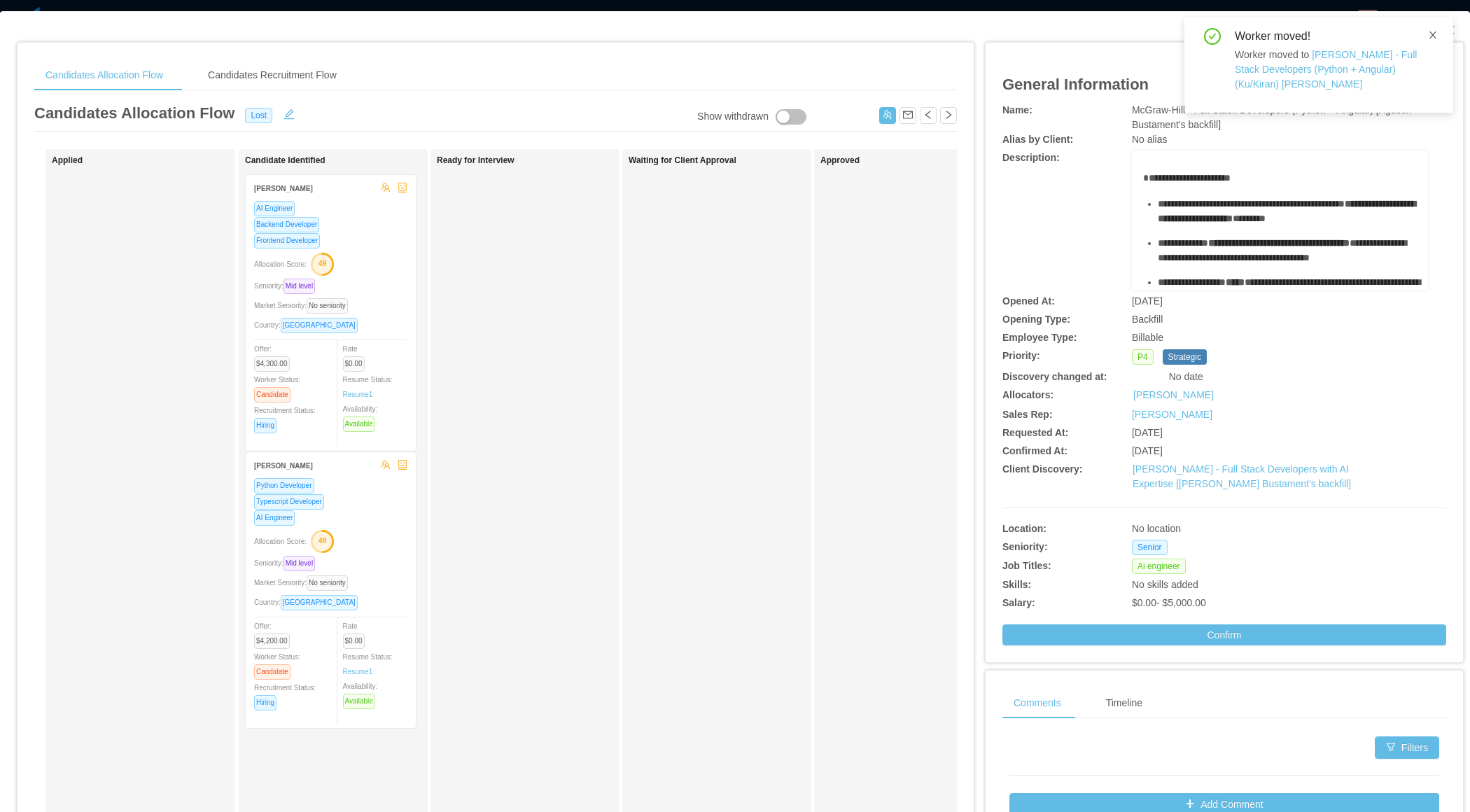
click at [1437, 33] on icon "icon: close" at bounding box center [1433, 35] width 10 height 10
click at [1452, 33] on icon "icon: close" at bounding box center [1450, 30] width 11 height 11
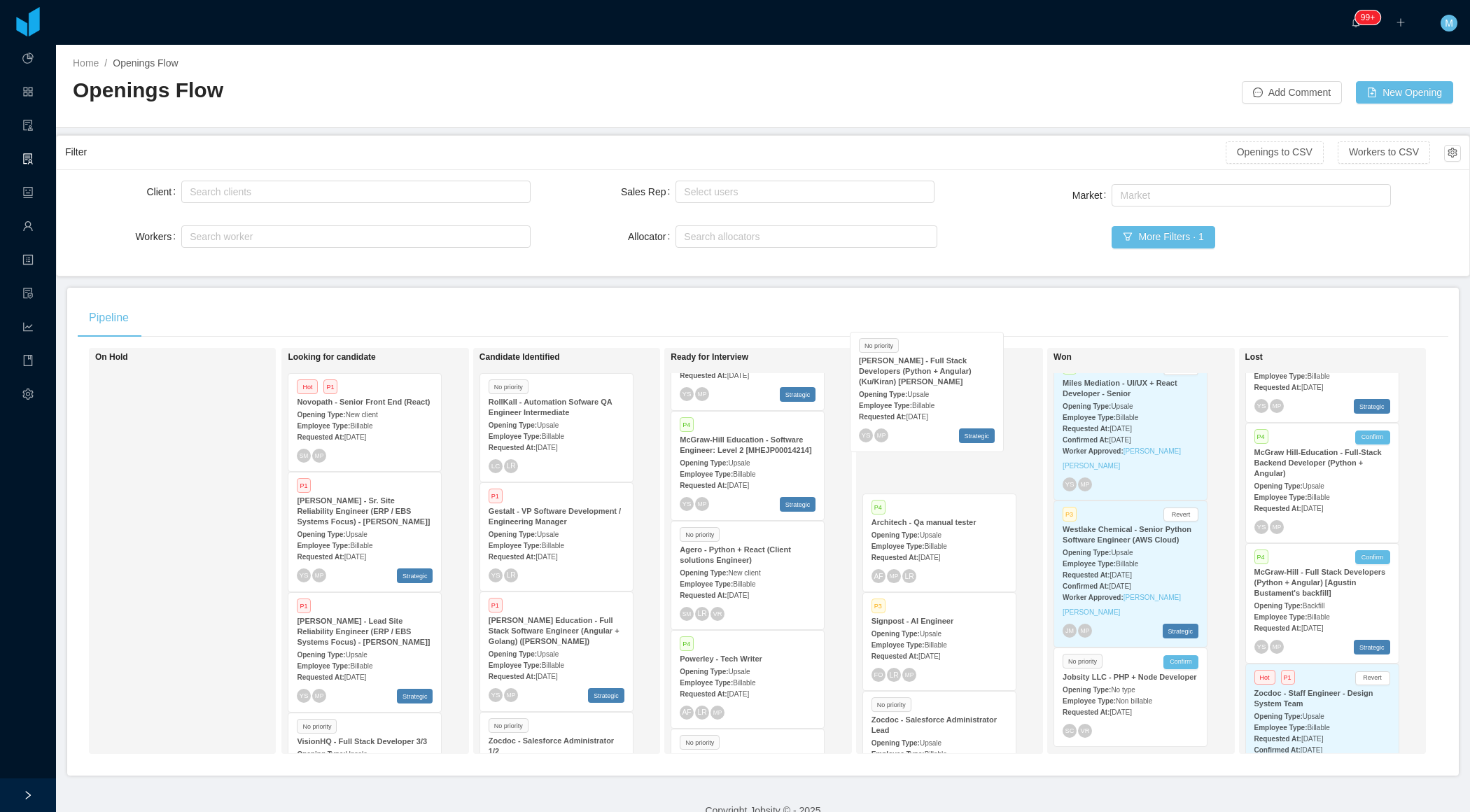
drag, startPoint x: 356, startPoint y: 436, endPoint x: 918, endPoint y: 396, distance: 563.4
click at [918, 396] on div "On Hold Looking for candidate No priority McGraw-Hill - Full Stack Developers (…" at bounding box center [763, 556] width 1371 height 417
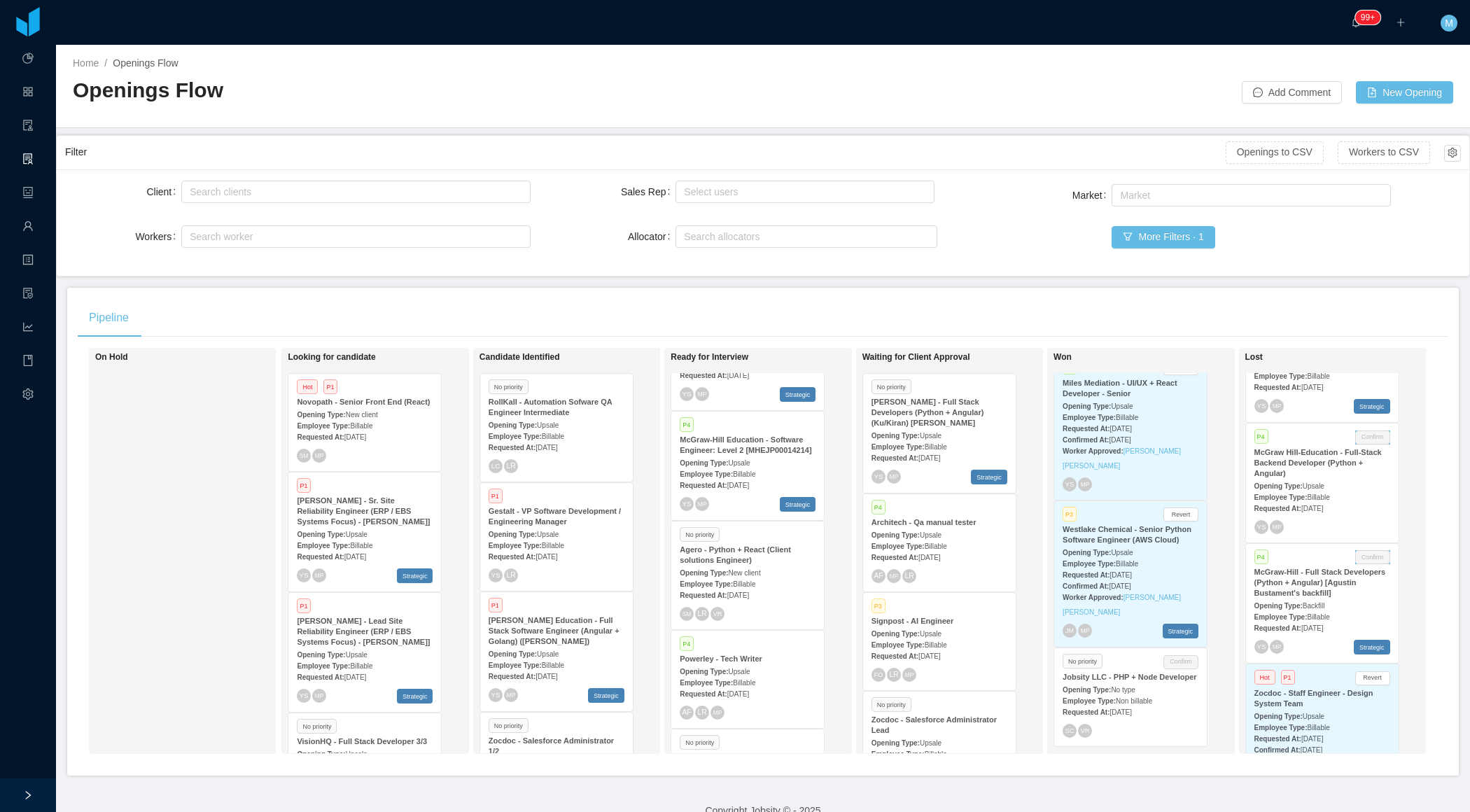
click at [939, 413] on strong "McGraw-Hill - Full Stack Developers (Python + Angular) (Ku/Kiran) Luis Suarez" at bounding box center [928, 413] width 113 height 30
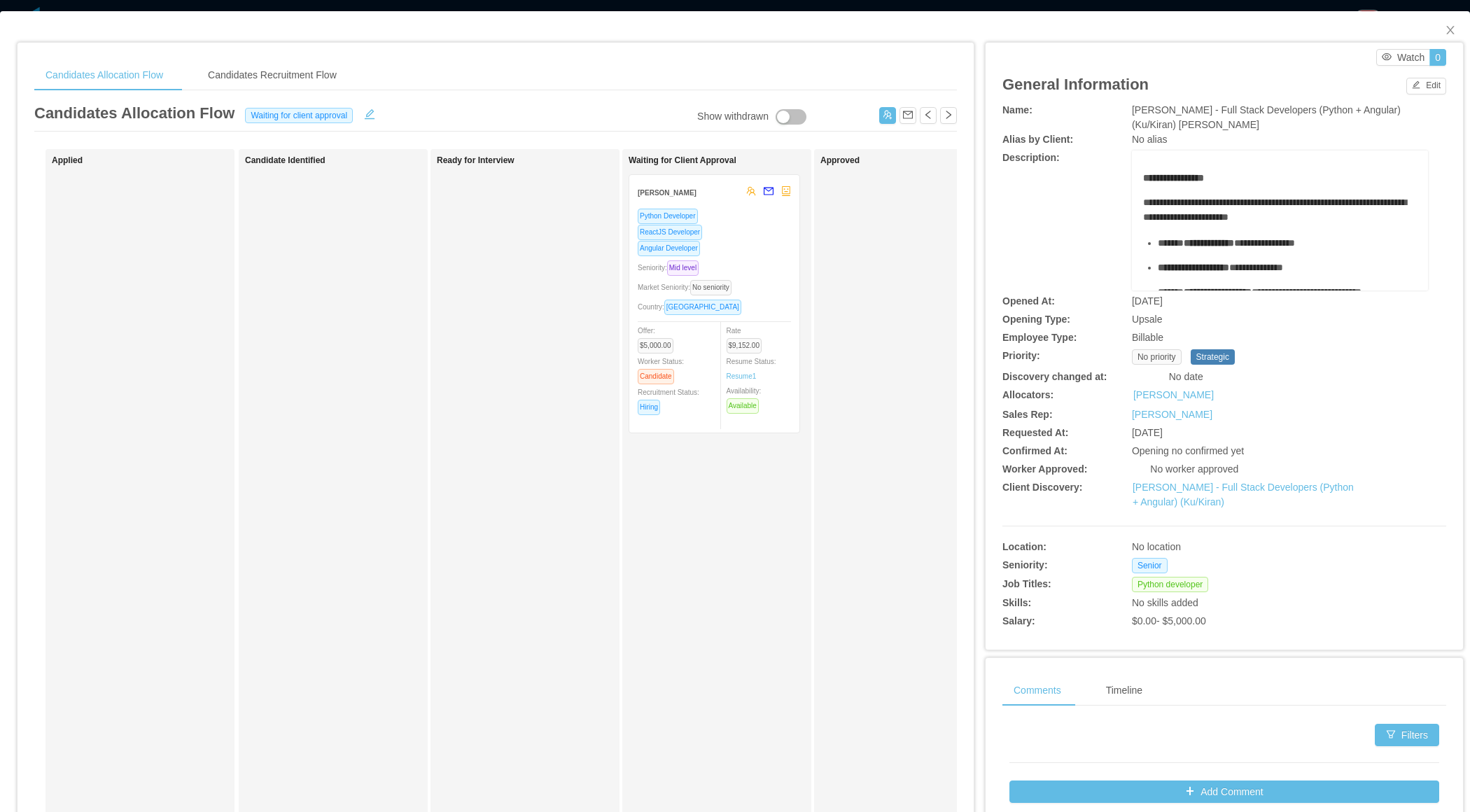
click at [767, 279] on div "Market Seniority: No seniority" at bounding box center [714, 287] width 153 height 16
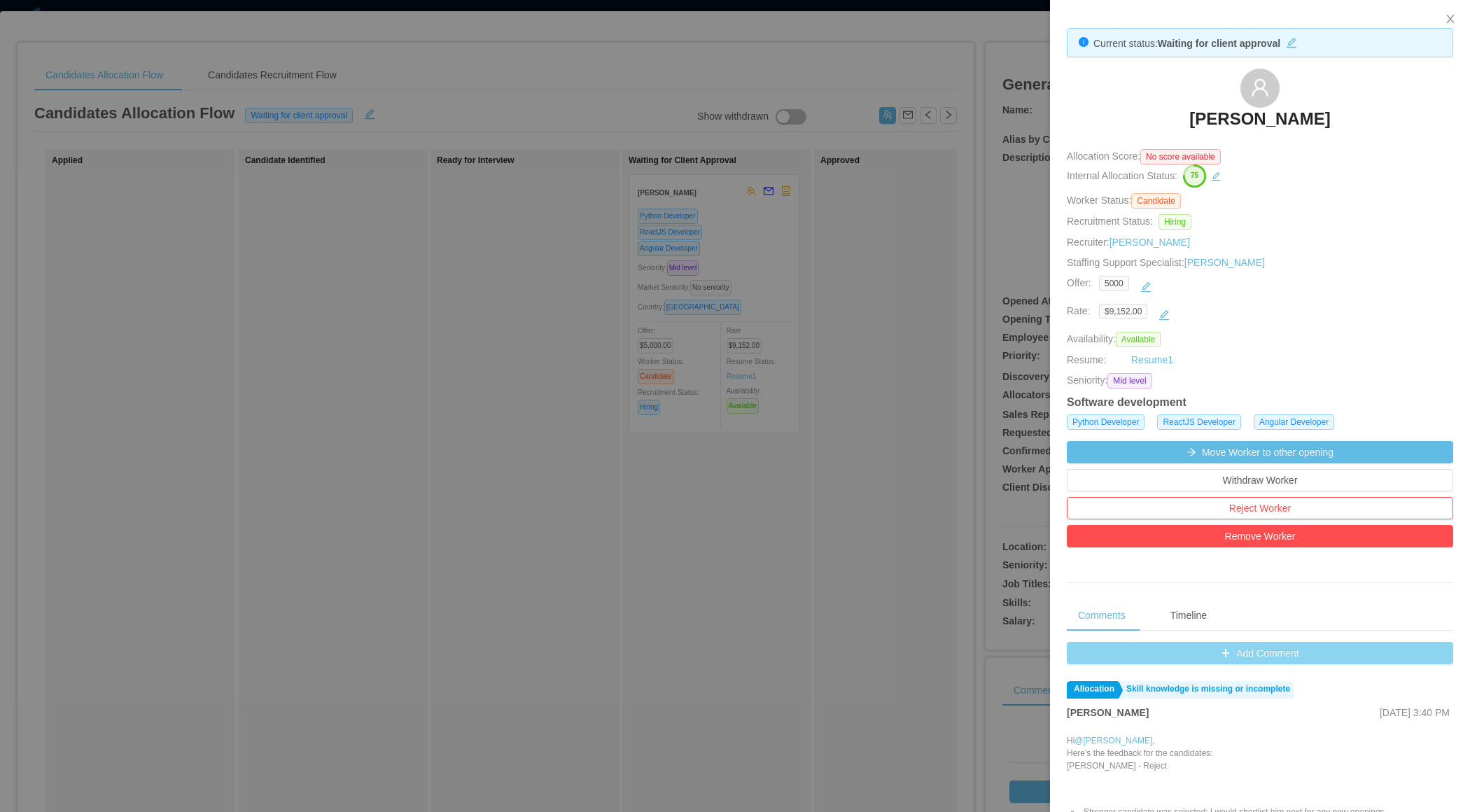
click at [1204, 650] on button "Add Comment" at bounding box center [1260, 653] width 387 height 22
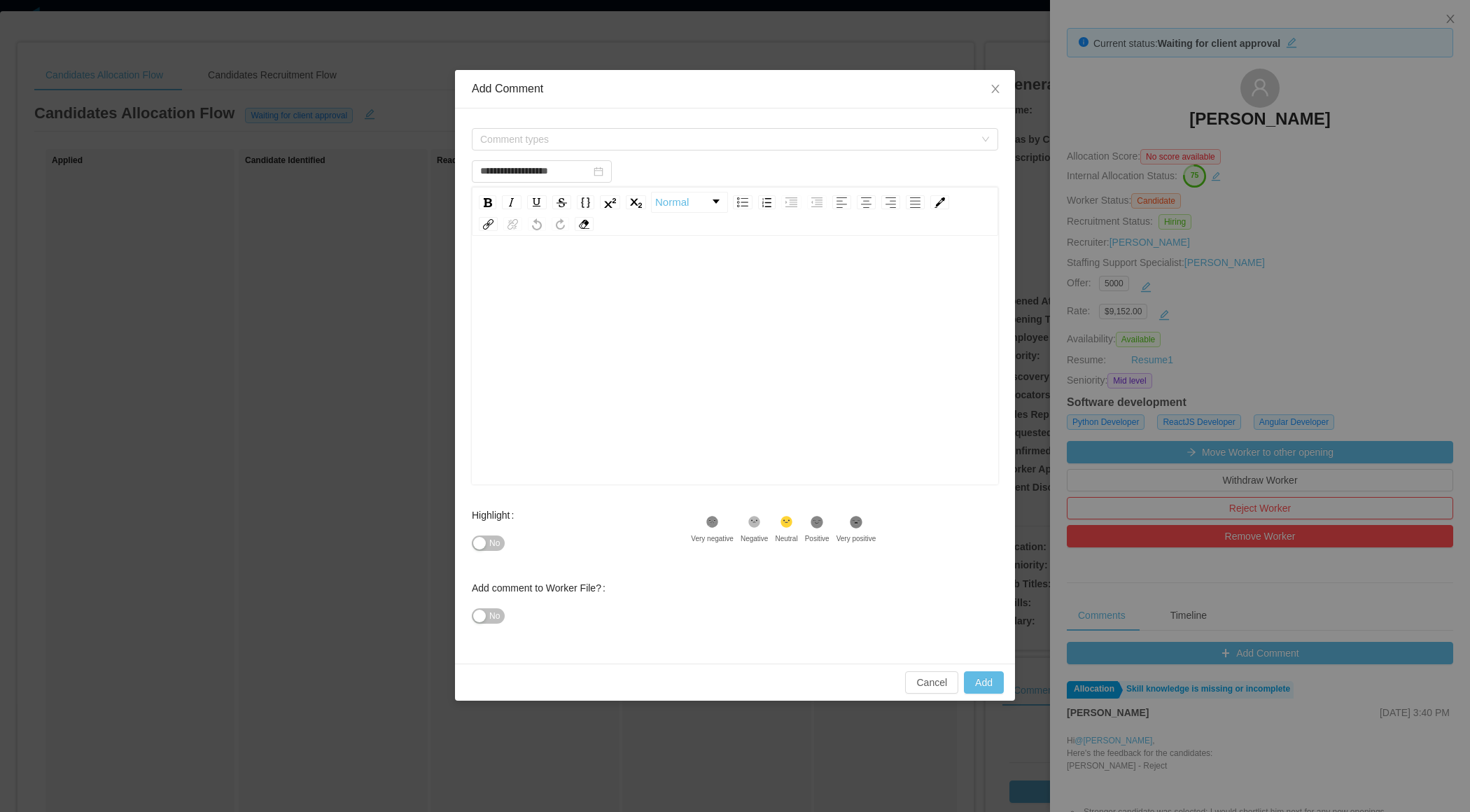
click at [699, 396] on div "rdw-editor" at bounding box center [735, 382] width 505 height 245
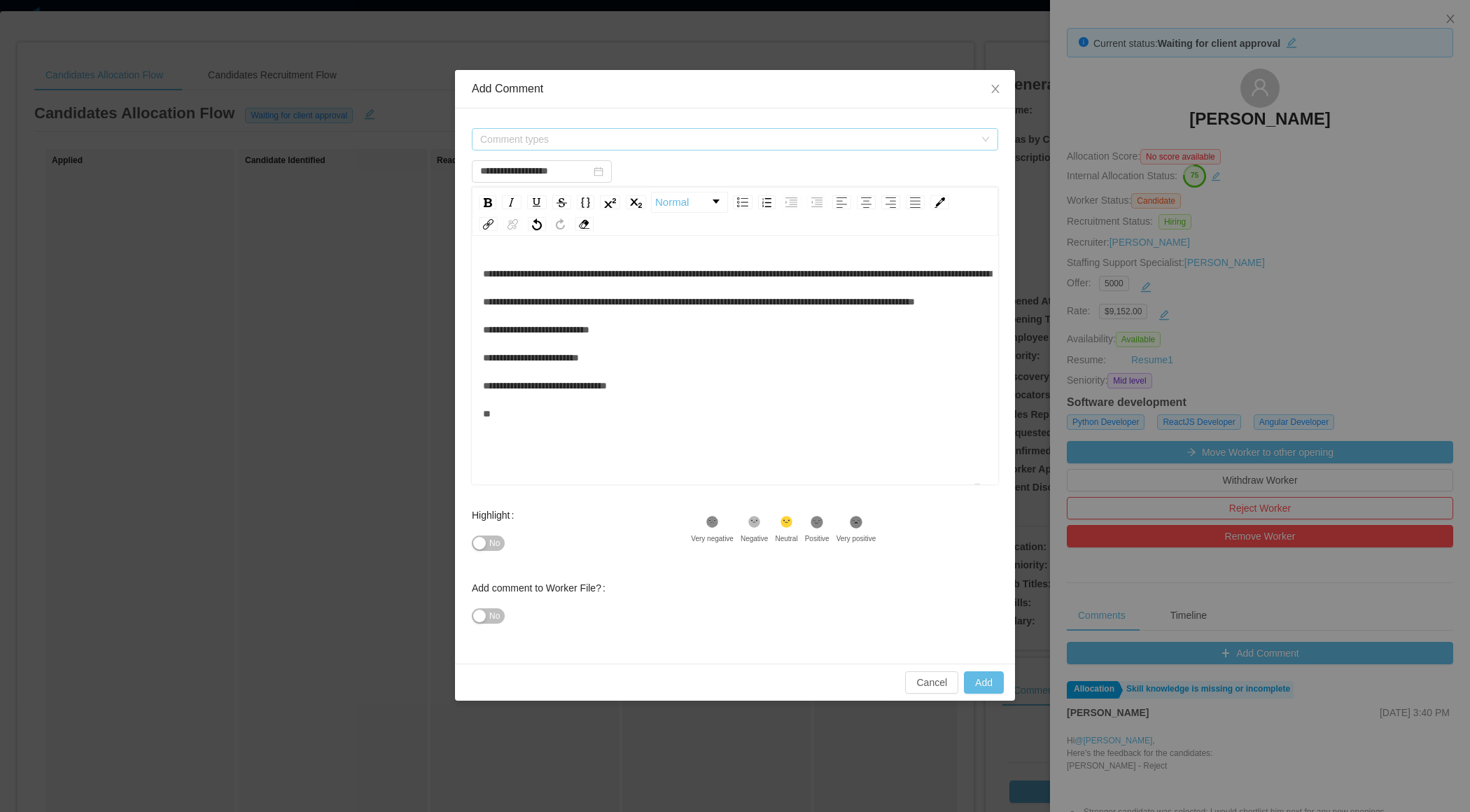
type input "**********"
click at [623, 134] on span "Comment types" at bounding box center [727, 139] width 494 height 14
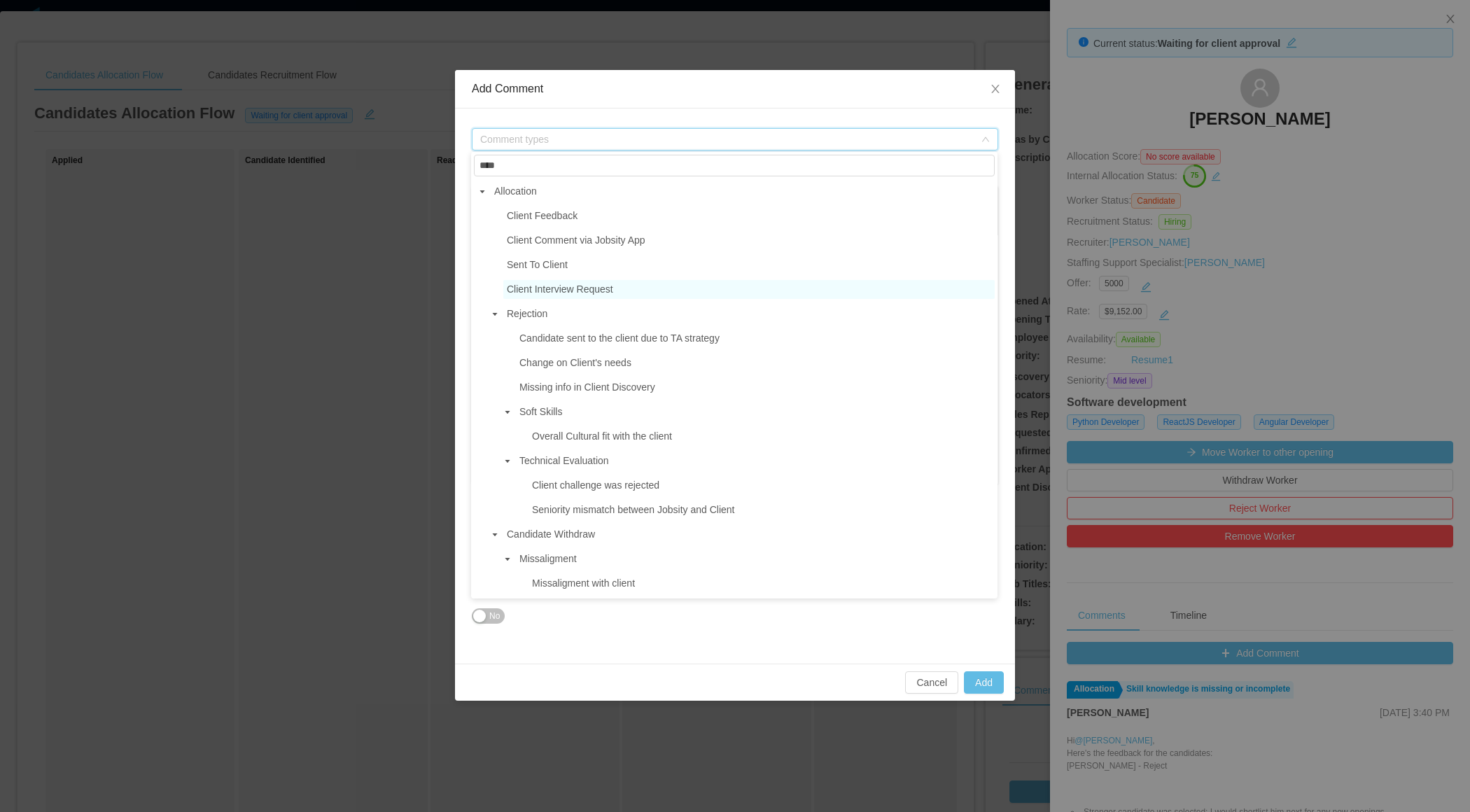
type input "****"
click at [593, 293] on span "Client Interview Request" at bounding box center [560, 289] width 107 height 11
type input "**********"
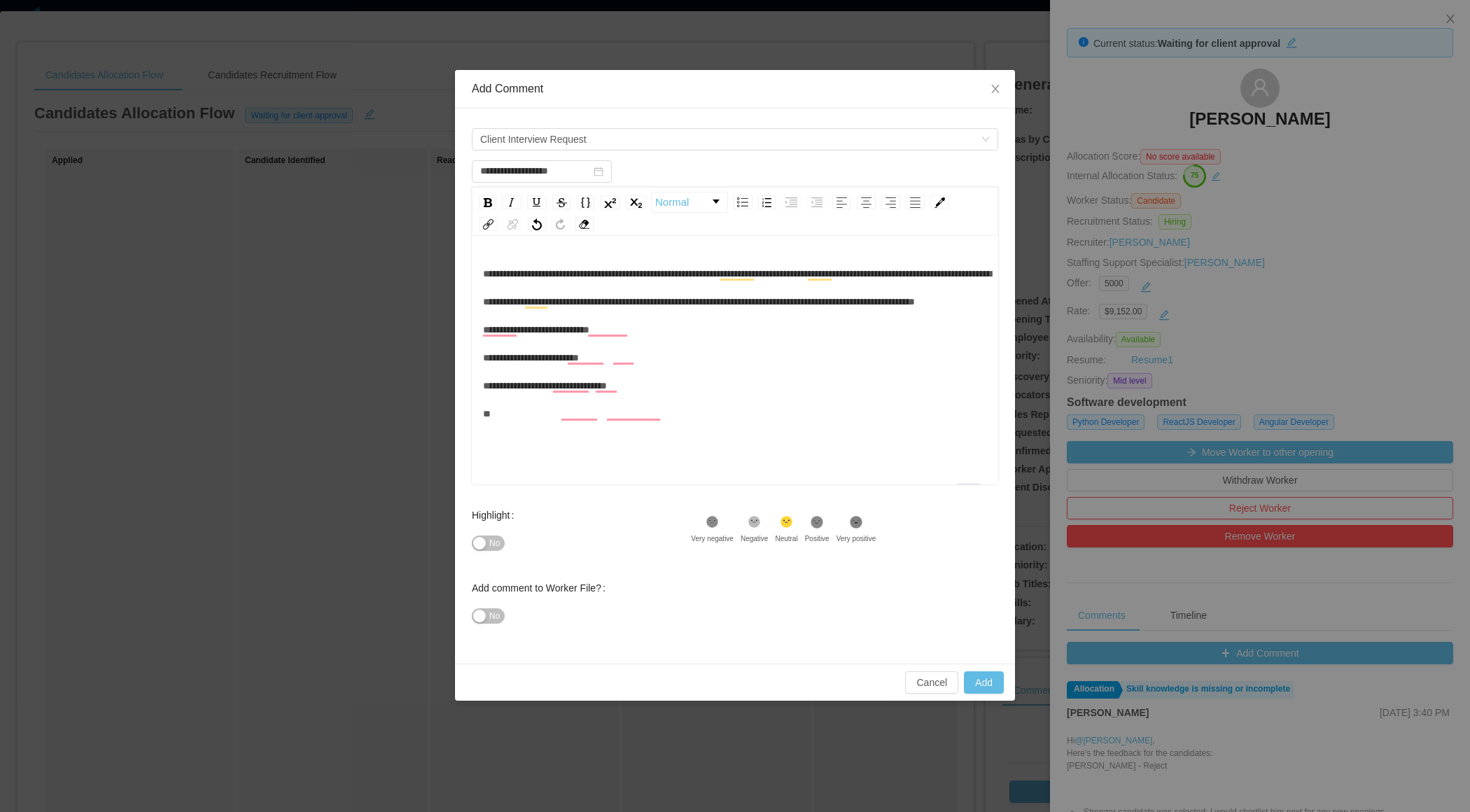
click at [663, 464] on div "**********" at bounding box center [735, 382] width 505 height 245
click at [569, 467] on div "**********" at bounding box center [735, 382] width 505 height 245
click at [593, 333] on span "**********" at bounding box center [737, 344] width 508 height 150
click at [736, 367] on div "**********" at bounding box center [735, 344] width 505 height 168
click at [628, 413] on span "**********" at bounding box center [737, 344] width 508 height 150
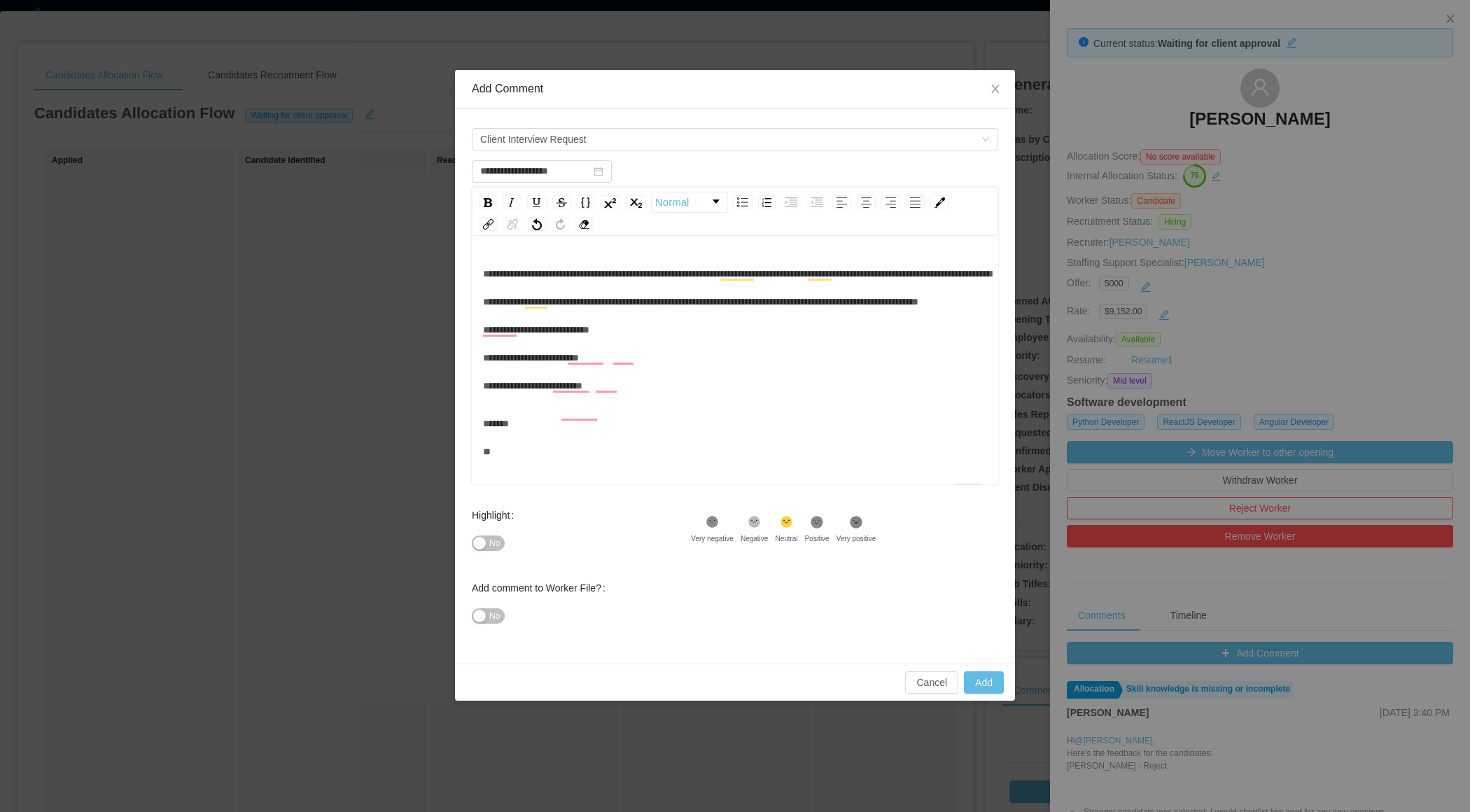
click at [628, 400] on div "**********" at bounding box center [735, 330] width 505 height 140
click at [708, 360] on div "**********" at bounding box center [735, 330] width 505 height 140
type input "**********"
click at [980, 676] on button "Add" at bounding box center [984, 682] width 40 height 22
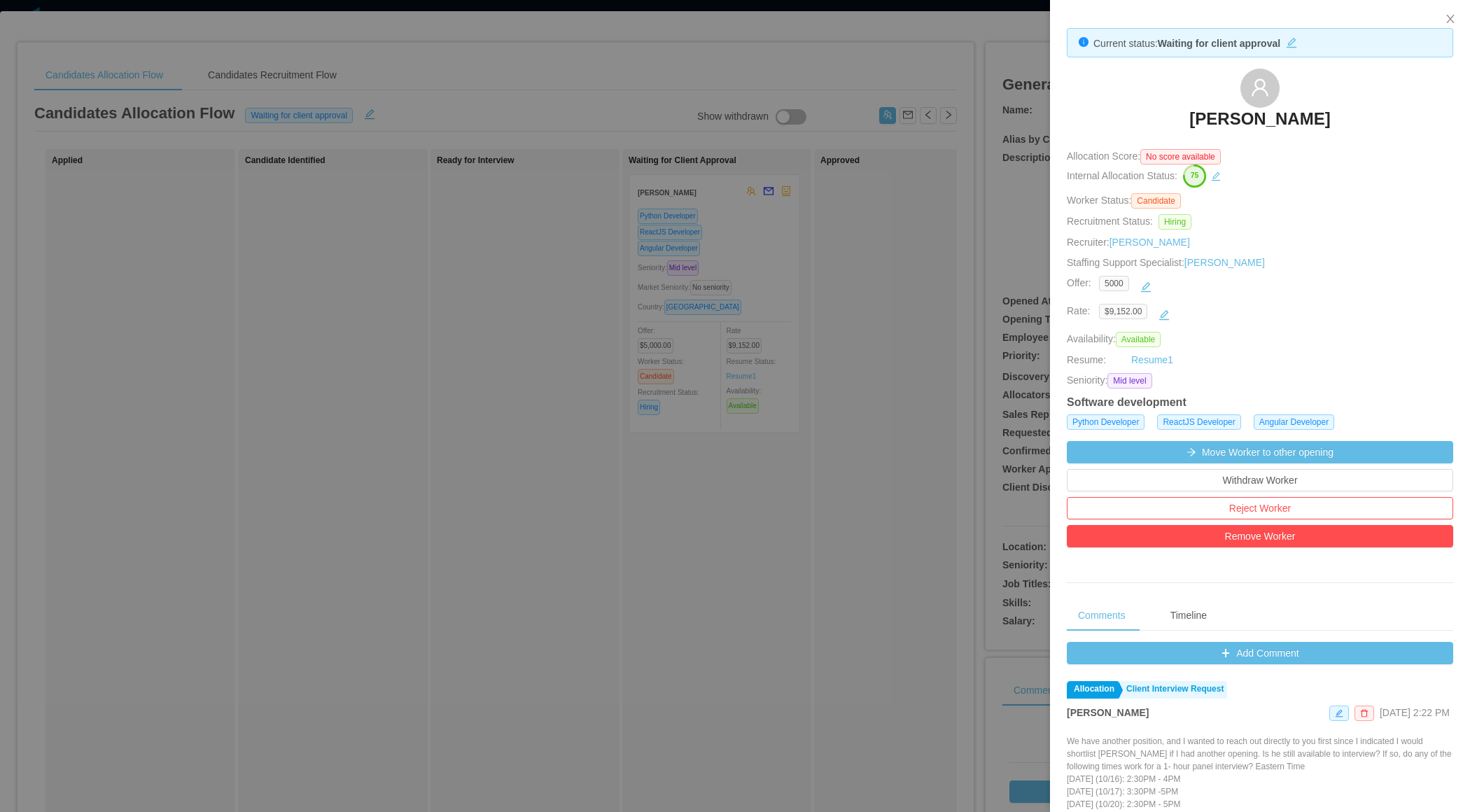
click at [869, 399] on div at bounding box center [735, 406] width 1470 height 812
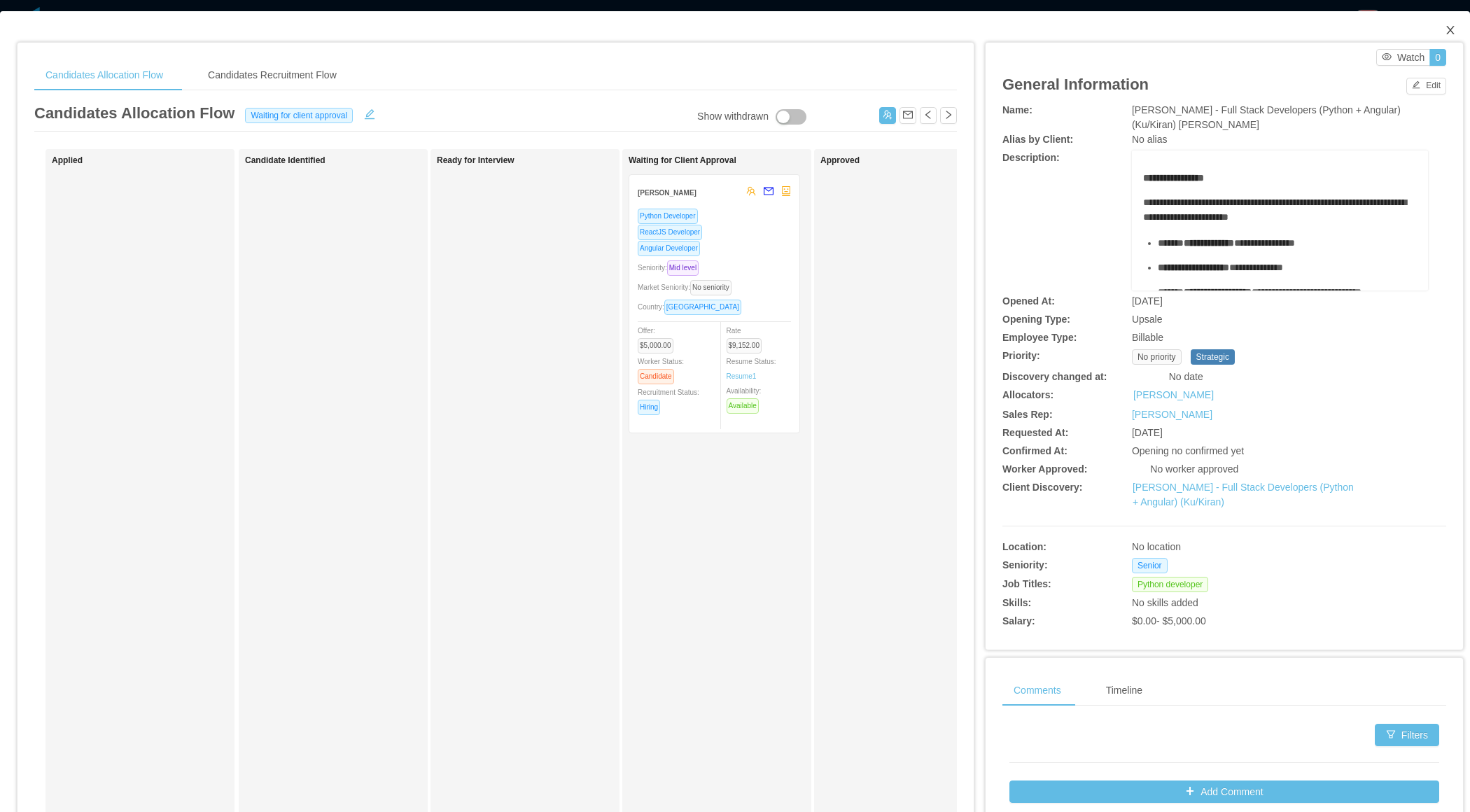
click at [1457, 19] on span "Close" at bounding box center [1450, 30] width 39 height 39
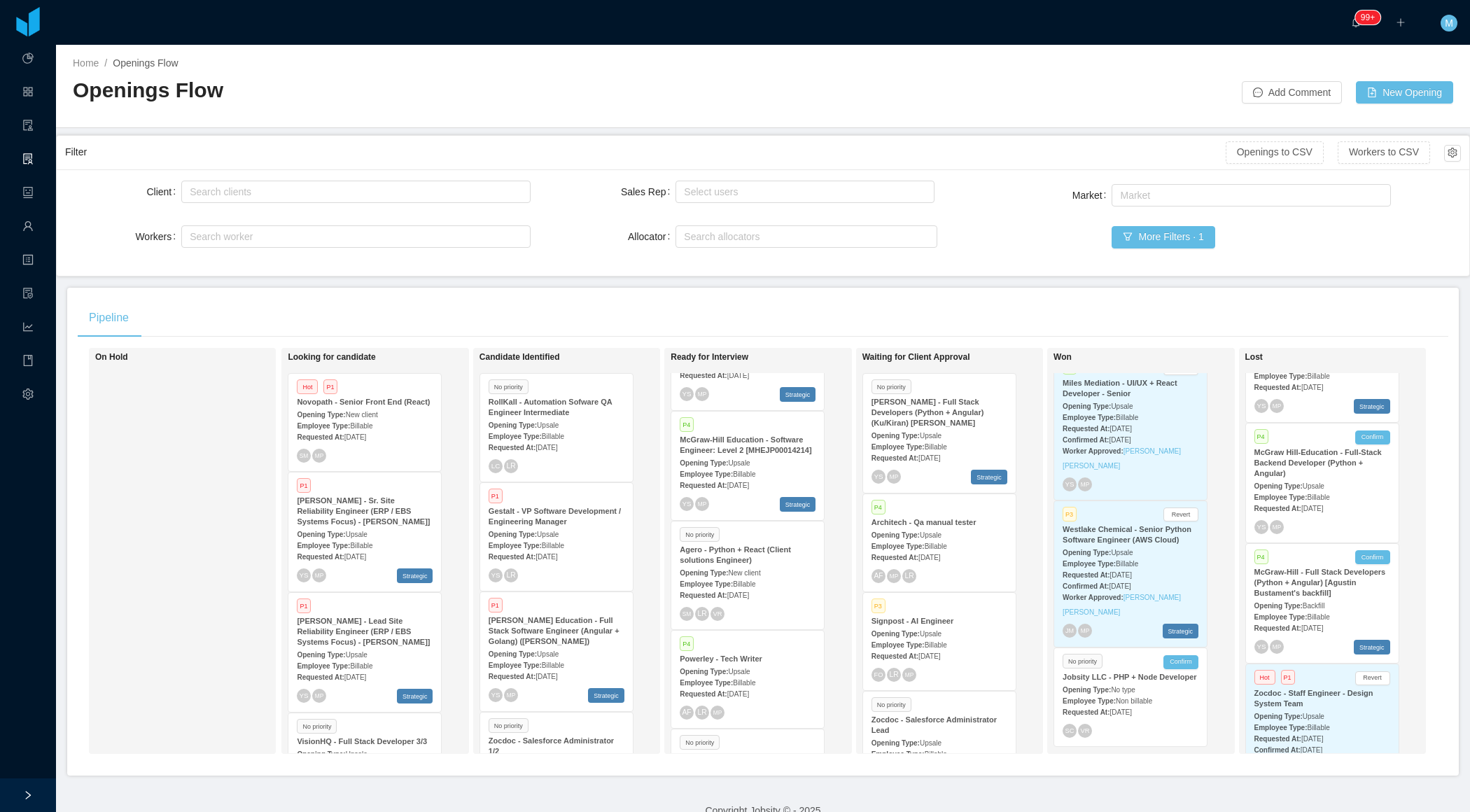
click at [863, 309] on div "Pipeline" at bounding box center [763, 318] width 1371 height 39
click at [165, 512] on div "On Hold" at bounding box center [193, 550] width 196 height 393
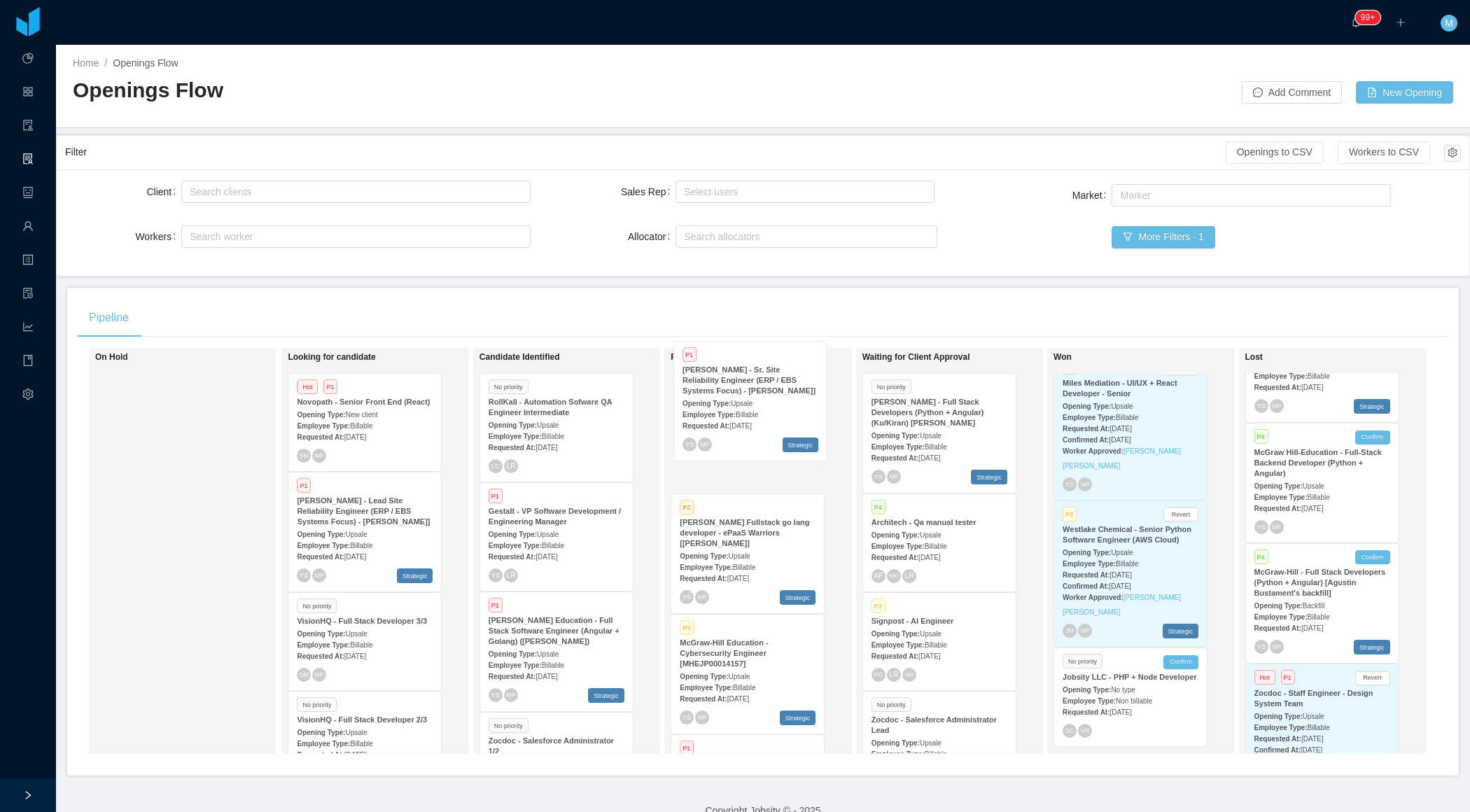
drag, startPoint x: 353, startPoint y: 549, endPoint x: 736, endPoint y: 410, distance: 407.4
click at [737, 410] on div "On Hold Looking for candidate Hot P1 Novopath - Senior Front End (React) Openin…" at bounding box center [763, 556] width 1371 height 417
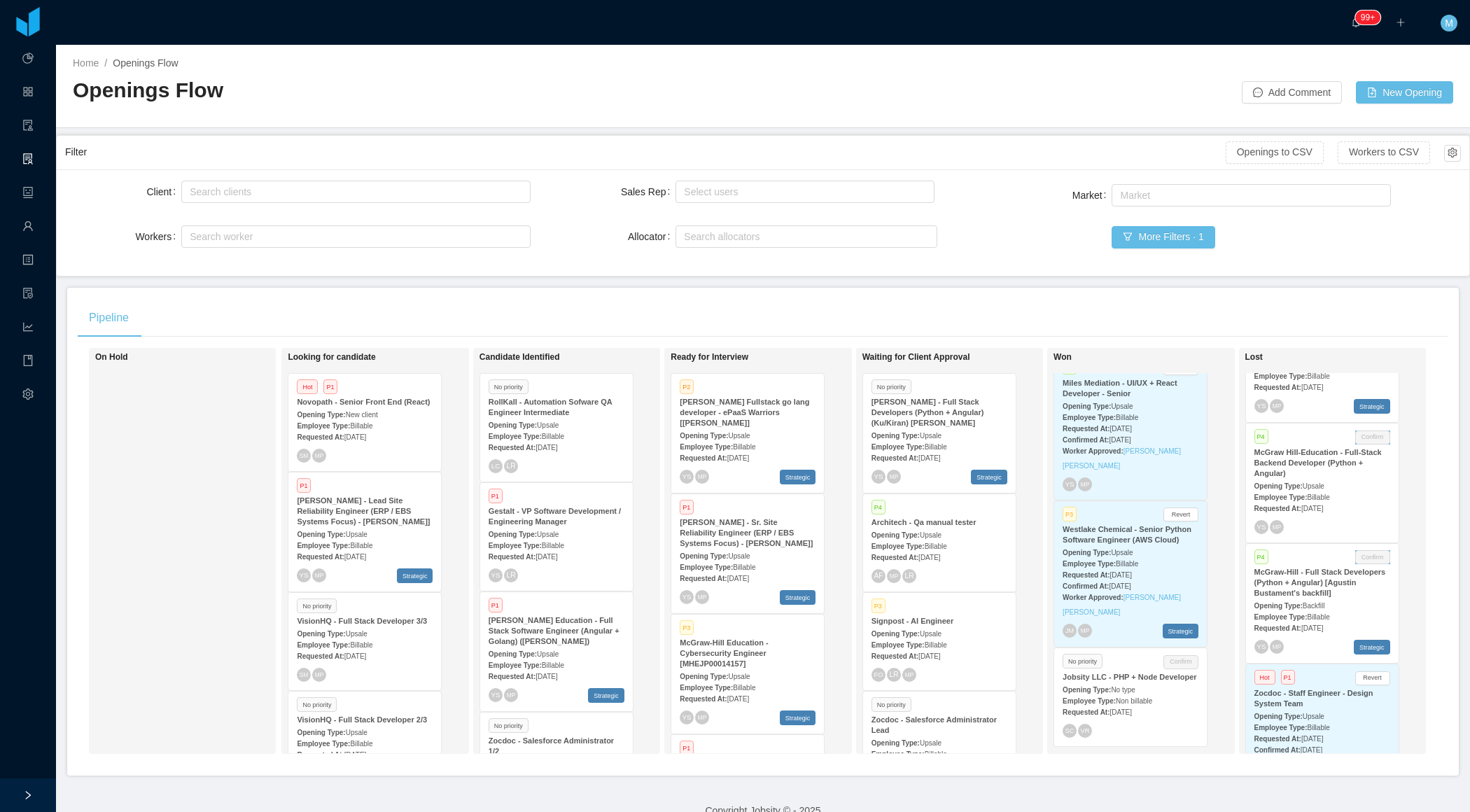
click at [731, 539] on strong "McGraw-Hill - Sr. Site Reliability Engineer (ERP / EBS Systems Focus) - Jeff Br…" at bounding box center [746, 533] width 133 height 30
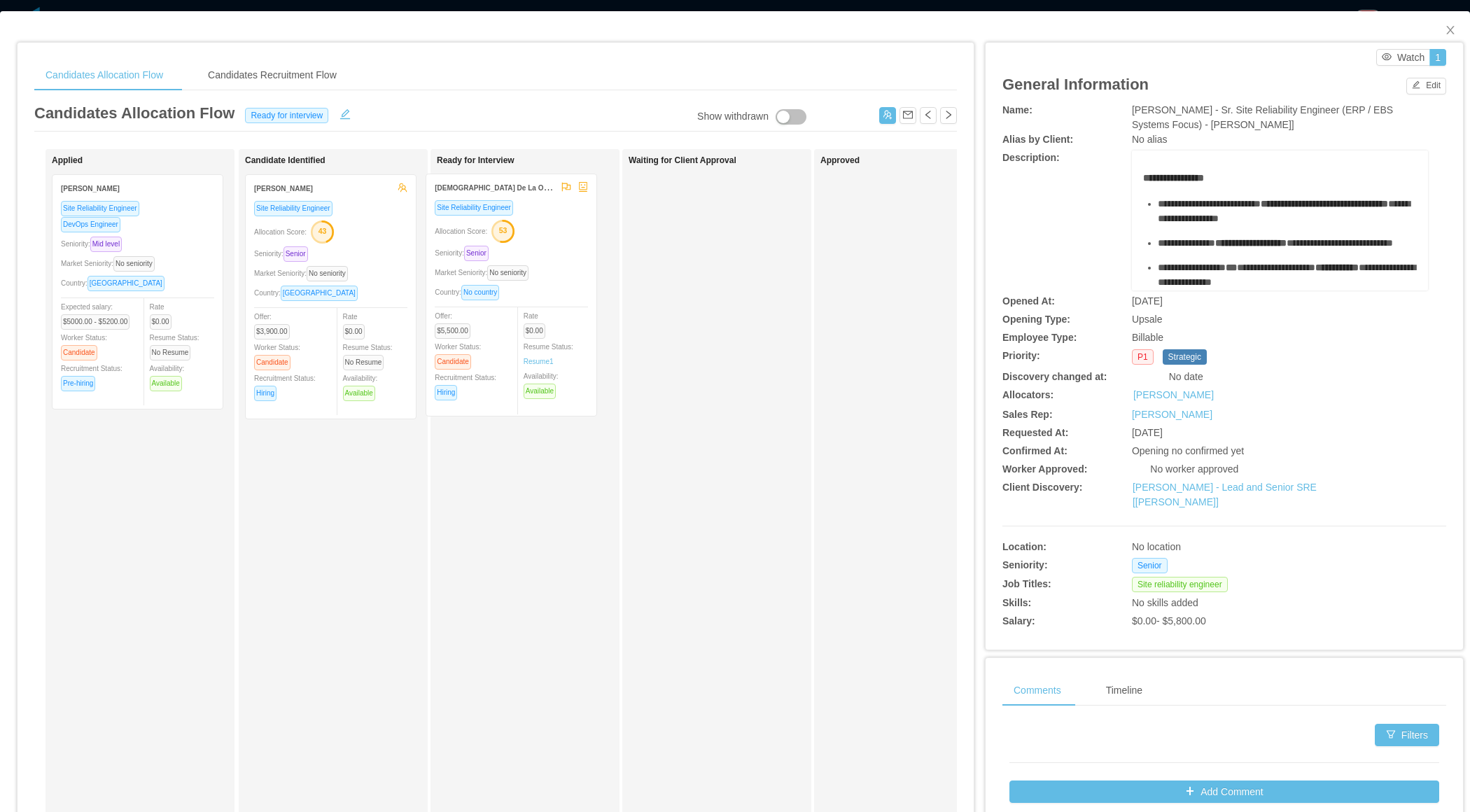
drag, startPoint x: 341, startPoint y: 320, endPoint x: 517, endPoint y: 319, distance: 176.0
click at [522, 320] on div "Applied Ian Soares Site Reliability Engineer DevOps Engineer Seniority: Mid lev…" at bounding box center [495, 505] width 922 height 711
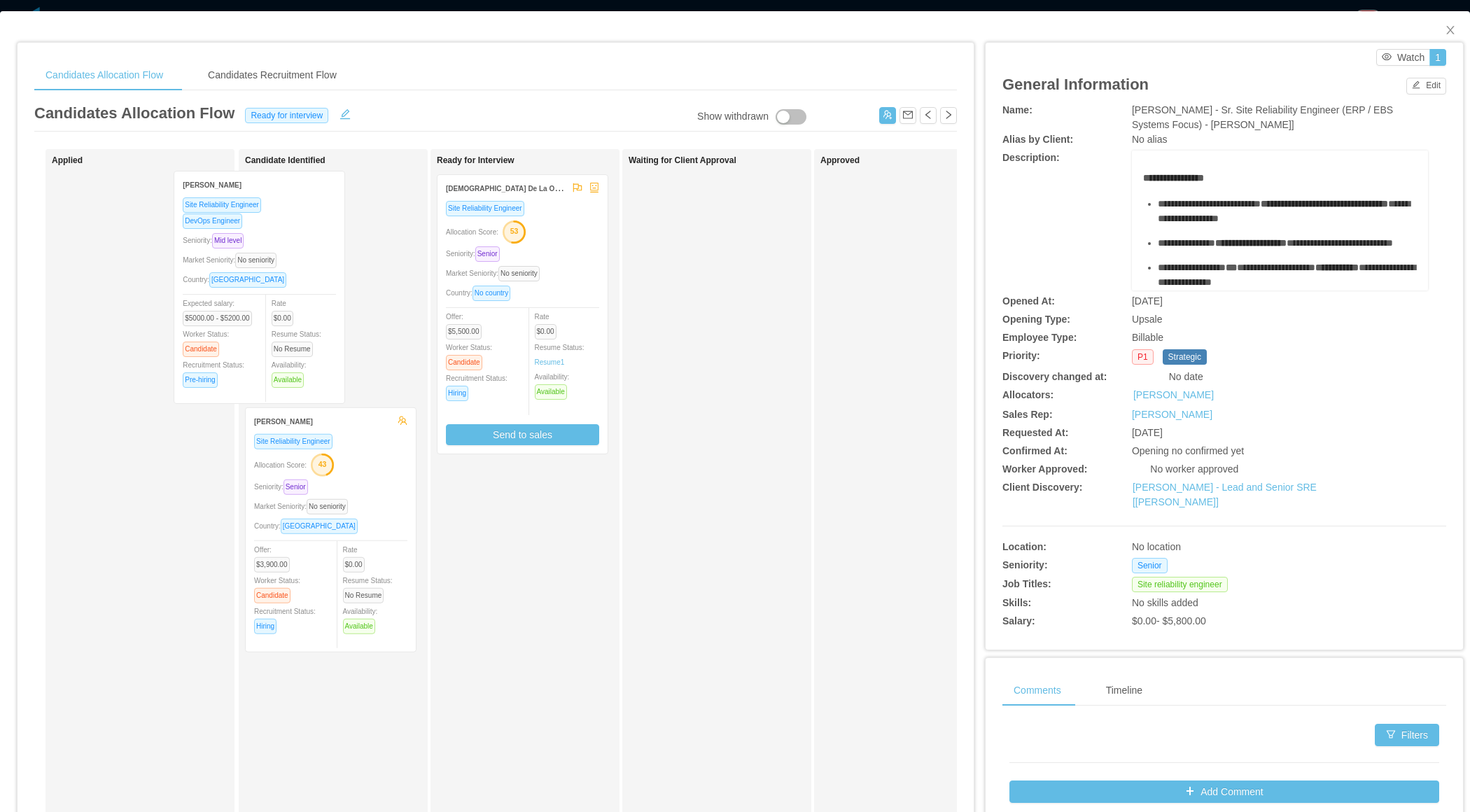
drag, startPoint x: 137, startPoint y: 327, endPoint x: 293, endPoint y: 322, distance: 156.1
click at [293, 322] on div "Applied Ian Soares Site Reliability Engineer DevOps Engineer Seniority: Mid lev…" at bounding box center [495, 505] width 922 height 711
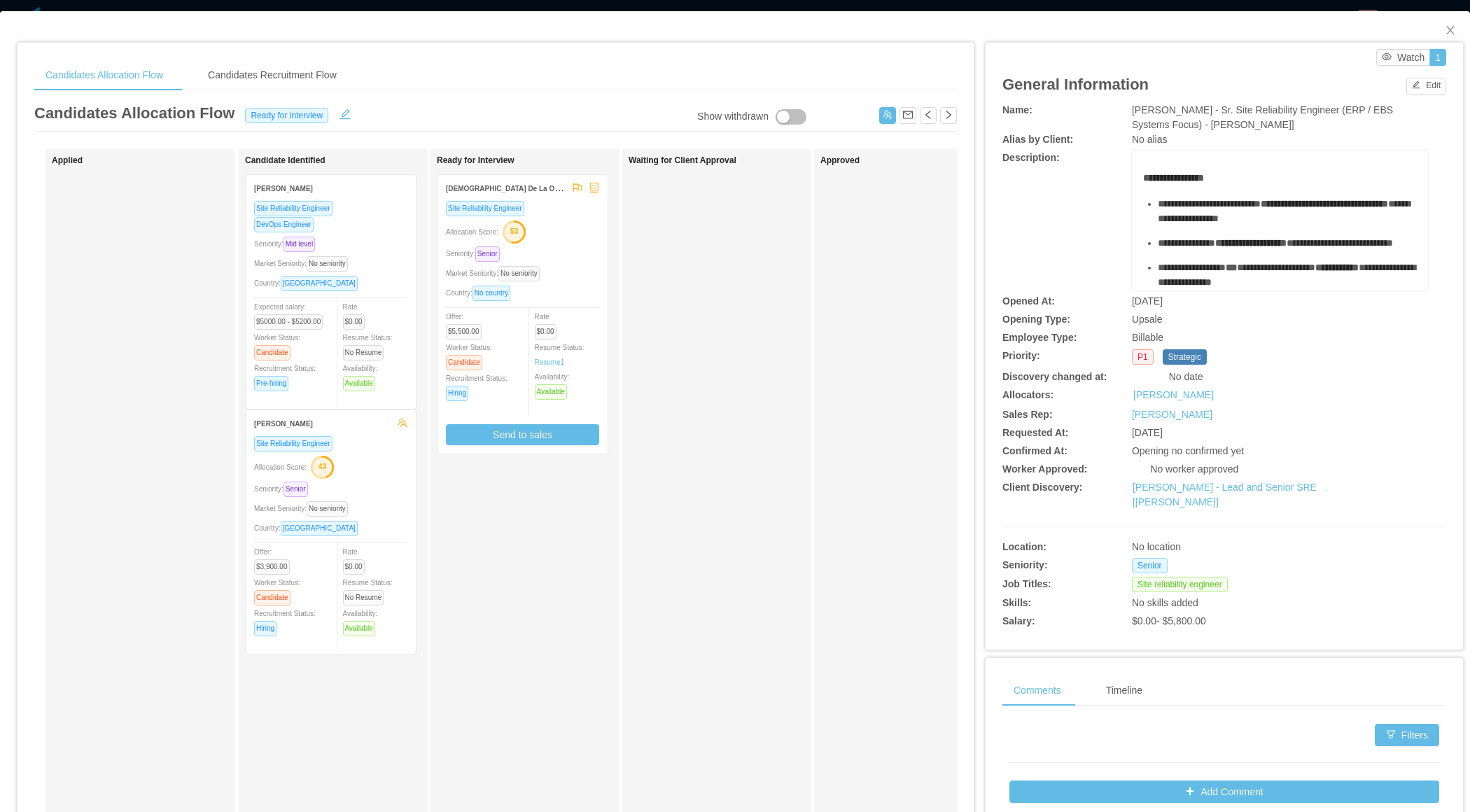
click at [768, 345] on div "Waiting for Client Approval" at bounding box center [726, 499] width 196 height 688
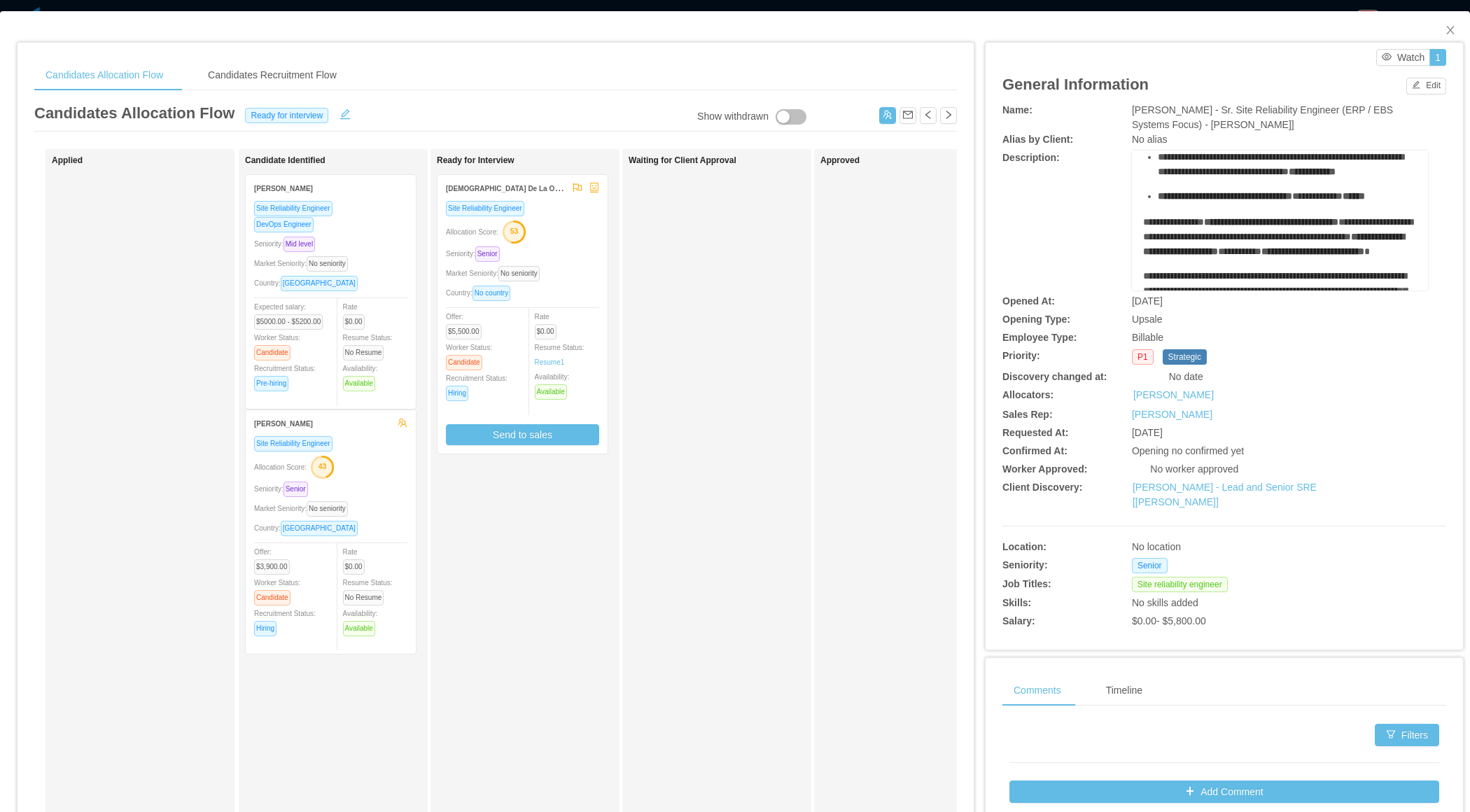
scroll to position [422, 0]
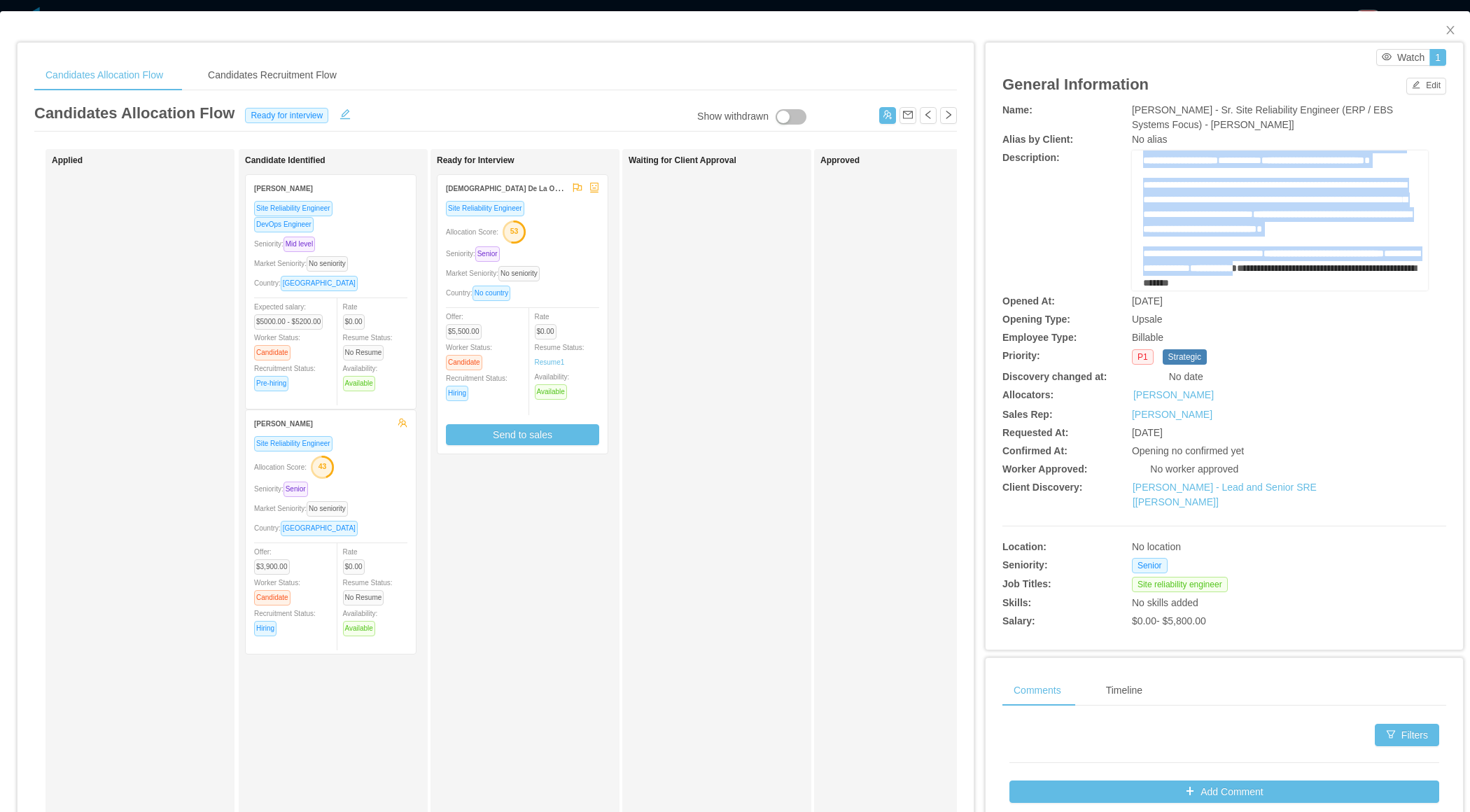
drag, startPoint x: 1151, startPoint y: 196, endPoint x: 1383, endPoint y: 262, distance: 241.2
click at [1383, 262] on div "**********" at bounding box center [1280, 79] width 274 height 425
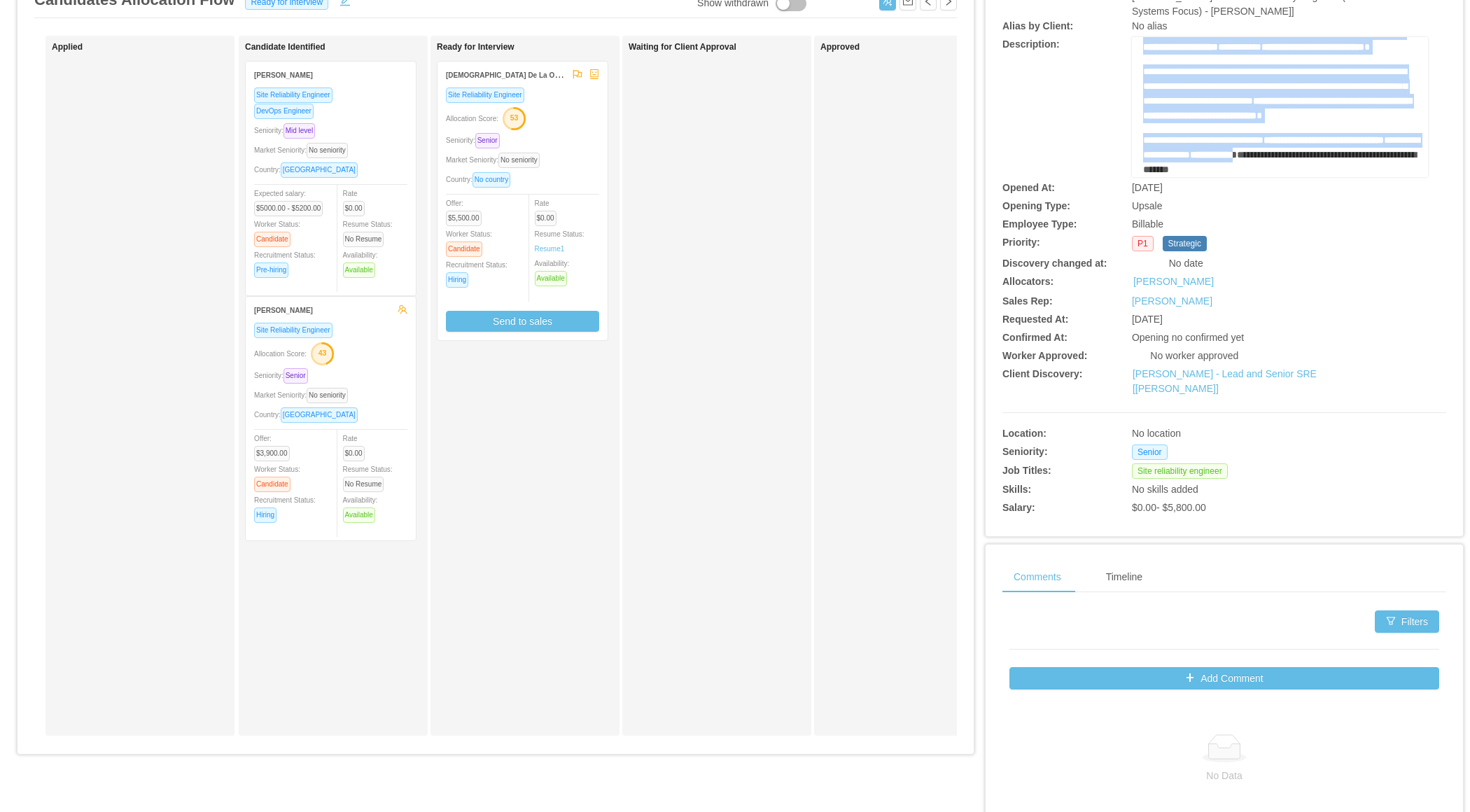
scroll to position [0, 0]
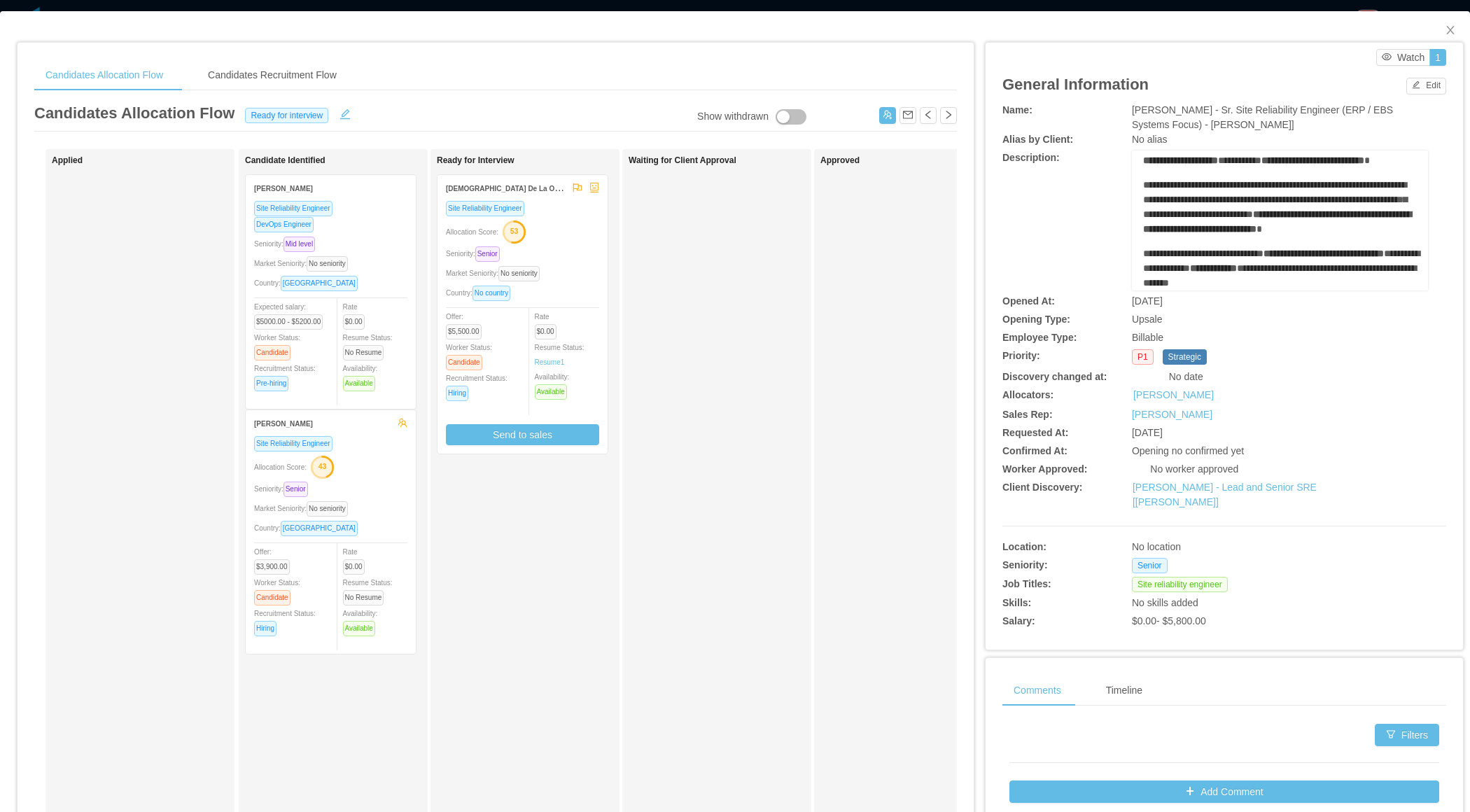
click at [1363, 245] on div "**********" at bounding box center [1280, 79] width 274 height 425
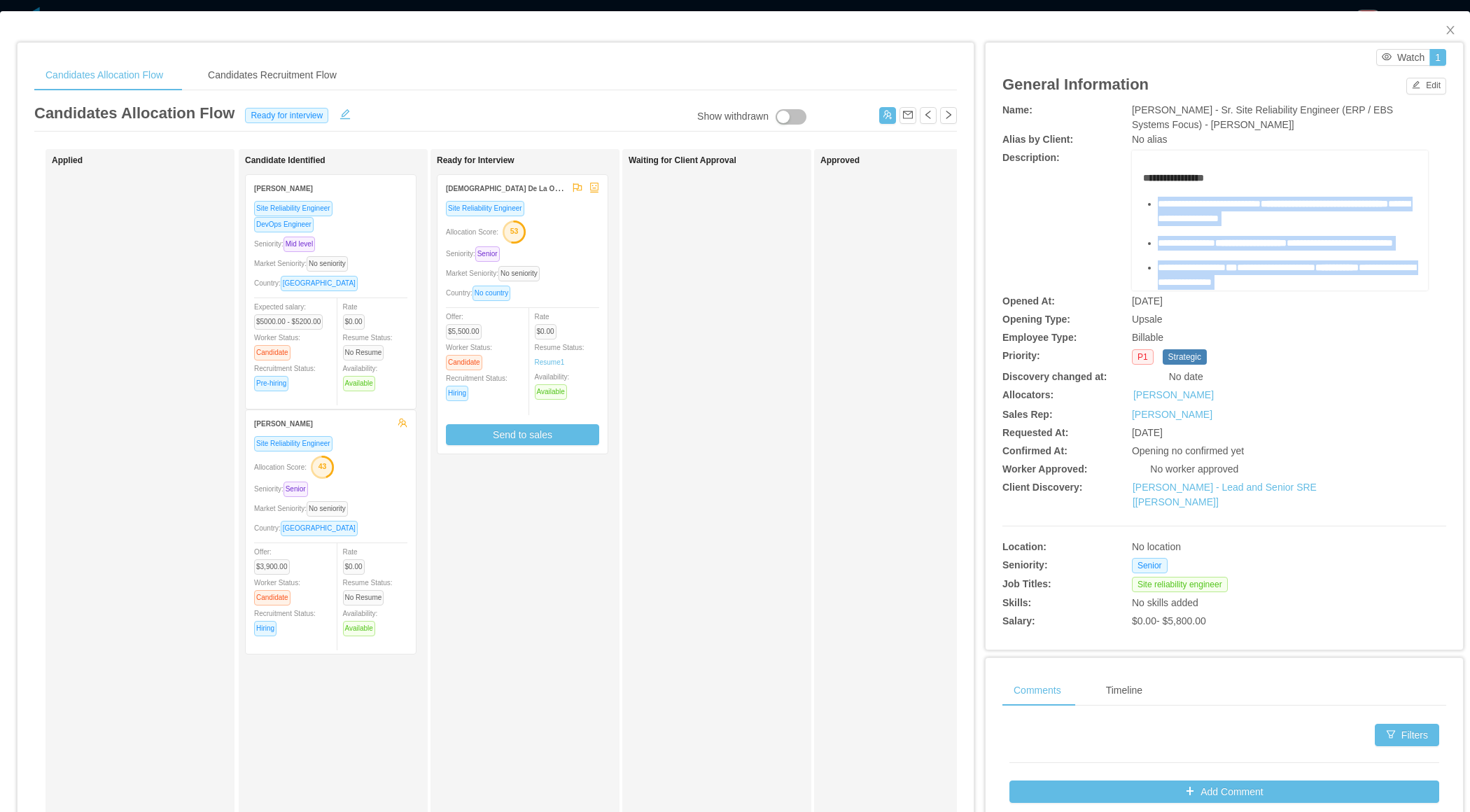
drag, startPoint x: 1402, startPoint y: 282, endPoint x: 1149, endPoint y: 192, distance: 268.5
click at [1151, 193] on div "**********" at bounding box center [1280, 383] width 274 height 425
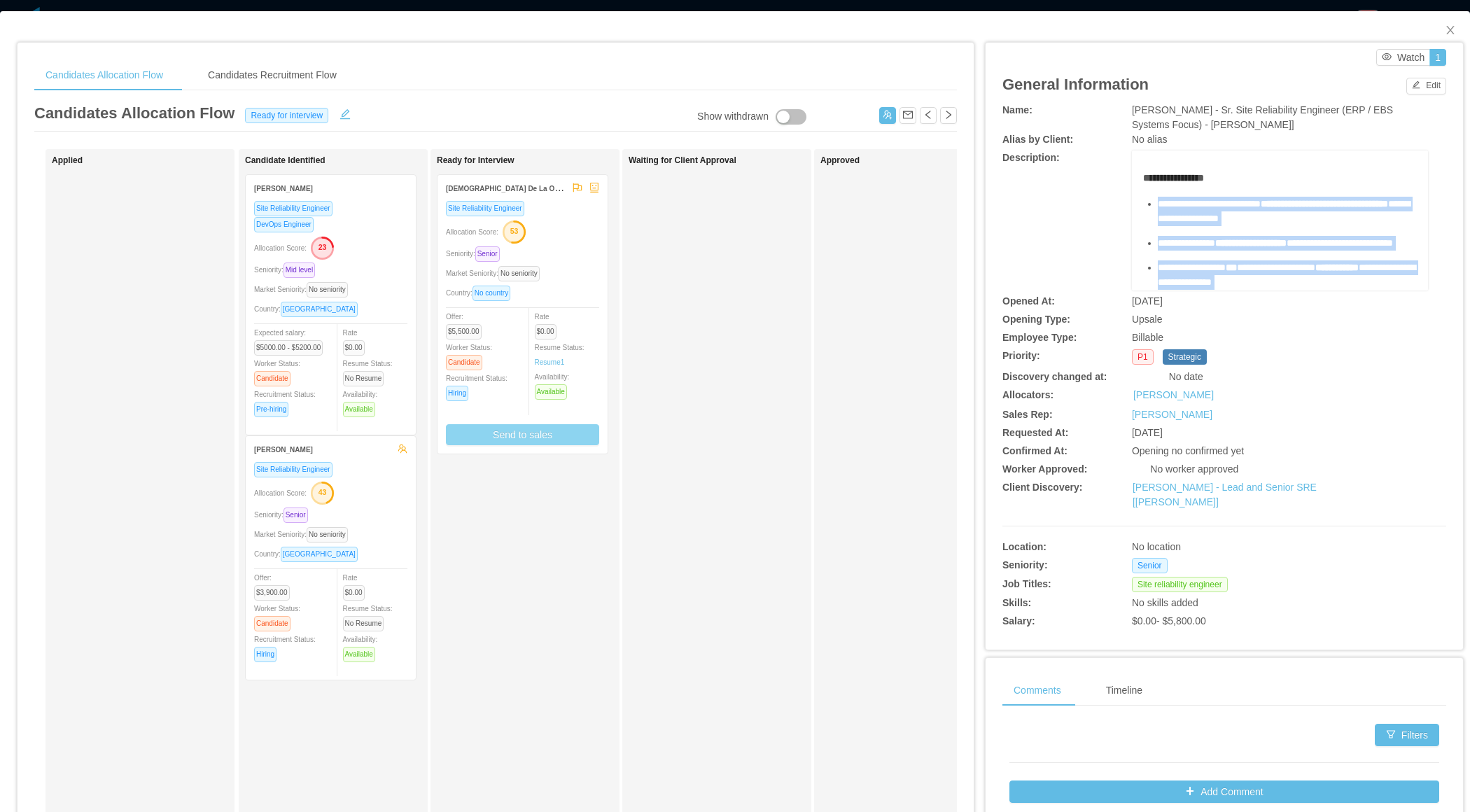
click at [539, 437] on button "Send to sales" at bounding box center [522, 435] width 153 height 21
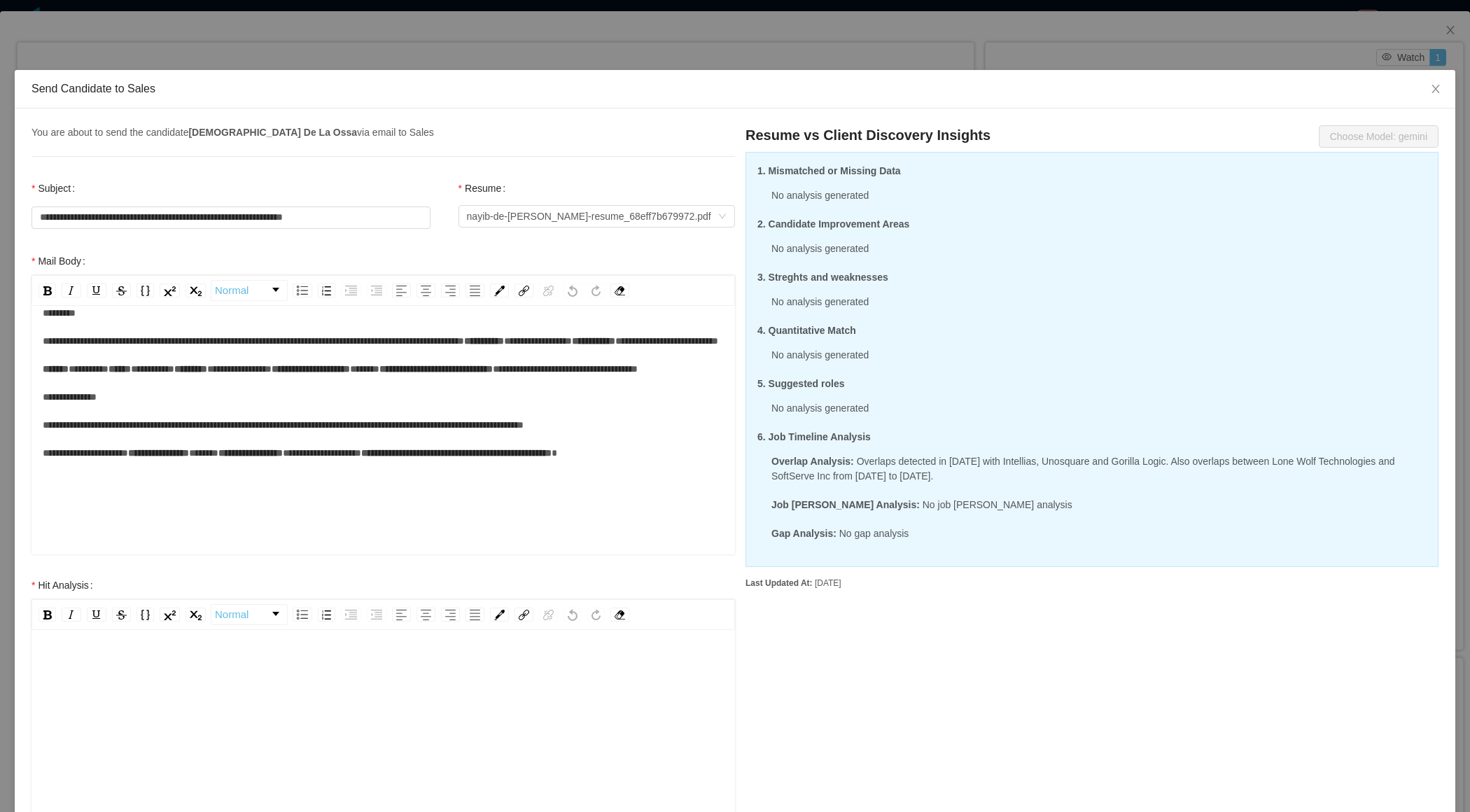
scroll to position [208, 0]
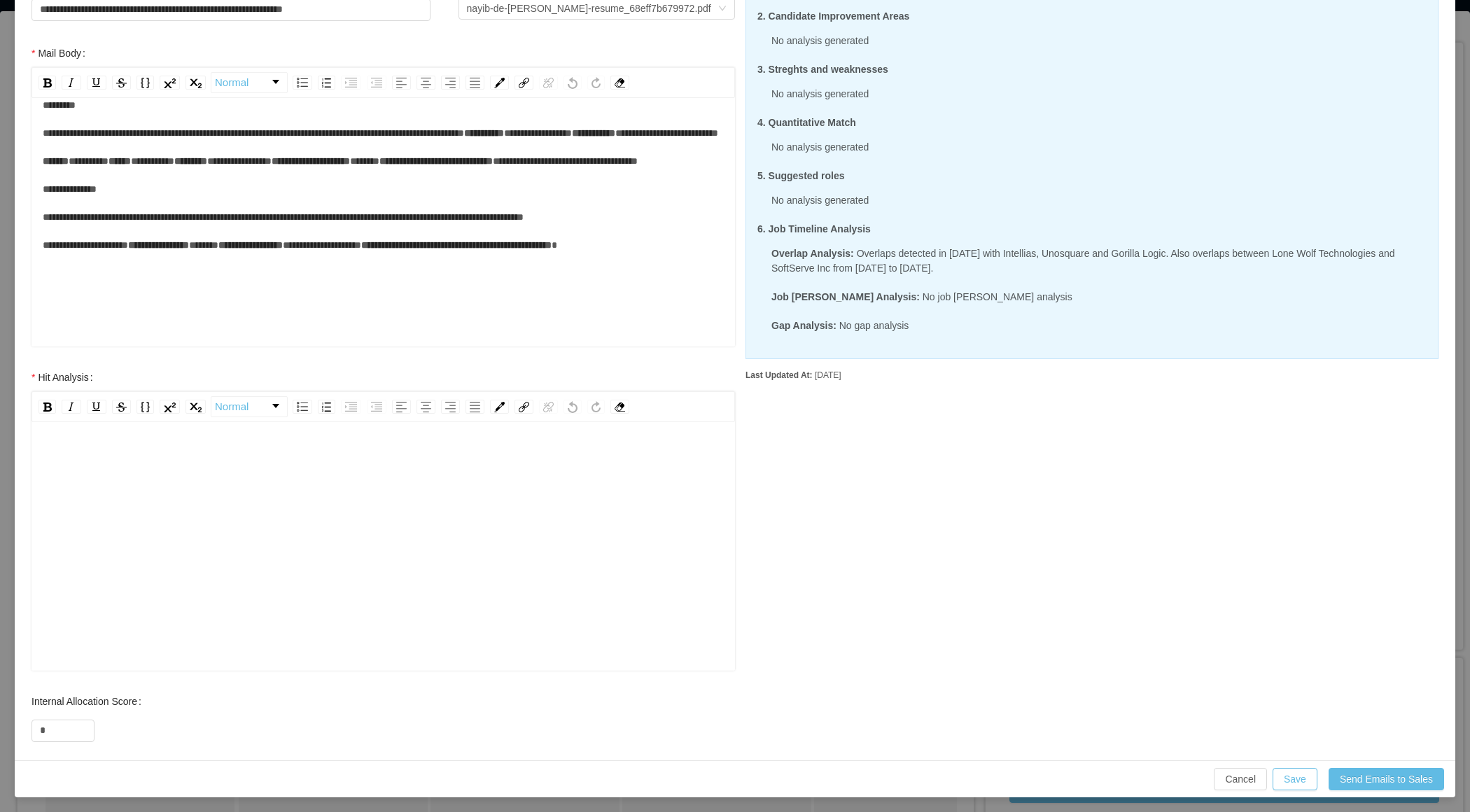
click at [399, 450] on div "rdw-editor" at bounding box center [384, 460] width 682 height 28
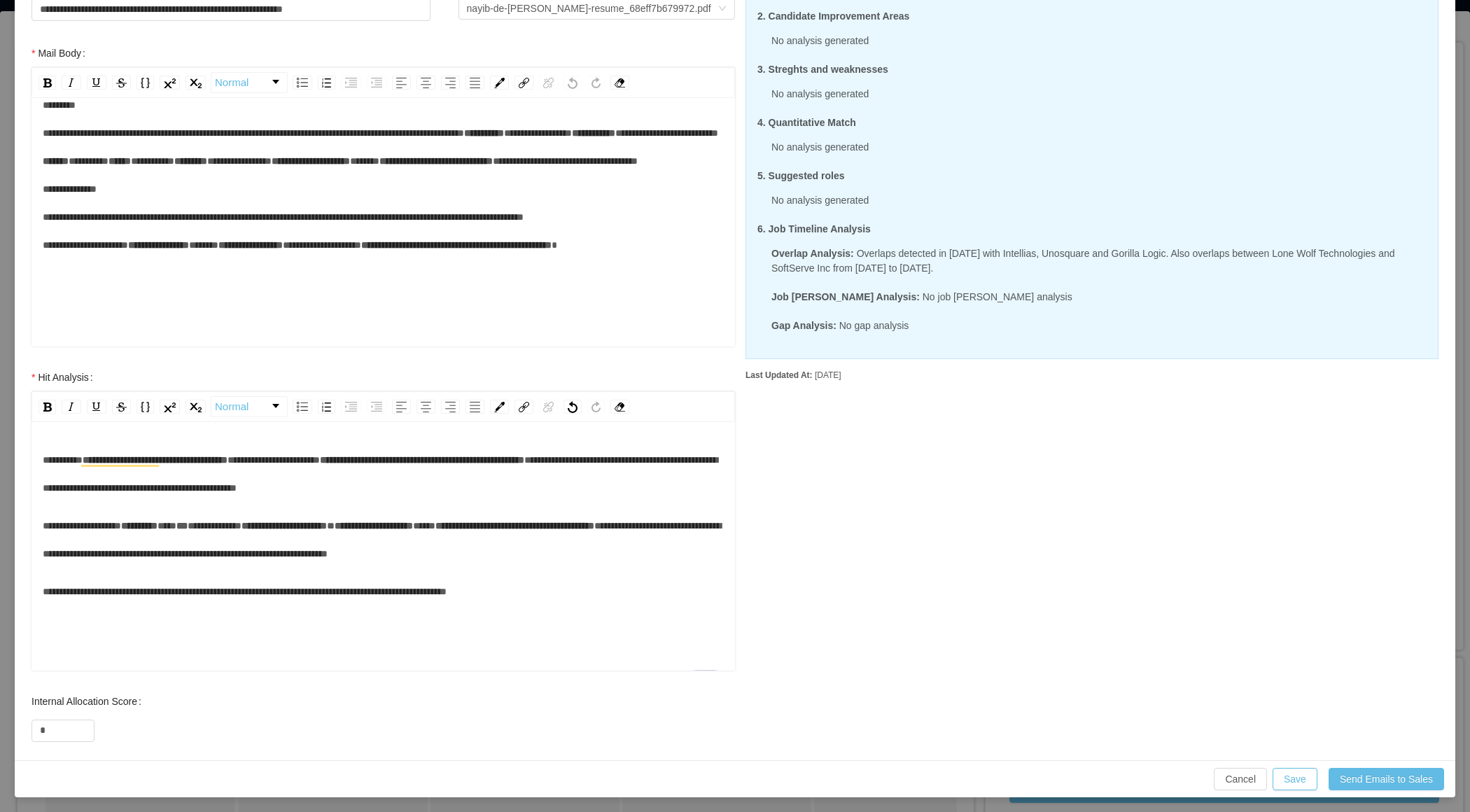
click at [630, 477] on div "**********" at bounding box center [384, 474] width 682 height 56
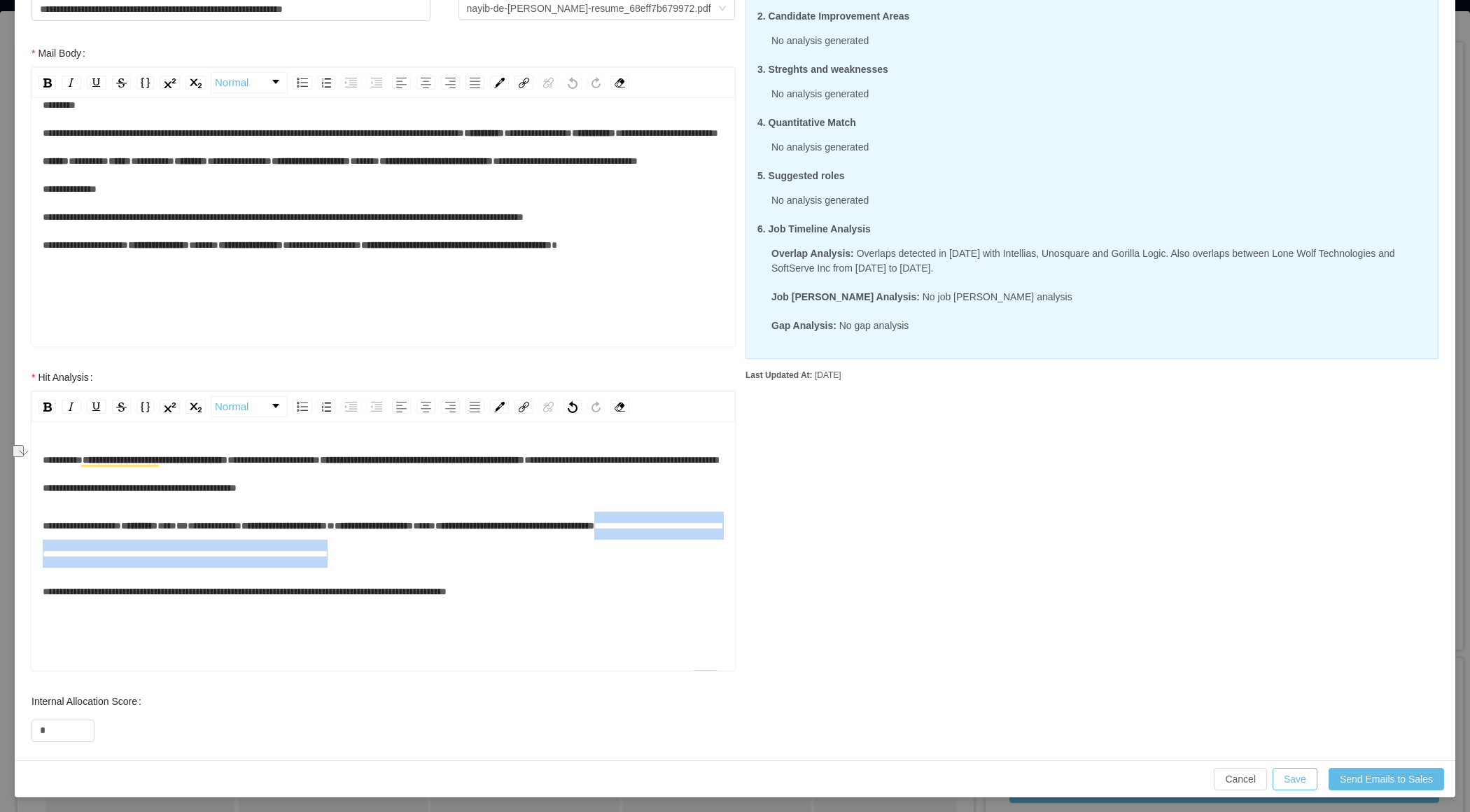
drag, startPoint x: 679, startPoint y: 551, endPoint x: 117, endPoint y: 555, distance: 562.0
click at [117, 555] on div "**********" at bounding box center [384, 540] width 682 height 56
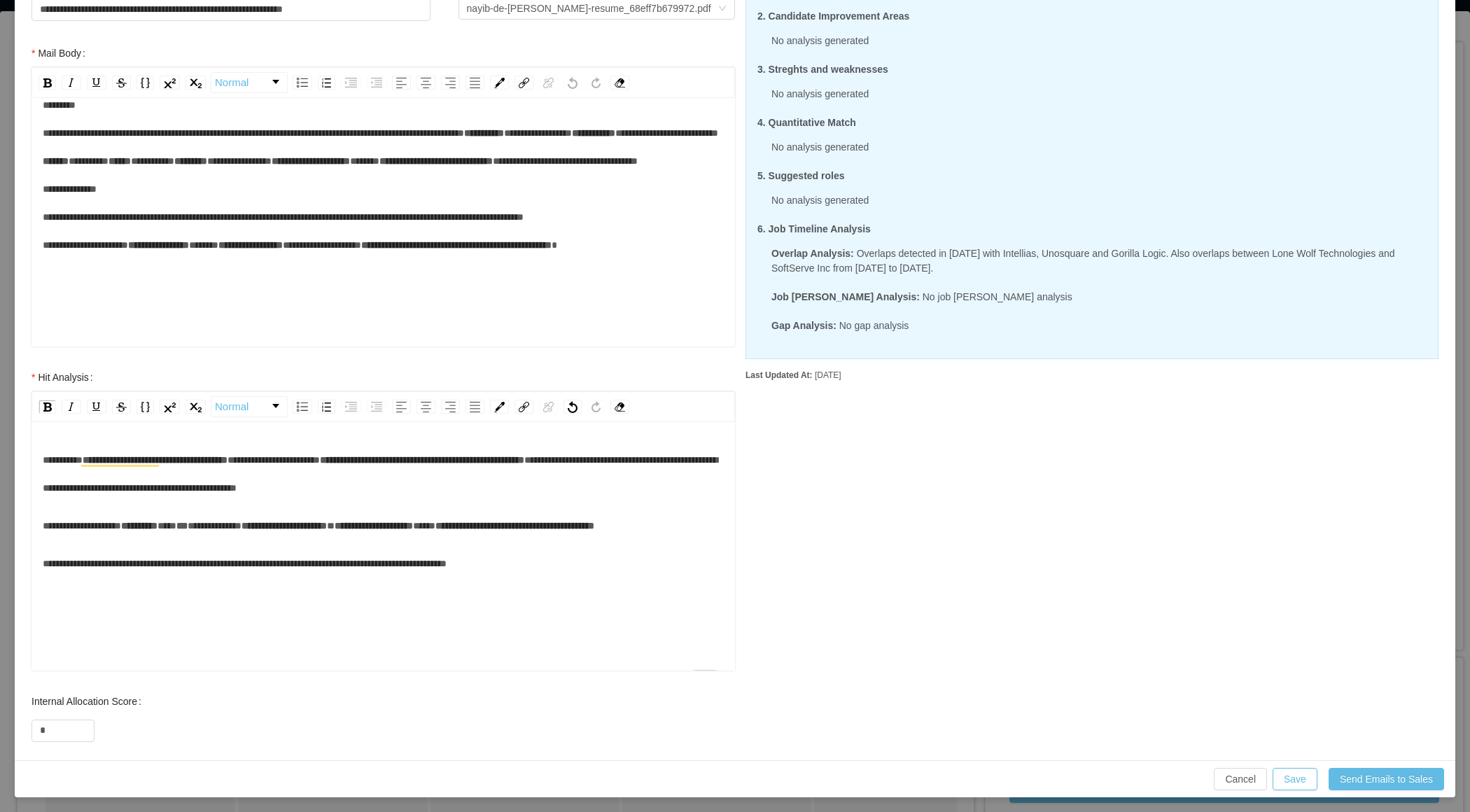
click at [643, 578] on div "**********" at bounding box center [384, 564] width 682 height 28
click at [67, 722] on input "*" at bounding box center [62, 731] width 61 height 21
type input "**"
click at [1296, 773] on button "Save" at bounding box center [1295, 779] width 44 height 22
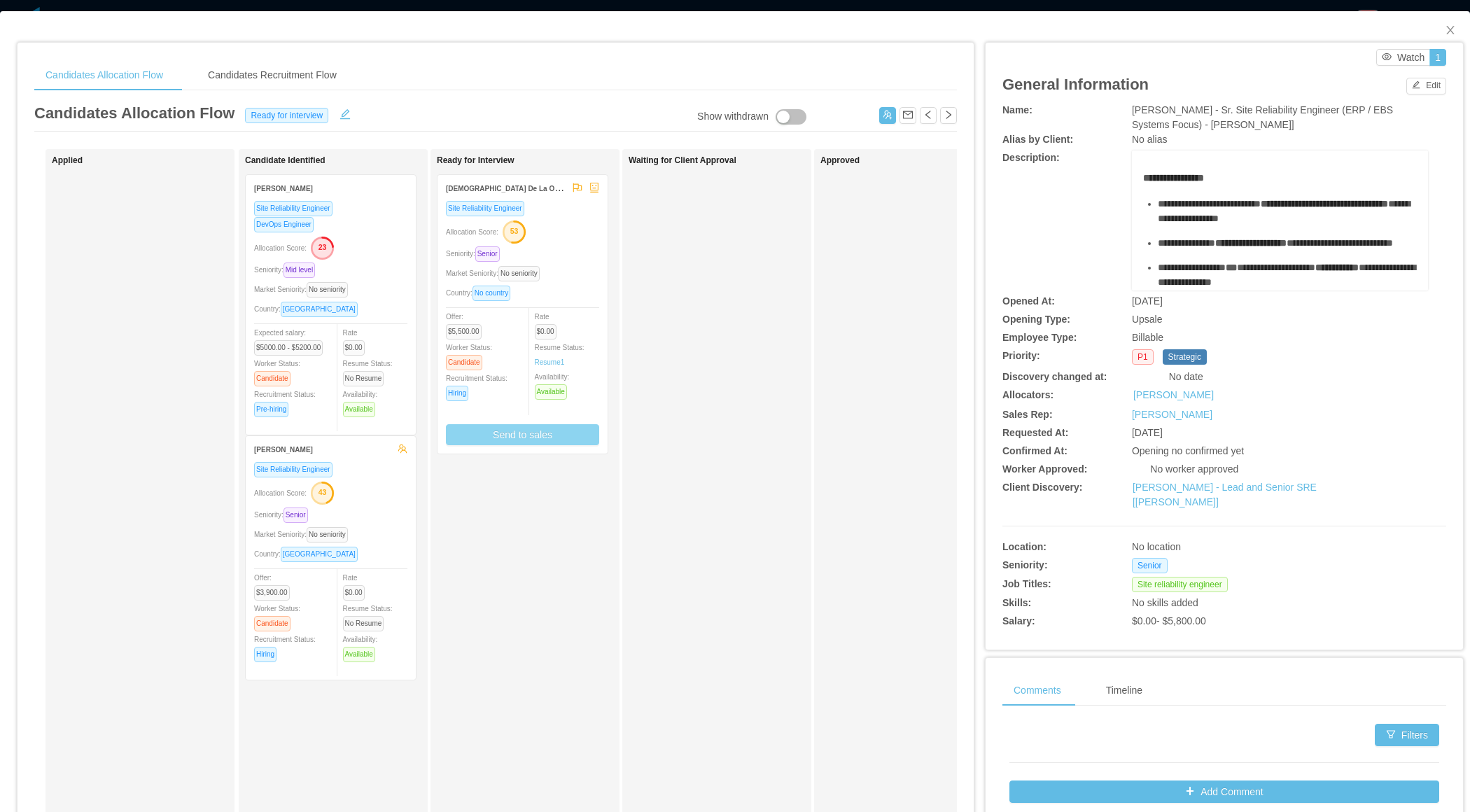
scroll to position [0, 0]
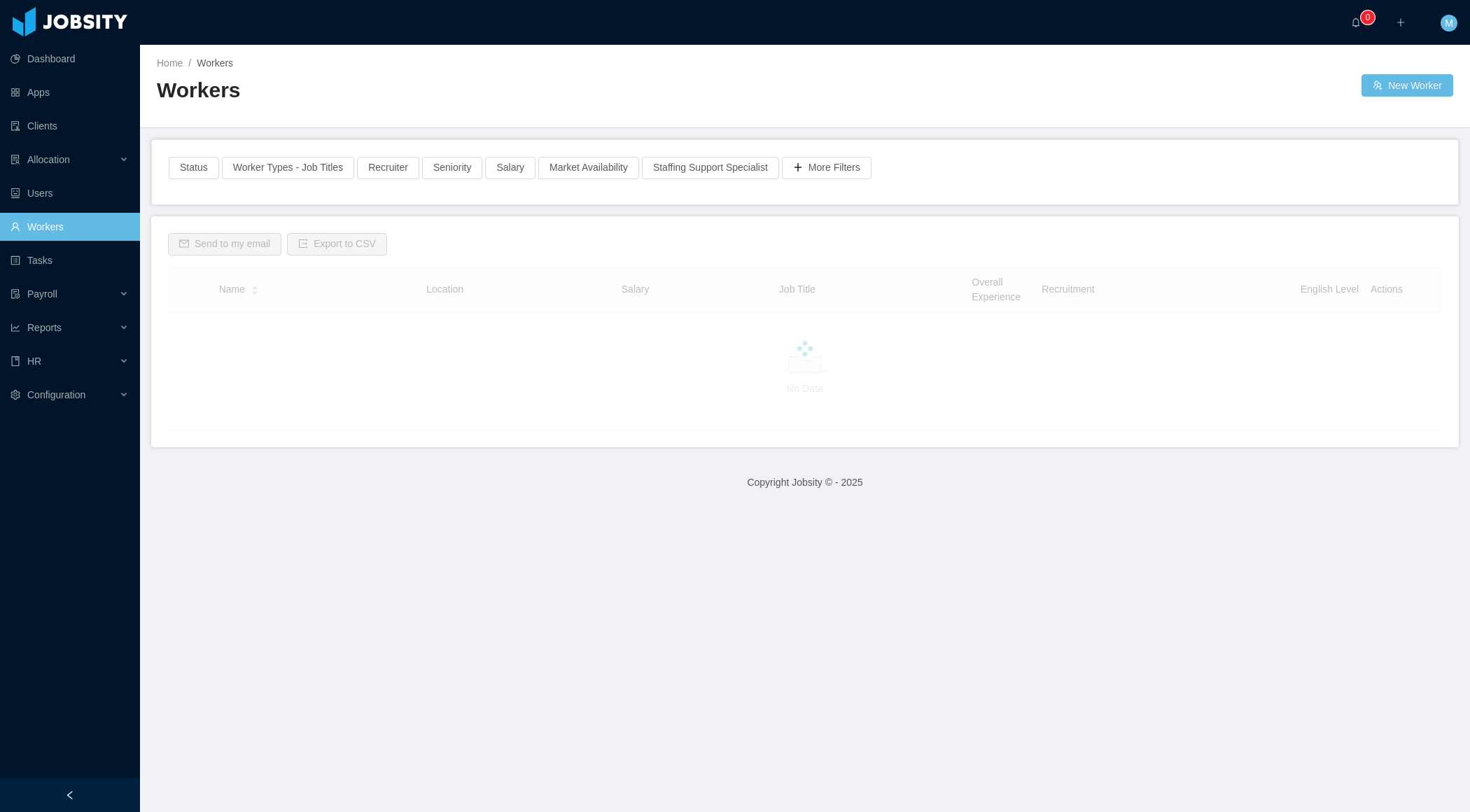
click at [96, 805] on div at bounding box center [70, 795] width 140 height 33
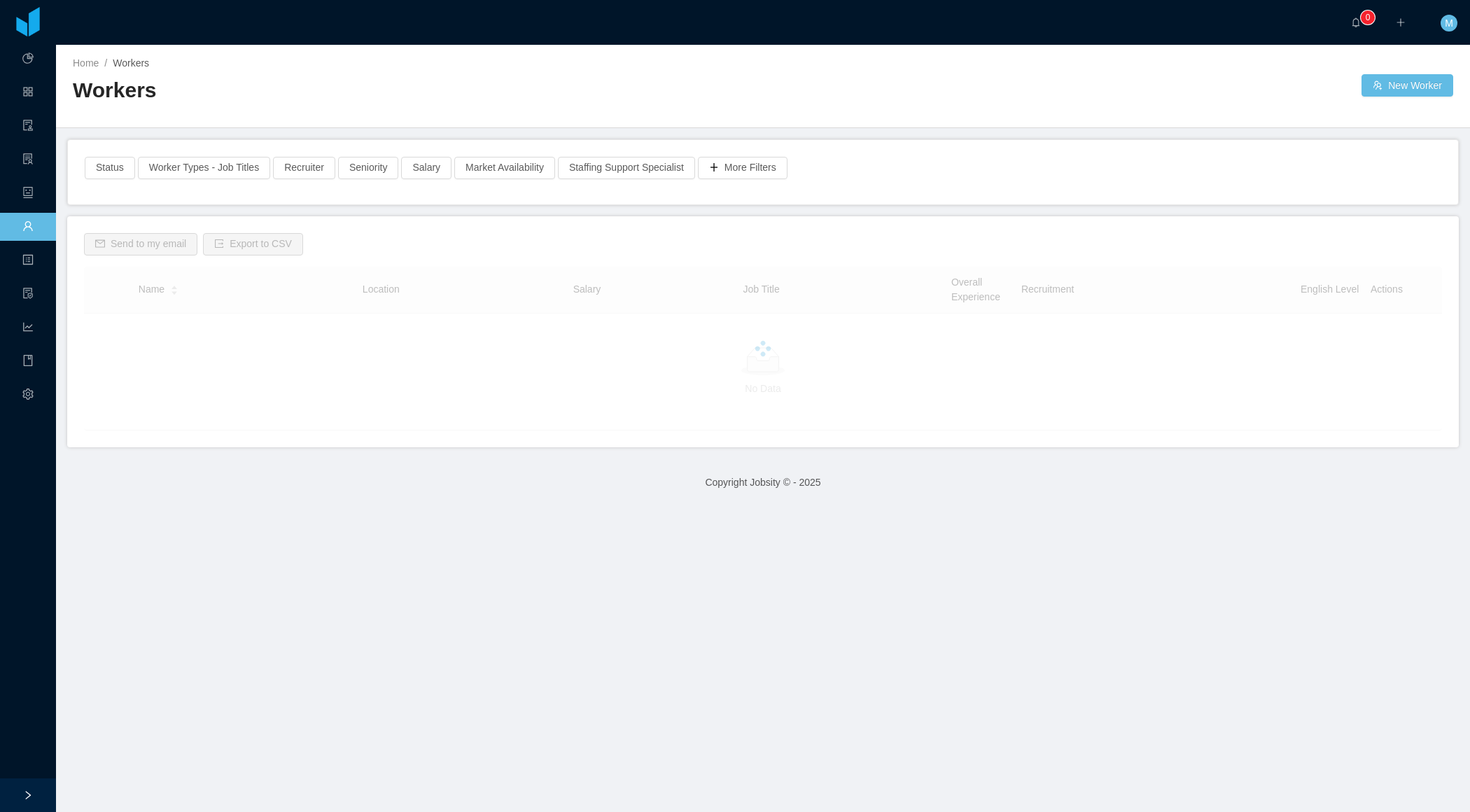
click at [528, 94] on h2 "Workers" at bounding box center [418, 90] width 691 height 29
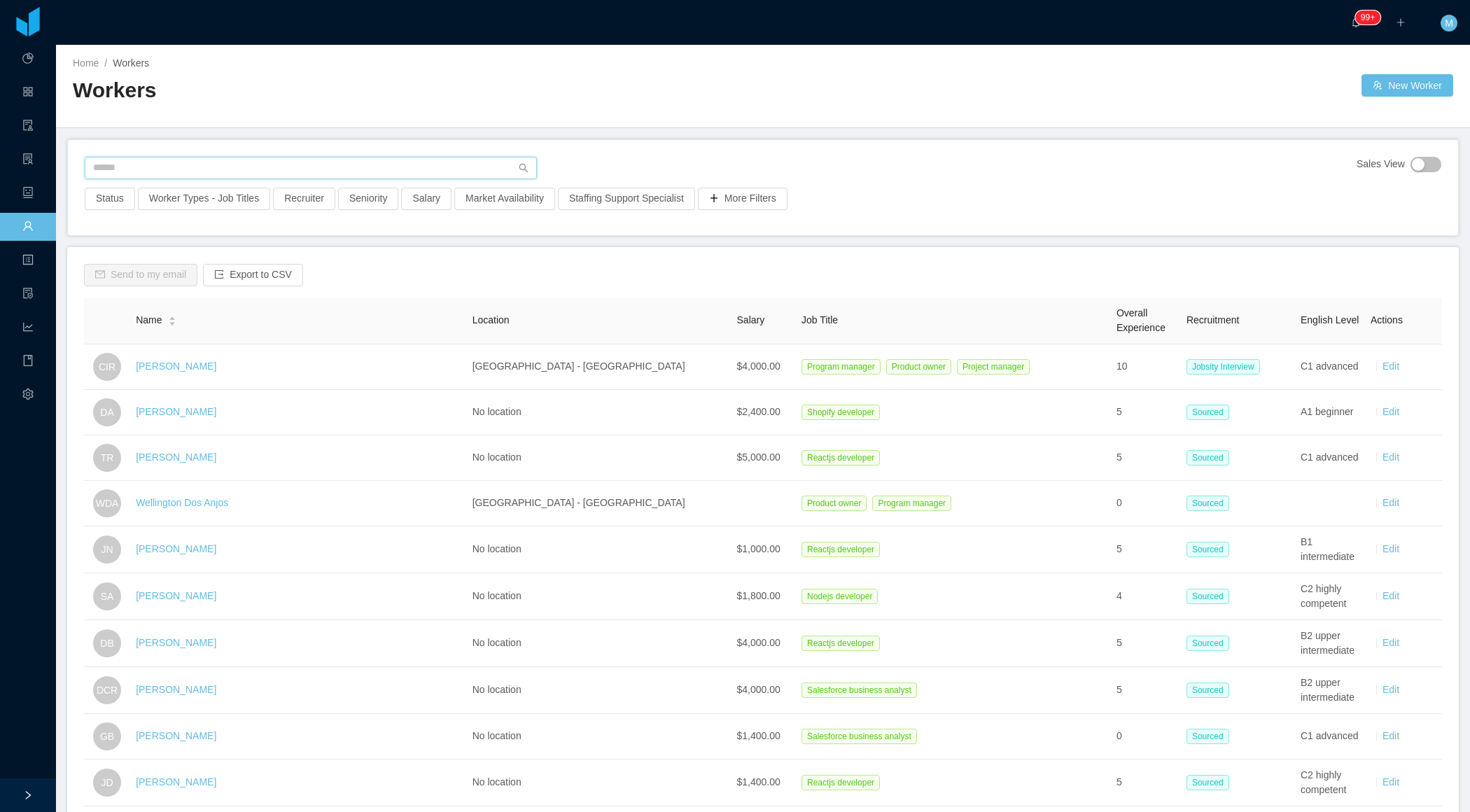
click at [328, 173] on input "text" at bounding box center [310, 168] width 452 height 22
paste input "**********"
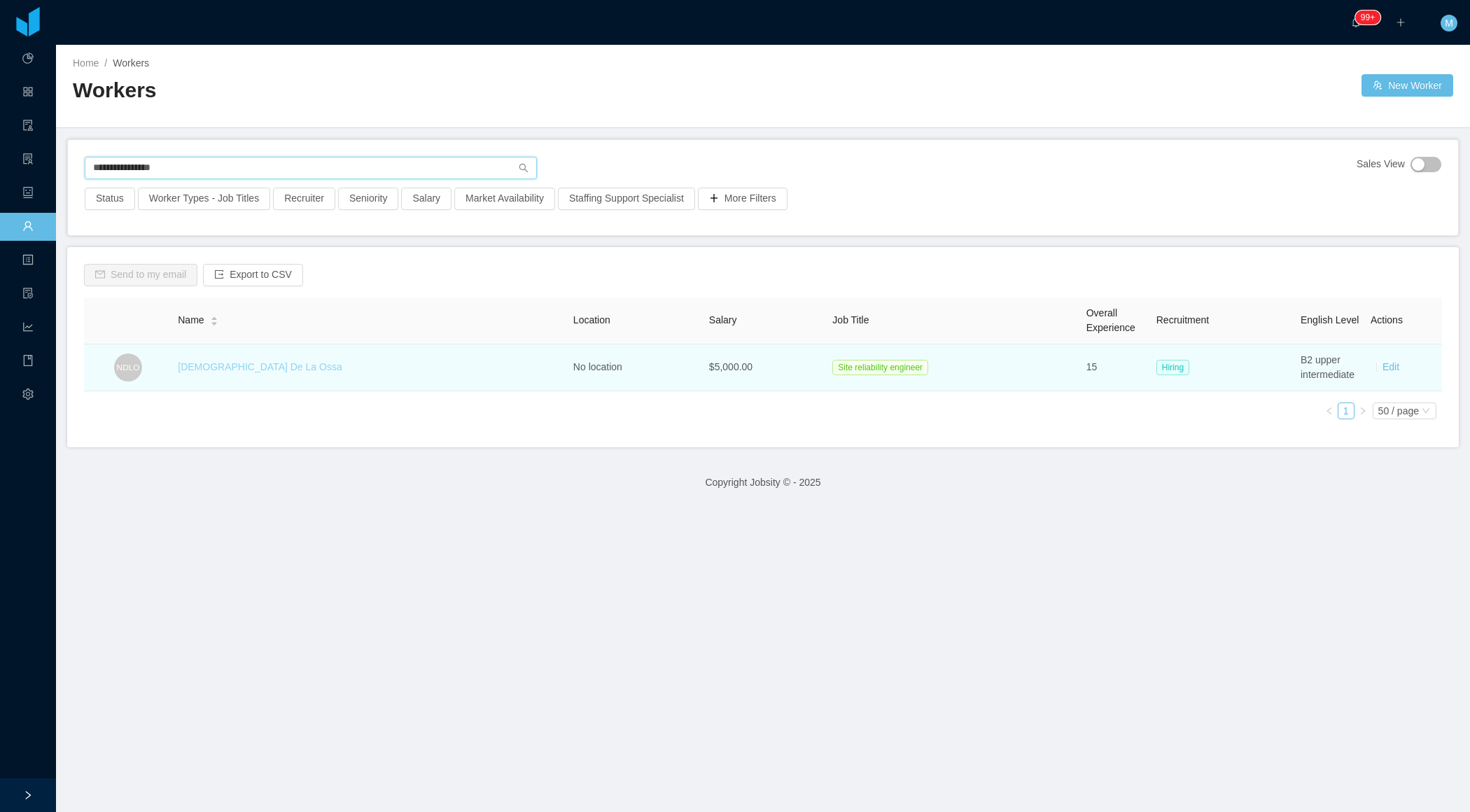
type input "**********"
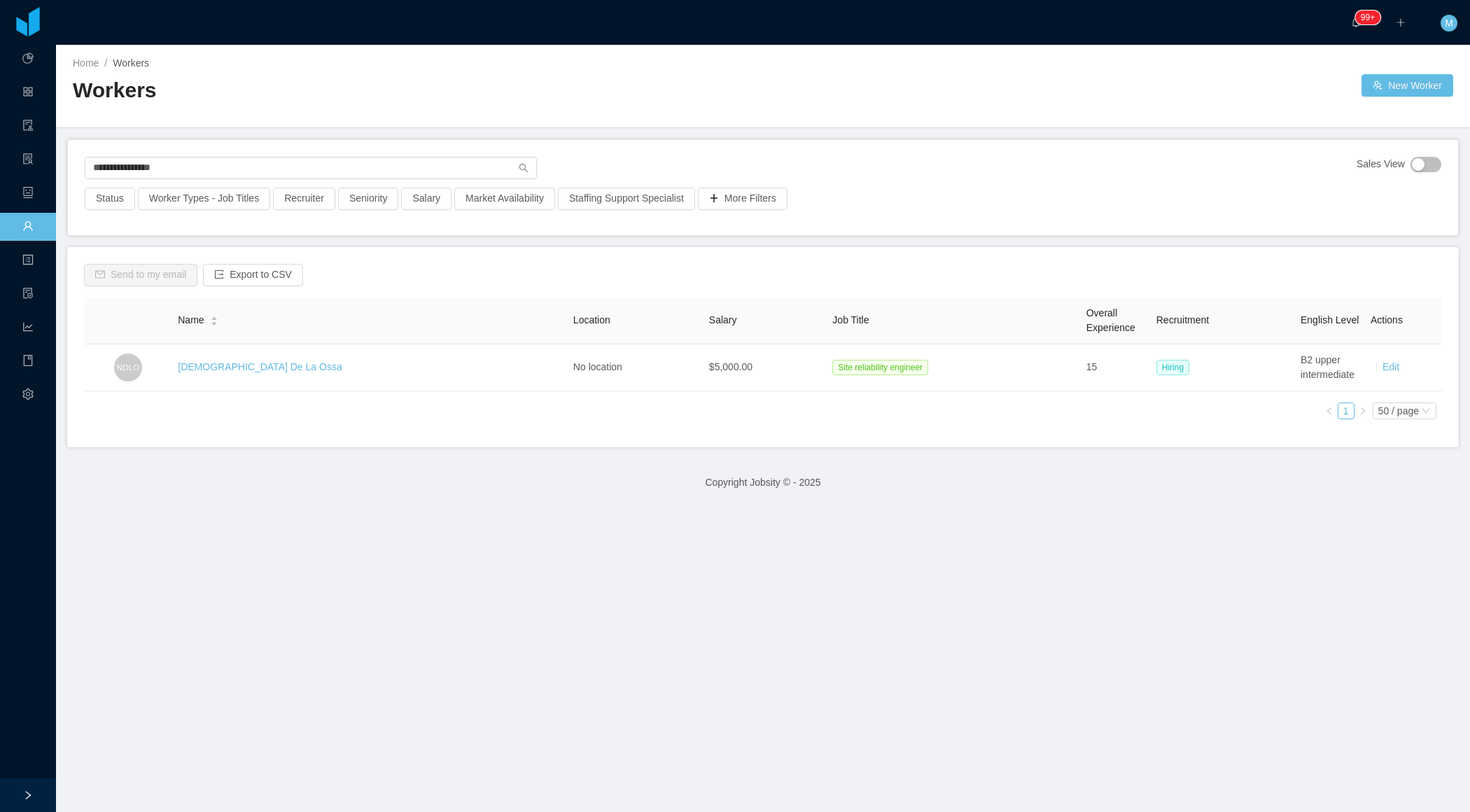
click at [222, 368] on link "[DEMOGRAPHIC_DATA] De La Ossa" at bounding box center [259, 367] width 164 height 11
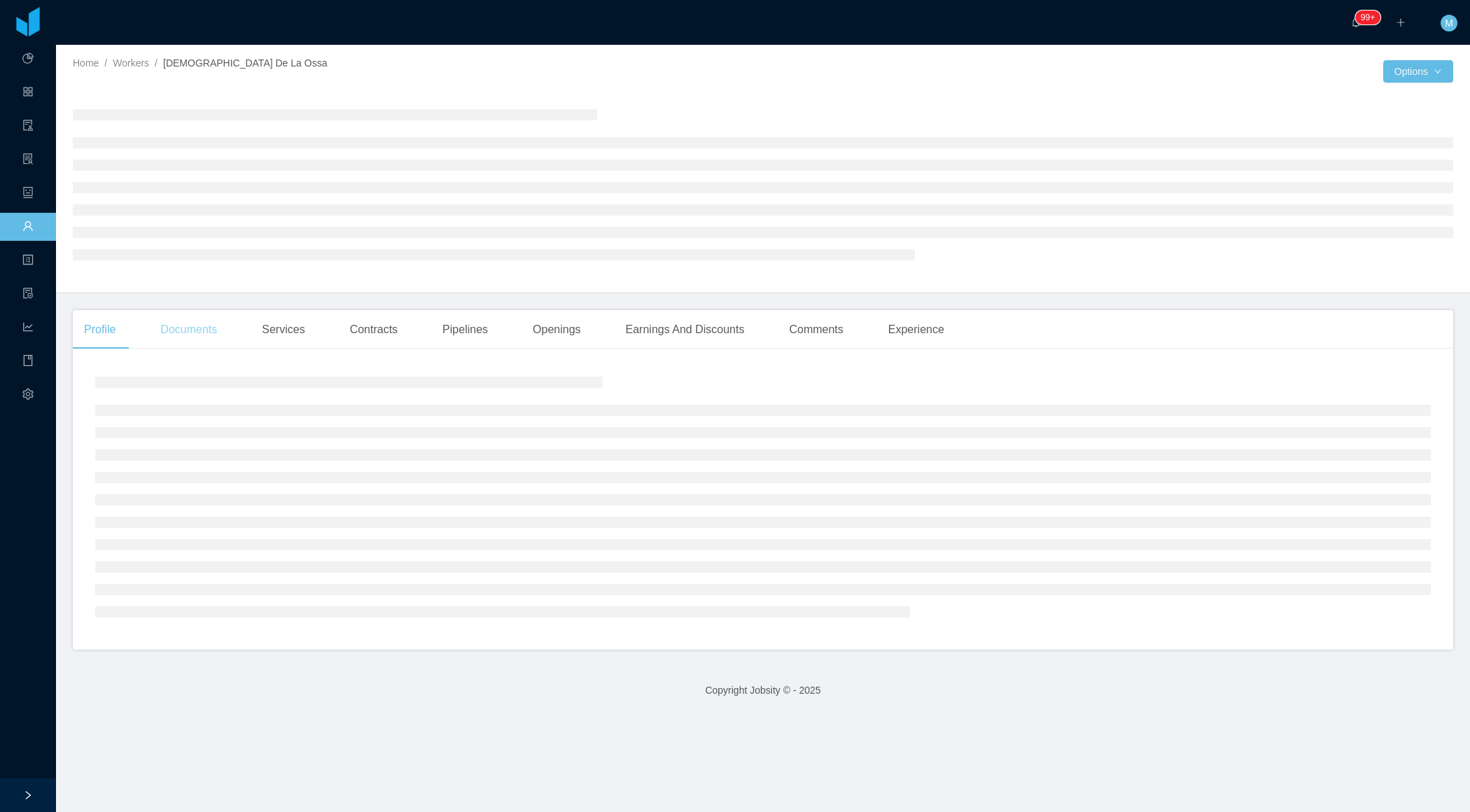
click at [198, 345] on div "Documents" at bounding box center [188, 330] width 79 height 39
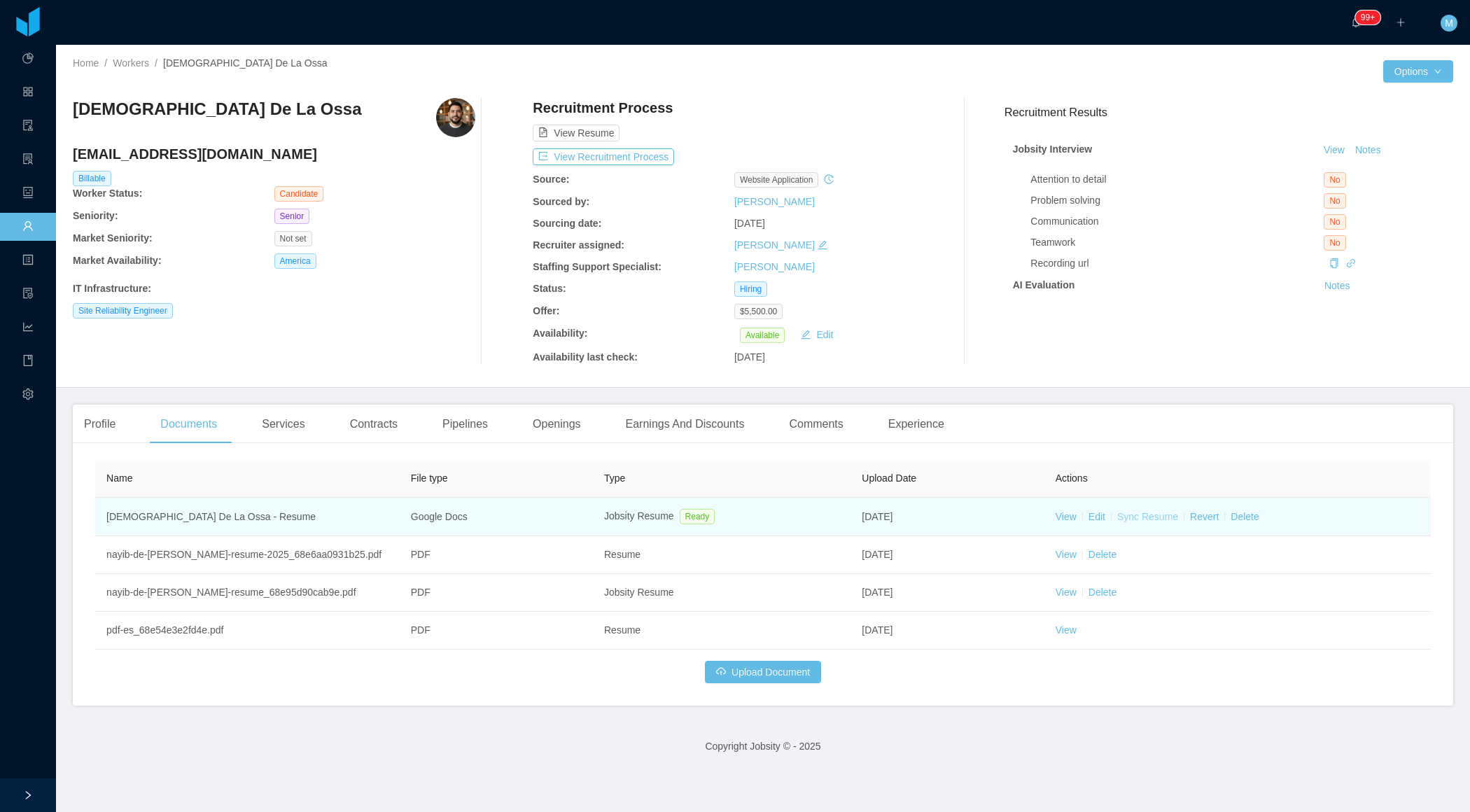
click at [1149, 517] on link "Sync Resume" at bounding box center [1148, 516] width 61 height 11
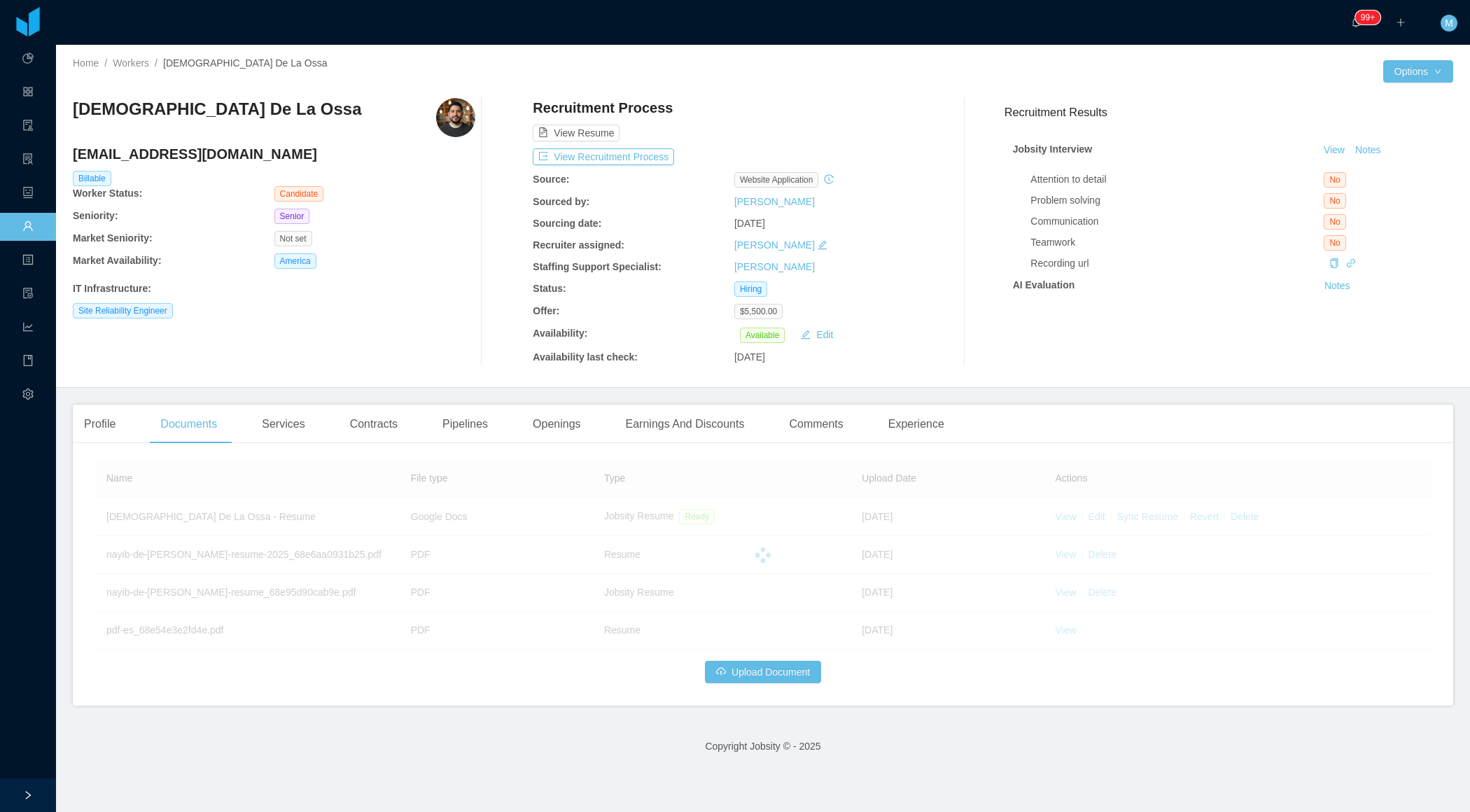
click at [468, 311] on div "Site Reliability Engineer" at bounding box center [273, 310] width 402 height 16
click at [1367, 149] on button "Notes" at bounding box center [1368, 150] width 37 height 17
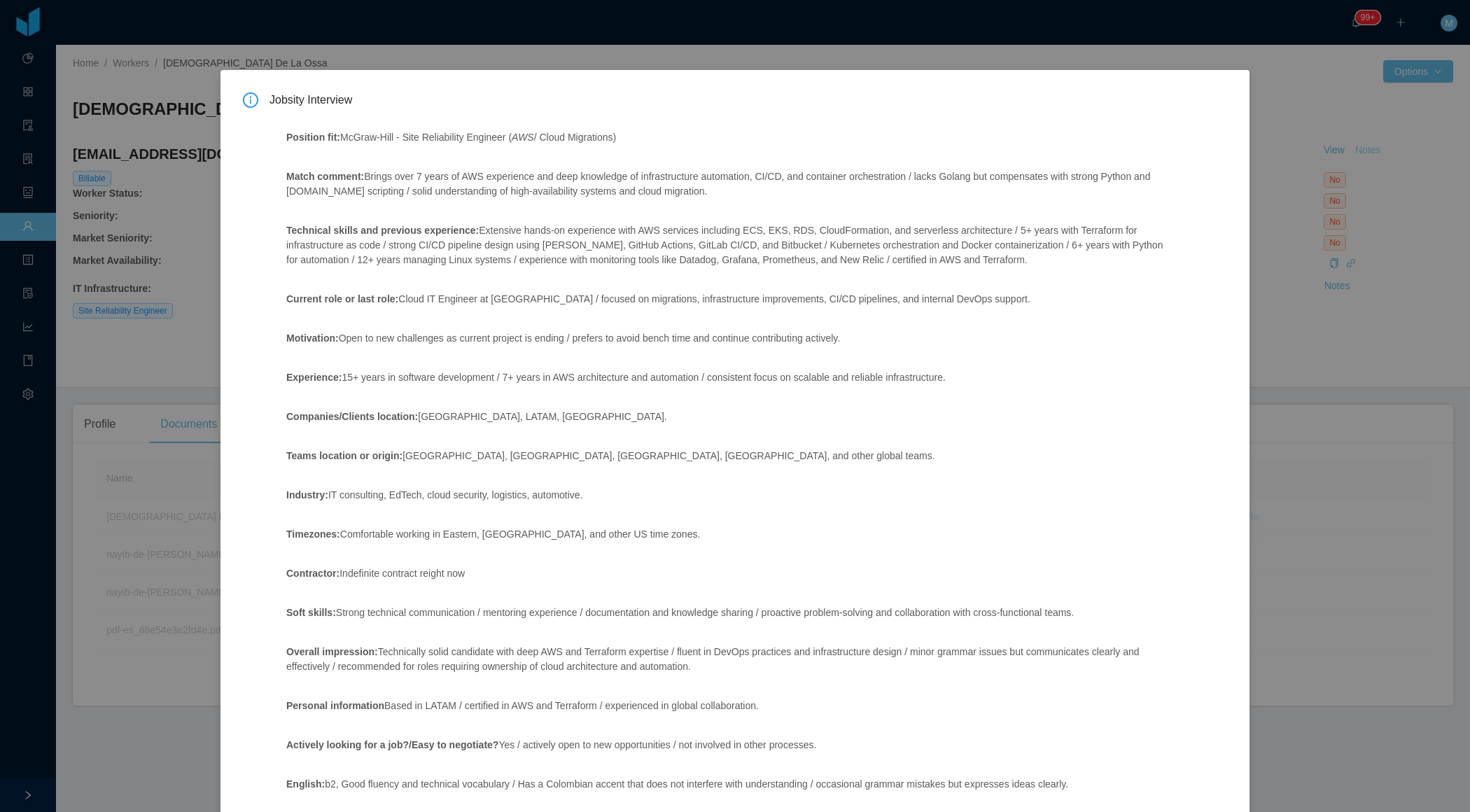
scroll to position [48, 0]
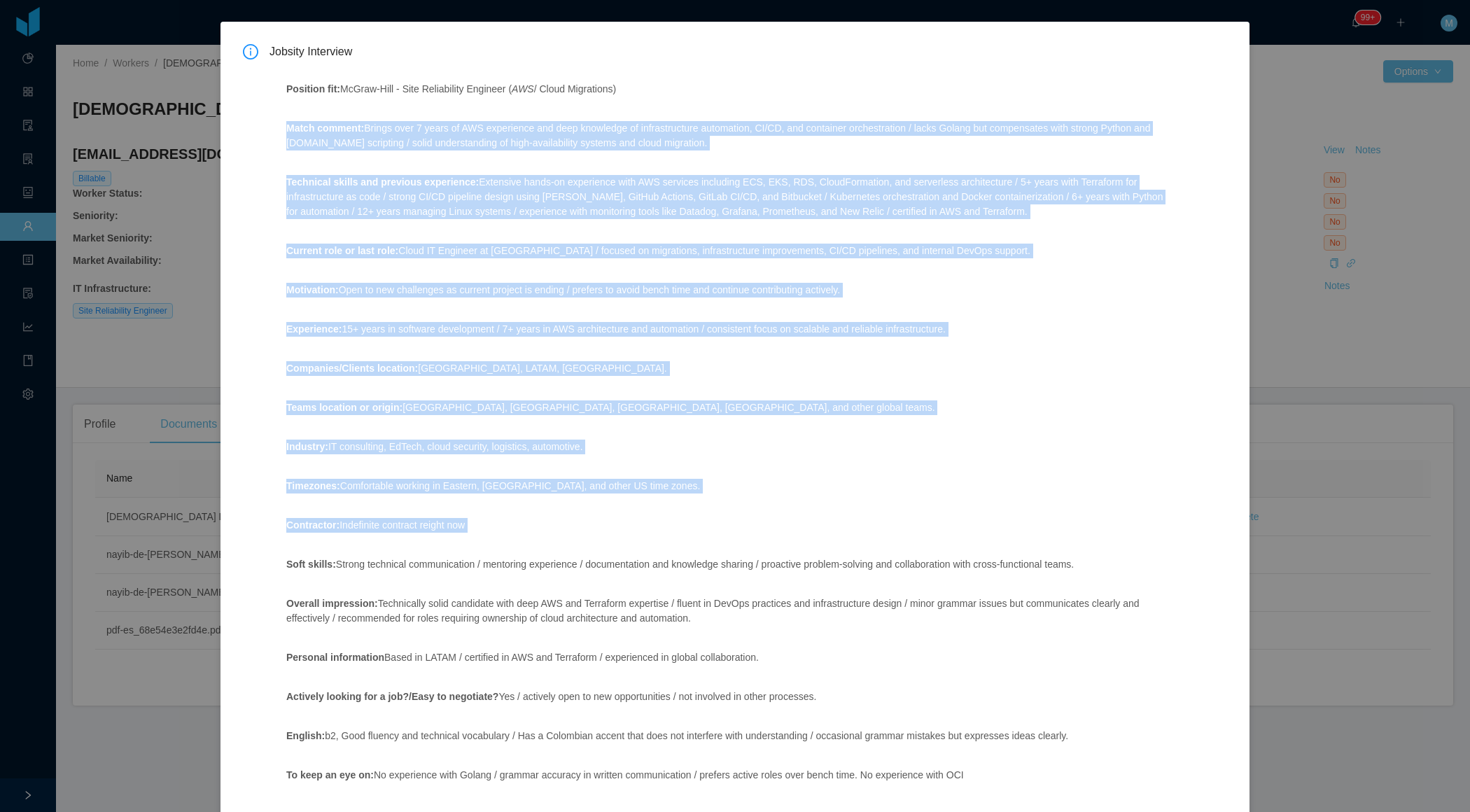
drag, startPoint x: 273, startPoint y: 124, endPoint x: 1092, endPoint y: 573, distance: 934.0
click at [1092, 573] on div "Position fit: McGraw-Hill - Site Reliability Engineer ( AWS / Cloud Migrations)…" at bounding box center [728, 437] width 918 height 744
copy span "Match comment: Brings over 7 years of AWS experience and deep knowledge of infr…"
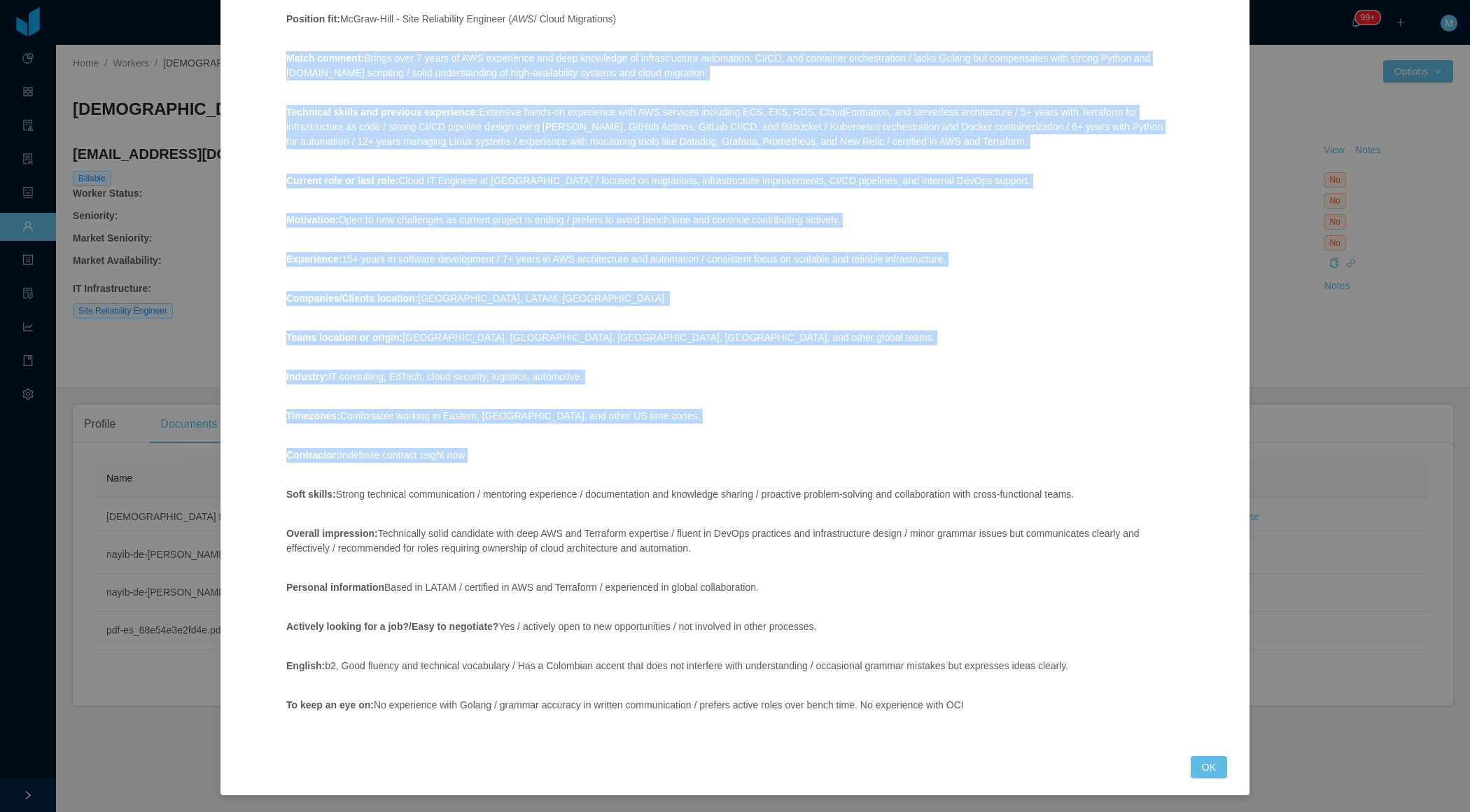
scroll to position [118, 0]
drag, startPoint x: 267, startPoint y: 664, endPoint x: 1028, endPoint y: 743, distance: 765.1
click at [1028, 743] on div "Jobsity Interview Position fit: McGraw-Hill - Site Reliability Engineer ( AWS /…" at bounding box center [735, 377] width 984 height 805
copy span "English: b2, Good fluency and technical vocabulary / Has a Colombian accent tha…"
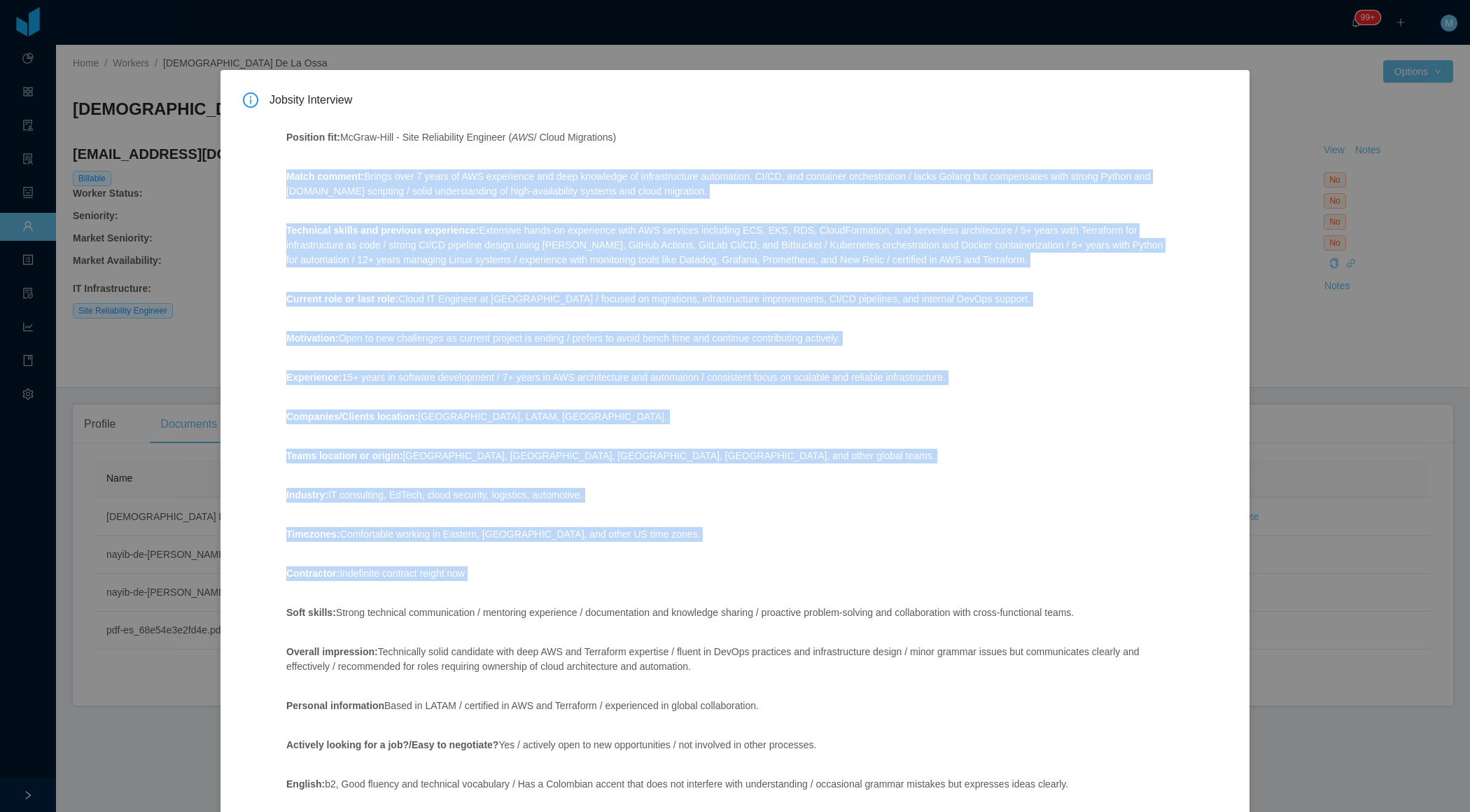
scroll to position [119, 0]
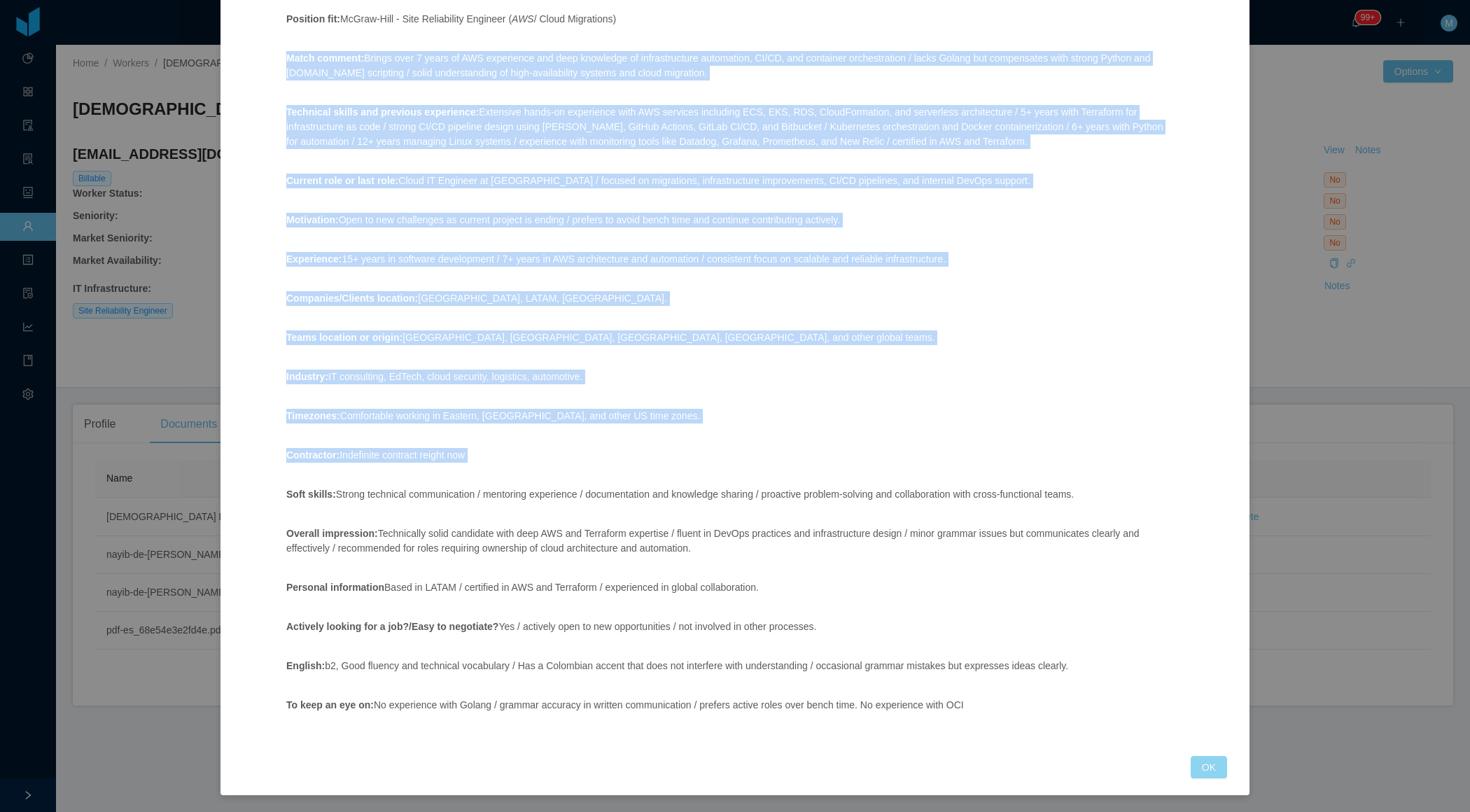
click at [1203, 771] on button "OK" at bounding box center [1208, 767] width 36 height 22
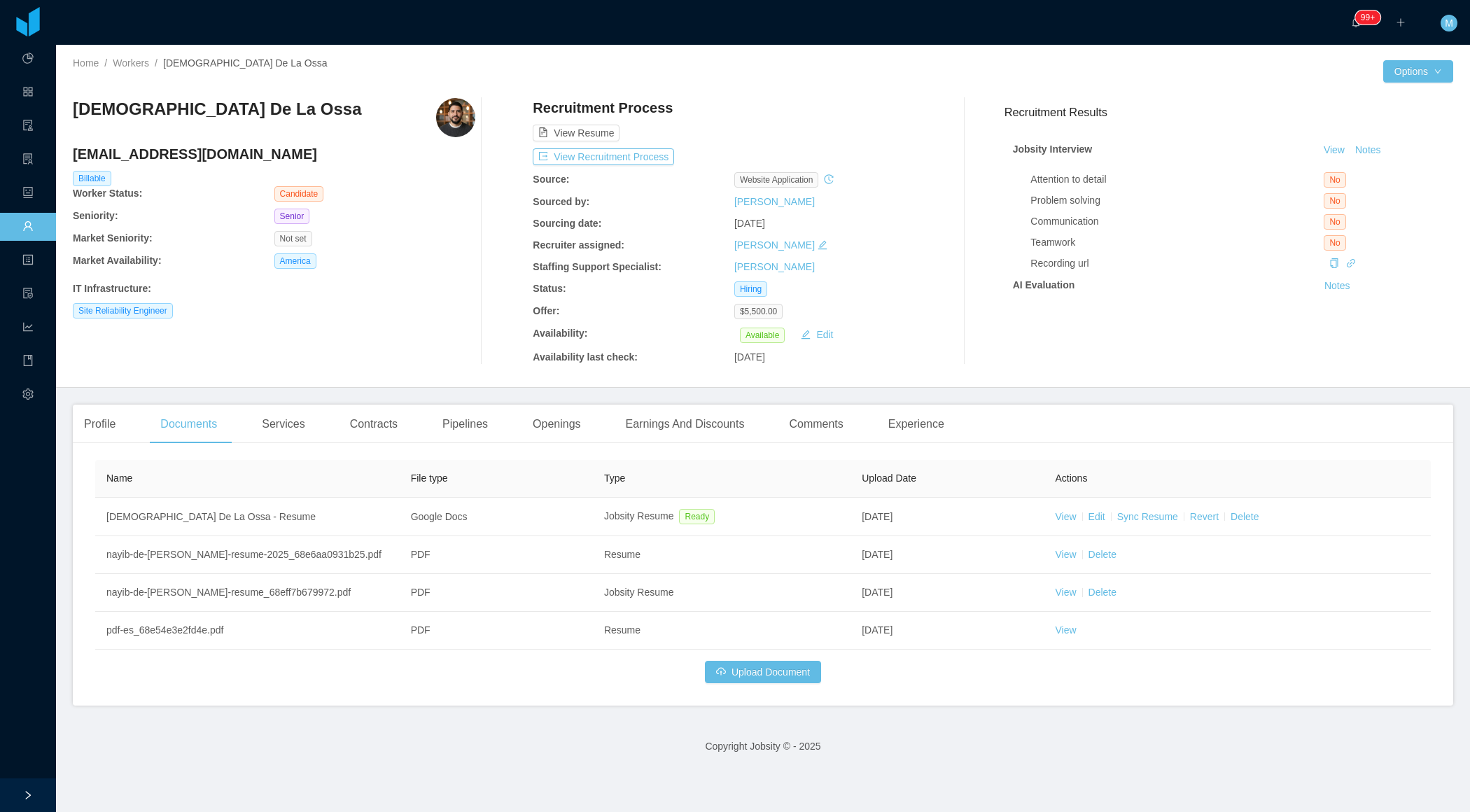
click at [408, 332] on div "Nayib De La Ossa nayib17@gmail.com Billable Worker Status: Candidate Seniority:…" at bounding box center [273, 231] width 402 height 267
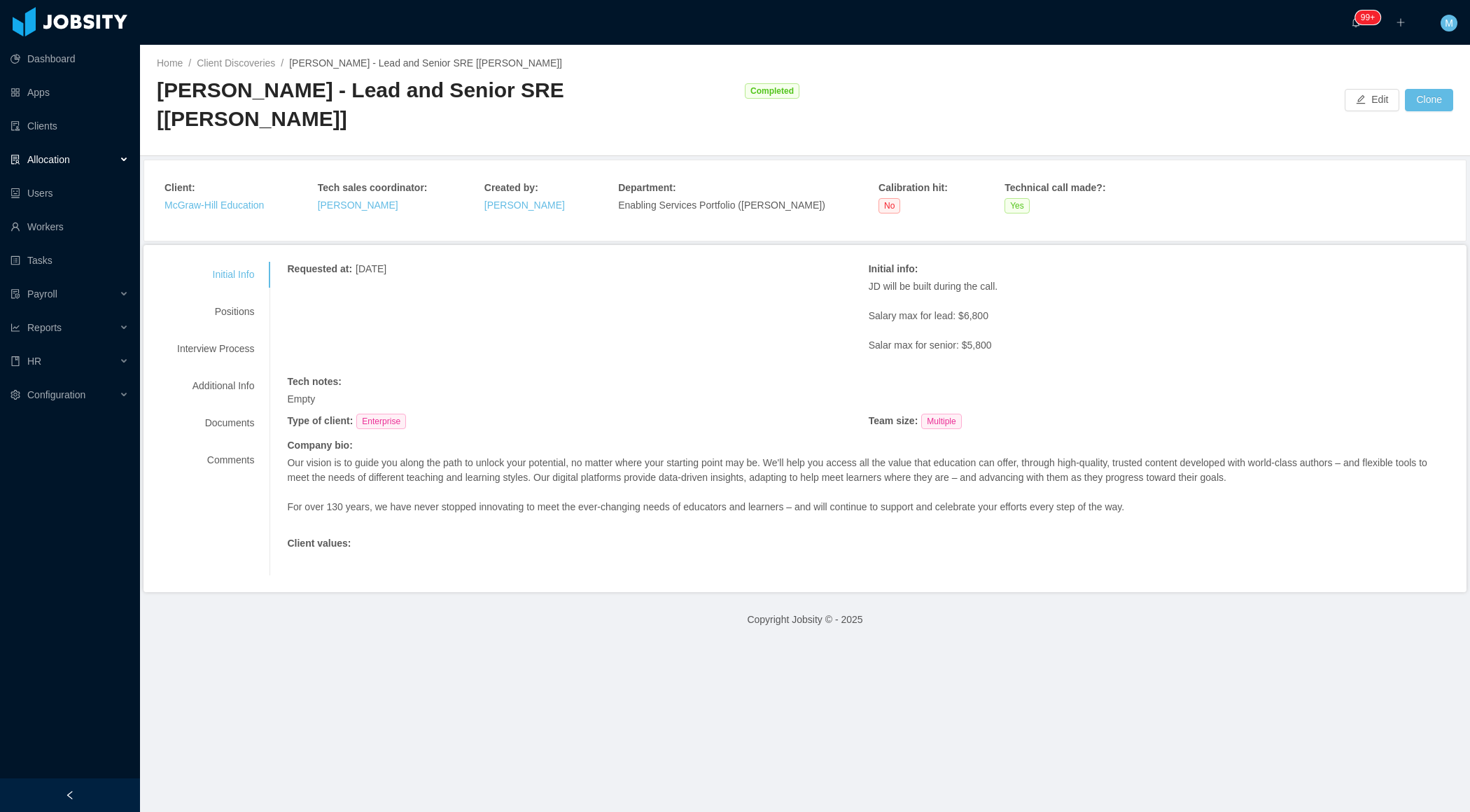
click at [525, 84] on div "[PERSON_NAME] - Lead and Senior SRE [[PERSON_NAME]]" at bounding box center [448, 104] width 581 height 57
click at [525, 84] on div "[PERSON_NAME] - Lead and Senior SRE [[PERSON_NAME]]" at bounding box center [448, 104] width 581 height 57
copy div "[PERSON_NAME]"
click at [119, 155] on div "Allocation" at bounding box center [70, 160] width 140 height 28
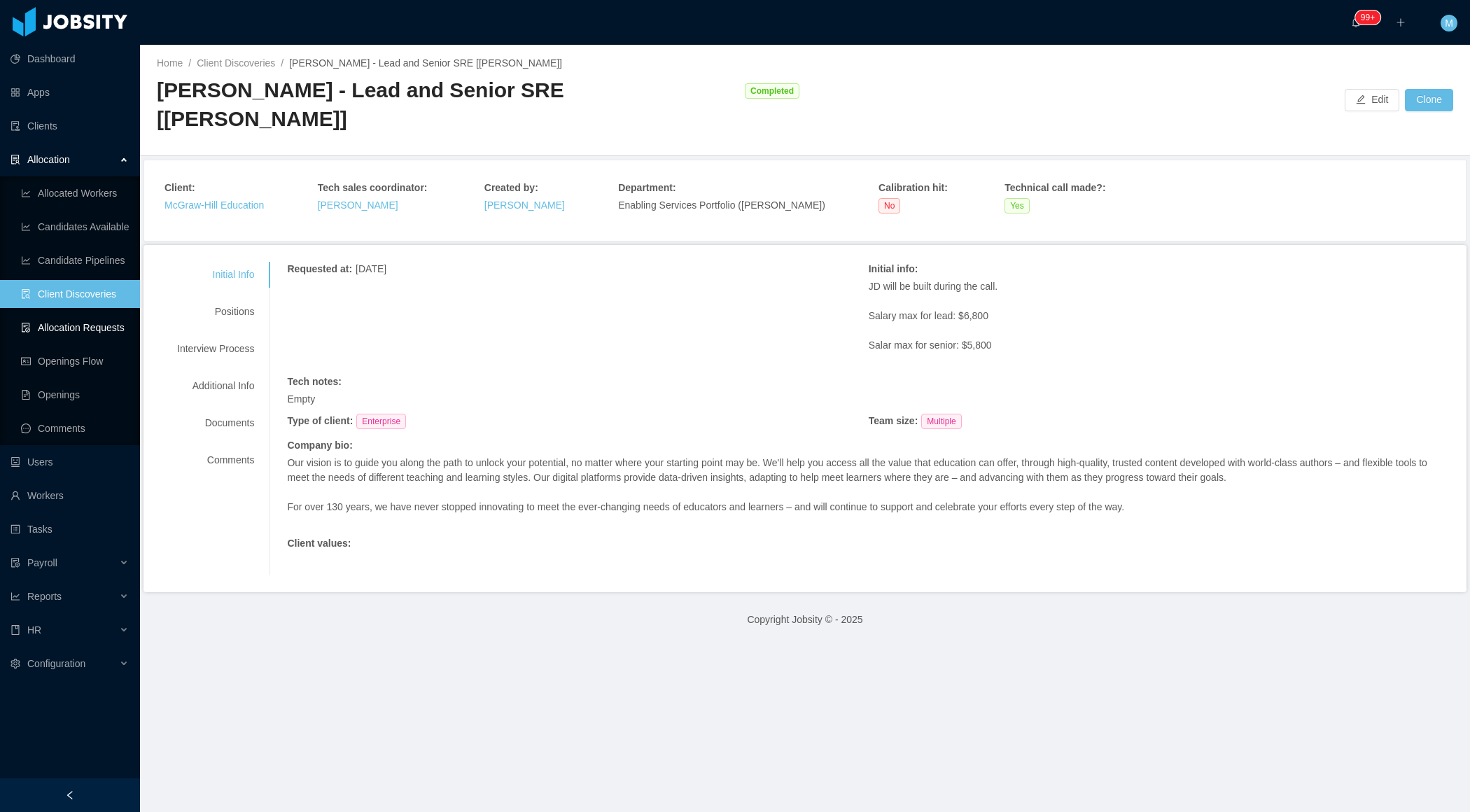
click at [102, 327] on link "Allocation Requests" at bounding box center [75, 327] width 108 height 28
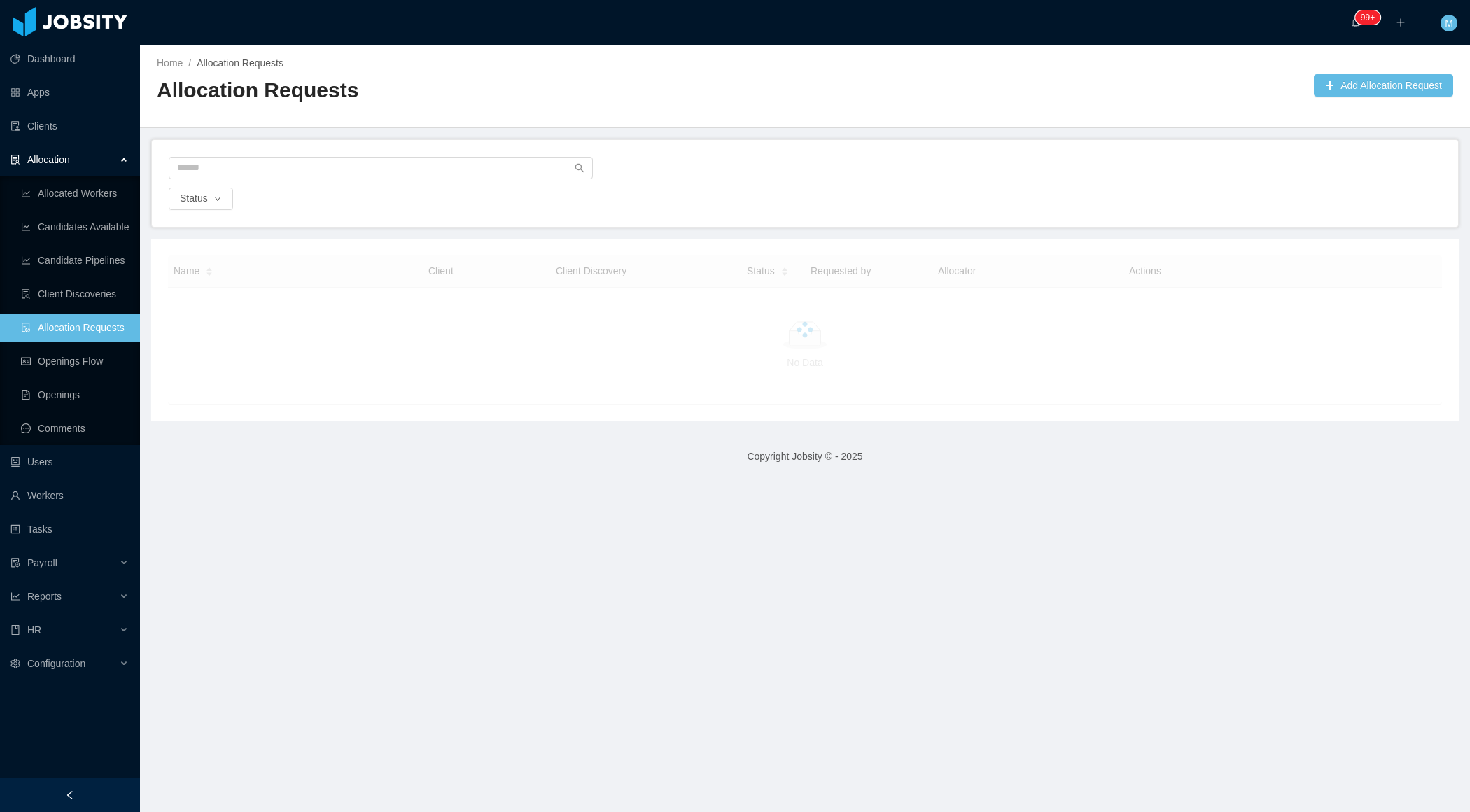
click at [822, 180] on div at bounding box center [805, 173] width 1273 height 31
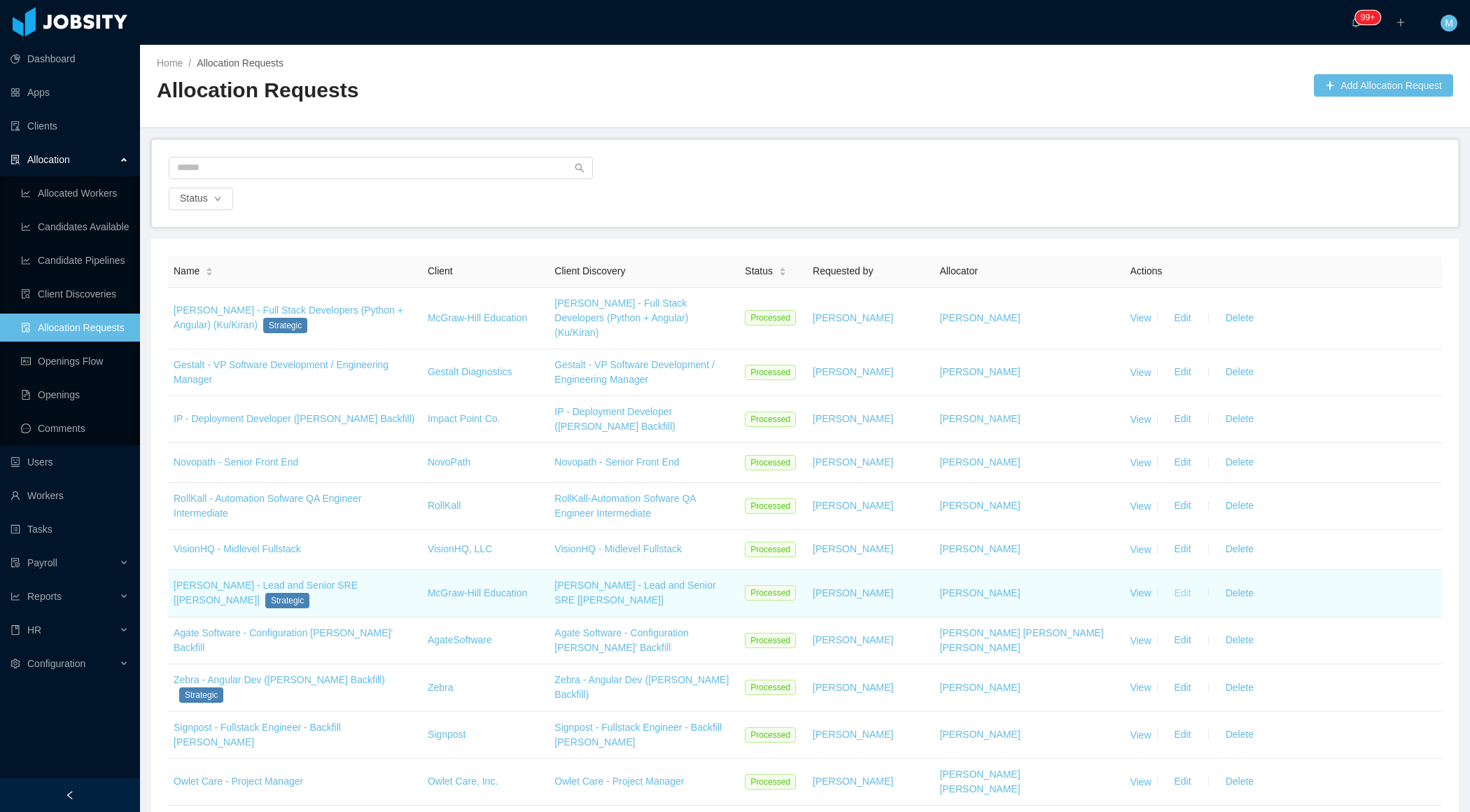
click at [1183, 582] on button "Edit" at bounding box center [1183, 593] width 39 height 22
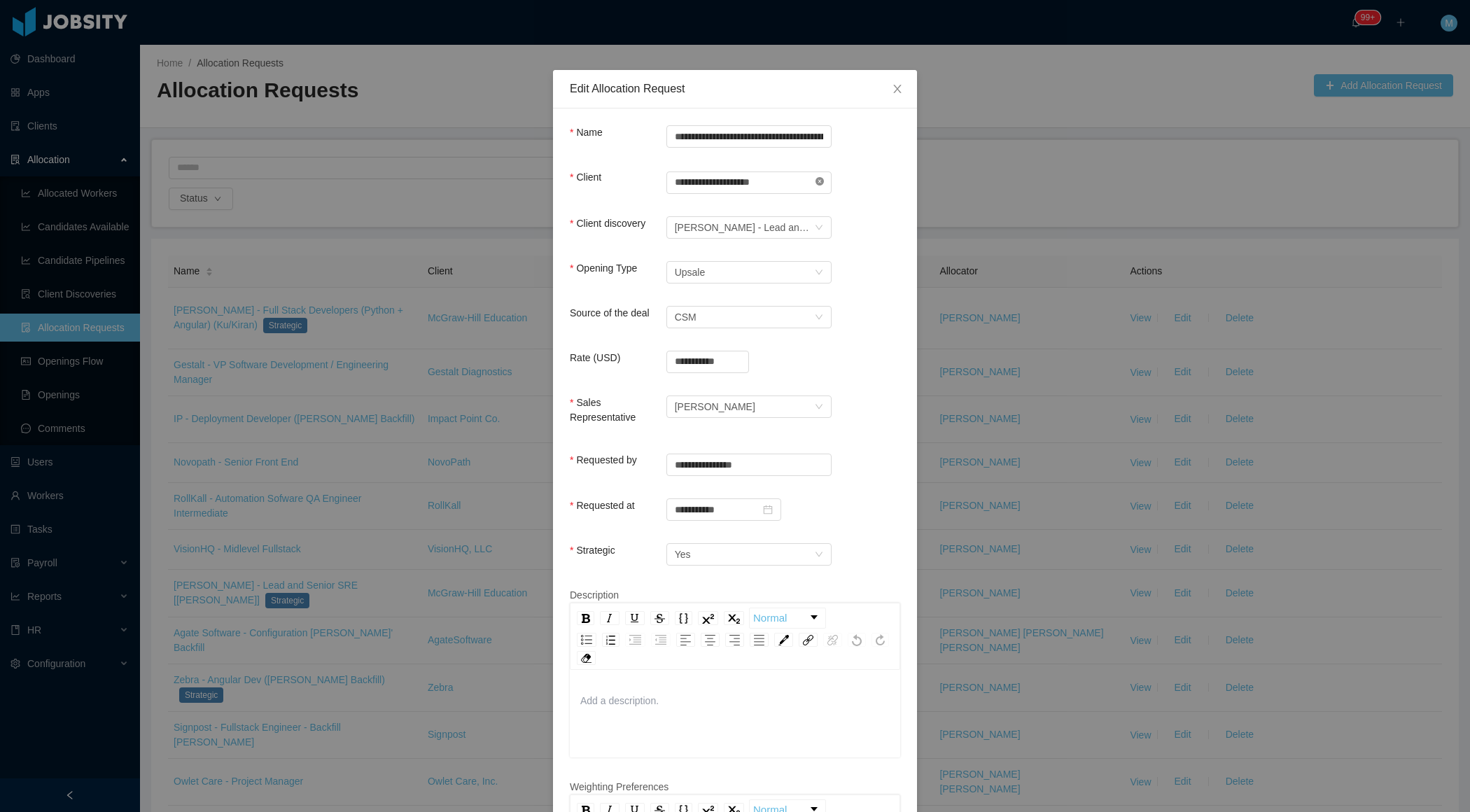
click at [821, 182] on icon "icon: close-circle" at bounding box center [819, 181] width 8 height 8
click at [773, 184] on input "text" at bounding box center [749, 182] width 165 height 22
click at [709, 209] on li "McGraw-Hill Education" at bounding box center [748, 208] width 165 height 22
type input "**********"
click at [888, 224] on div "Client discovery McGraw-Hill - Lead and Senior SRE [Jeff Brown]" at bounding box center [735, 230] width 330 height 28
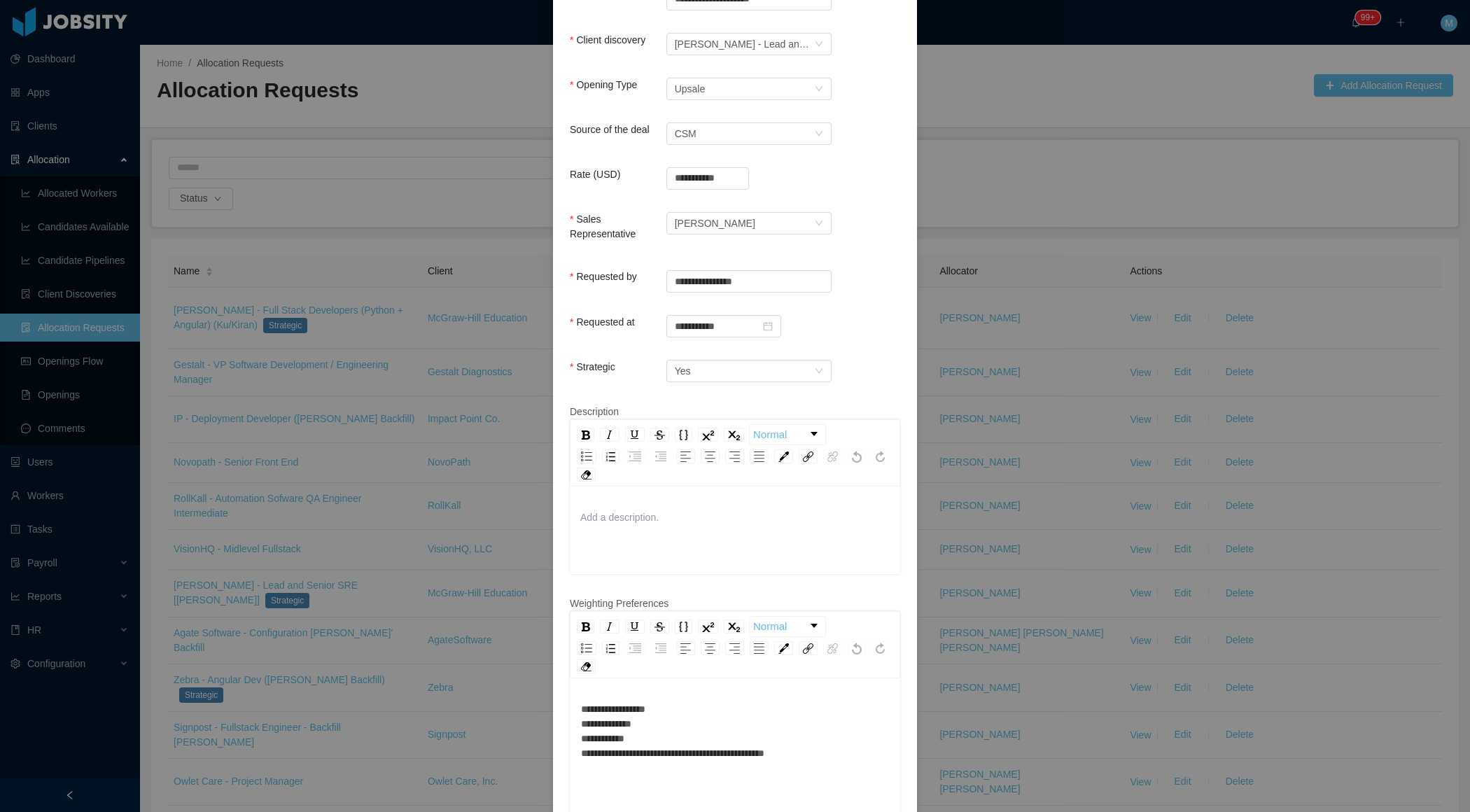
scroll to position [387, 0]
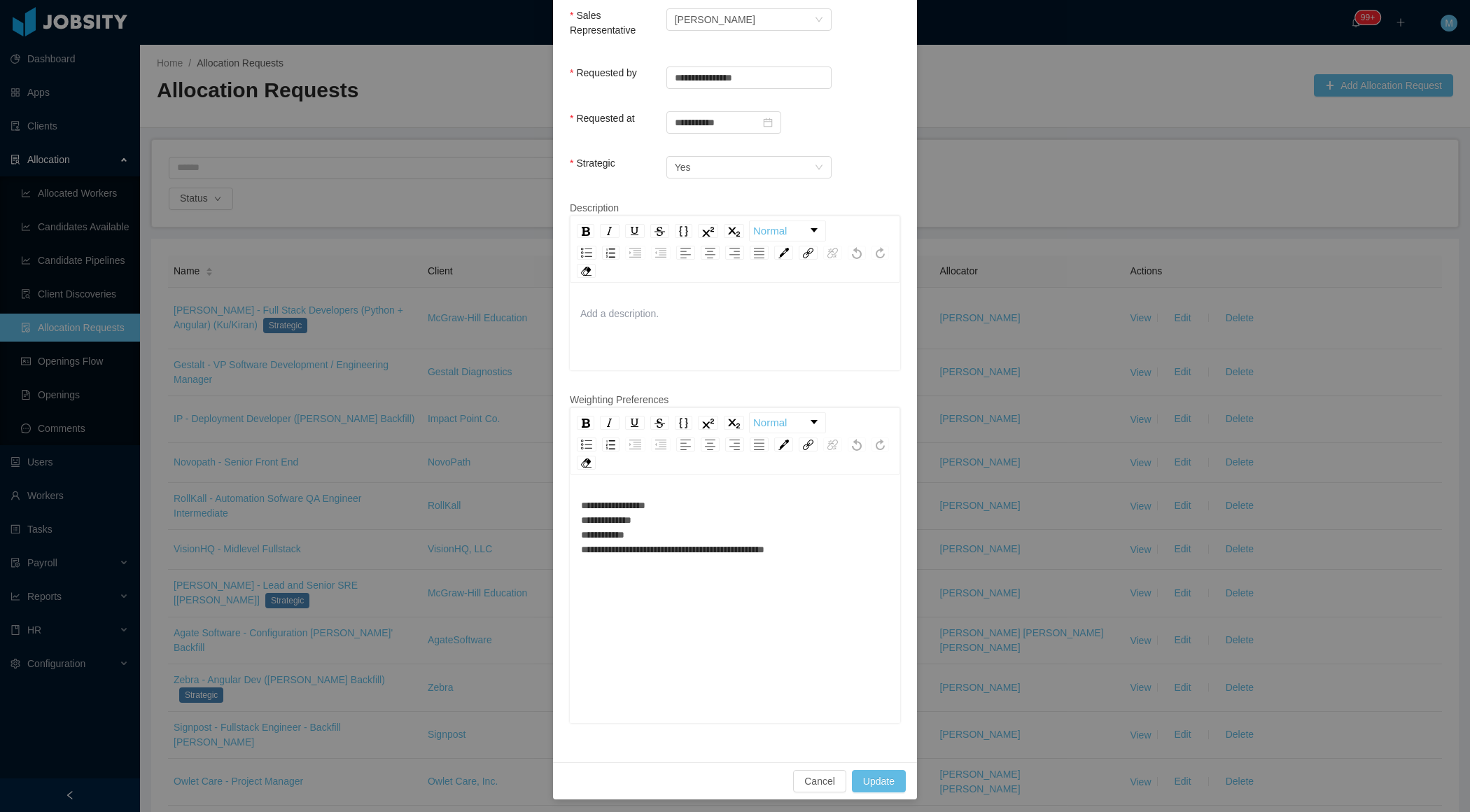
click at [710, 493] on div "**********" at bounding box center [735, 600] width 330 height 245
click at [680, 502] on div "**********" at bounding box center [735, 528] width 309 height 59
click at [830, 548] on div "**********" at bounding box center [735, 528] width 309 height 59
click at [875, 782] on button "Update" at bounding box center [879, 781] width 54 height 22
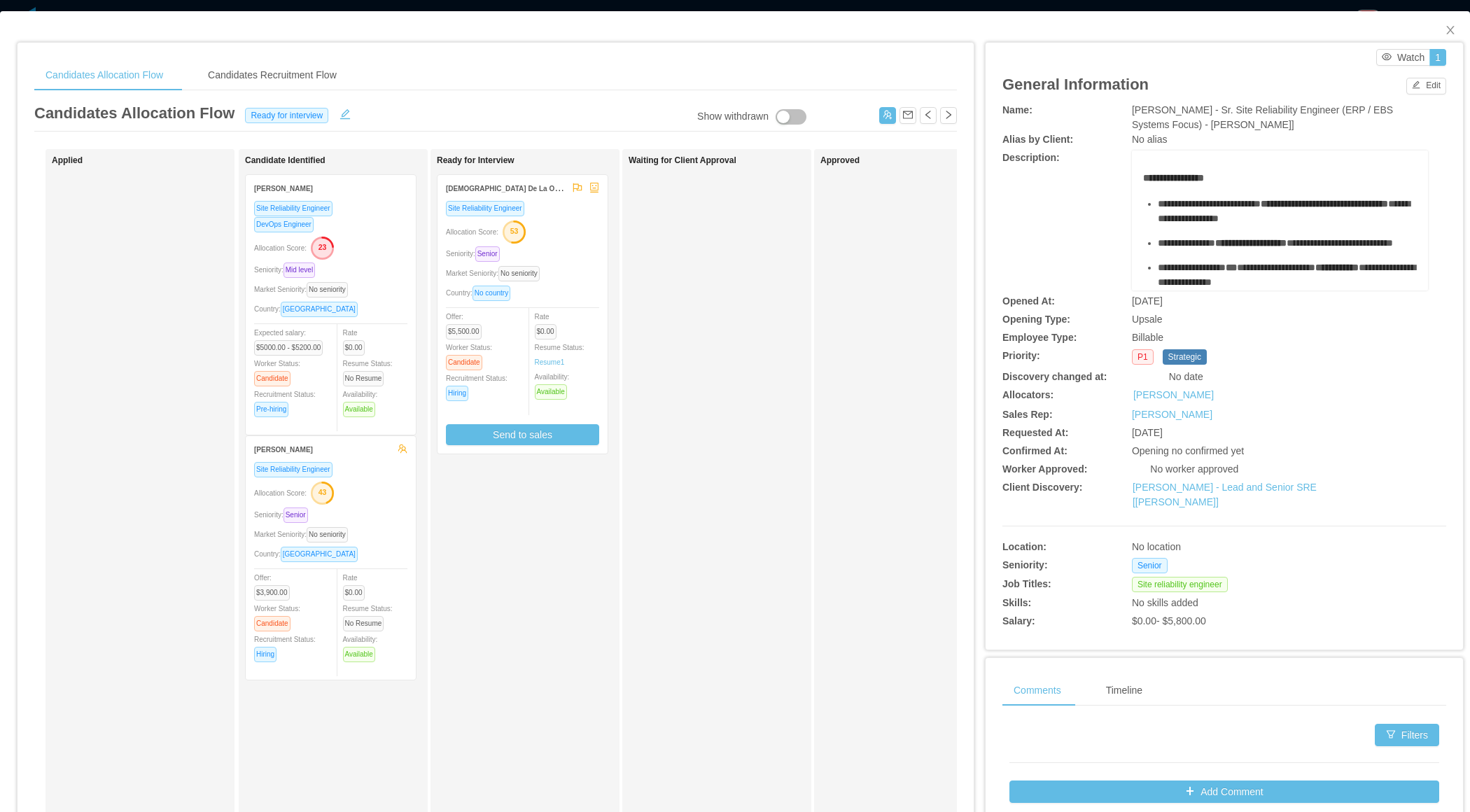
click at [579, 265] on div "Market Seniority: No seniority" at bounding box center [522, 273] width 153 height 16
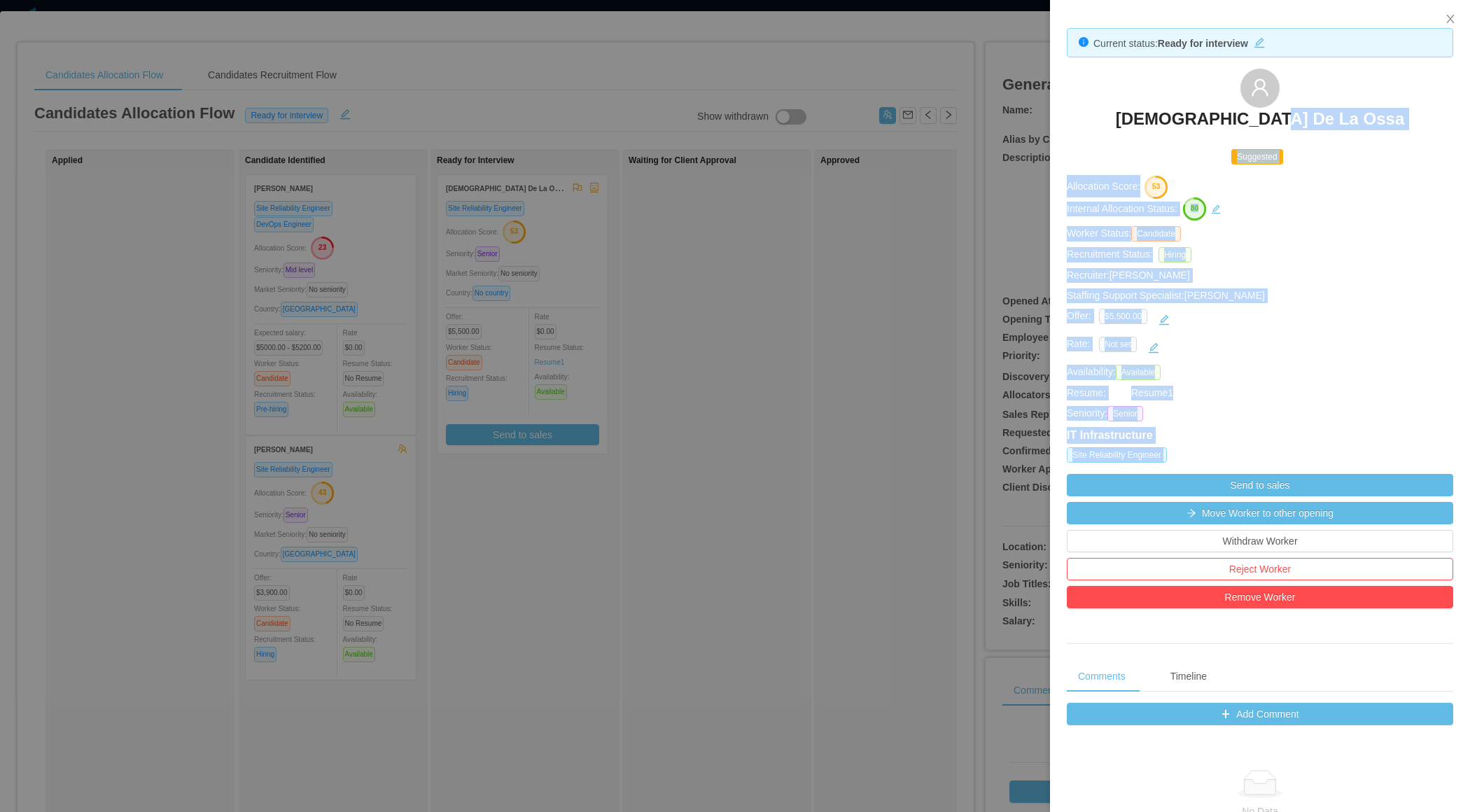
click at [1137, 136] on div "Current status: Ready for interview Nayib De La Ossa Suggested Allocation Score…" at bounding box center [1260, 587] width 420 height 1174
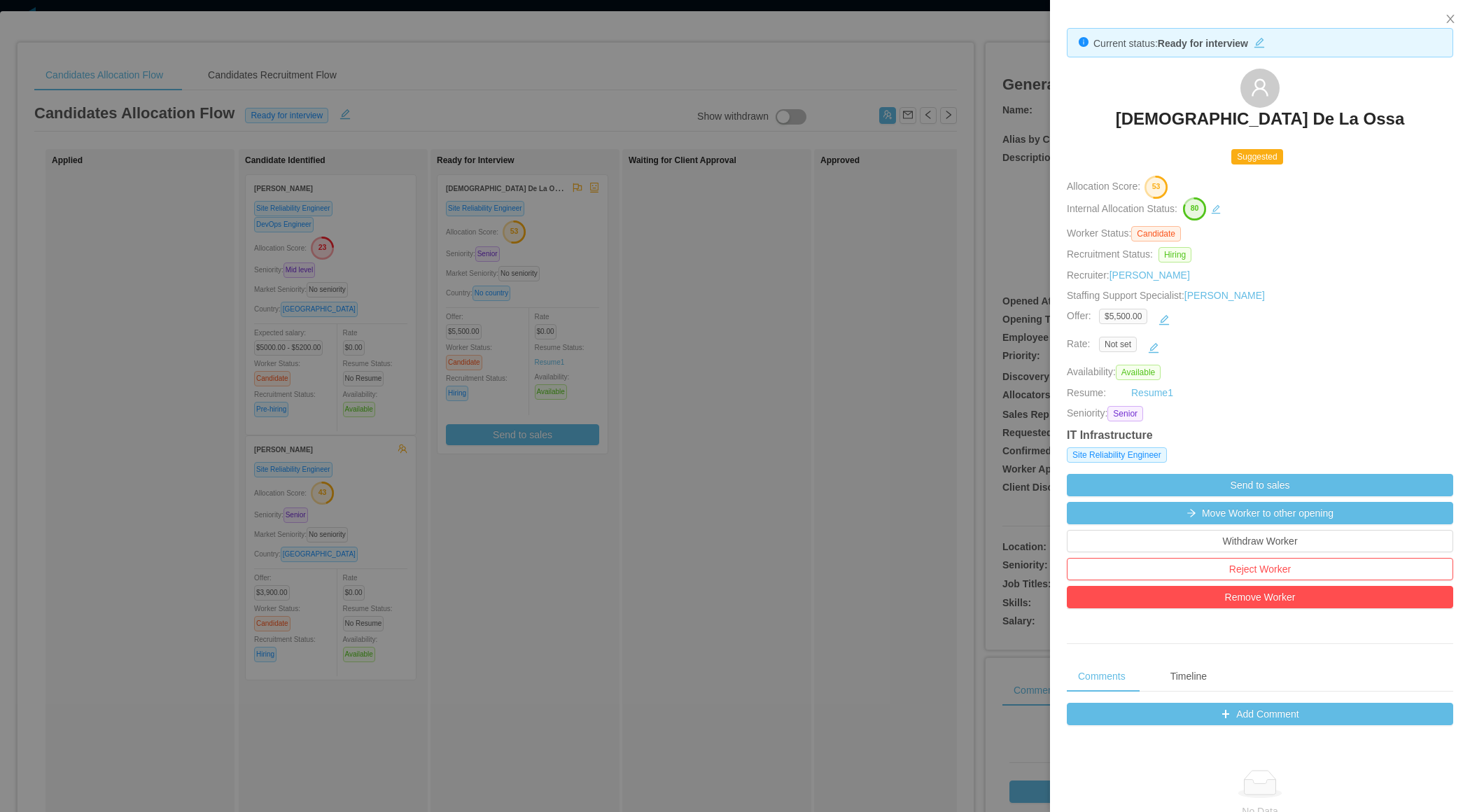
click at [1149, 113] on div "Nayib De La Ossa" at bounding box center [1260, 104] width 387 height 70
drag, startPoint x: 1137, startPoint y: 113, endPoint x: 1383, endPoint y: 114, distance: 246.0
click at [1384, 115] on div "Nayib De La Ossa" at bounding box center [1260, 104] width 387 height 70
copy h3 "Nayib De La Ossa"
click at [859, 318] on div at bounding box center [735, 406] width 1470 height 812
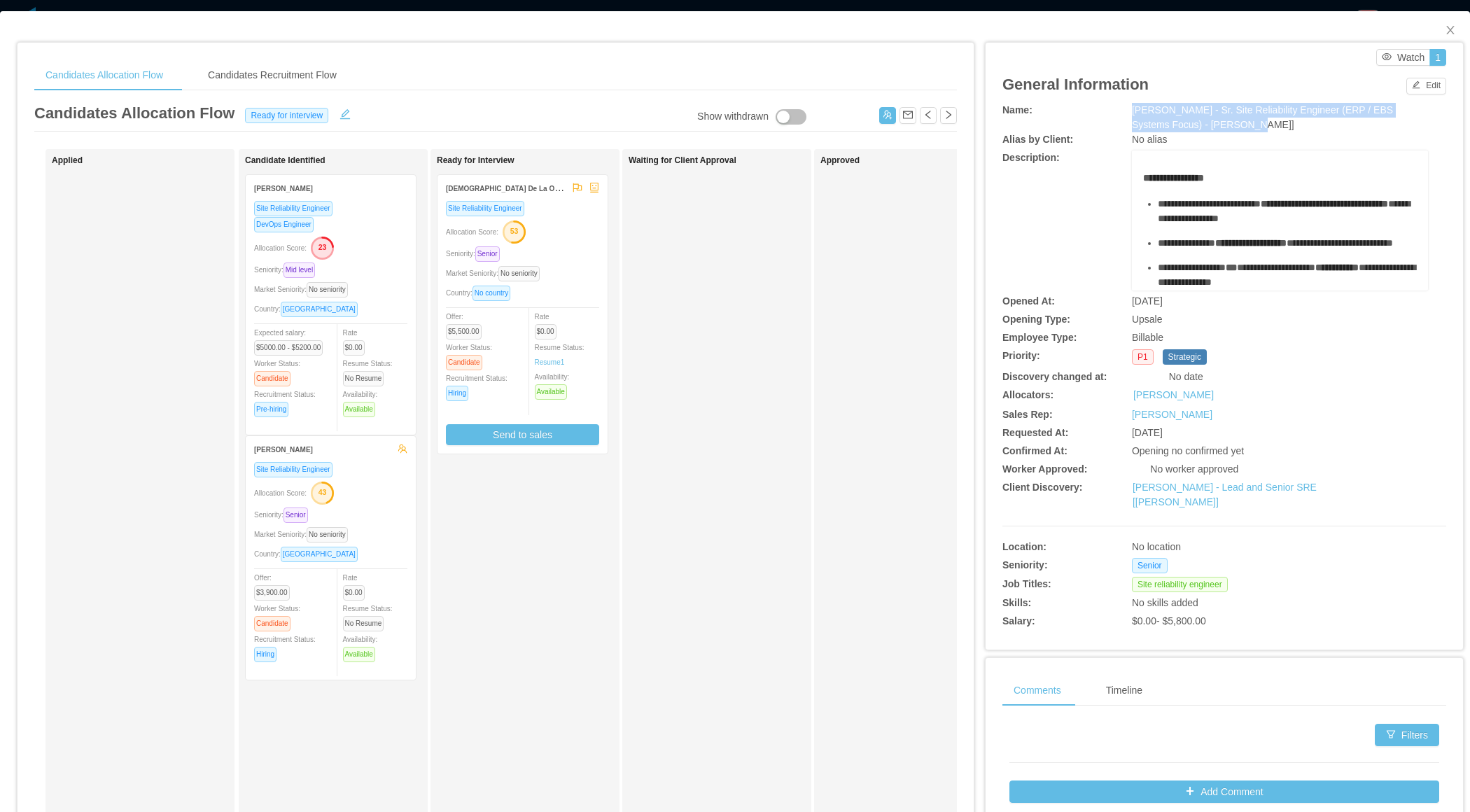
drag, startPoint x: 1126, startPoint y: 111, endPoint x: 1240, endPoint y: 122, distance: 114.5
click at [1240, 122] on div "Name: McGraw-Hill - Sr. Site Reliability Engineer (ERP / EBS Systems Focus) - J…" at bounding box center [1224, 118] width 444 height 30
copy div "McGraw-Hill - Sr. Site Reliability Engineer (ERP / EBS Systems Focus) - Jeff Br…"
click at [722, 450] on div "Waiting for Client Approval" at bounding box center [726, 499] width 196 height 688
click at [591, 259] on div "Seniority: Senior" at bounding box center [522, 254] width 153 height 16
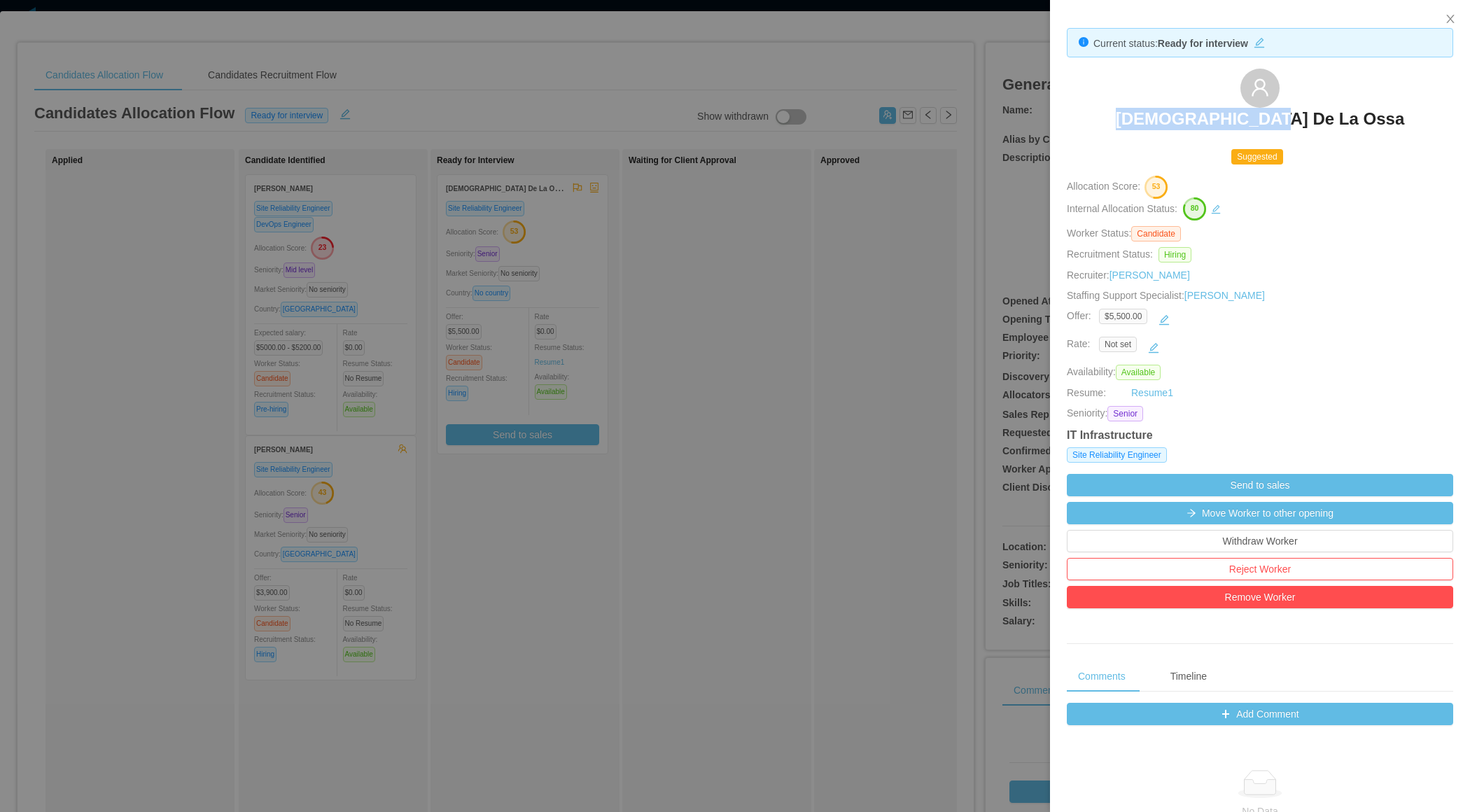
drag, startPoint x: 1174, startPoint y: 124, endPoint x: 1356, endPoint y: 124, distance: 182.0
click at [1356, 124] on div "Nayib De La Ossa" at bounding box center [1260, 104] width 387 height 70
copy h3 "Nayib De La Ossa"
click at [706, 342] on div at bounding box center [735, 406] width 1470 height 812
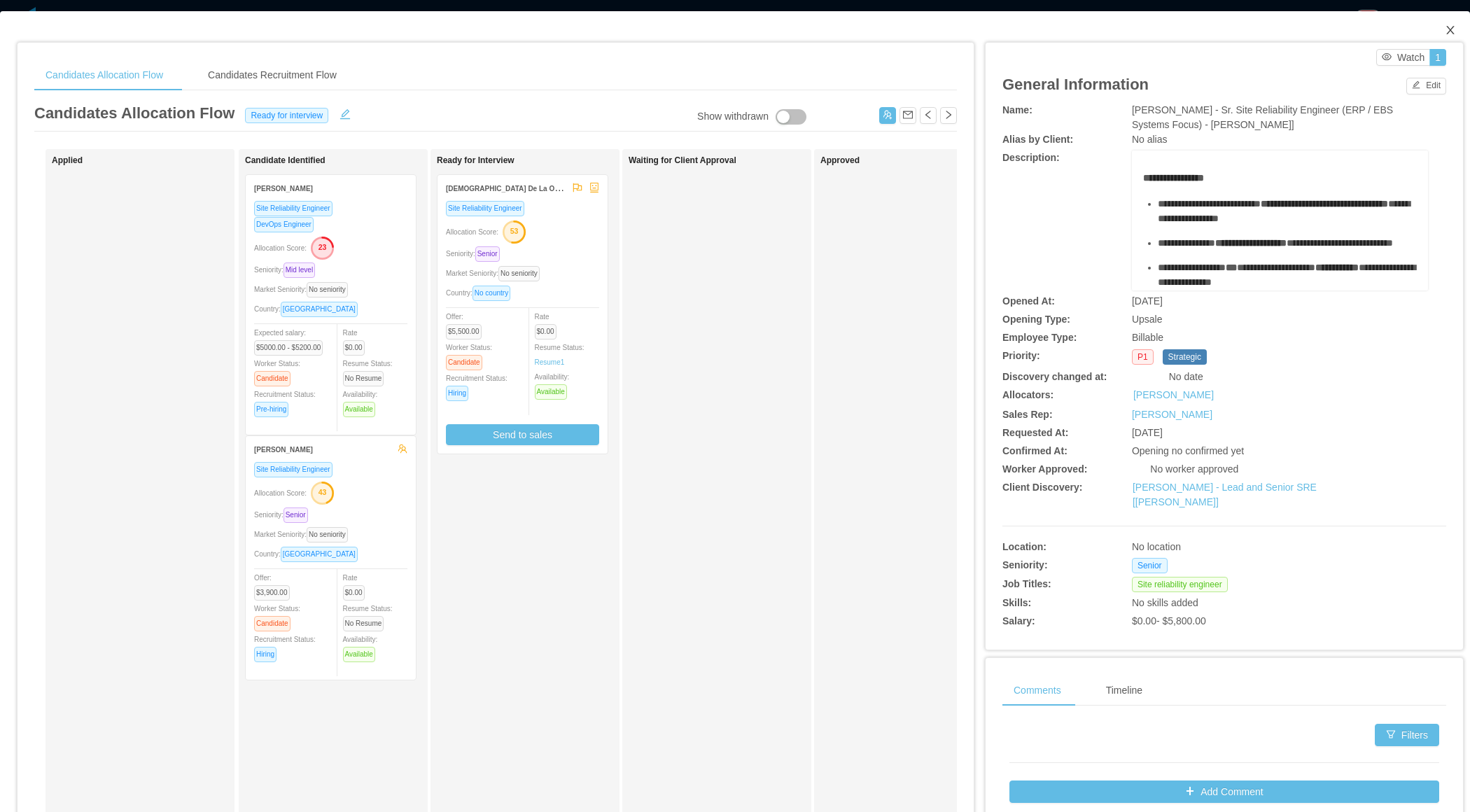
click at [1454, 28] on icon "icon: close" at bounding box center [1450, 30] width 11 height 11
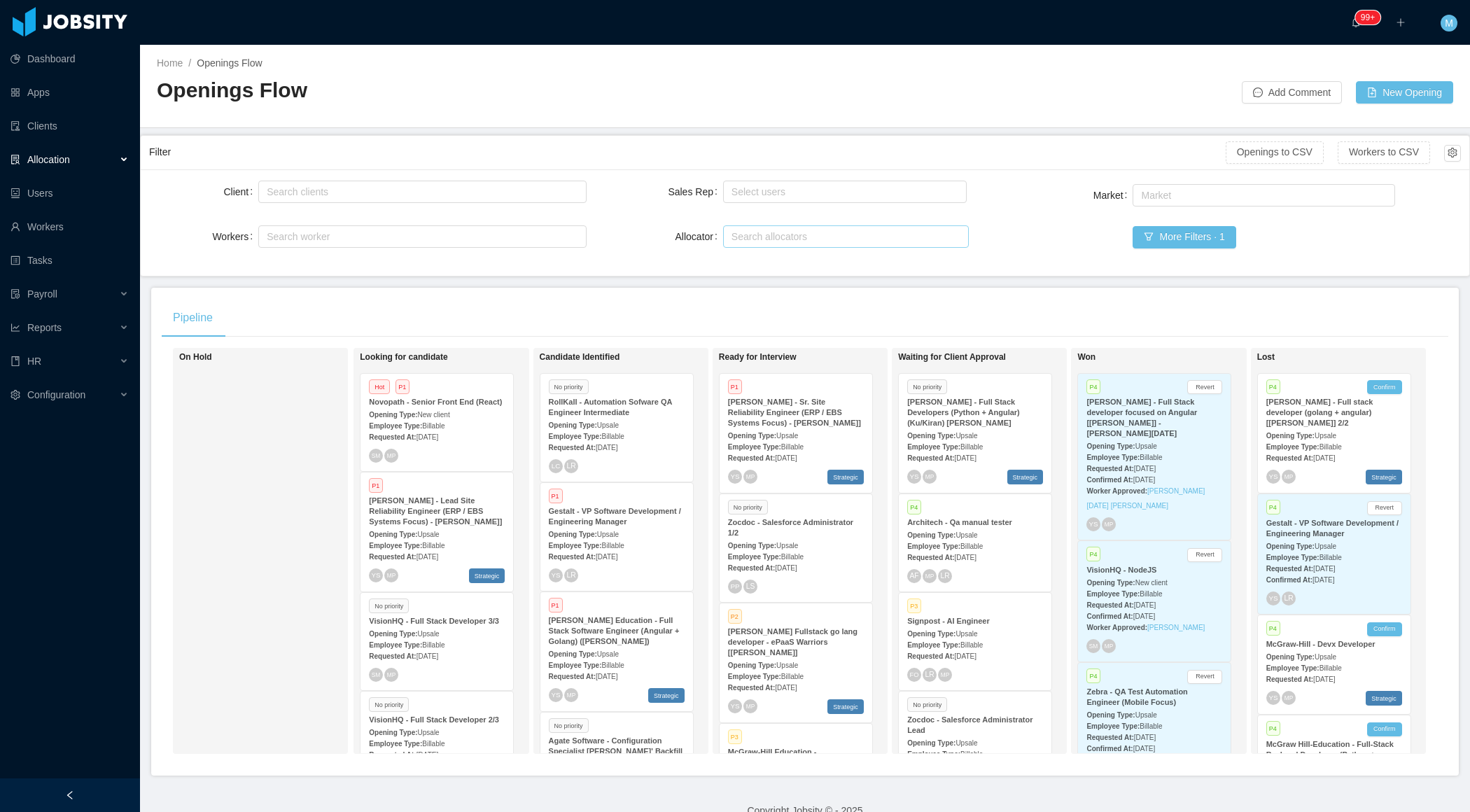
click at [776, 230] on div "Search allocators" at bounding box center [842, 236] width 222 height 14
type input "****"
click at [747, 258] on li "Merwin Ponce" at bounding box center [845, 262] width 247 height 22
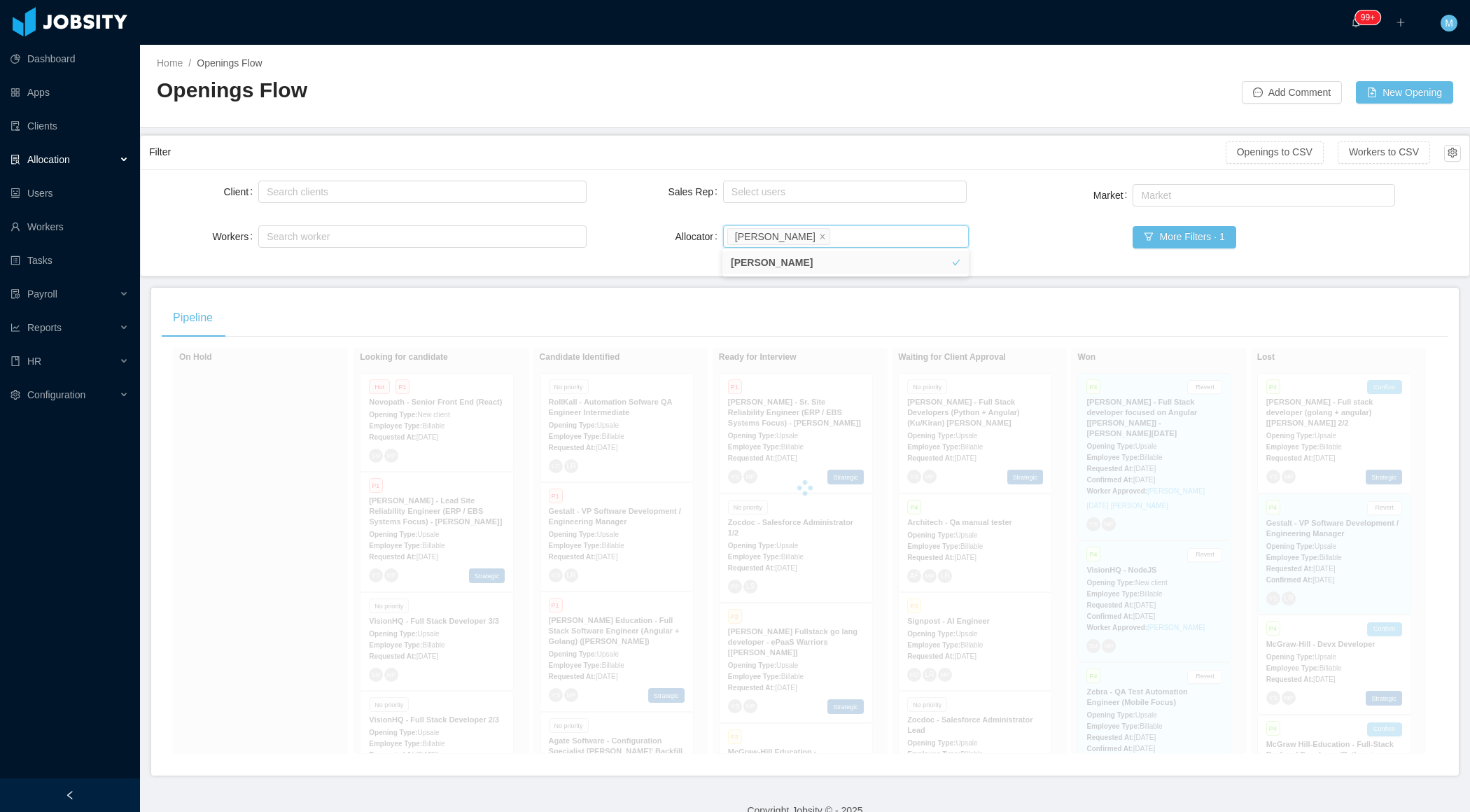
click at [56, 787] on div at bounding box center [70, 795] width 140 height 33
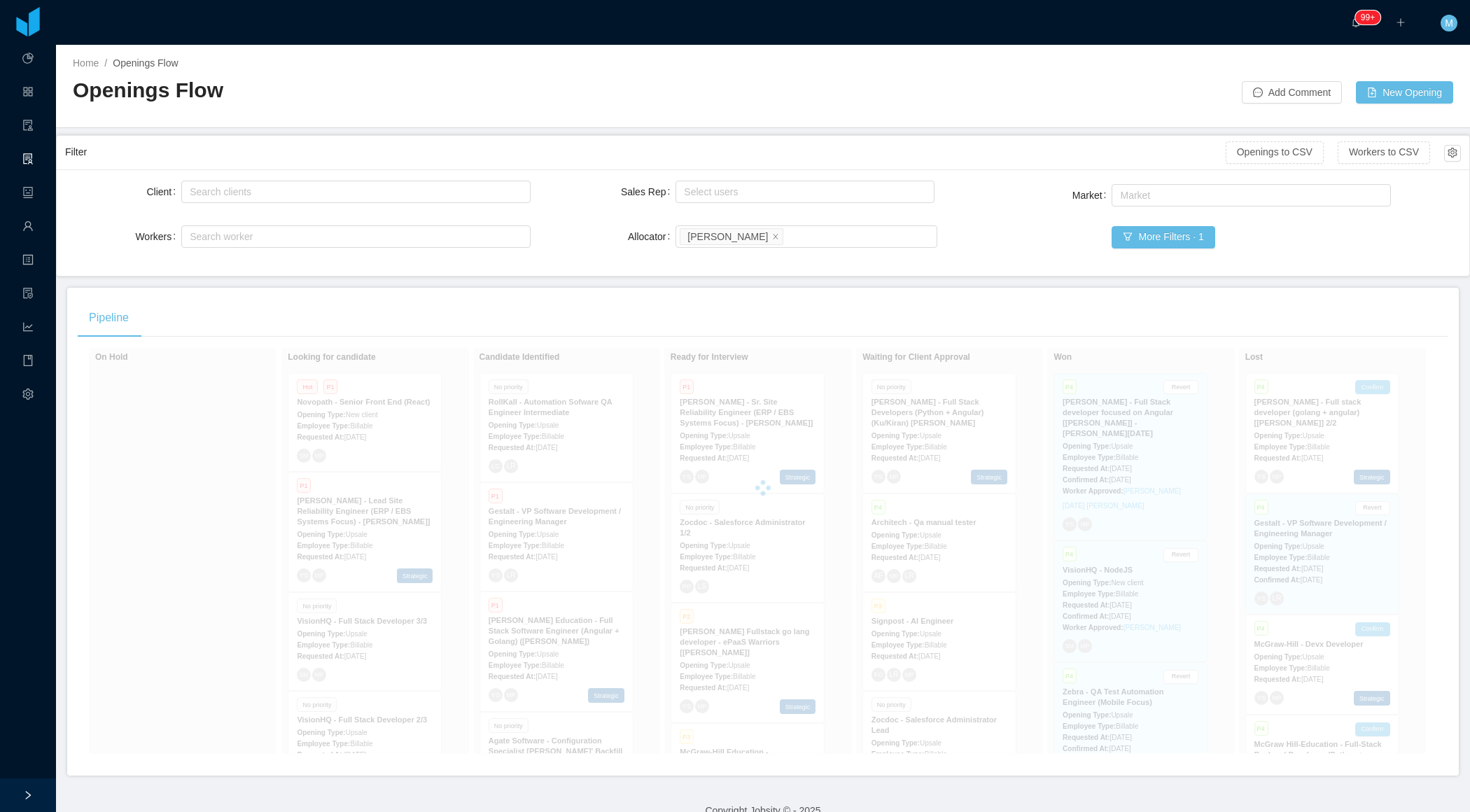
click at [671, 121] on div "Home / Openings Flow / Openings Flow Add Comment New Opening" at bounding box center [763, 86] width 1414 height 83
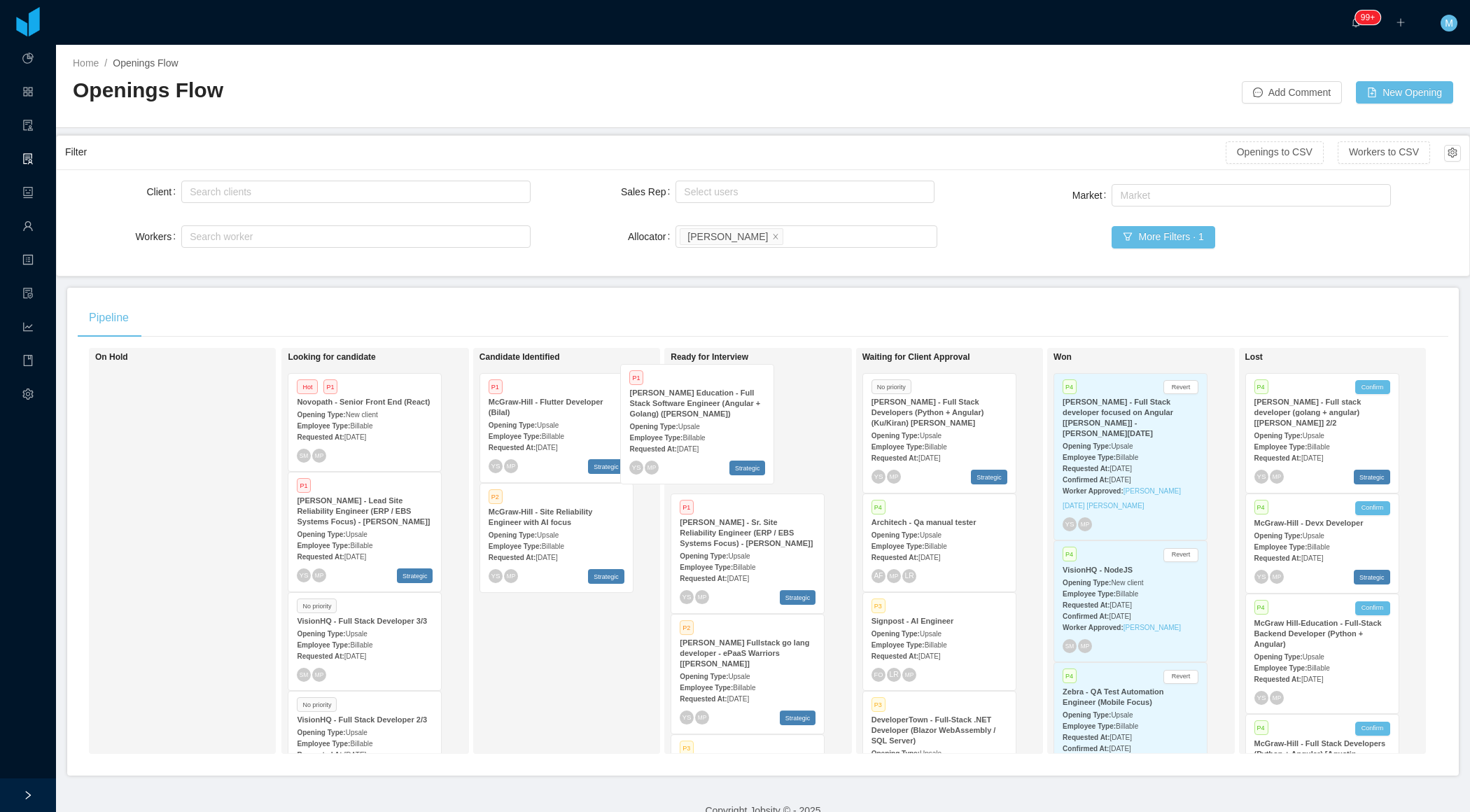
drag, startPoint x: 543, startPoint y: 445, endPoint x: 689, endPoint y: 438, distance: 146.2
click at [689, 438] on div "On Hold Looking for candidate Hot P1 Novopath - Senior Front End (React) Openin…" at bounding box center [763, 556] width 1371 height 417
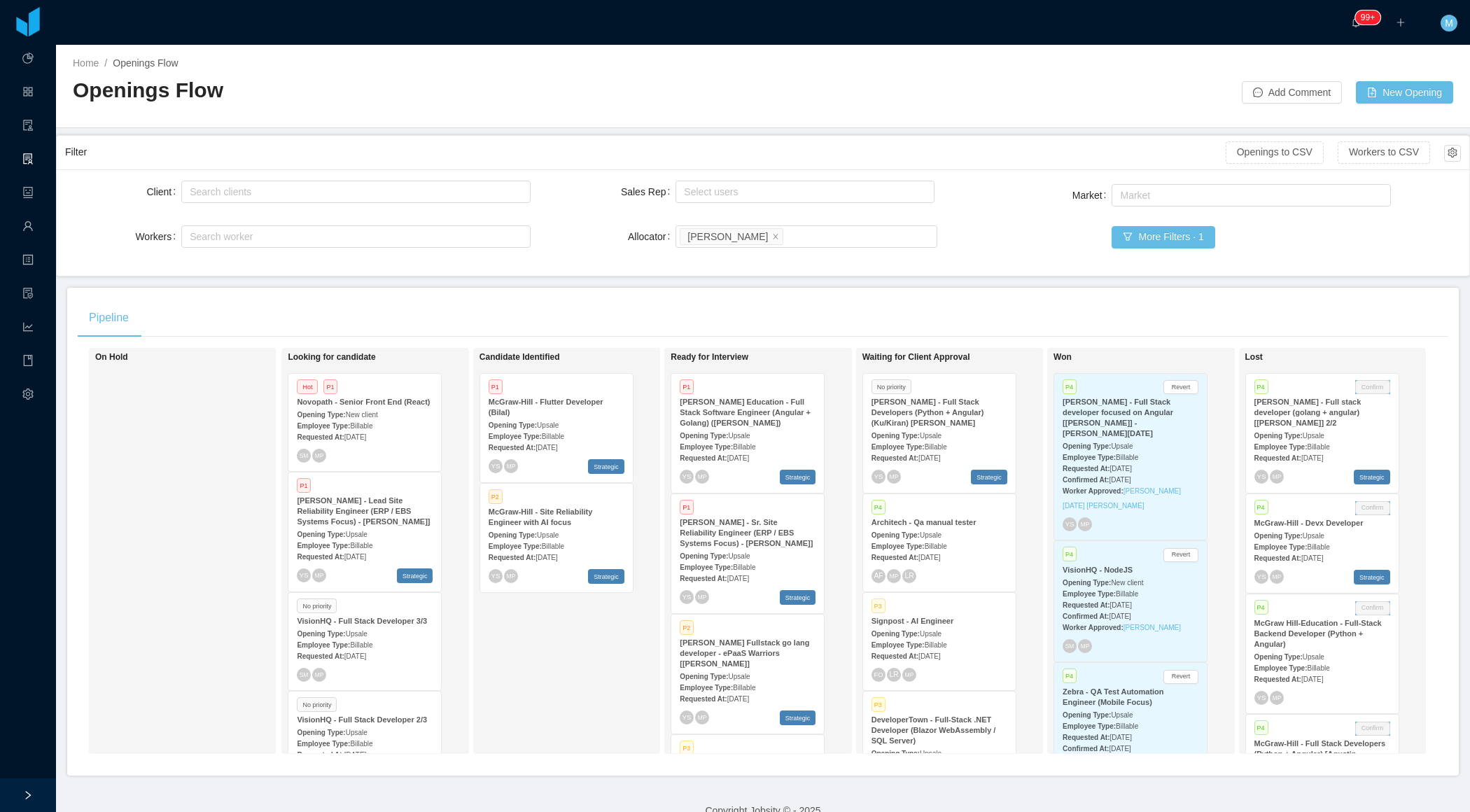
click at [768, 427] on div "Opening Type: Upsale" at bounding box center [747, 435] width 136 height 15
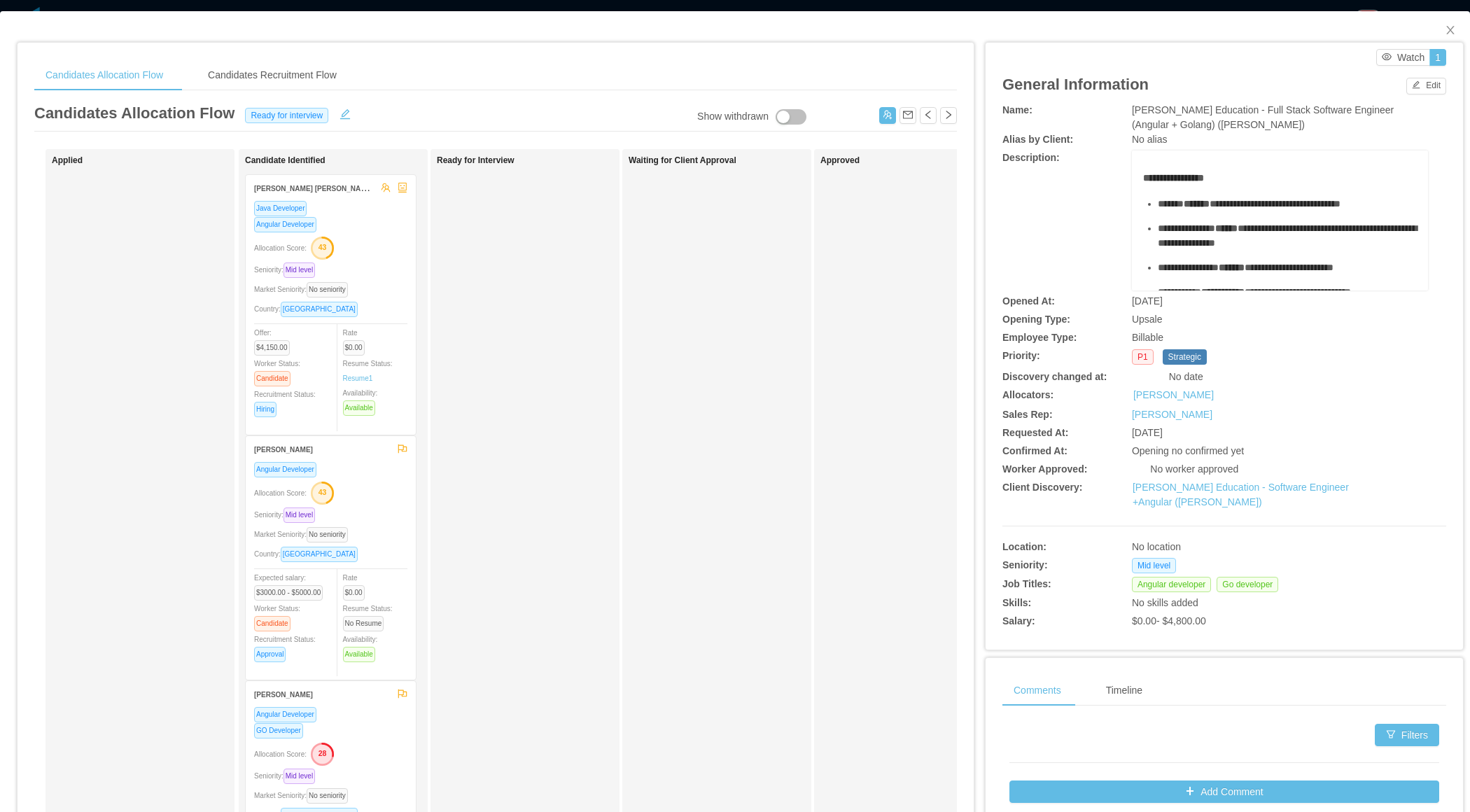
click at [552, 414] on div "Ready for Interview" at bounding box center [535, 499] width 196 height 688
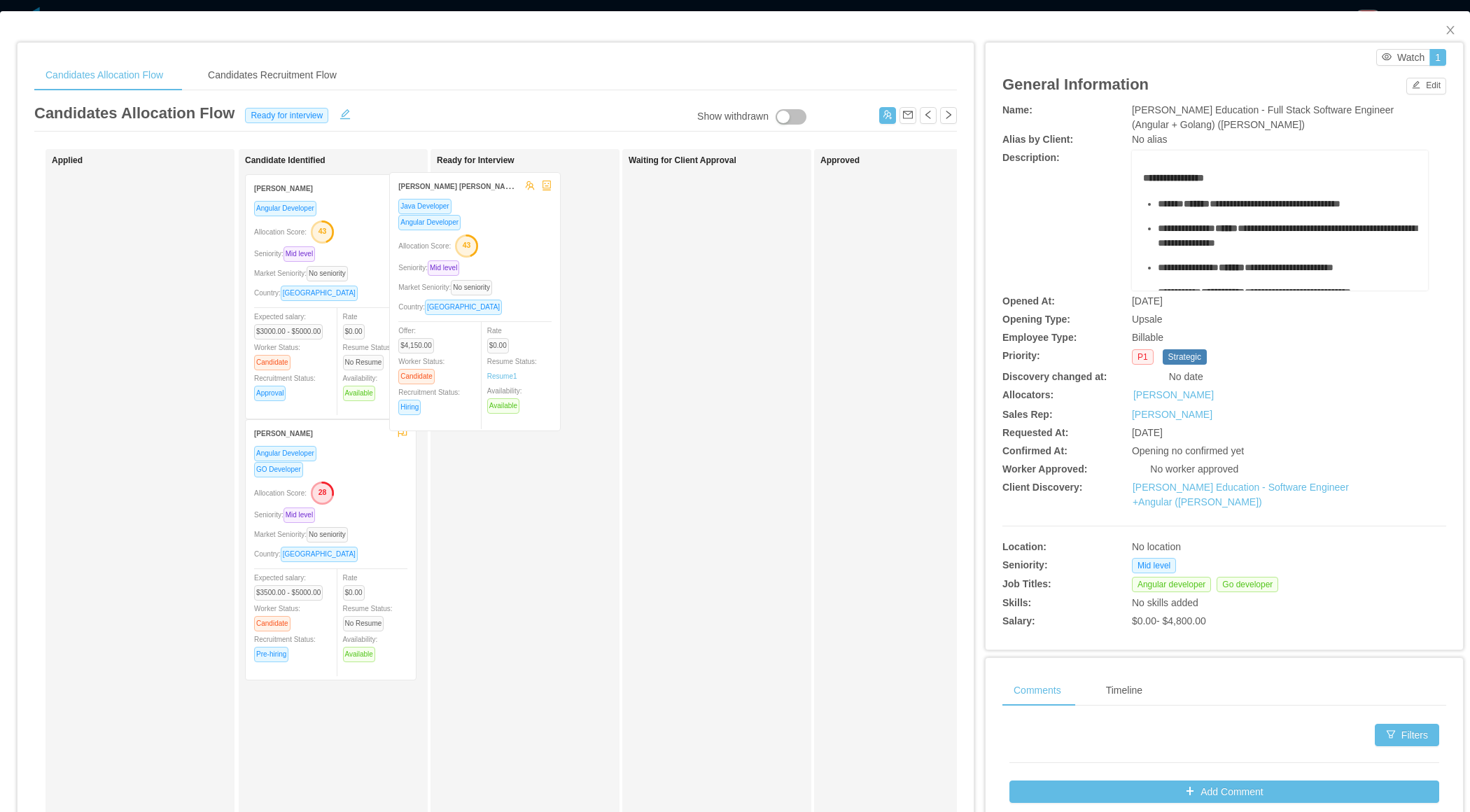
drag, startPoint x: 405, startPoint y: 311, endPoint x: 549, endPoint y: 310, distance: 144.0
click at [550, 310] on div "Applied Candidate Identified Dussan Palma Solano Java Developer Angular Develop…" at bounding box center [495, 505] width 922 height 711
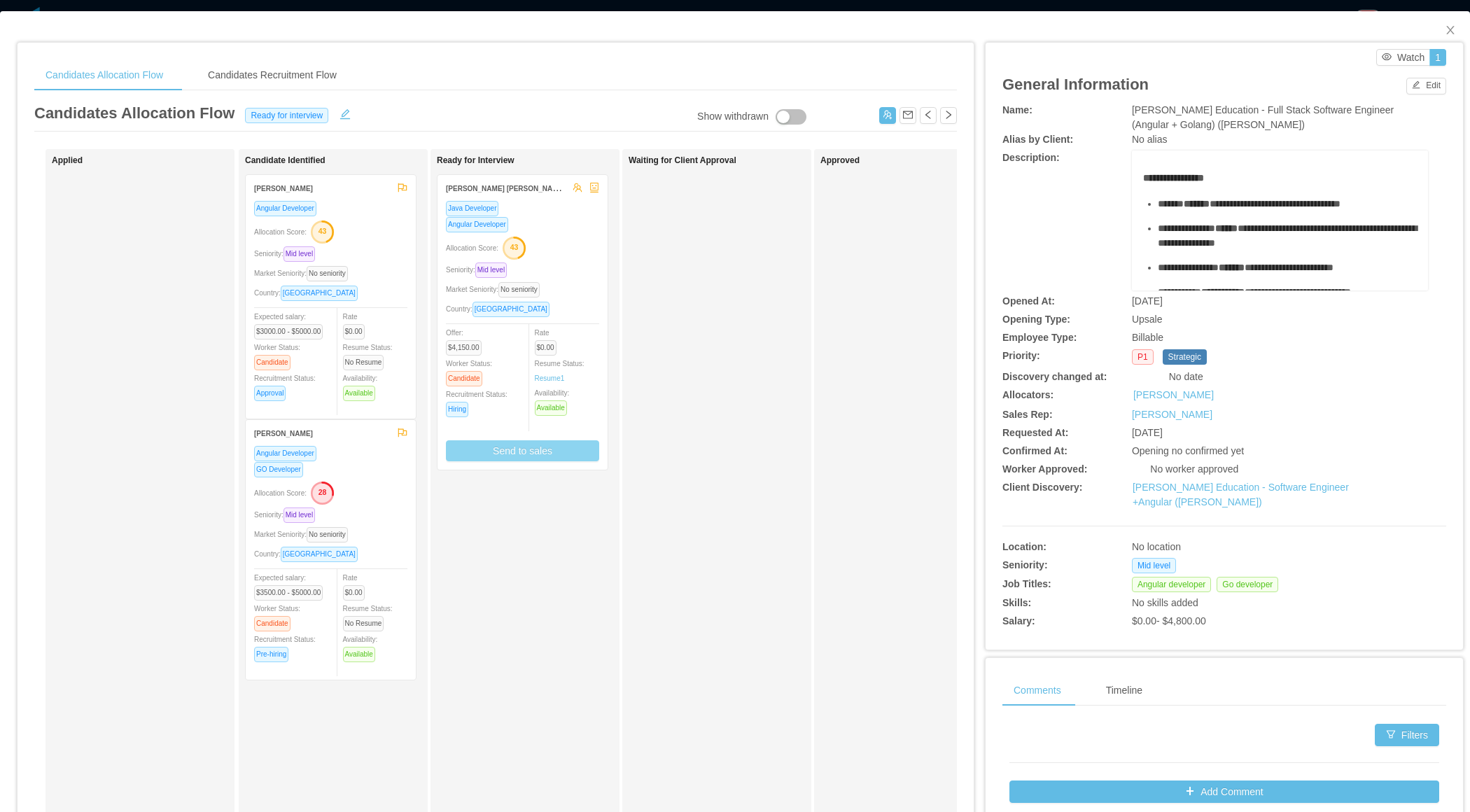
click at [519, 451] on button "Send to sales" at bounding box center [522, 450] width 153 height 21
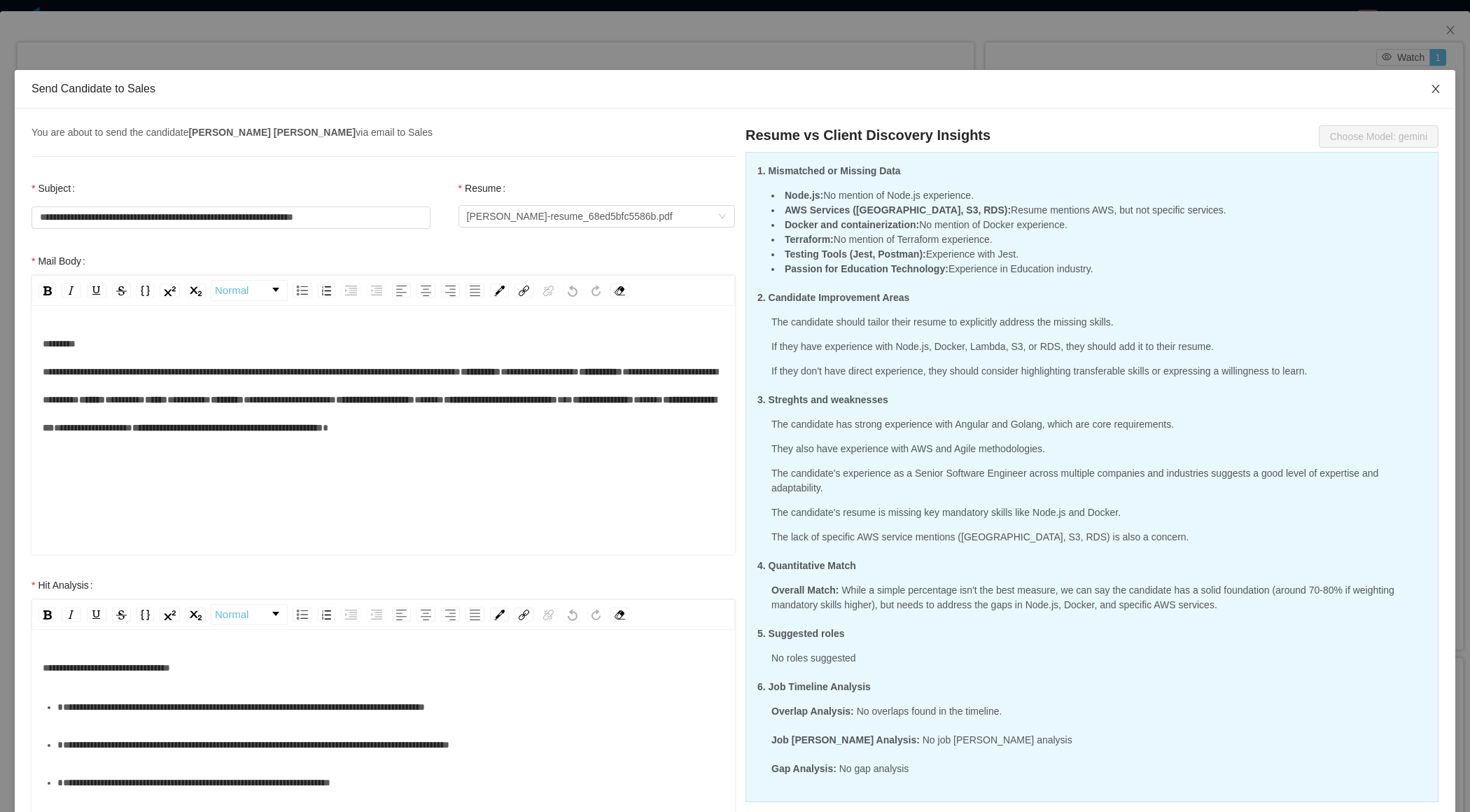
click at [1429, 87] on span "Close" at bounding box center [1435, 89] width 39 height 39
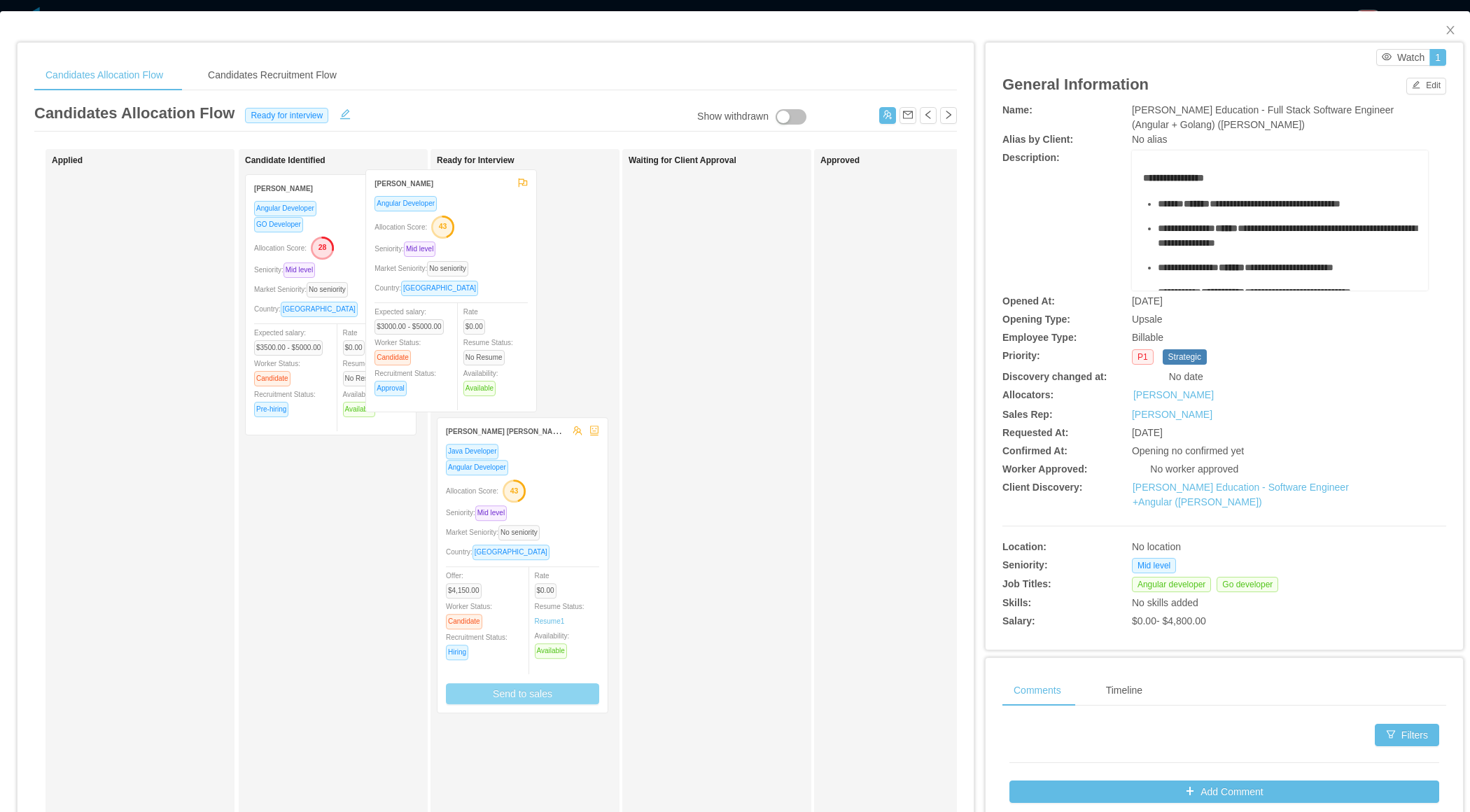
drag, startPoint x: 370, startPoint y: 310, endPoint x: 491, endPoint y: 305, distance: 121.1
click at [491, 305] on div "Applied Candidate Identified Alejandro Tapia Angular Developer Allocation Score…" at bounding box center [495, 505] width 922 height 711
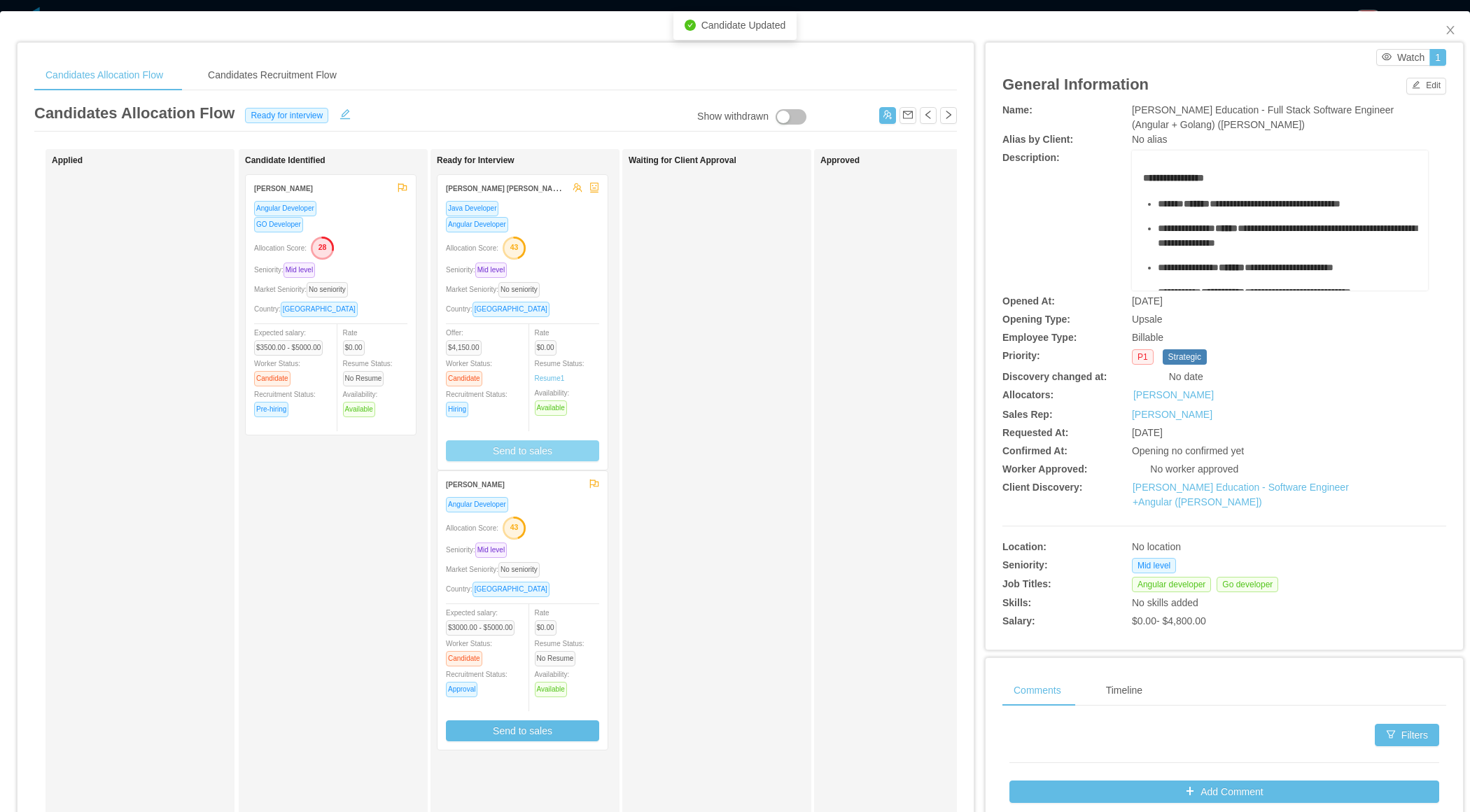
click at [537, 444] on button "Send to sales" at bounding box center [522, 450] width 153 height 21
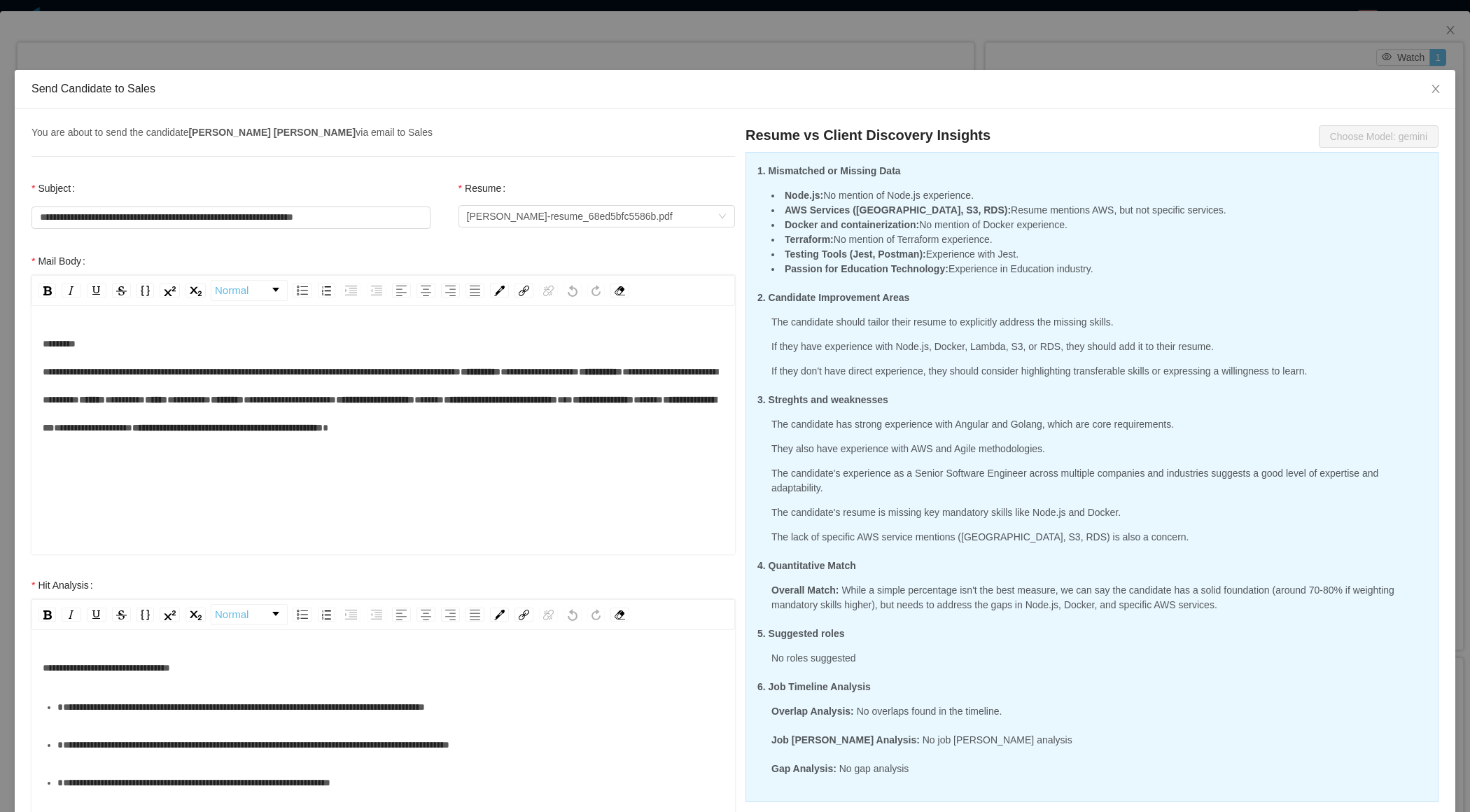
scroll to position [139, 0]
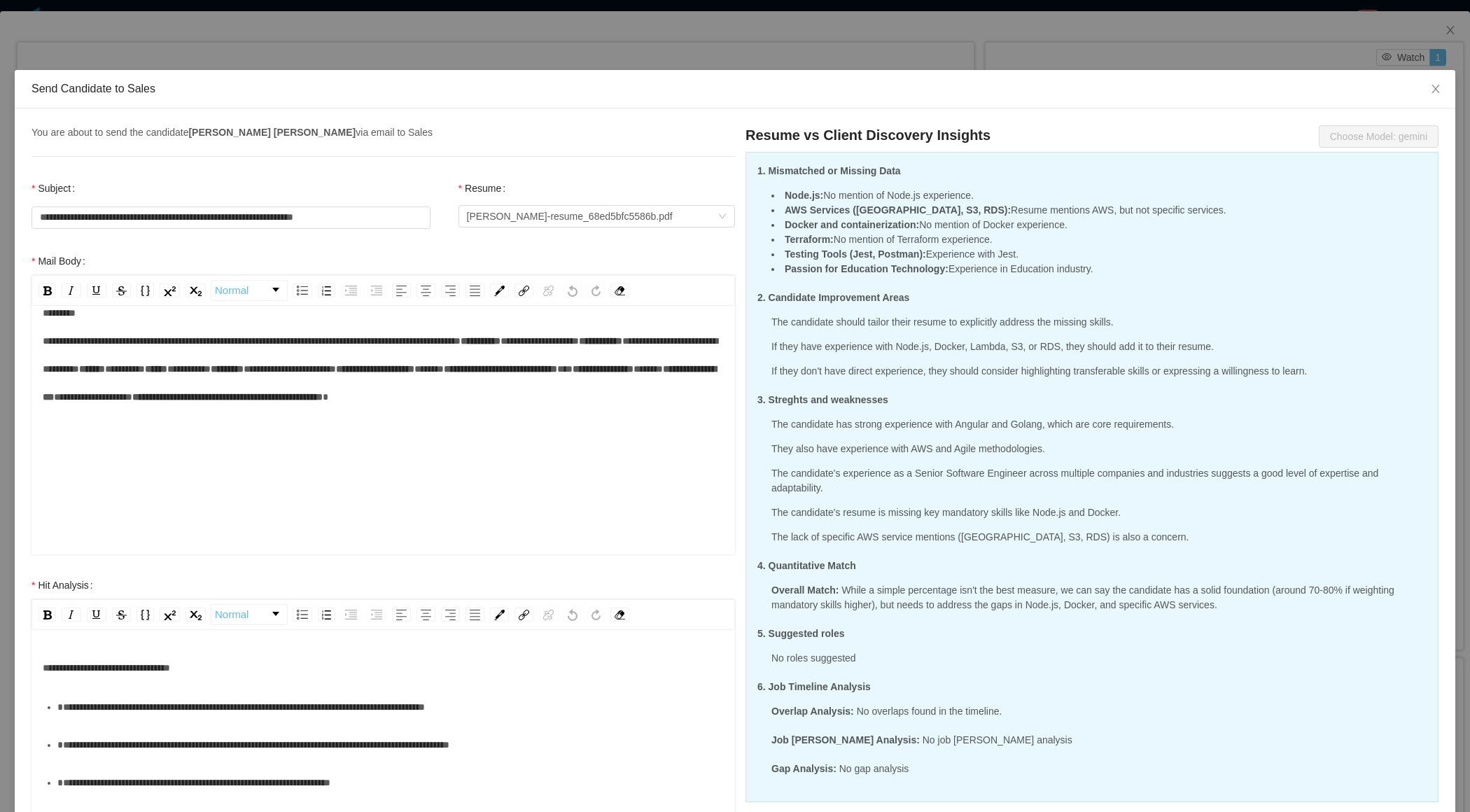
click at [247, 666] on div "**********" at bounding box center [384, 668] width 682 height 28
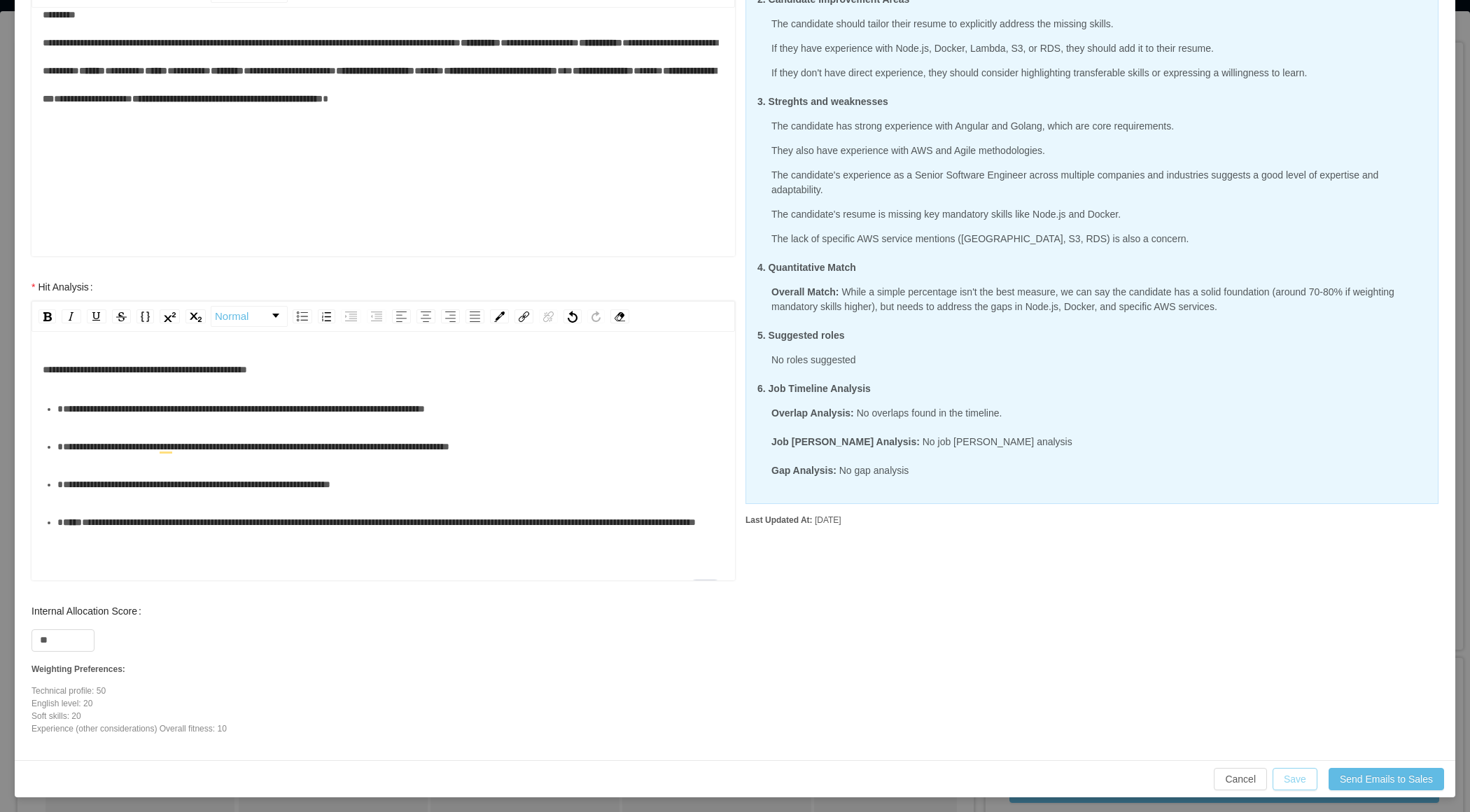
click at [1286, 773] on button "Save" at bounding box center [1295, 779] width 44 height 22
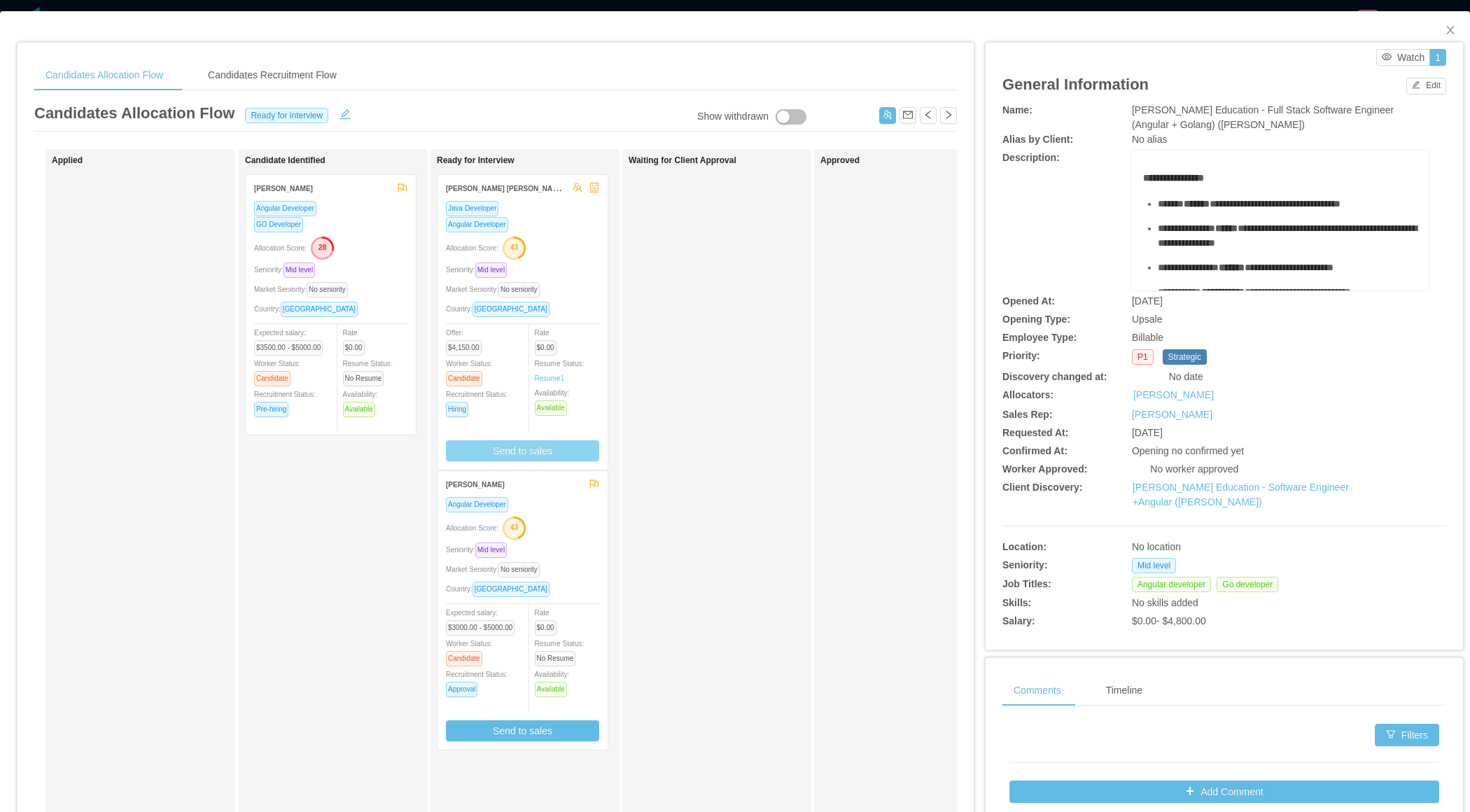
scroll to position [0, 0]
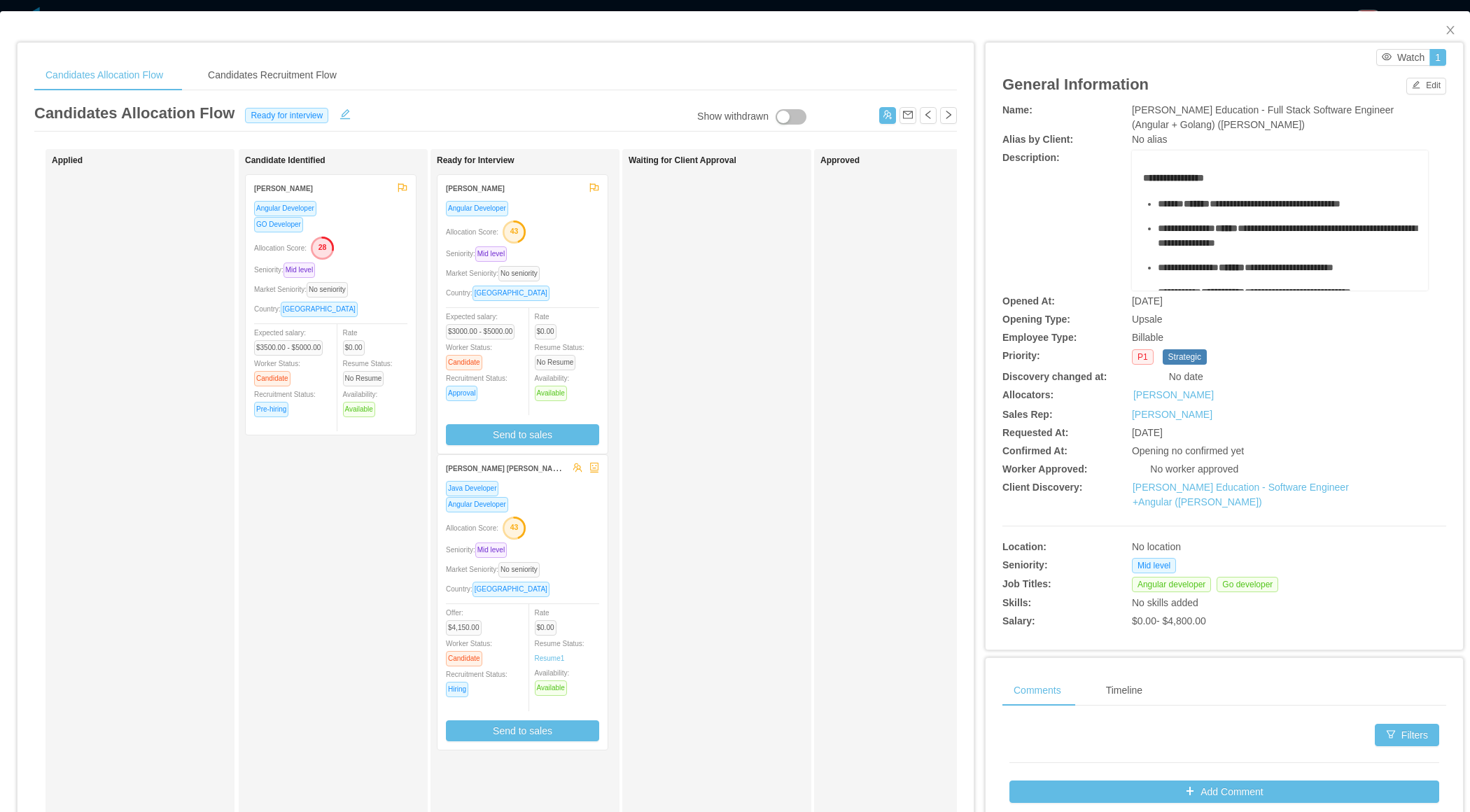
click at [598, 274] on div "Market Seniority: No seniority" at bounding box center [522, 273] width 153 height 16
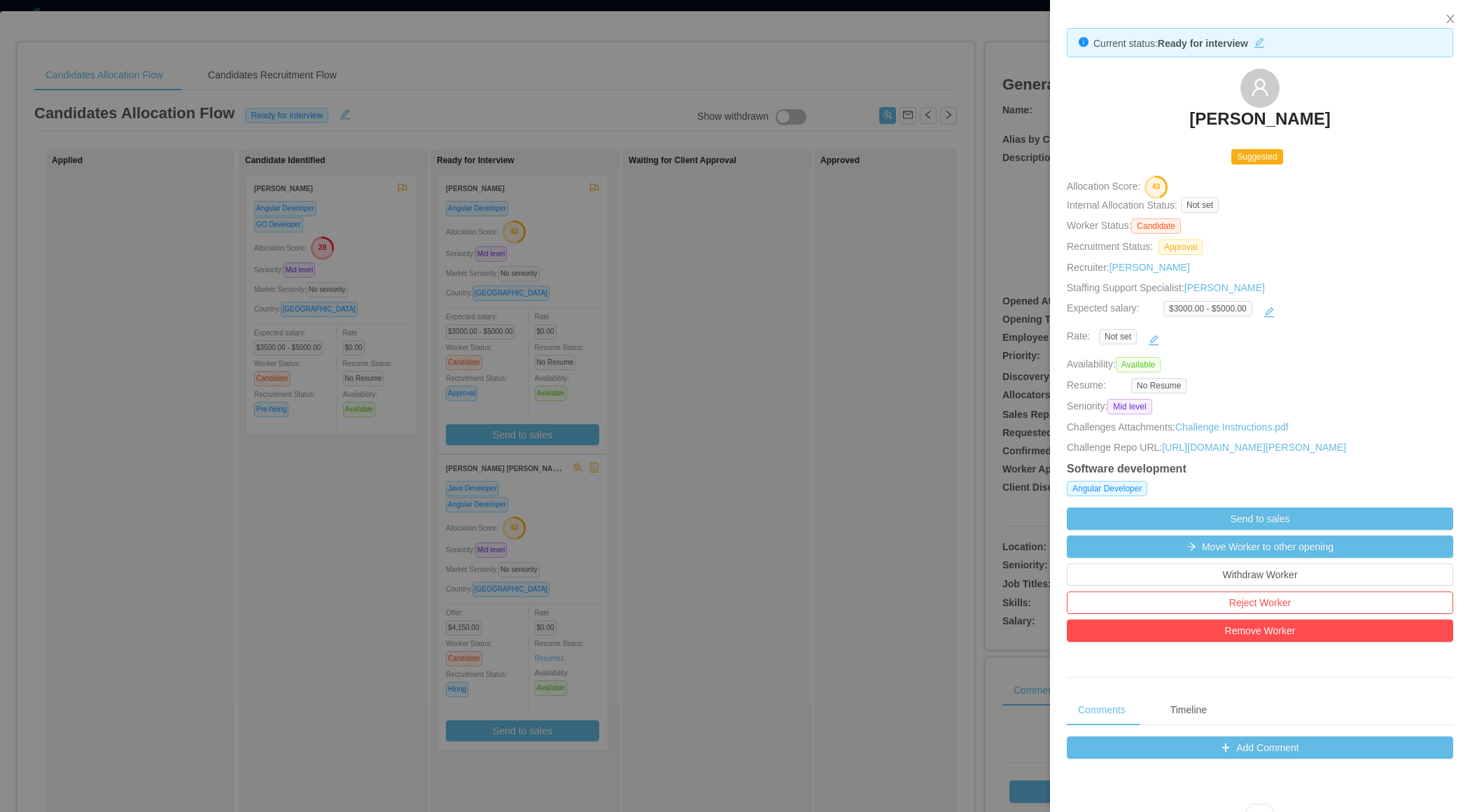
click at [709, 247] on div at bounding box center [735, 406] width 1470 height 812
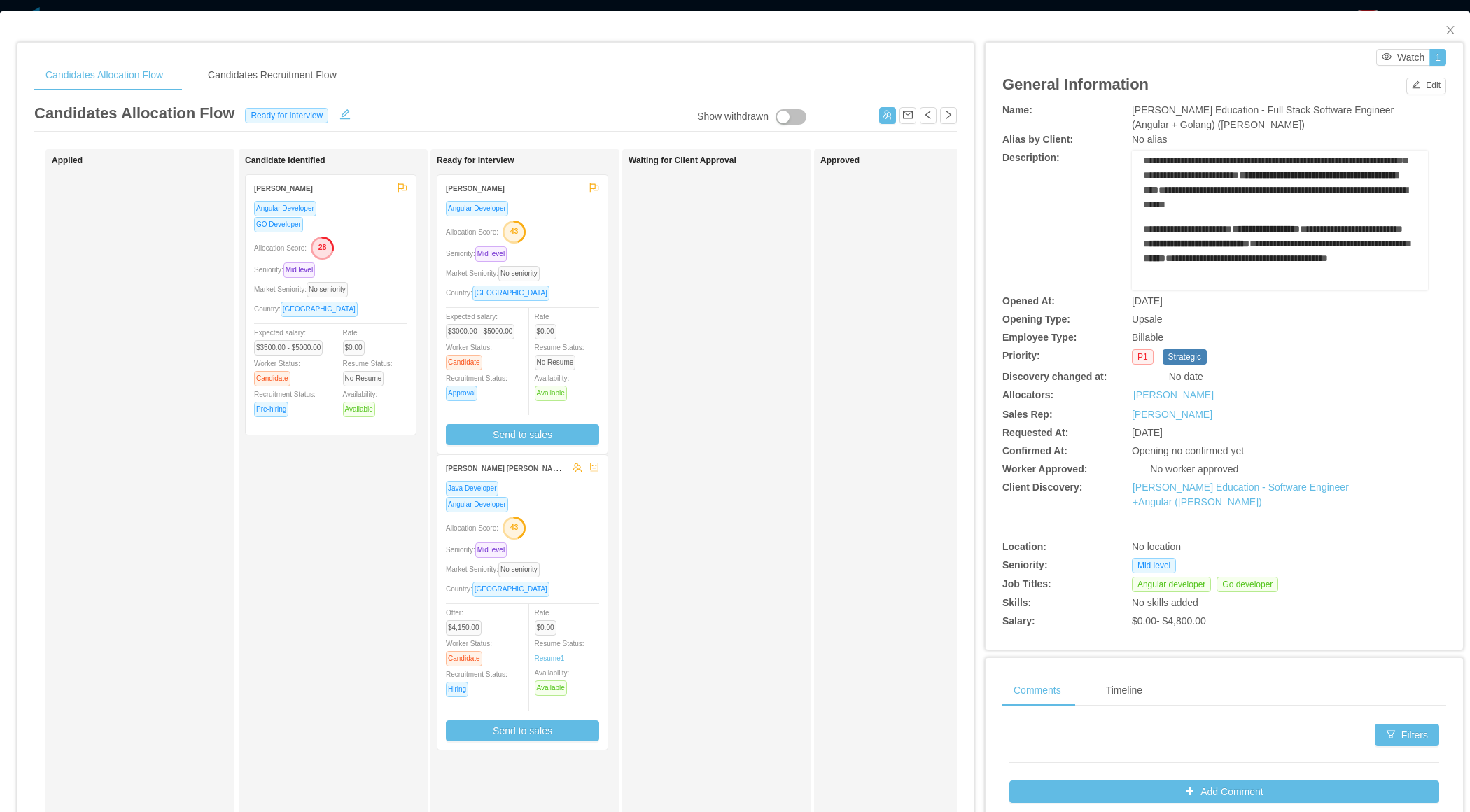
scroll to position [522, 0]
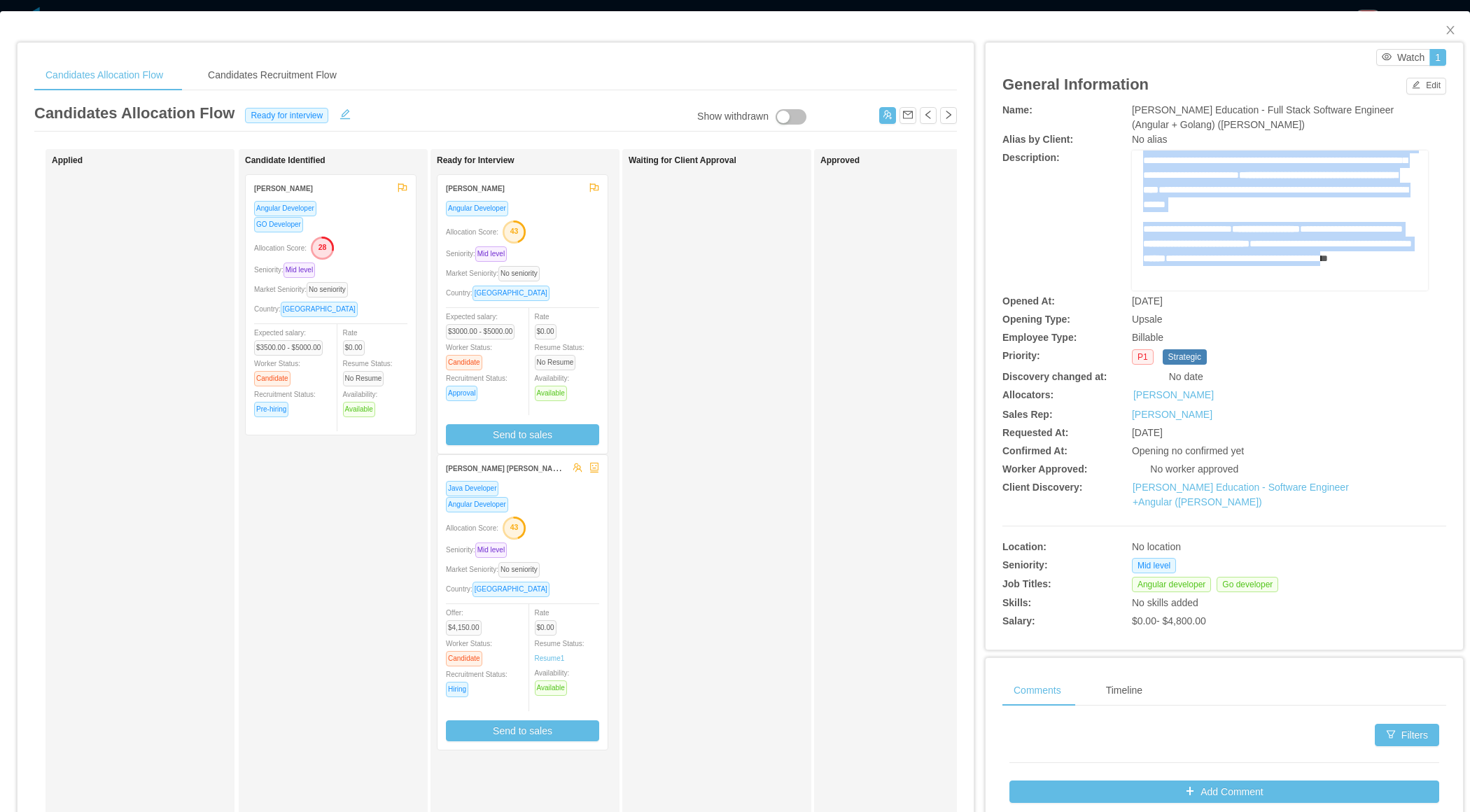
drag, startPoint x: 1160, startPoint y: 207, endPoint x: 1317, endPoint y: 239, distance: 160.2
click at [1317, 239] on div "**********" at bounding box center [1280, 35] width 274 height 510
copy div "**********"
click at [512, 426] on button "Send to sales" at bounding box center [522, 435] width 153 height 21
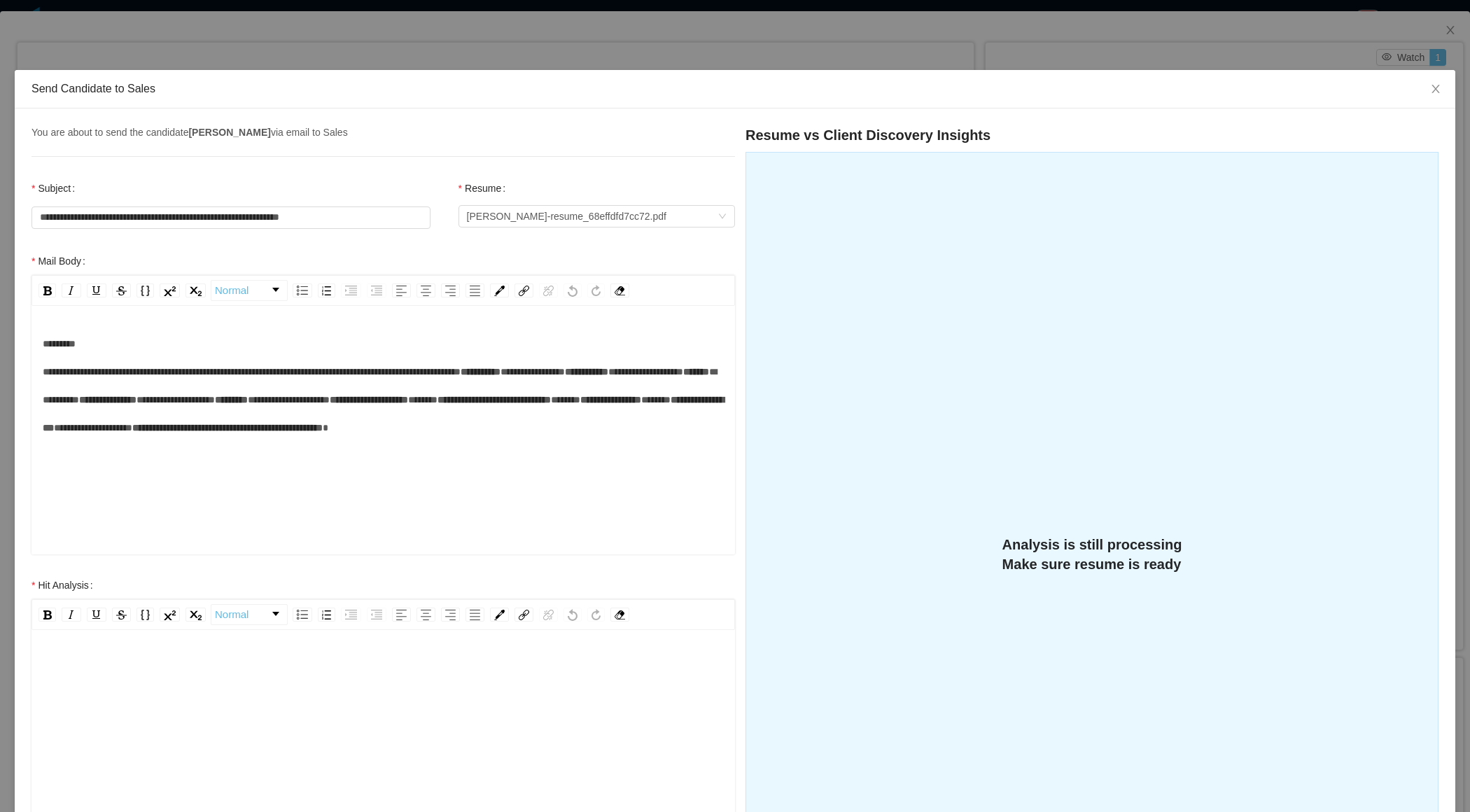
scroll to position [139, 0]
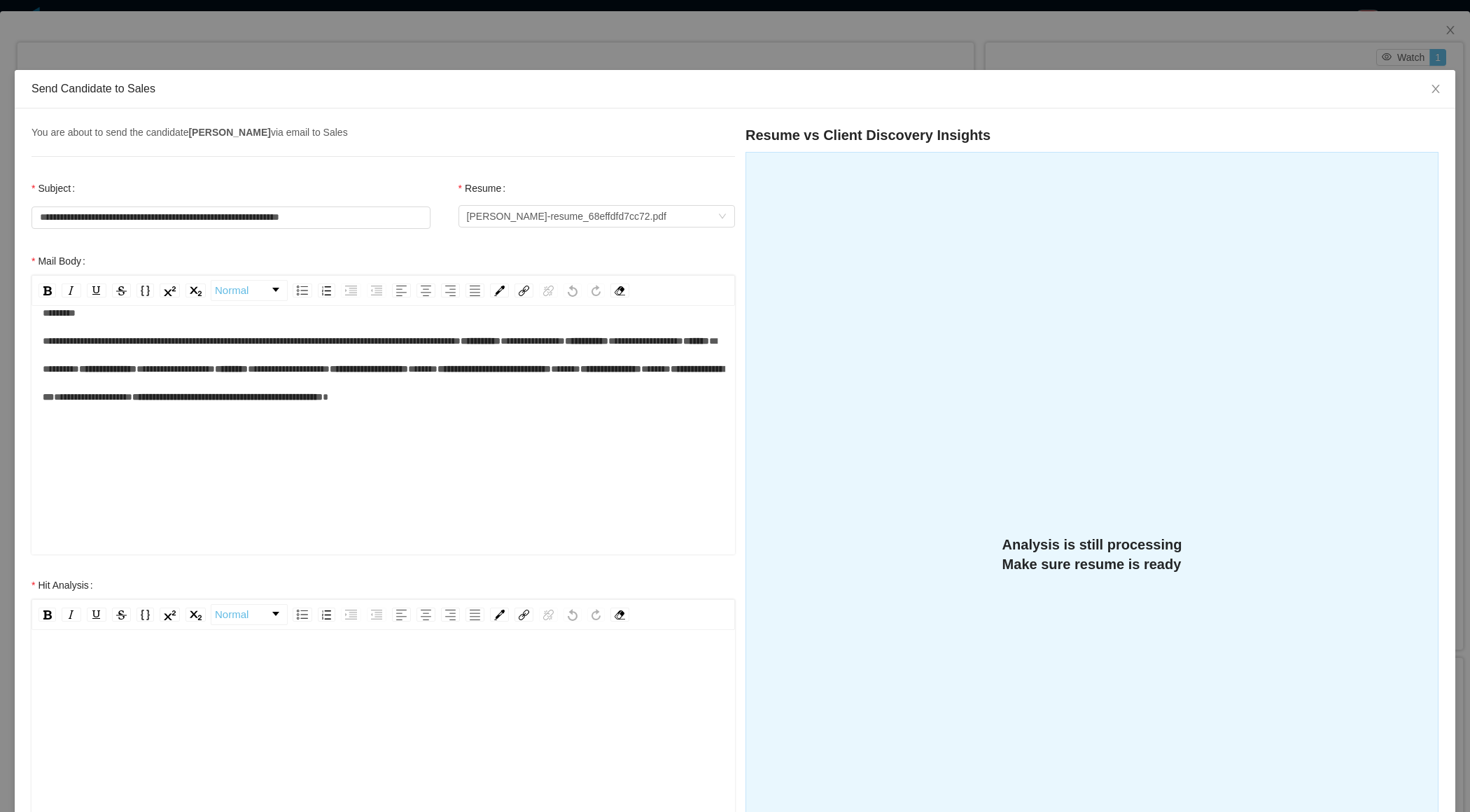
click at [272, 676] on div "rdw-editor" at bounding box center [384, 668] width 682 height 28
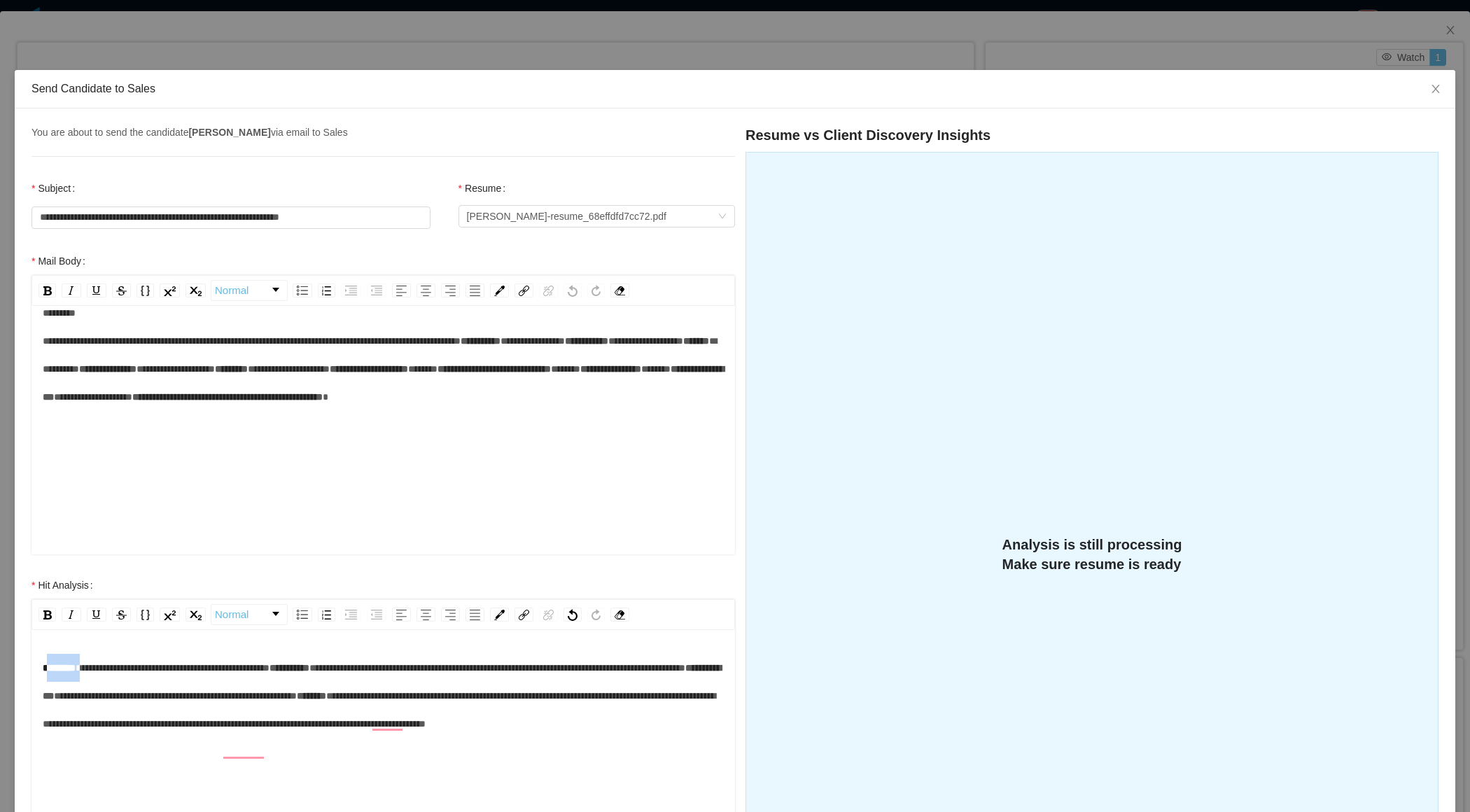
drag, startPoint x: 84, startPoint y: 668, endPoint x: 44, endPoint y: 668, distance: 40.0
click at [44, 668] on div "**********" at bounding box center [384, 696] width 682 height 84
click at [302, 662] on div "**********" at bounding box center [384, 696] width 682 height 84
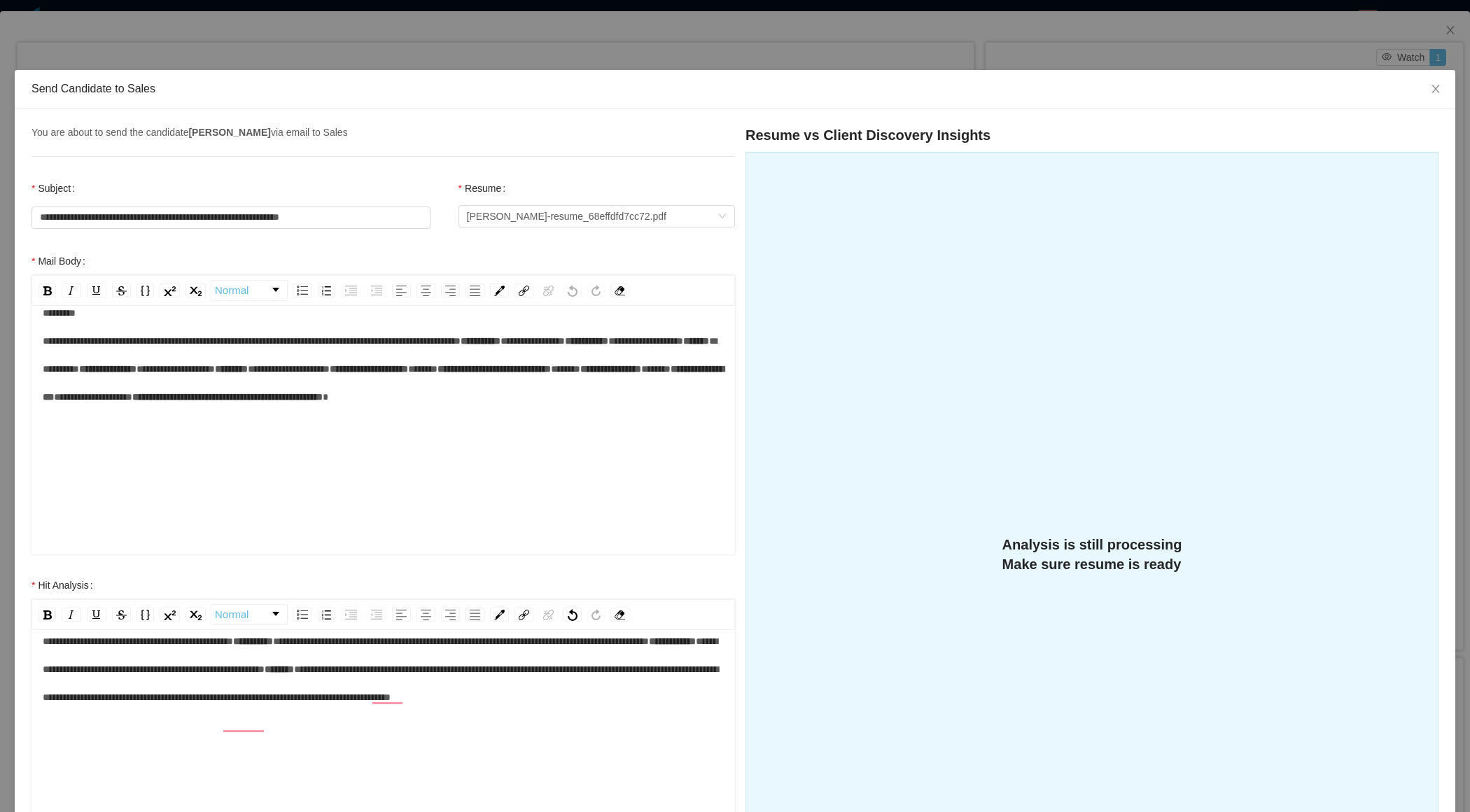
click at [578, 678] on div "**********" at bounding box center [384, 669] width 682 height 84
click at [470, 685] on div "**********" at bounding box center [384, 669] width 682 height 84
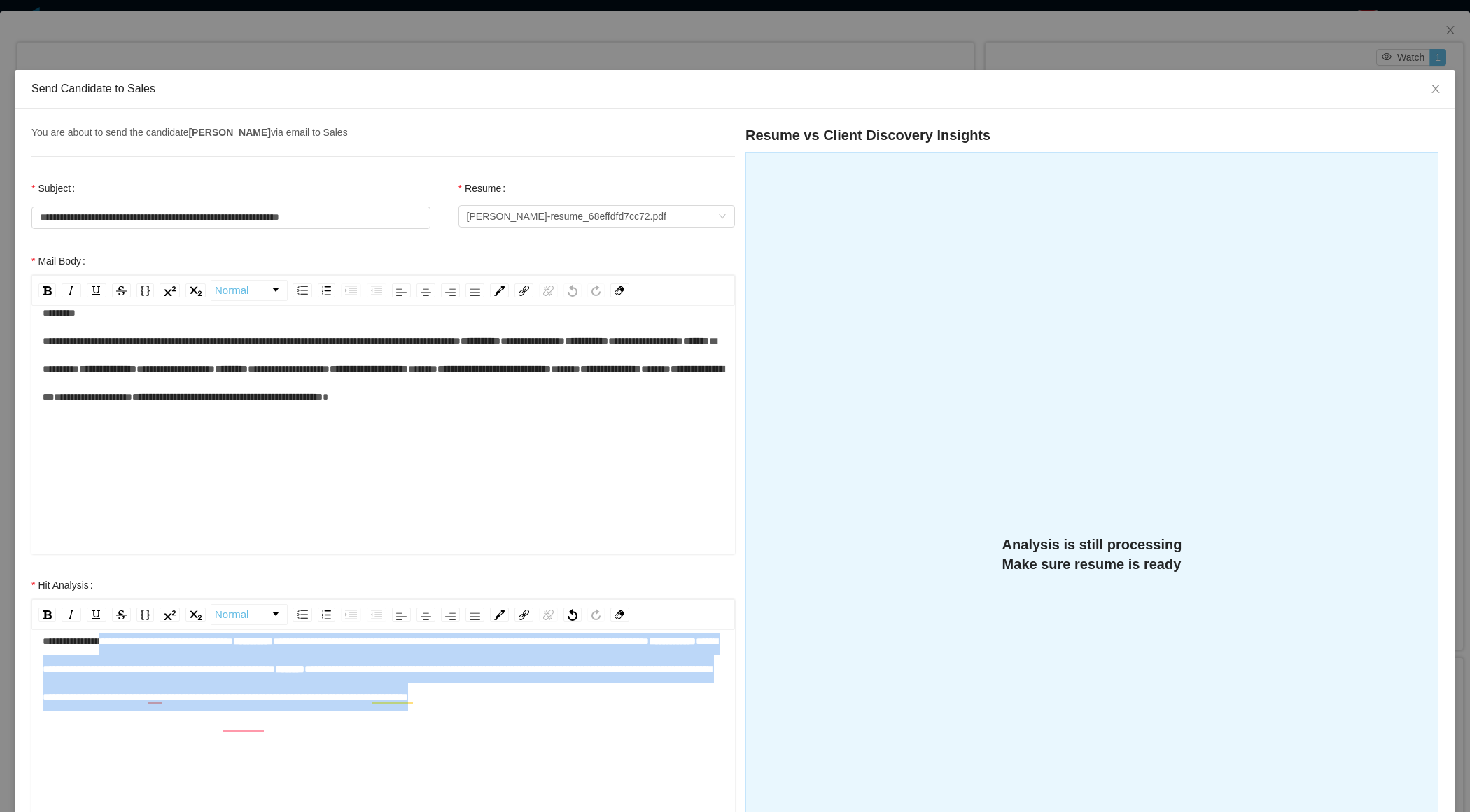
scroll to position [0, 0]
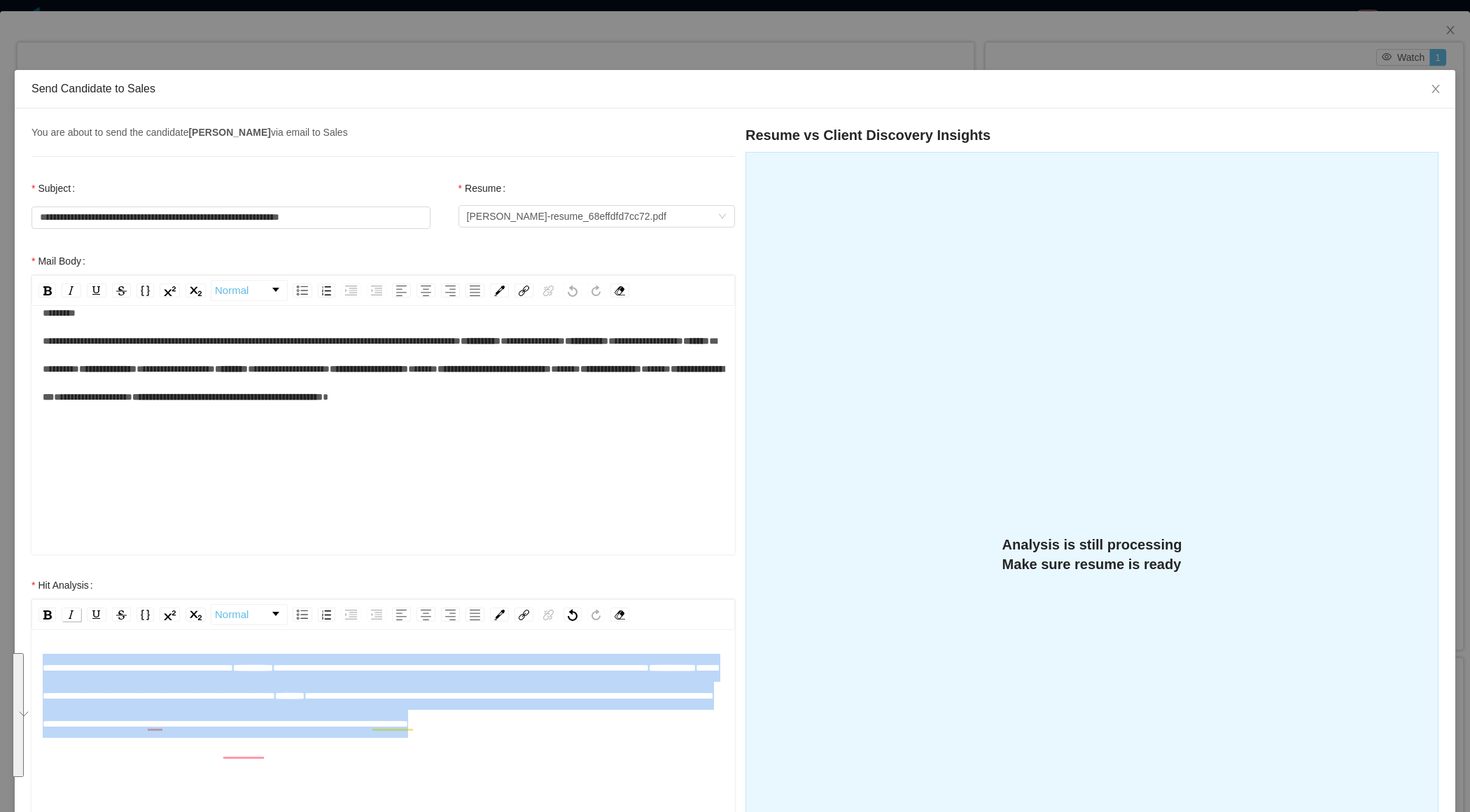
drag, startPoint x: 482, startPoint y: 746, endPoint x: 64, endPoint y: 619, distance: 436.9
click at [60, 619] on div "**********" at bounding box center [384, 739] width 704 height 279
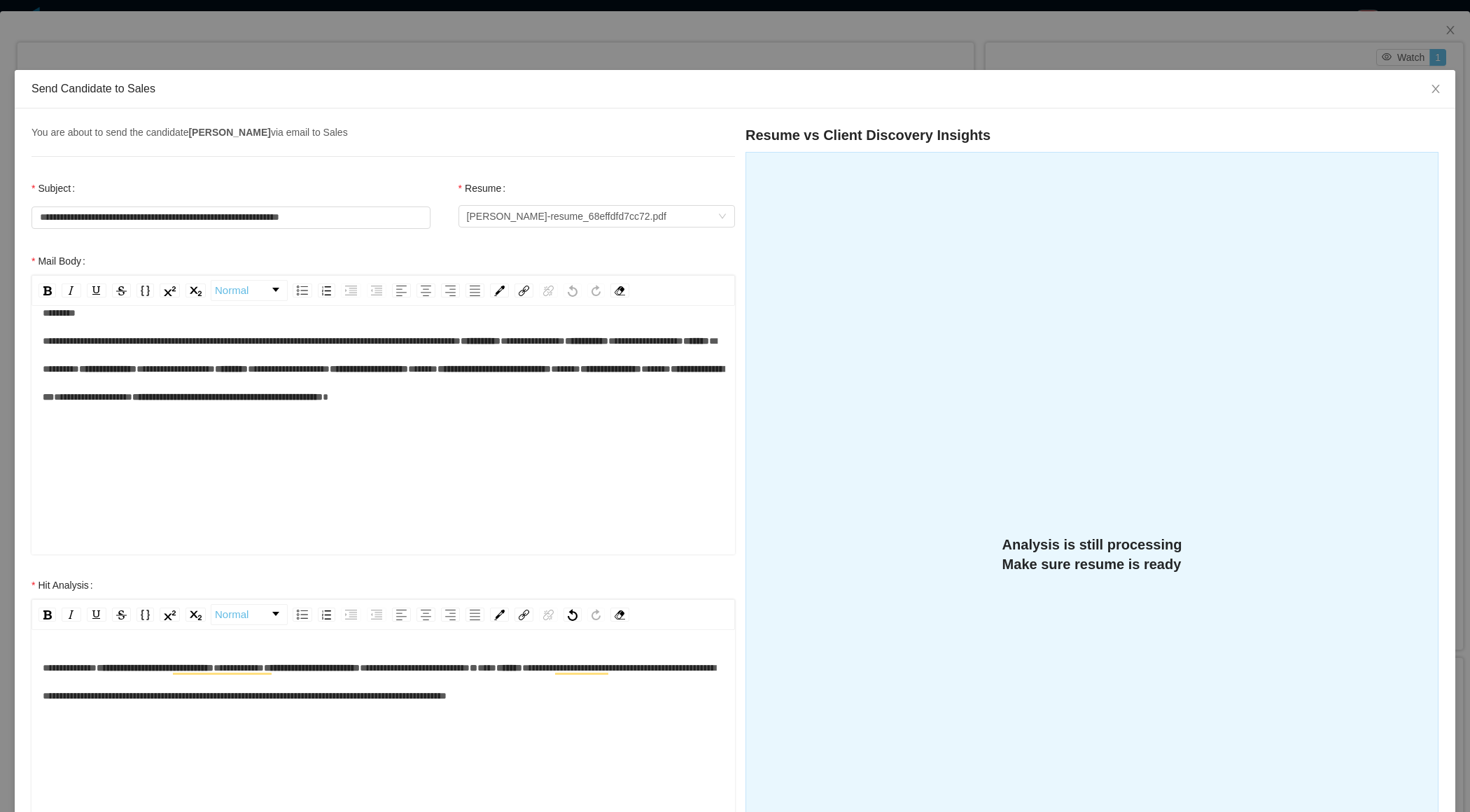
click at [251, 710] on div "**********" at bounding box center [384, 682] width 682 height 56
drag, startPoint x: 171, startPoint y: 665, endPoint x: 107, endPoint y: 665, distance: 64.0
click at [107, 665] on span "**********" at bounding box center [155, 668] width 117 height 10
click at [263, 708] on div "**********" at bounding box center [384, 682] width 682 height 56
click at [224, 670] on span "**********" at bounding box center [160, 668] width 127 height 10
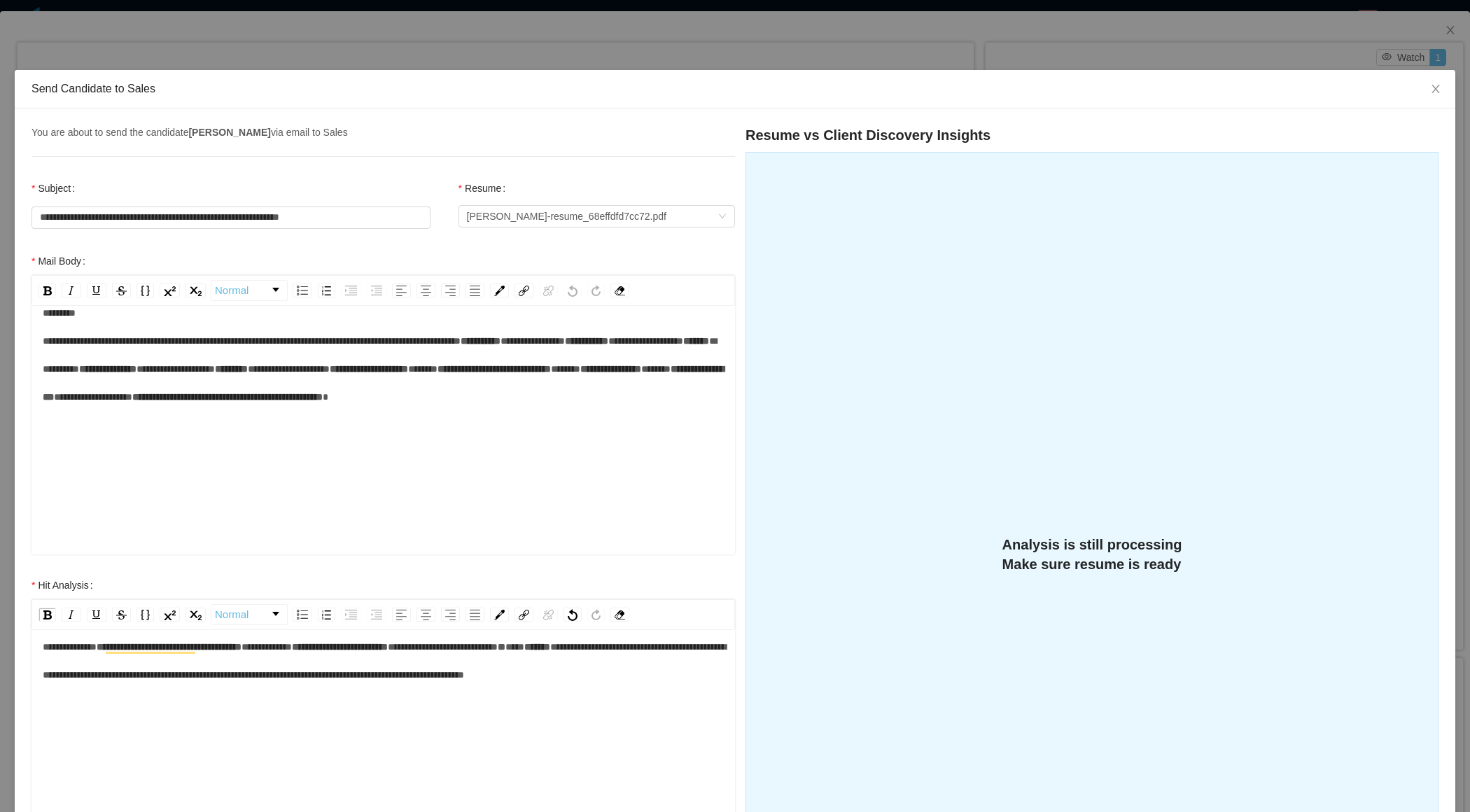
scroll to position [19, 0]
click at [482, 676] on span "**********" at bounding box center [385, 662] width 683 height 38
click at [498, 673] on span "**********" at bounding box center [385, 662] width 683 height 38
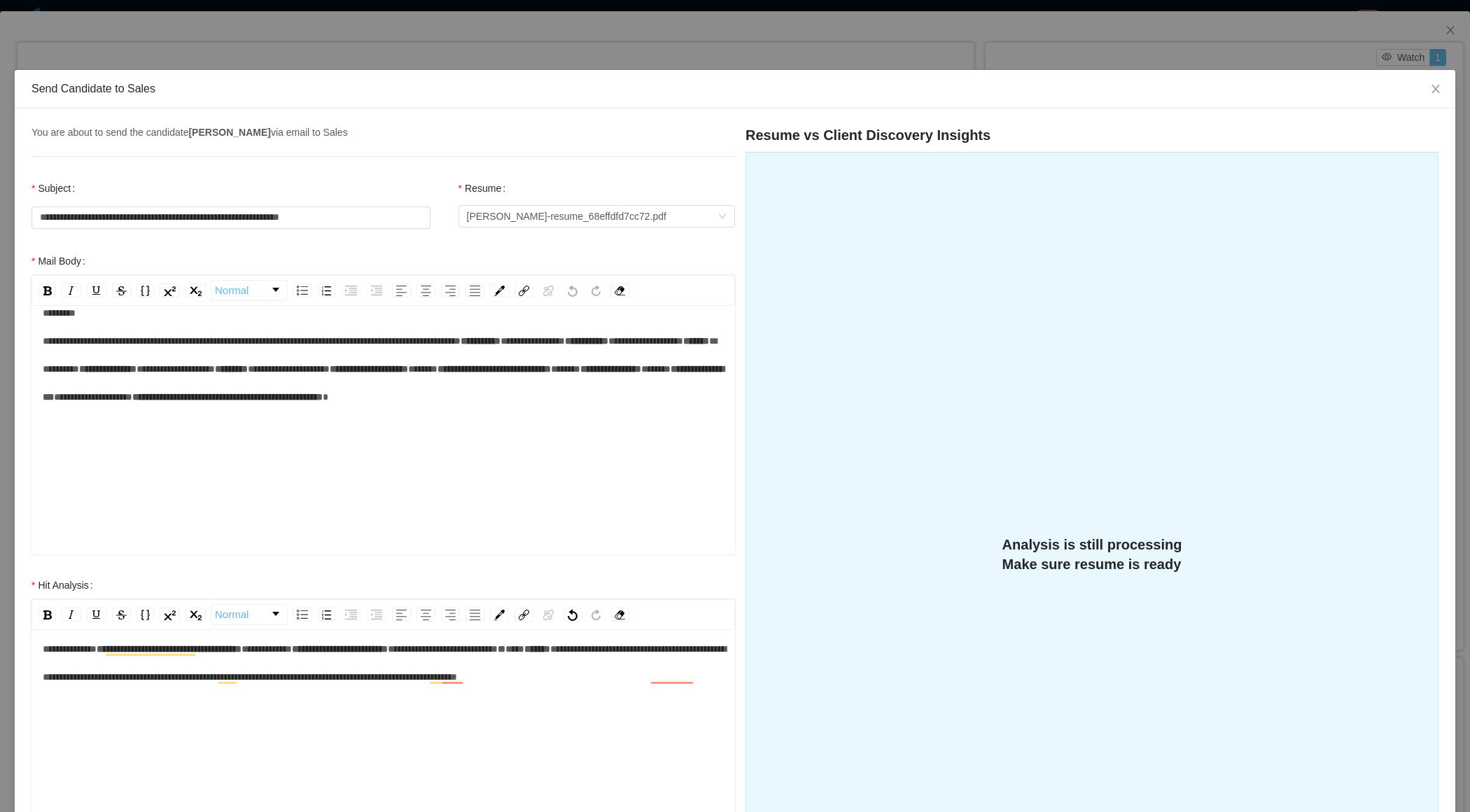
drag, startPoint x: 546, startPoint y: 689, endPoint x: 370, endPoint y: 671, distance: 176.9
click at [370, 671] on div "**********" at bounding box center [384, 663] width 682 height 56
click at [371, 688] on div "**********" at bounding box center [384, 663] width 682 height 56
drag, startPoint x: 388, startPoint y: 688, endPoint x: 370, endPoint y: 675, distance: 22.2
click at [370, 675] on div "**********" at bounding box center [384, 663] width 682 height 56
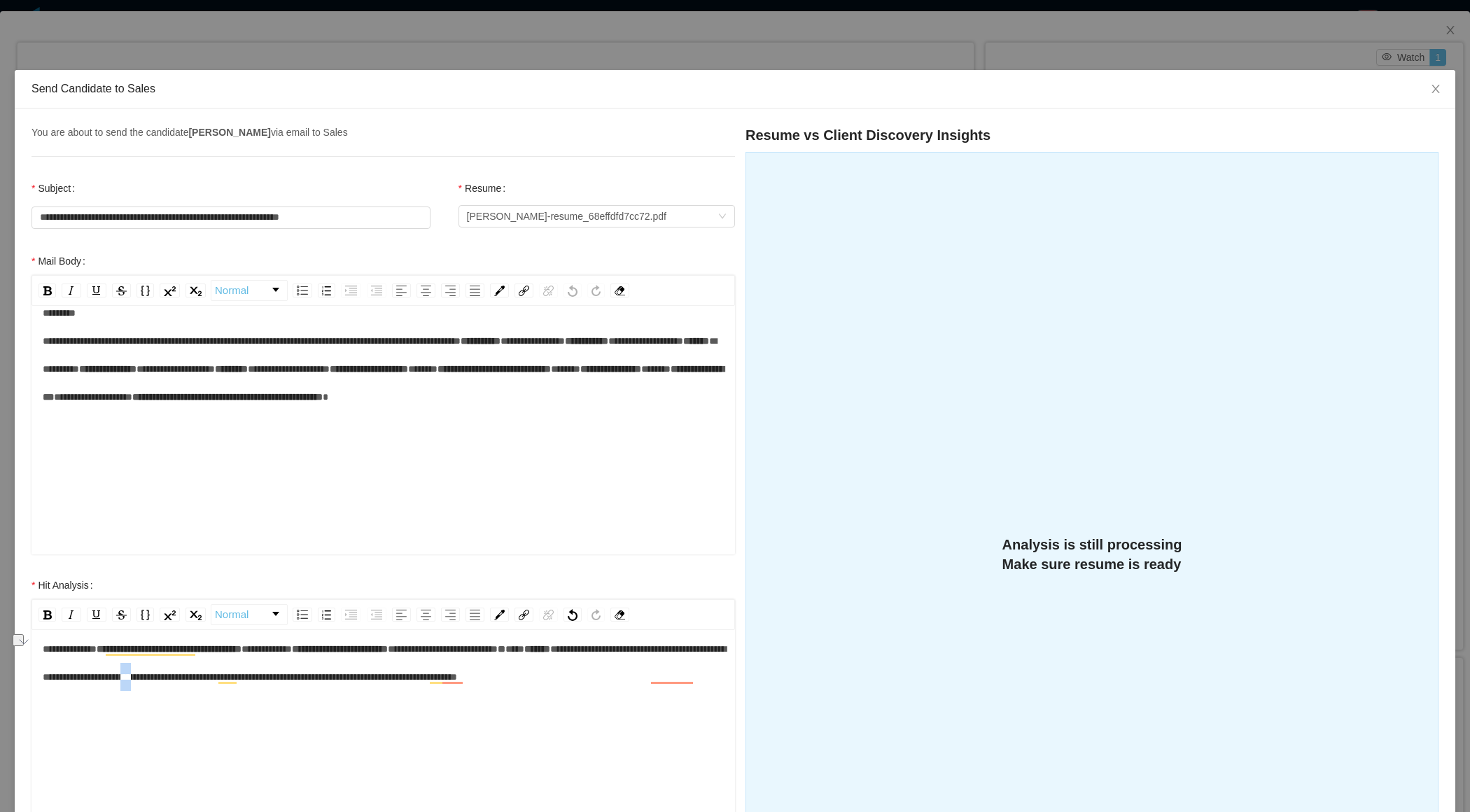
click at [370, 675] on span "**********" at bounding box center [385, 662] width 683 height 38
drag, startPoint x: 370, startPoint y: 699, endPoint x: 371, endPoint y: 679, distance: 20.0
click at [371, 678] on div "**********" at bounding box center [384, 663] width 682 height 56
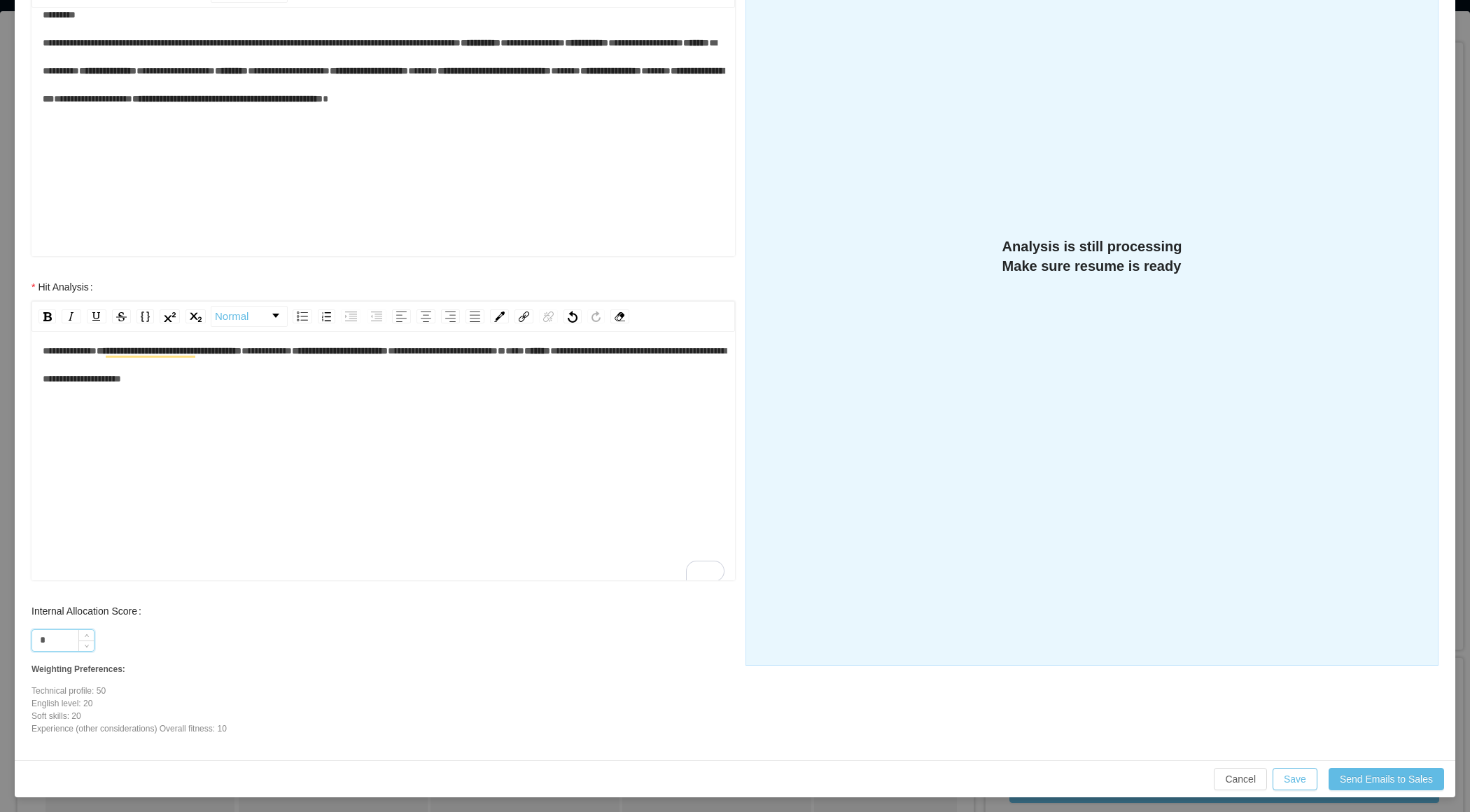
click at [61, 633] on input "*" at bounding box center [62, 640] width 61 height 21
type input "**"
click at [1288, 776] on button "Save" at bounding box center [1295, 779] width 44 height 22
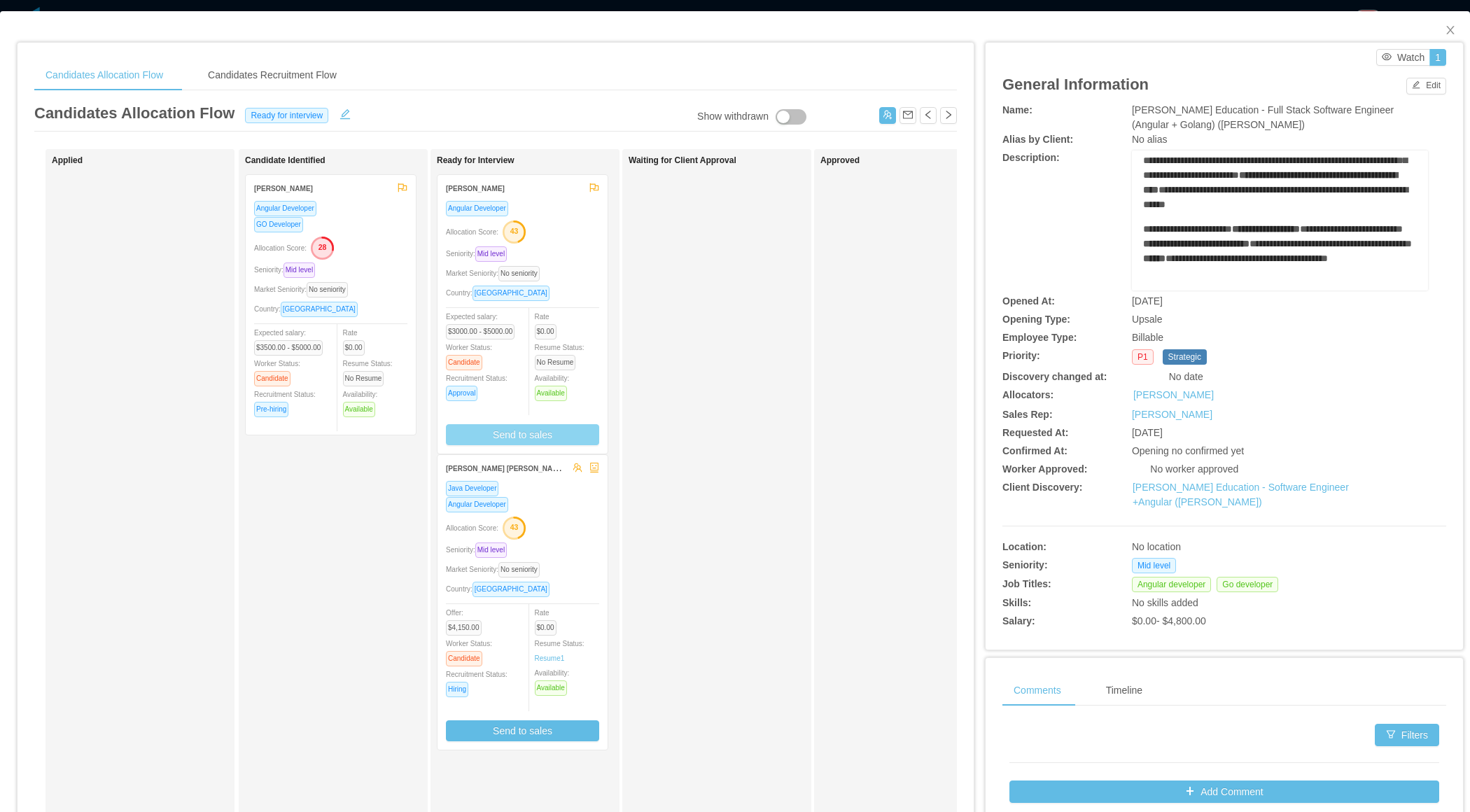
scroll to position [0, 0]
click at [1184, 124] on span "McGraw-Hill Education - Full Stack Software Engineer (Angular + Golang) (Tom-An…" at bounding box center [1263, 117] width 262 height 26
copy span "Tom"
click at [578, 240] on div "Allocation Score: 43" at bounding box center [522, 231] width 153 height 22
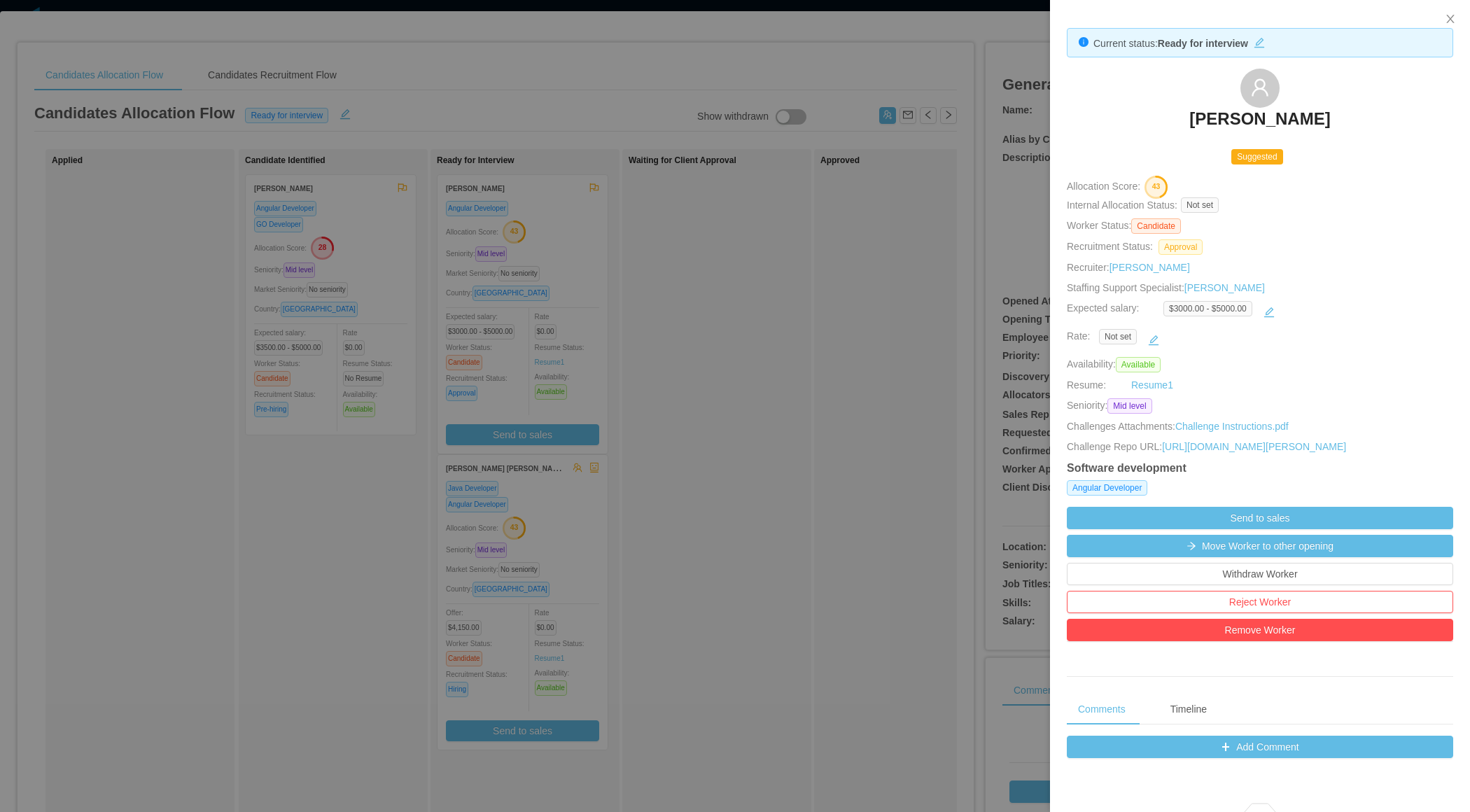
drag, startPoint x: 1164, startPoint y: 127, endPoint x: 1319, endPoint y: 120, distance: 155.2
click at [1319, 120] on div "[PERSON_NAME]" at bounding box center [1260, 104] width 387 height 70
copy h3 "[PERSON_NAME]"
click at [819, 530] on div at bounding box center [735, 406] width 1470 height 812
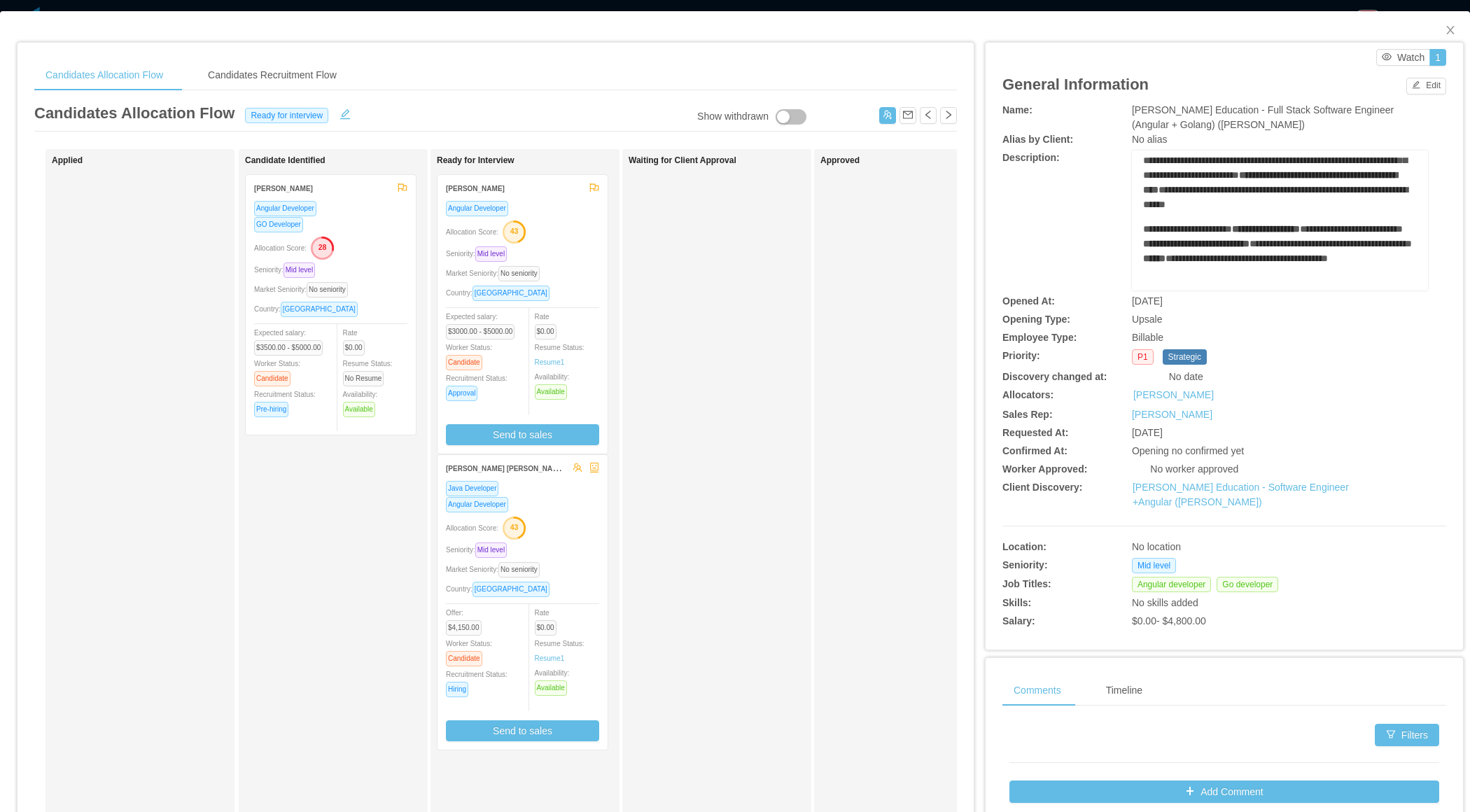
click at [819, 530] on div "Approved" at bounding box center [908, 499] width 189 height 700
click at [545, 529] on div "Allocation Score: 43" at bounding box center [522, 527] width 153 height 22
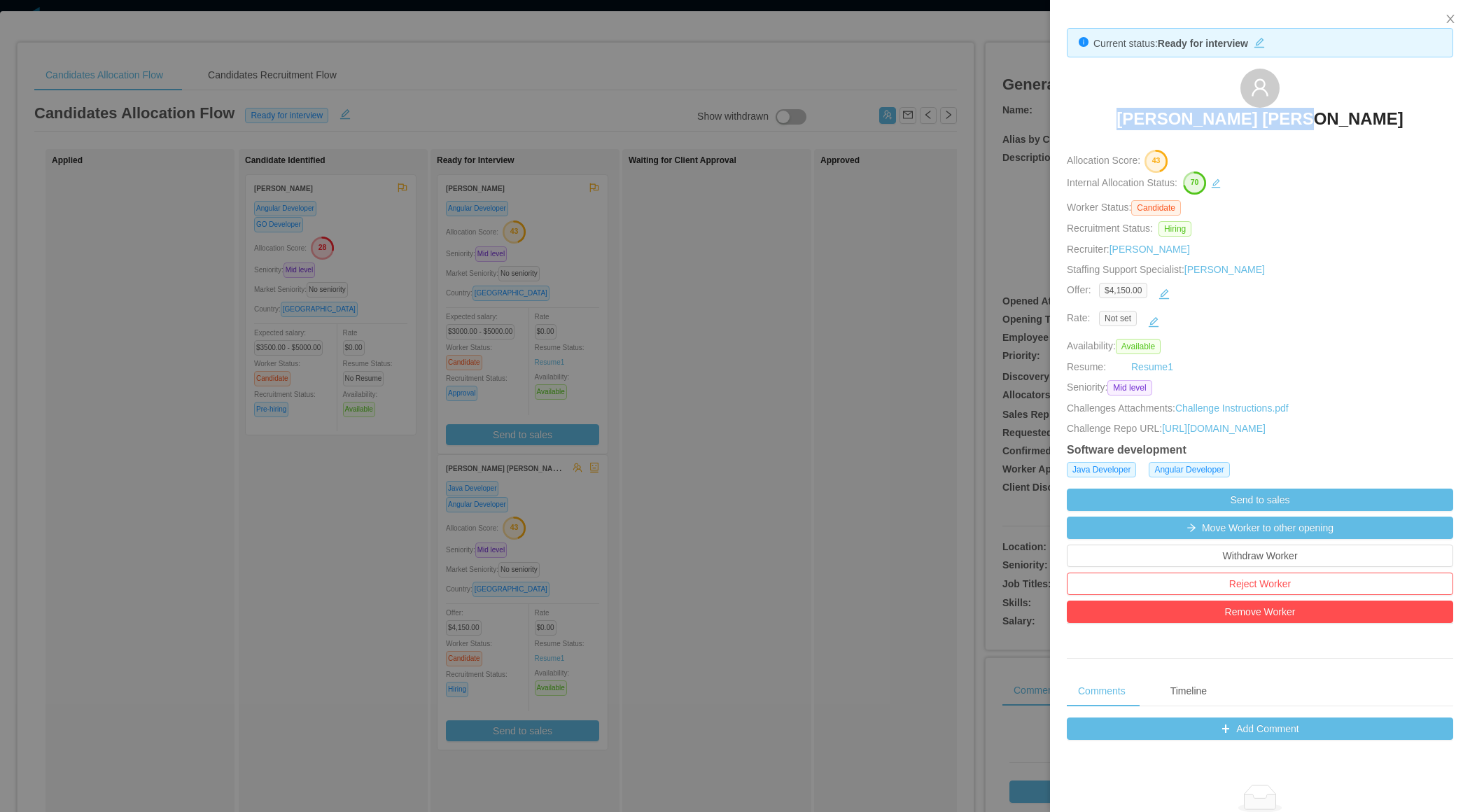
drag, startPoint x: 1153, startPoint y: 117, endPoint x: 1372, endPoint y: 117, distance: 219.0
click at [1372, 117] on div "Dussan Palma Solano" at bounding box center [1260, 104] width 387 height 70
copy h3 "Dussan Palma Solano"
click at [745, 373] on div at bounding box center [735, 406] width 1470 height 812
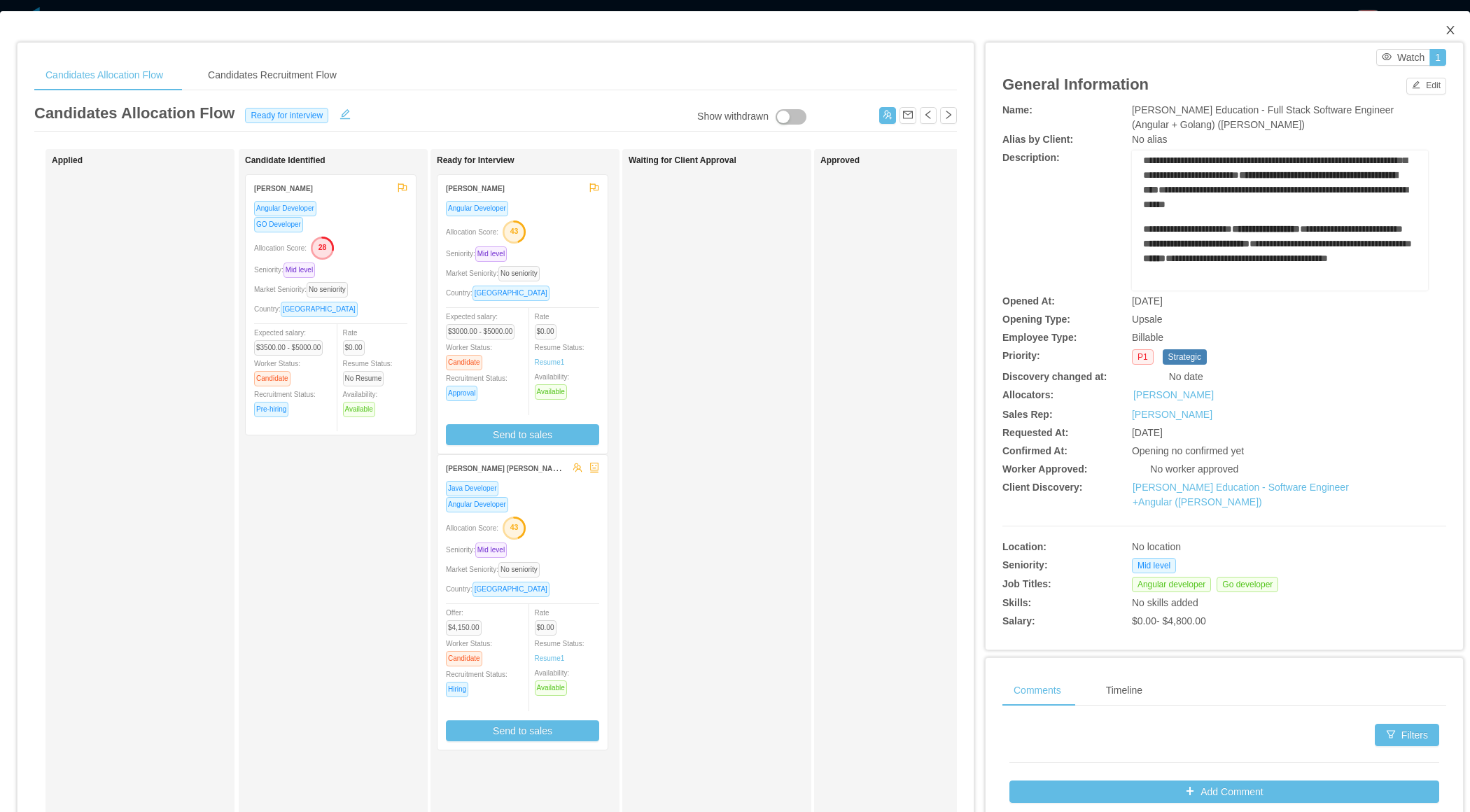
click at [1449, 34] on icon "icon: close" at bounding box center [1450, 30] width 11 height 11
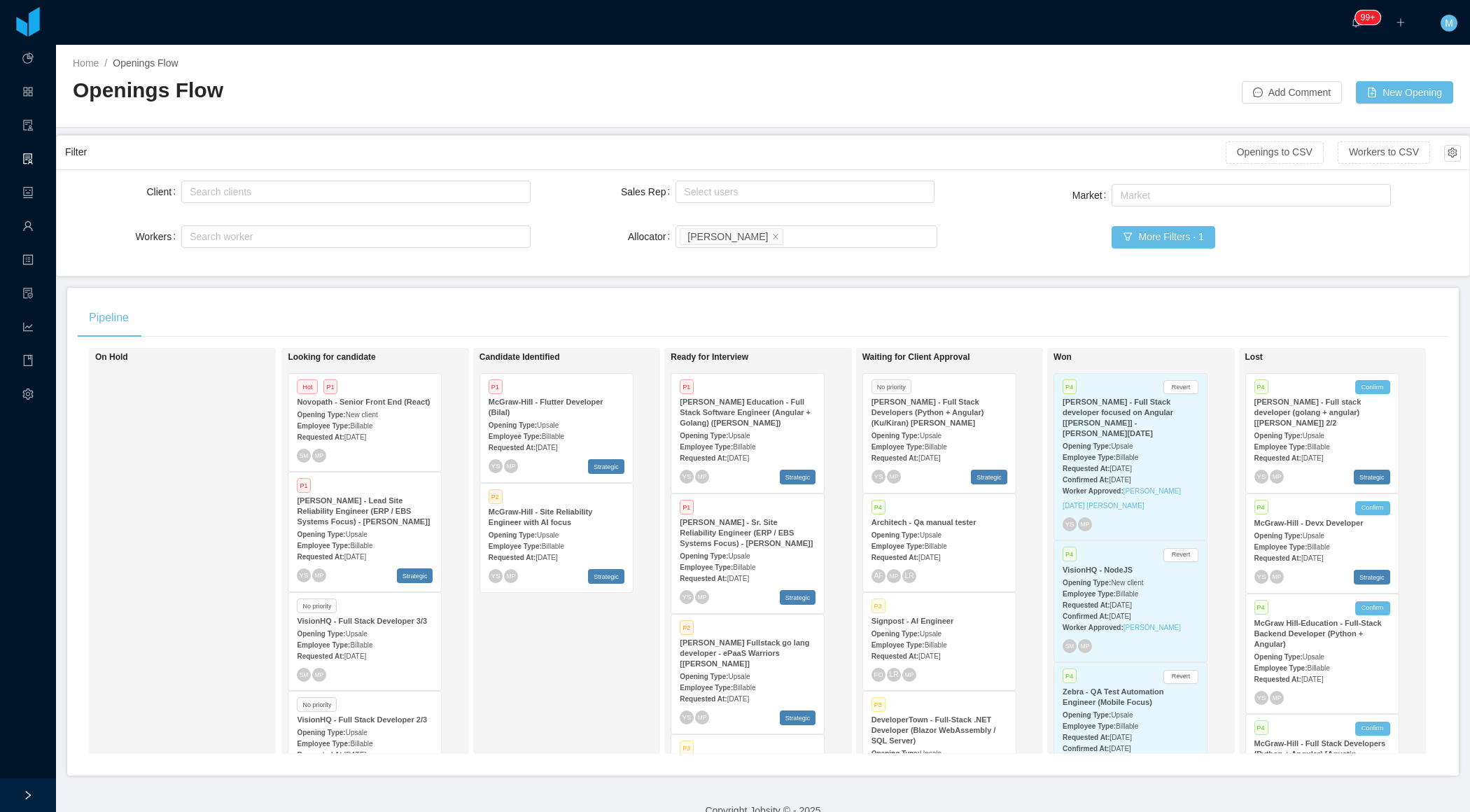
click at [616, 321] on div "Pipeline" at bounding box center [763, 318] width 1371 height 39
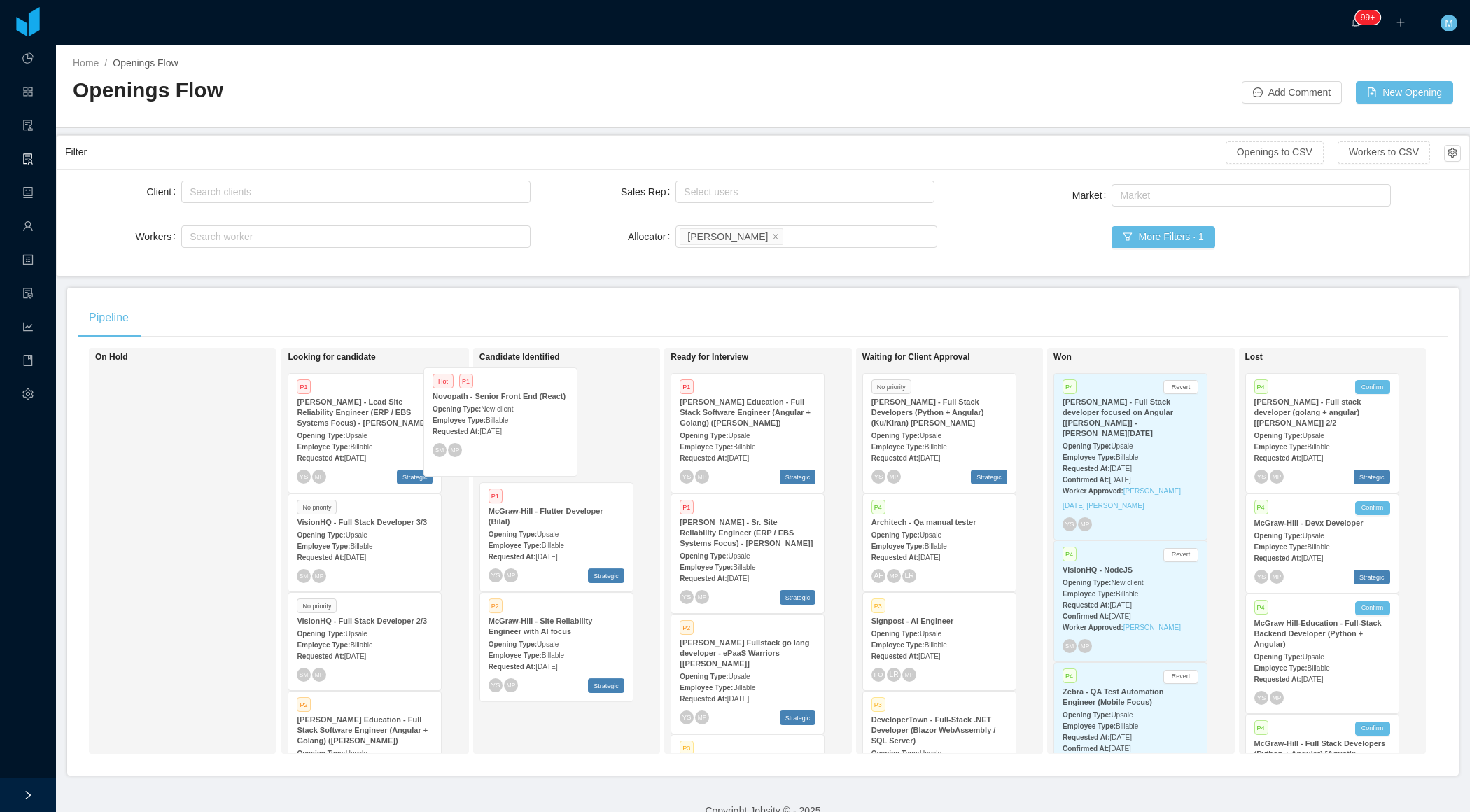
drag, startPoint x: 387, startPoint y: 452, endPoint x: 522, endPoint y: 449, distance: 135.0
click at [522, 449] on div "On Hold Looking for candidate Hot P1 Novopath - Senior Front End (React) Openin…" at bounding box center [763, 556] width 1371 height 417
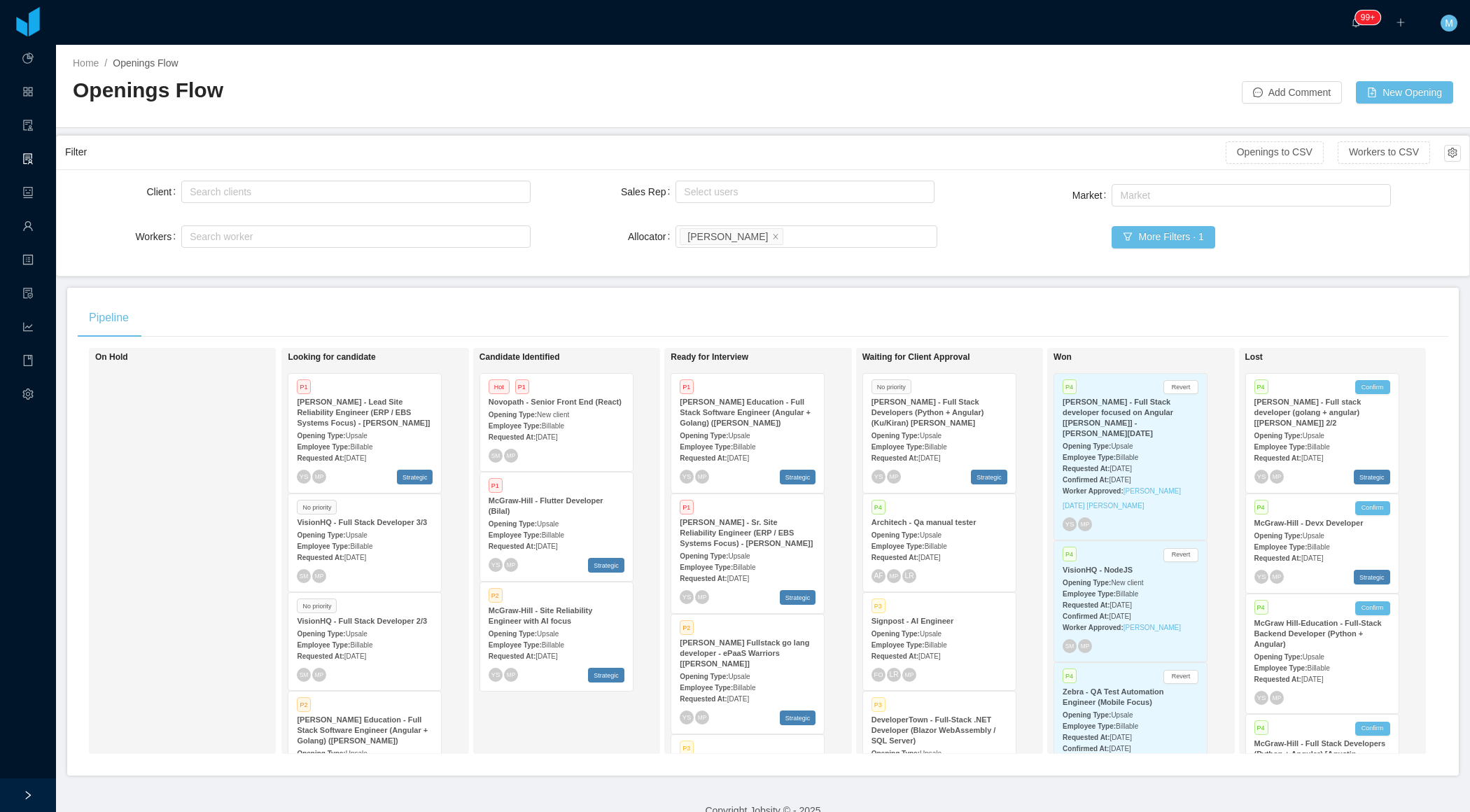
scroll to position [21, 0]
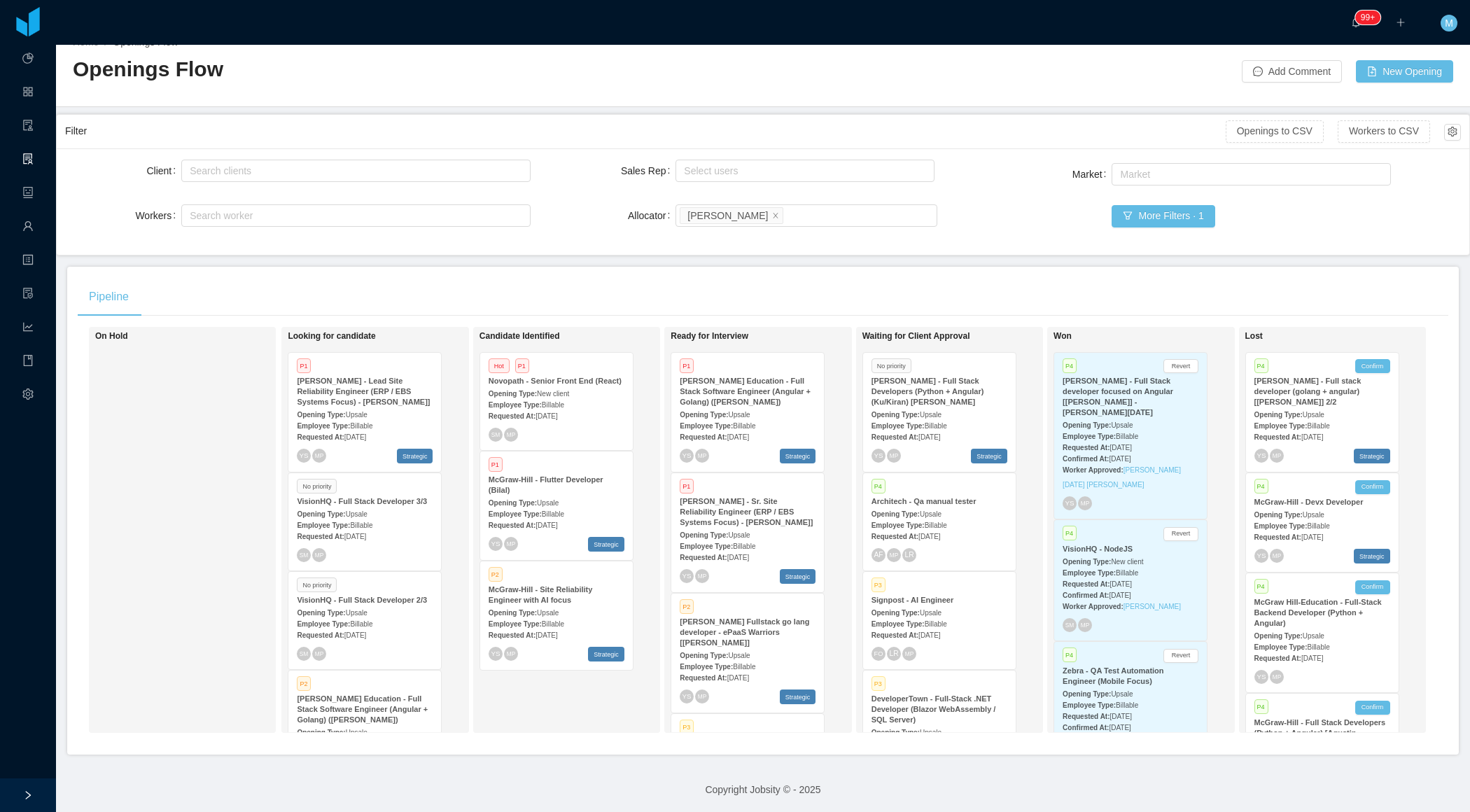
click at [549, 194] on div "Client Search clients Workers Search worker Sales Rep Select users Allocator Se…" at bounding box center [763, 202] width 1396 height 90
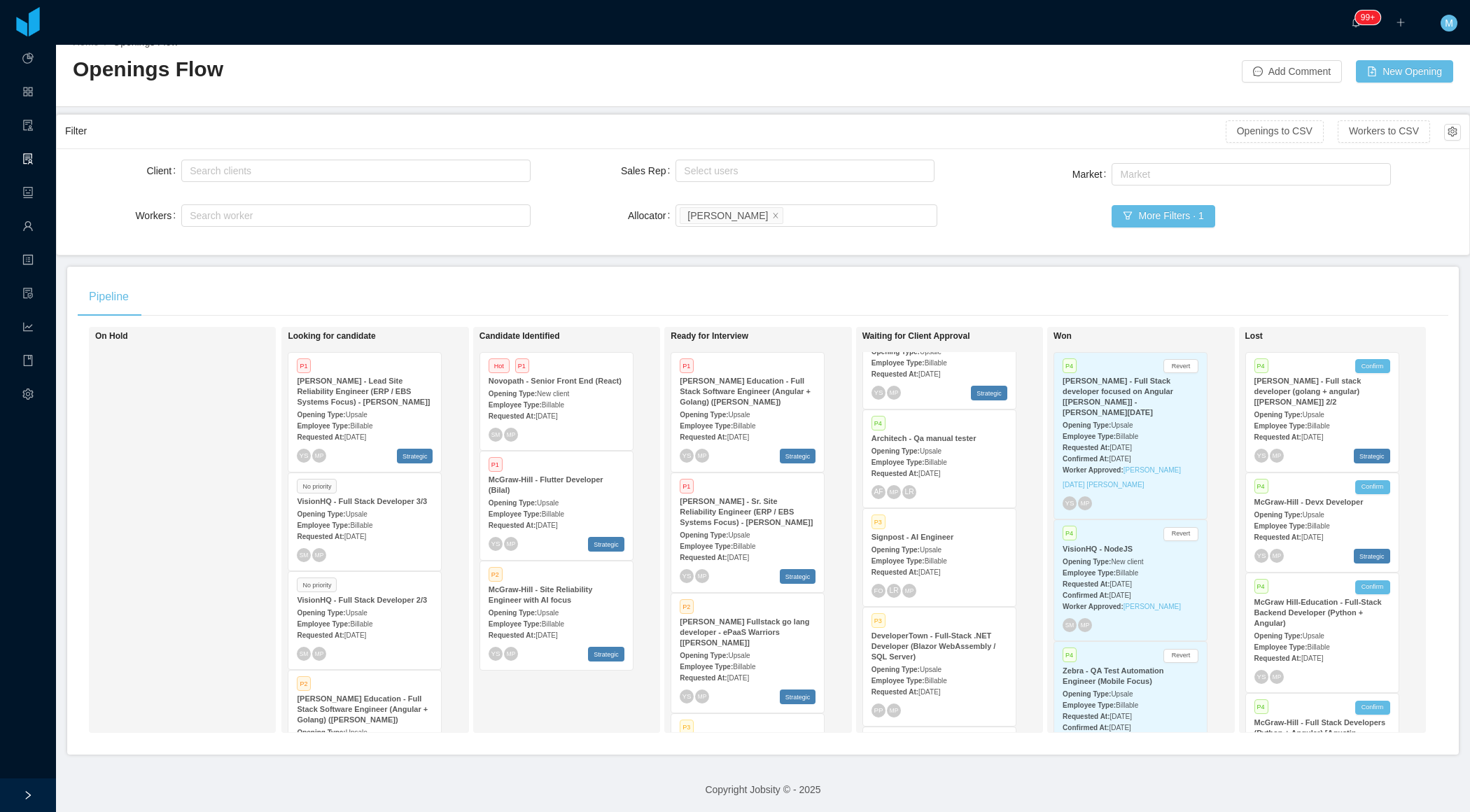
scroll to position [0, 0]
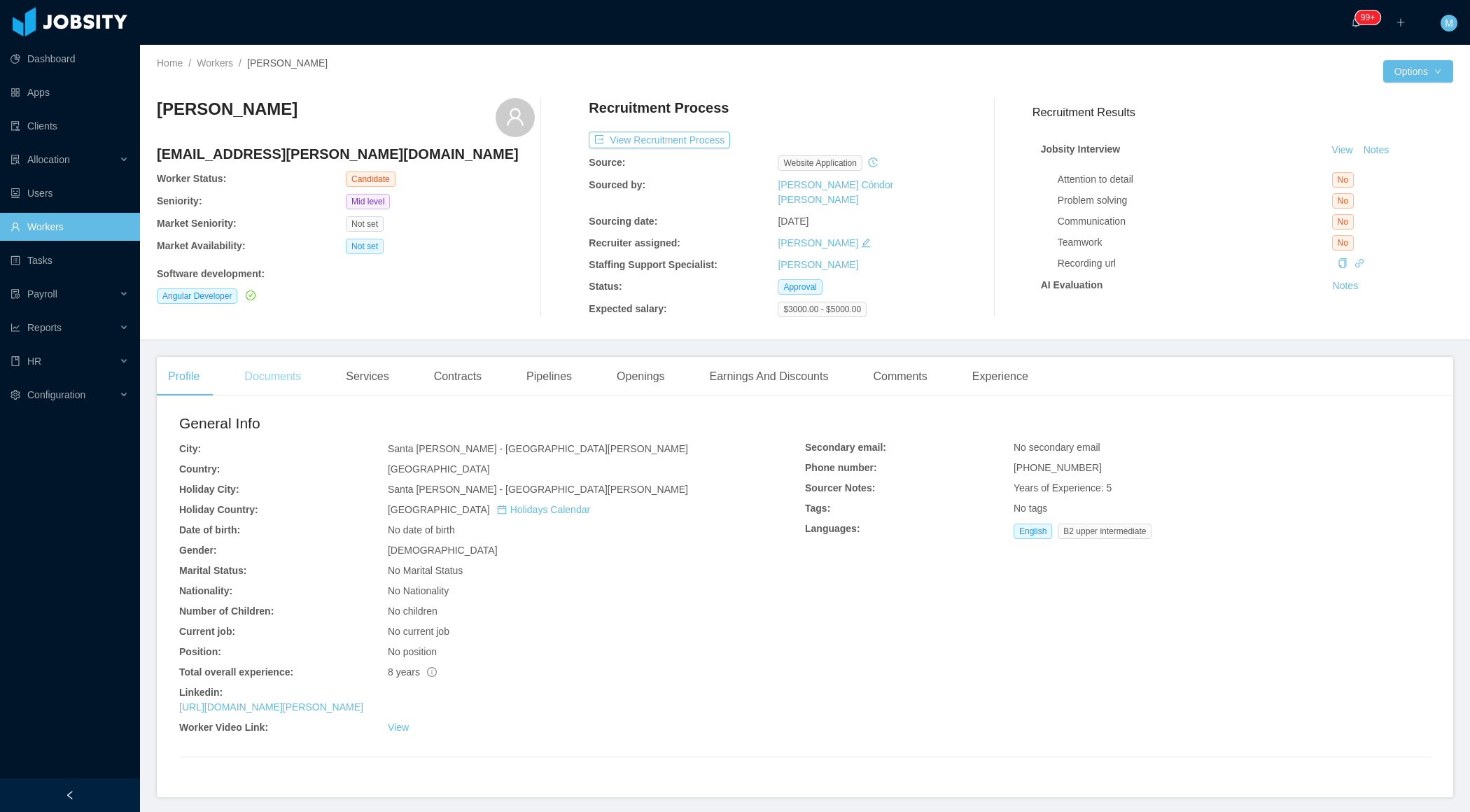
click at [274, 384] on div "Documents" at bounding box center [273, 376] width 79 height 39
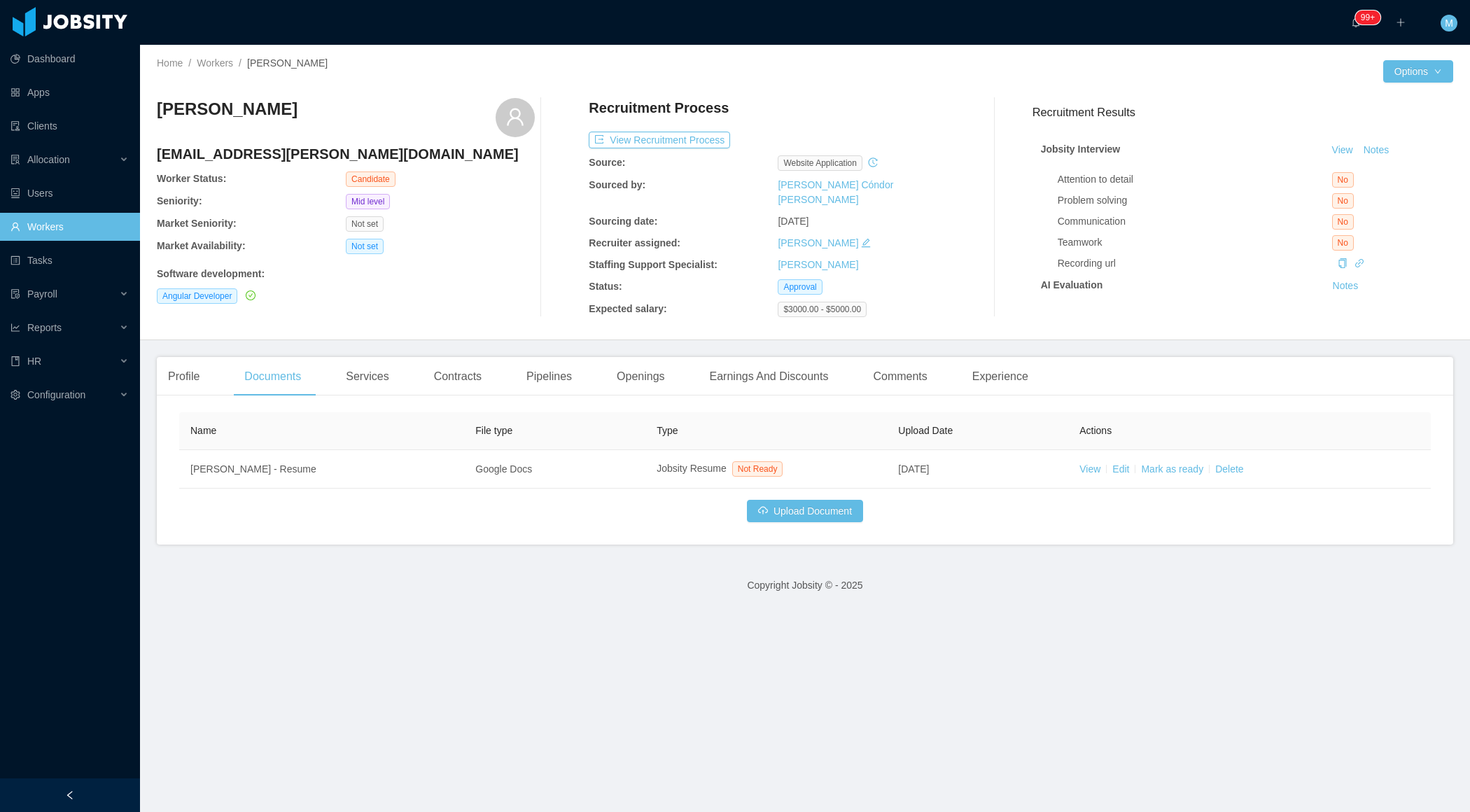
click at [75, 793] on div at bounding box center [70, 795] width 140 height 33
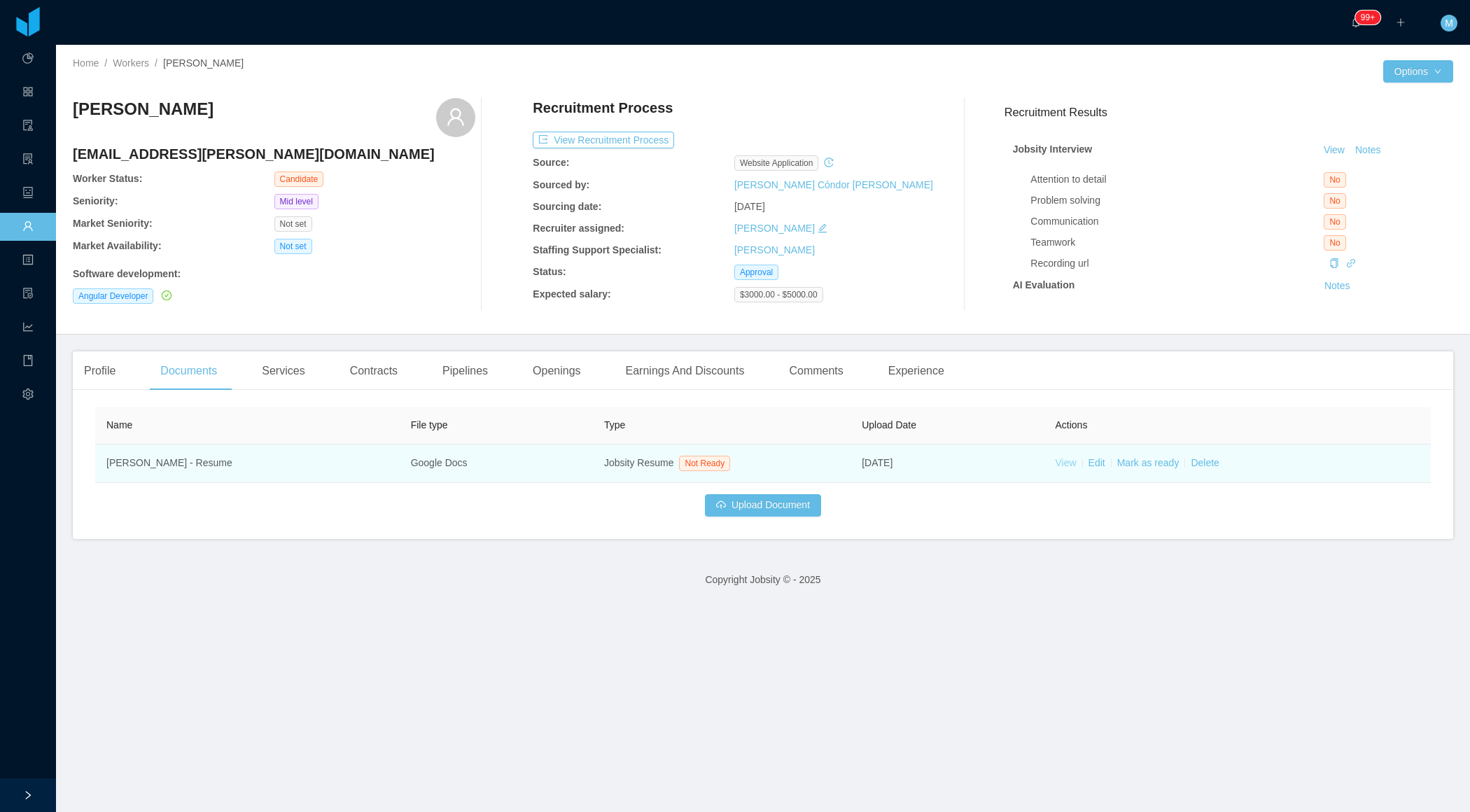
click at [1062, 464] on link "View" at bounding box center [1065, 462] width 21 height 11
click at [1162, 462] on link "Mark as ready" at bounding box center [1148, 462] width 62 height 11
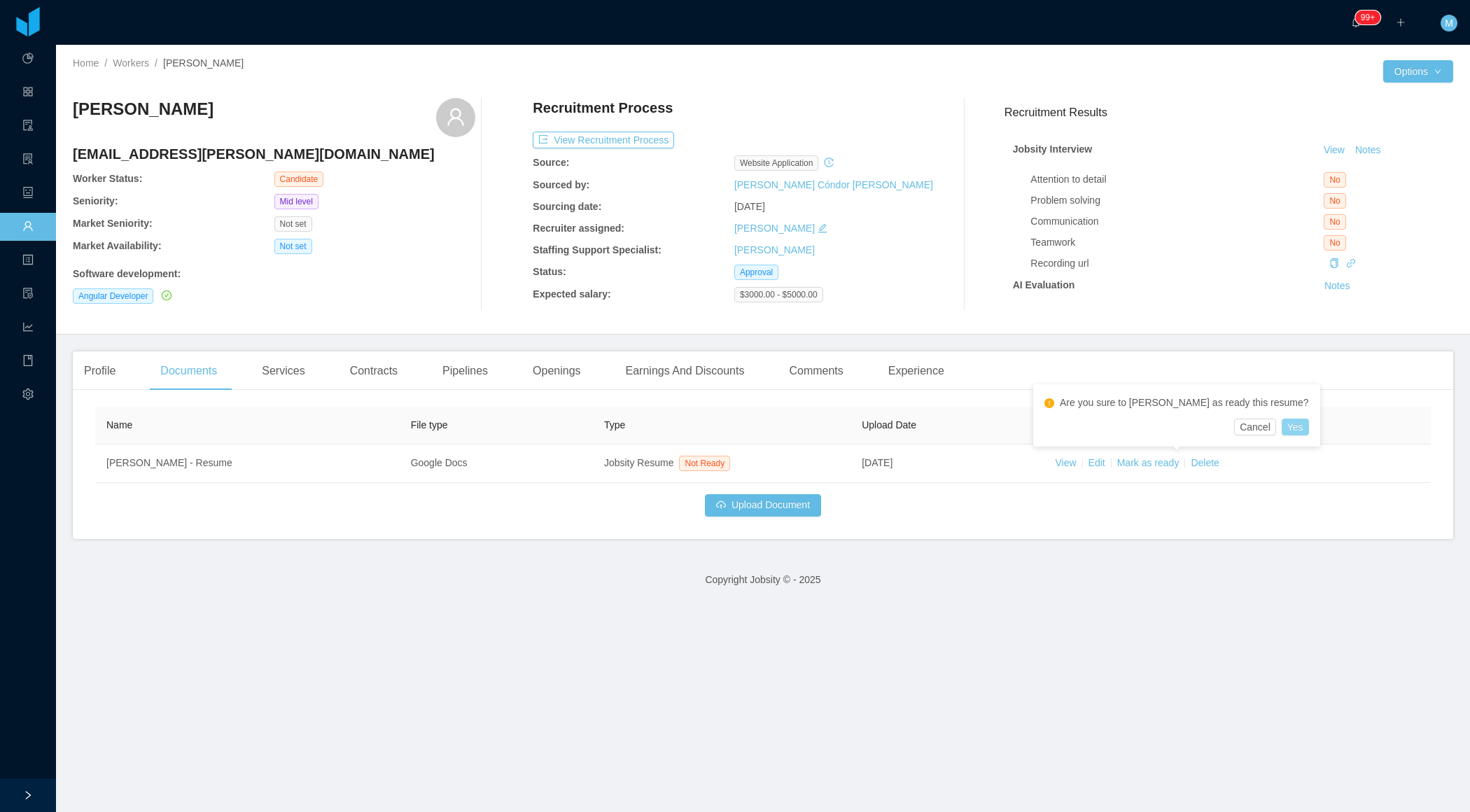
click at [1282, 425] on button "Yes" at bounding box center [1295, 427] width 27 height 17
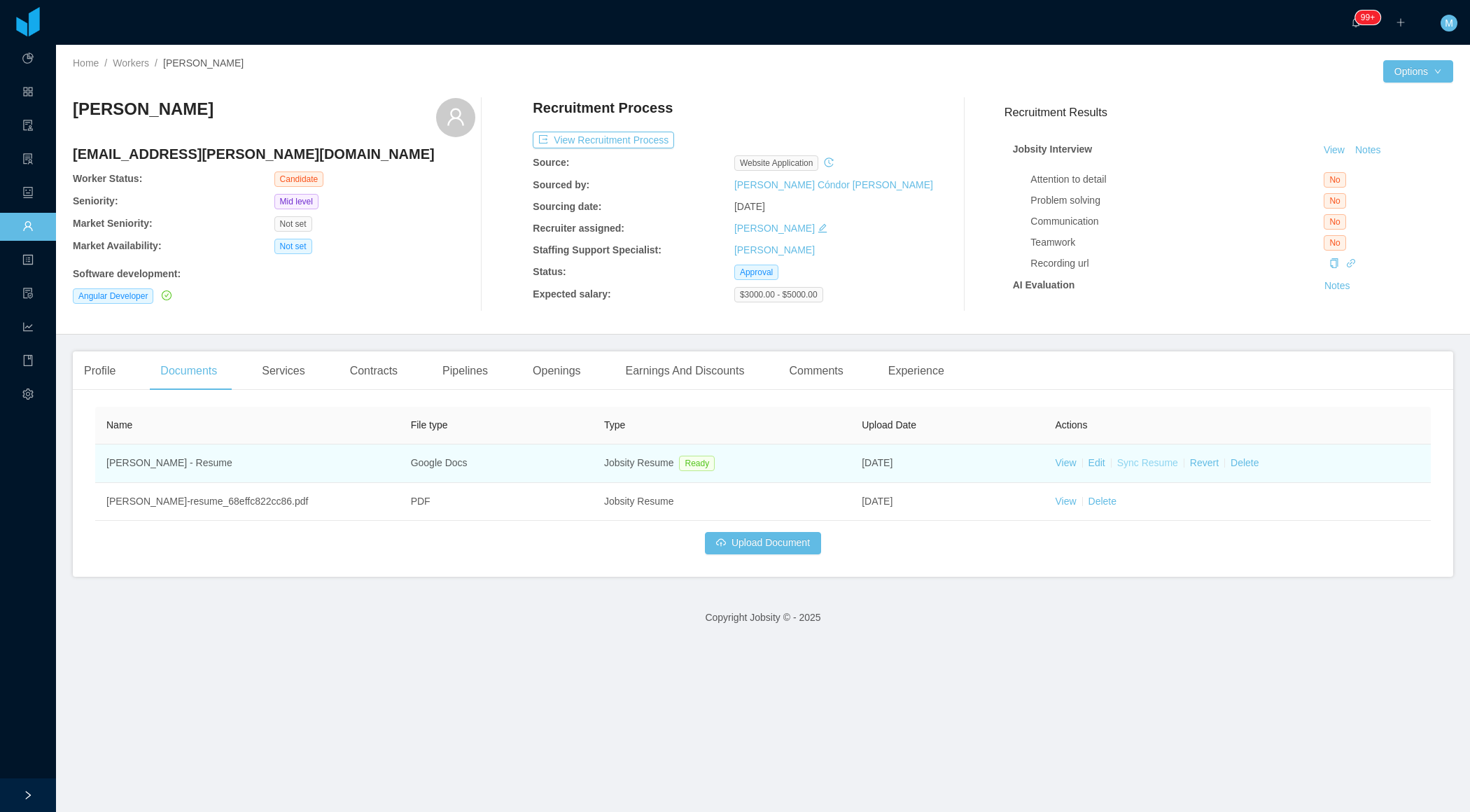
click at [1150, 460] on link "Sync Resume" at bounding box center [1148, 462] width 61 height 11
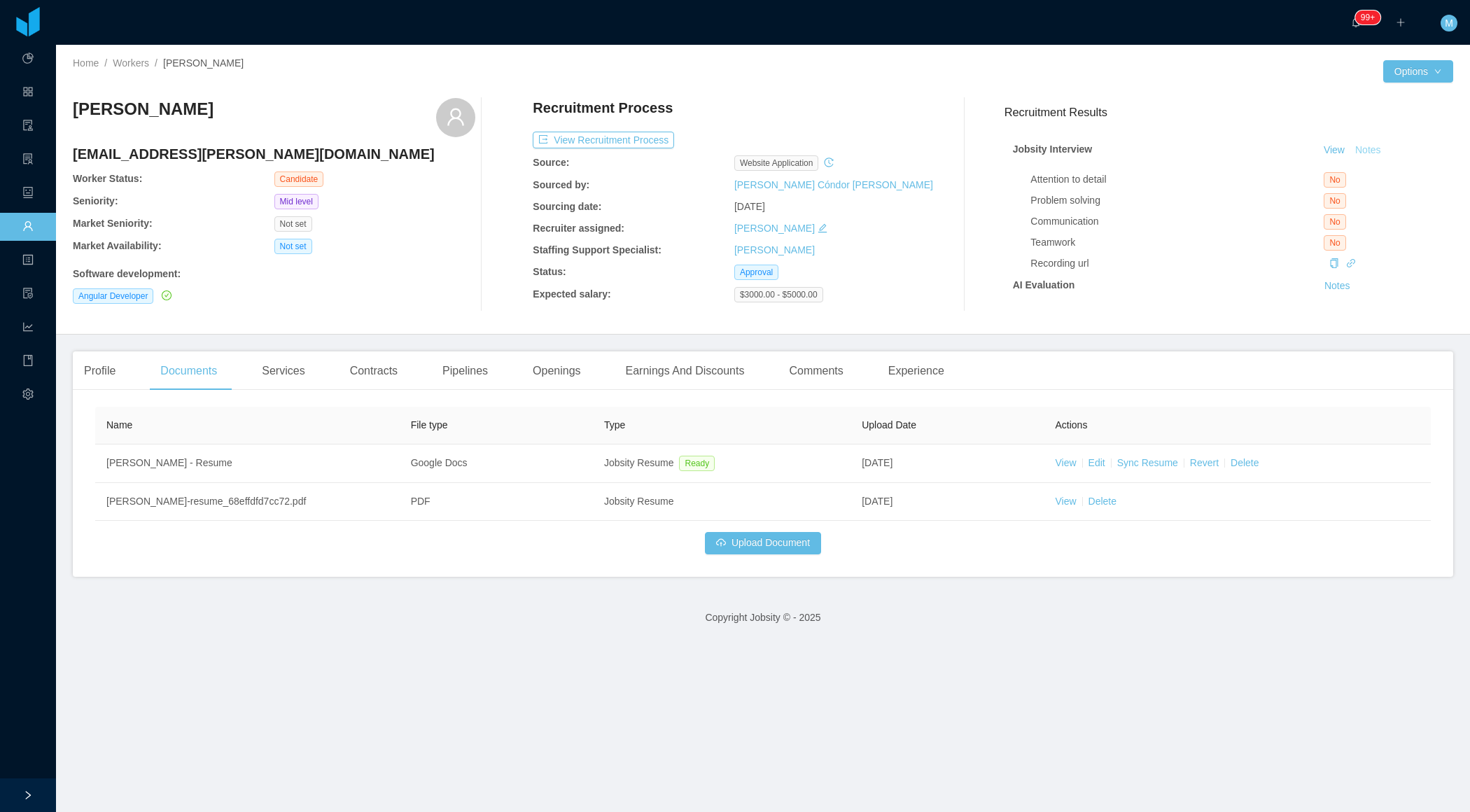
click at [1374, 149] on button "Notes" at bounding box center [1368, 150] width 37 height 17
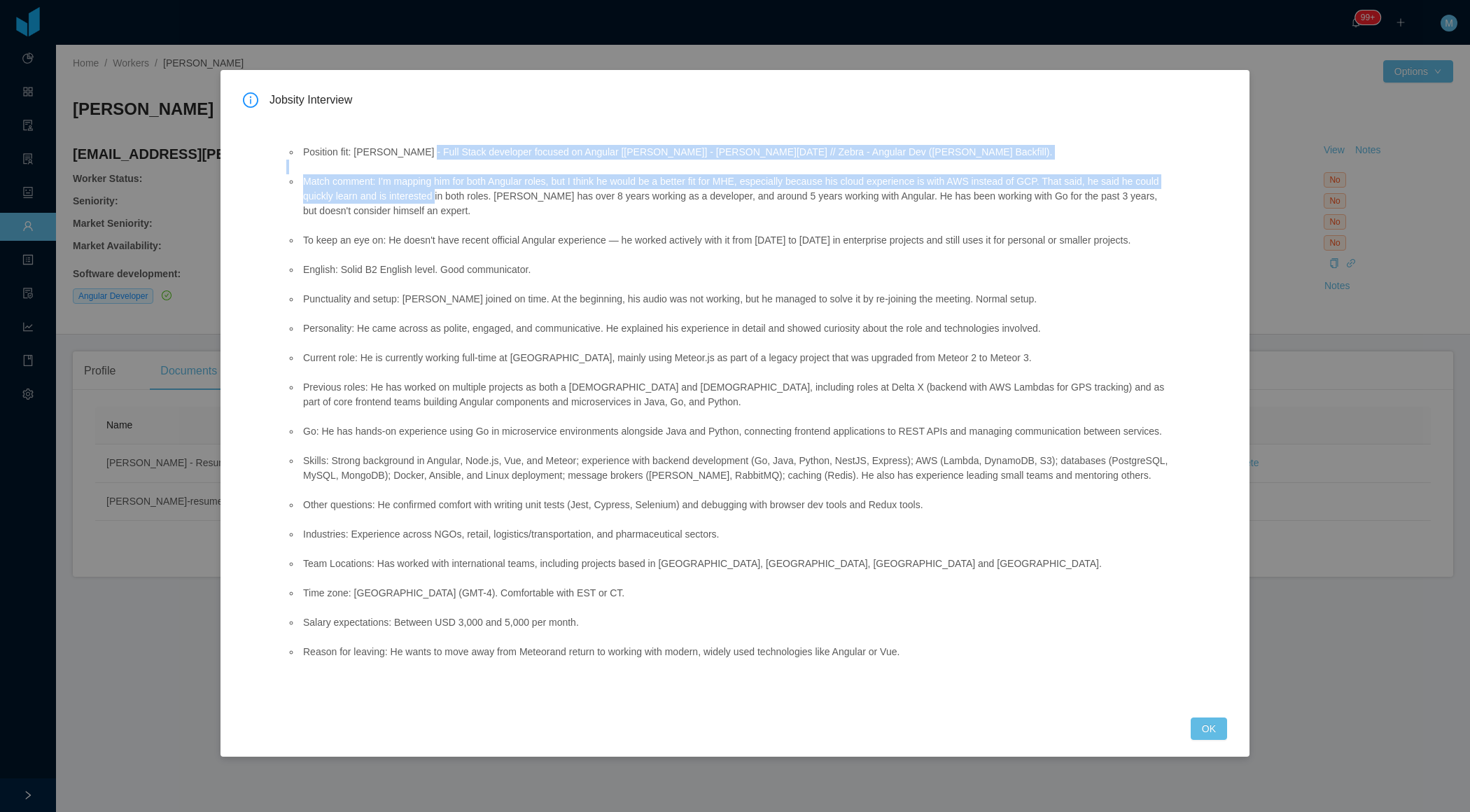
drag, startPoint x: 425, startPoint y: 156, endPoint x: 465, endPoint y: 188, distance: 51.2
click at [466, 190] on ul "Position fit: [PERSON_NAME] - Full Stack developer focused on Angular [[PERSON_…" at bounding box center [728, 402] width 884 height 544
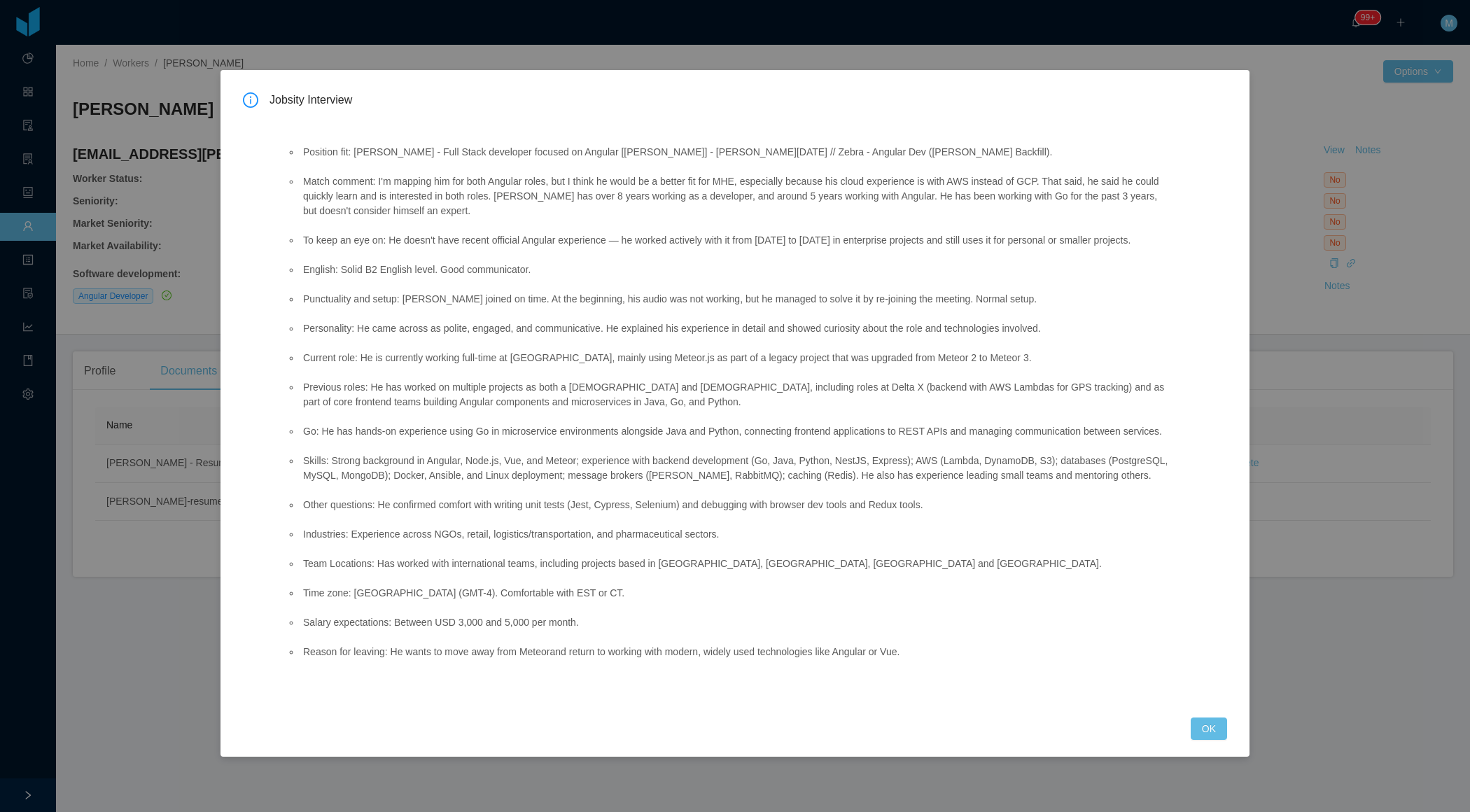
click at [411, 241] on li "To keep an eye on: He doesn't have recent official Angular experience — he work…" at bounding box center [735, 241] width 870 height 15
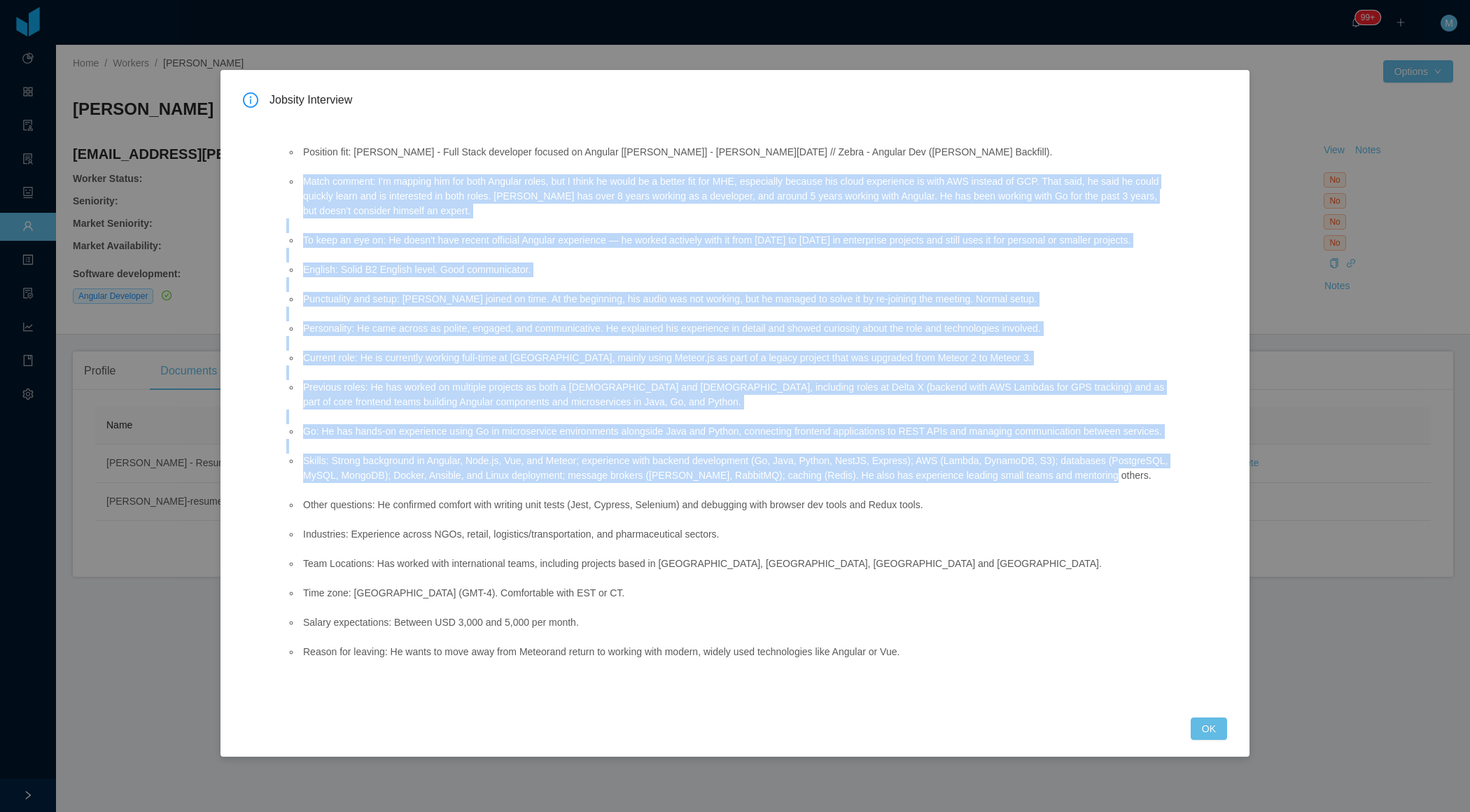
drag, startPoint x: 299, startPoint y: 187, endPoint x: 688, endPoint y: 506, distance: 503.1
click at [688, 507] on ul "Position fit: [PERSON_NAME] - Full Stack developer focused on Angular [[PERSON_…" at bounding box center [728, 402] width 884 height 544
copy ul "Lorem ipsumdo: S'a consect adi eli sedd Eiusmod tempo, inc U labor et dolor ma …"
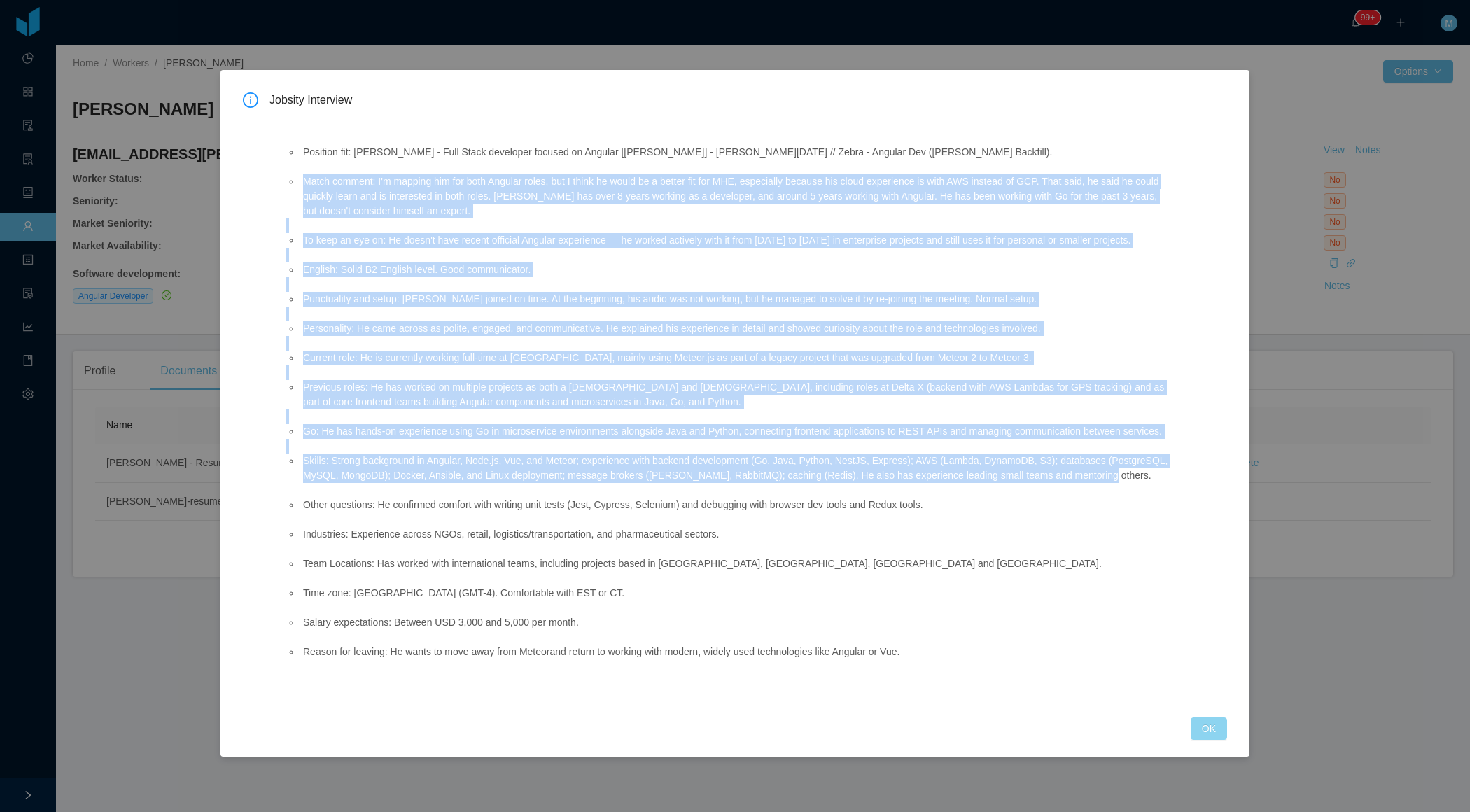
click at [1210, 740] on button "OK" at bounding box center [1208, 728] width 36 height 22
